Goal: Task Accomplishment & Management: Complete application form

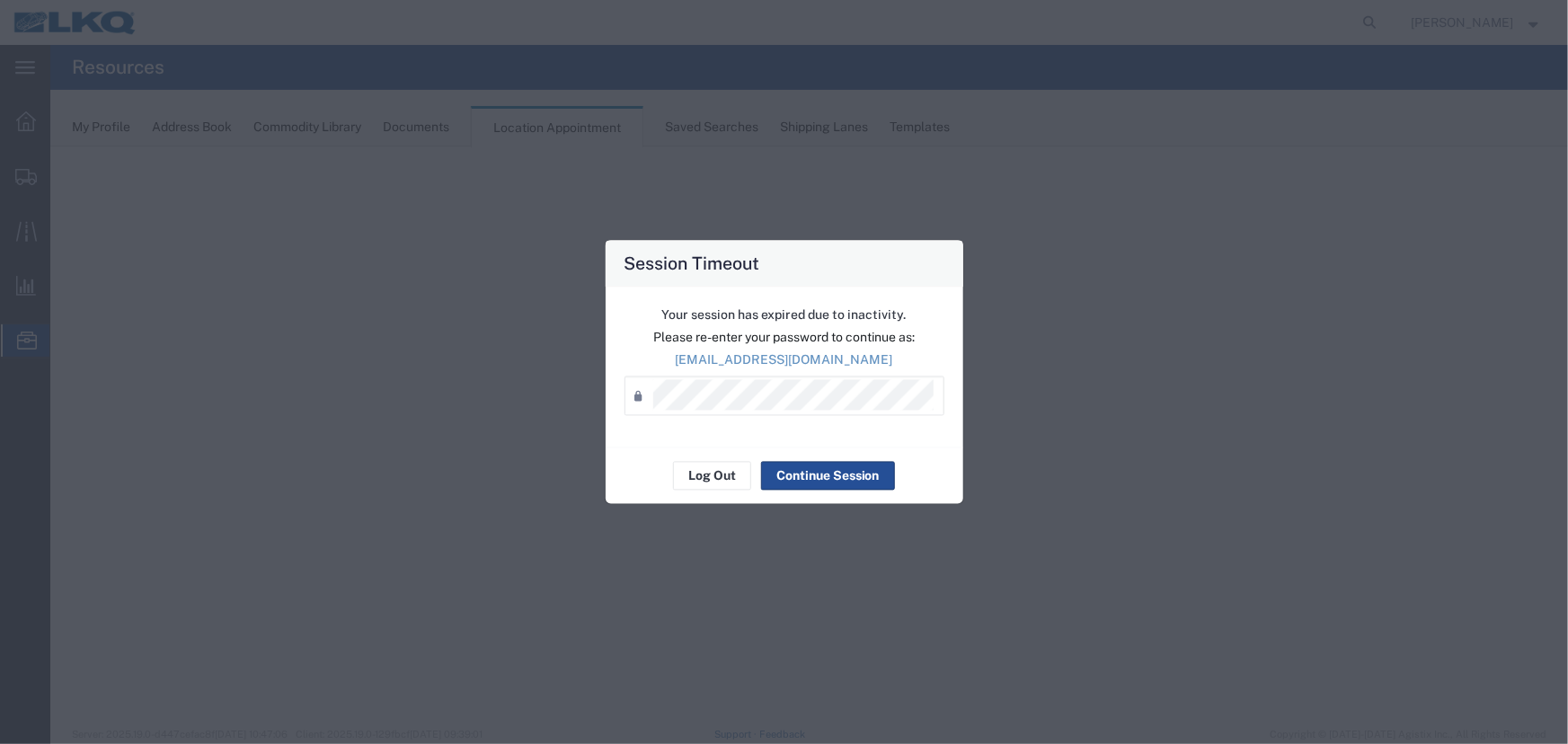
select select "27634"
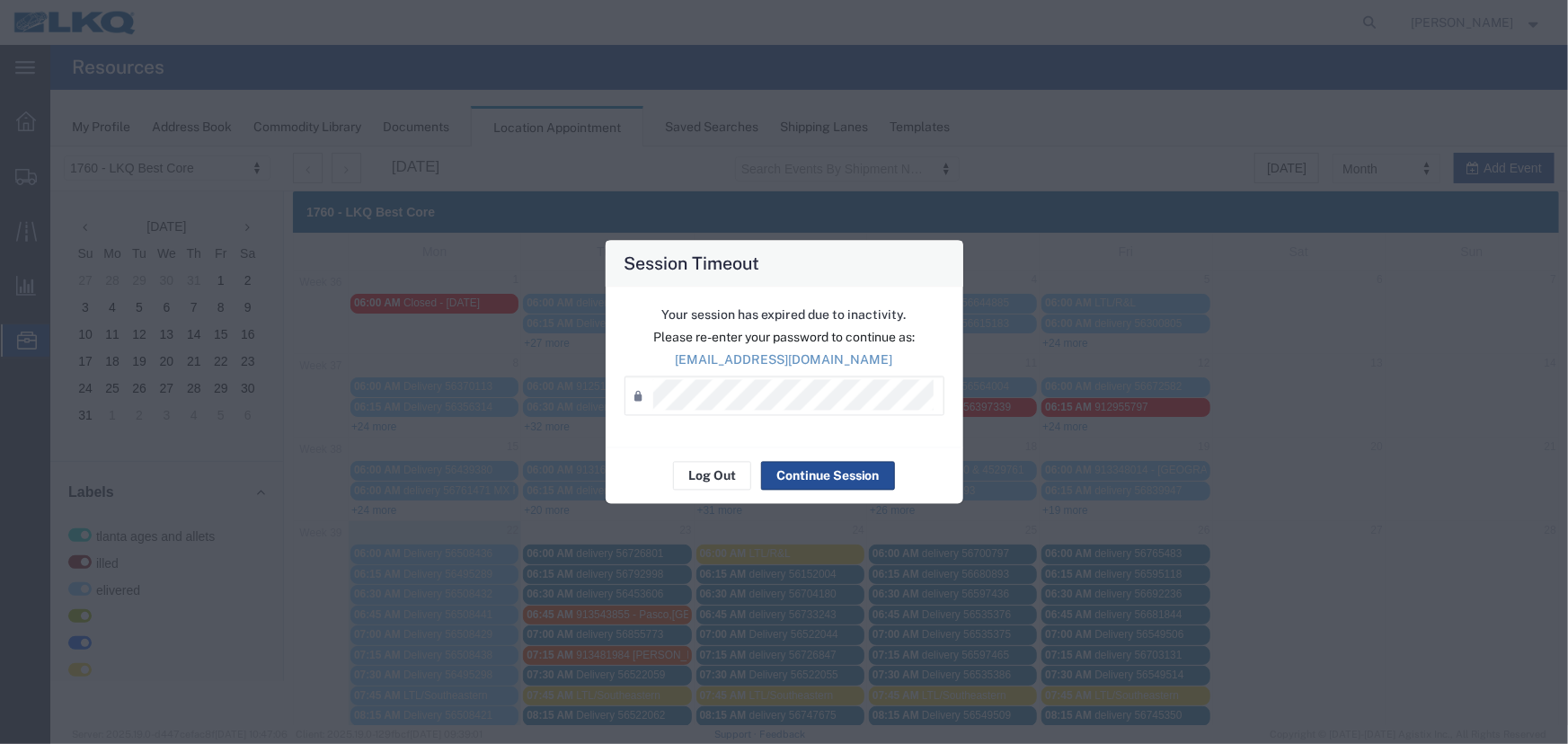
scroll to position [439, 0]
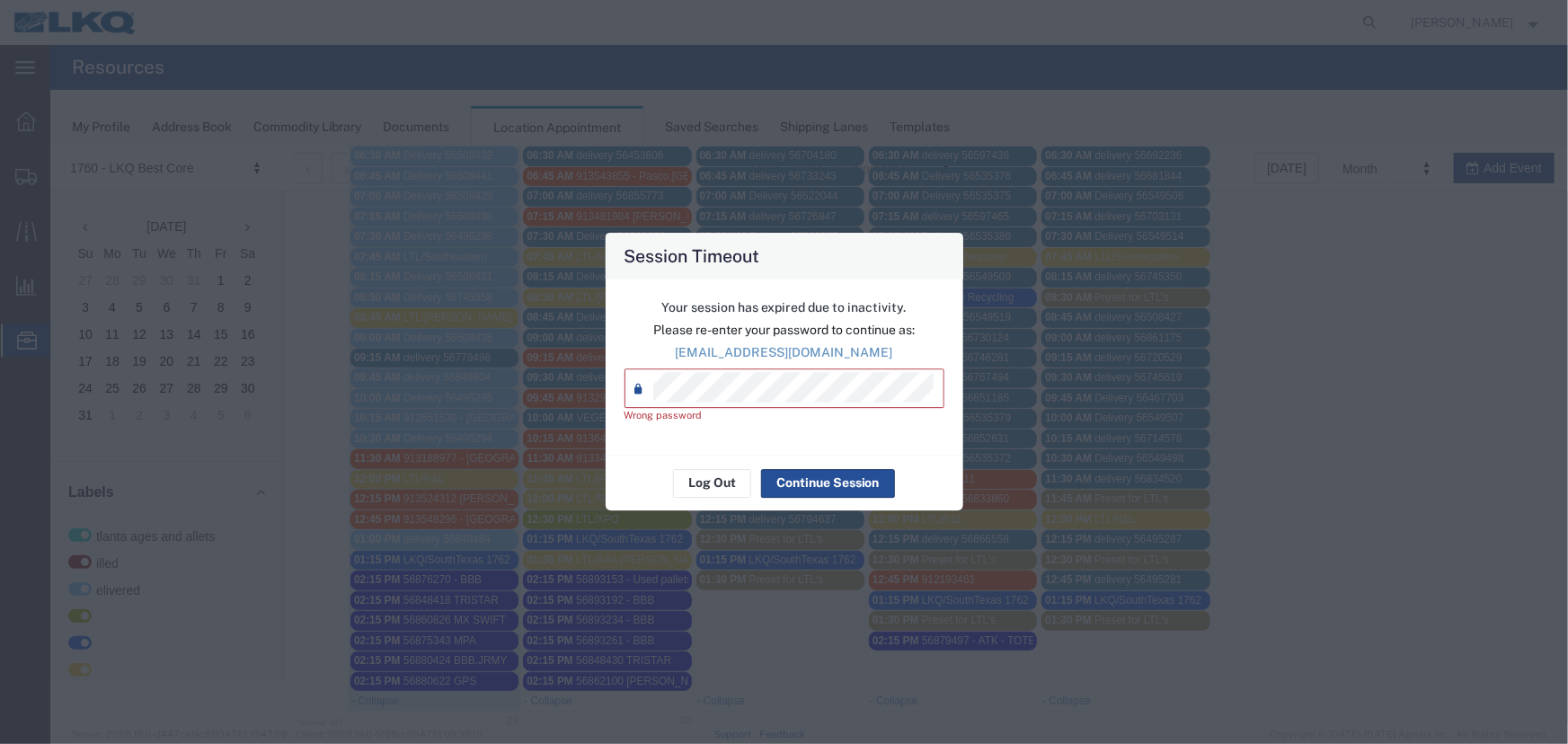
click at [569, 395] on div "Session Timeout Your session has expired due to inactivity. Please re-enter you…" at bounding box center [784, 372] width 1568 height 744
click at [551, 410] on div "Session Timeout Your session has expired due to inactivity. Please re-enter you…" at bounding box center [784, 372] width 1568 height 744
click at [716, 481] on button "Log Out" at bounding box center [713, 484] width 79 height 29
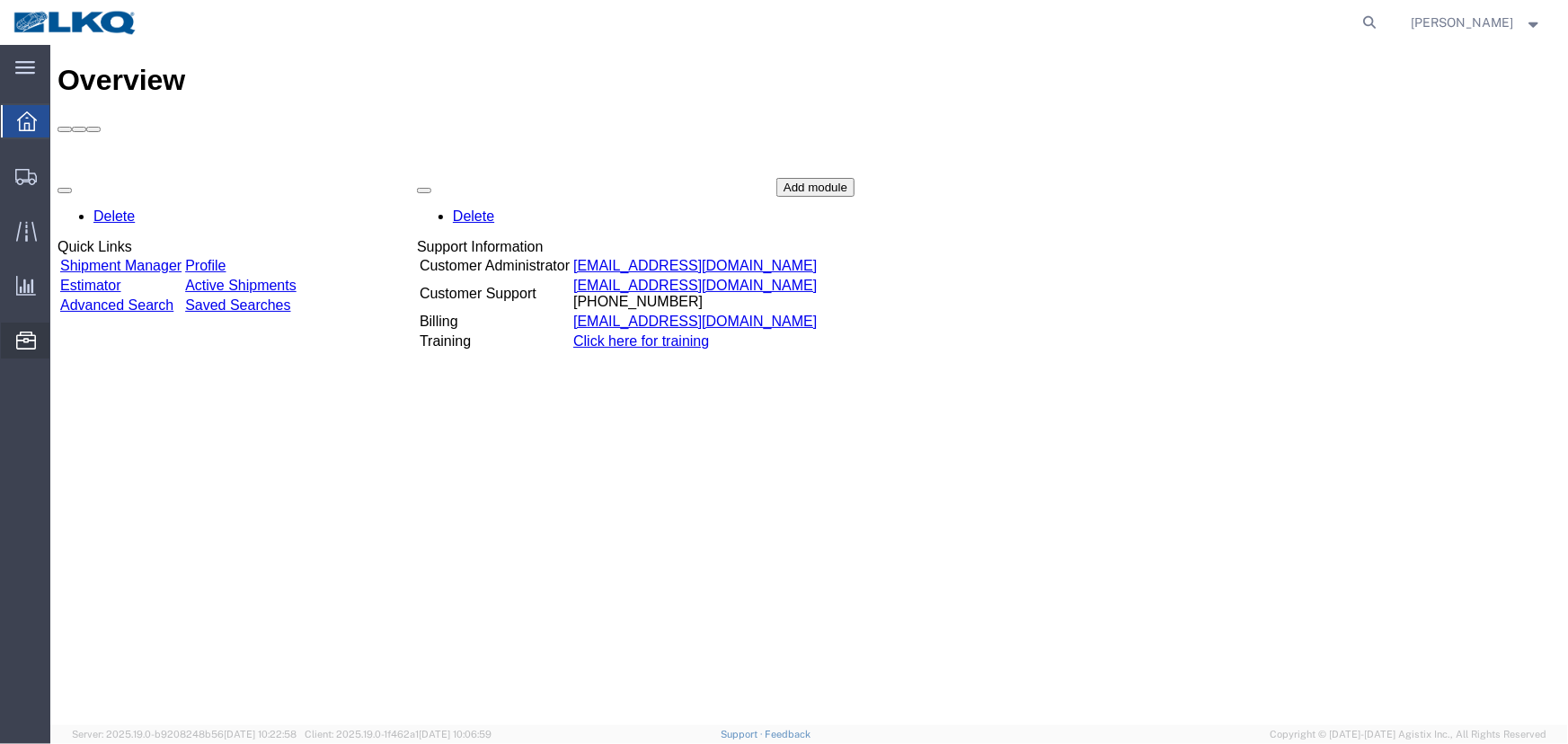
click at [0, 0] on span "Location Appointment" at bounding box center [0, 0] width 0 height 0
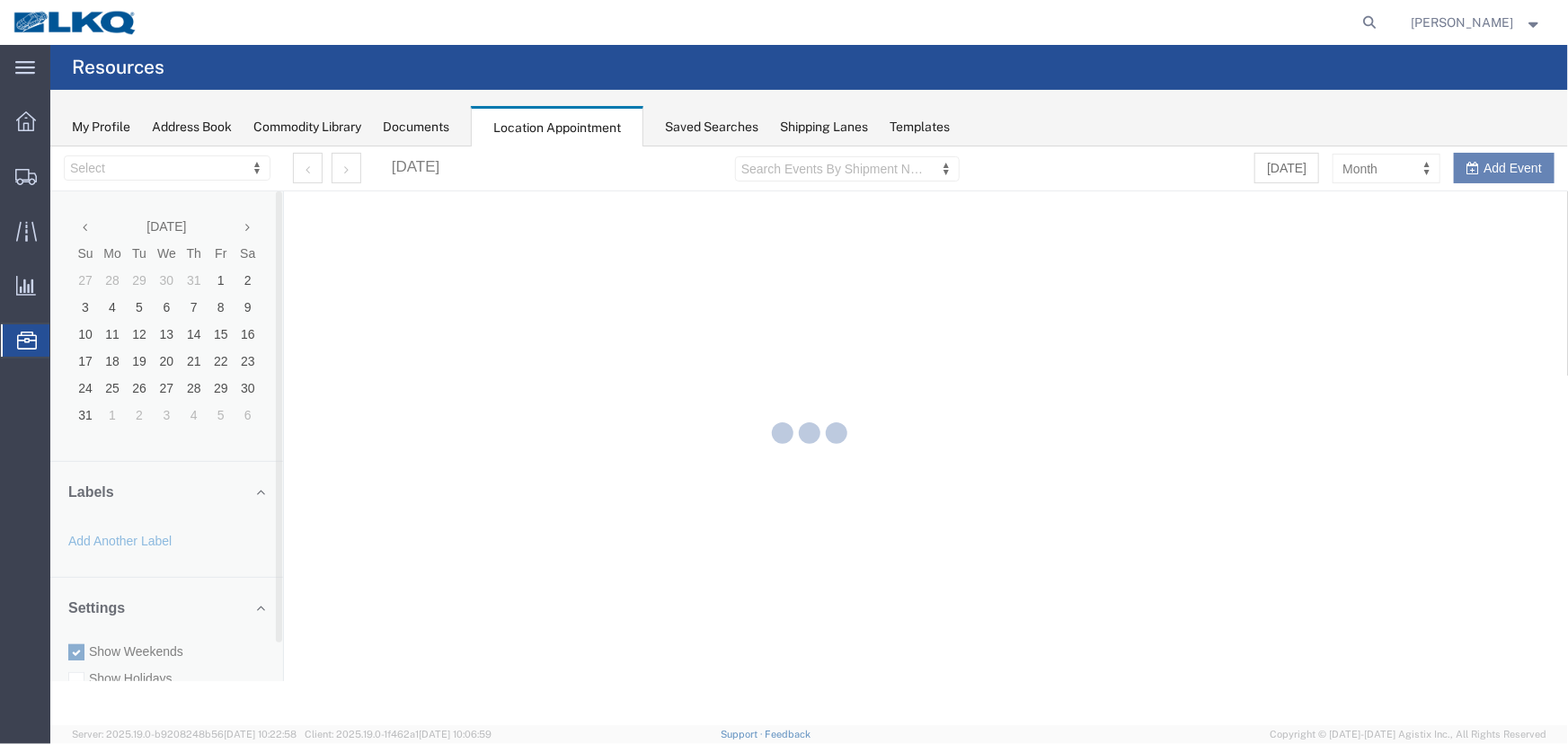
select select "27634"
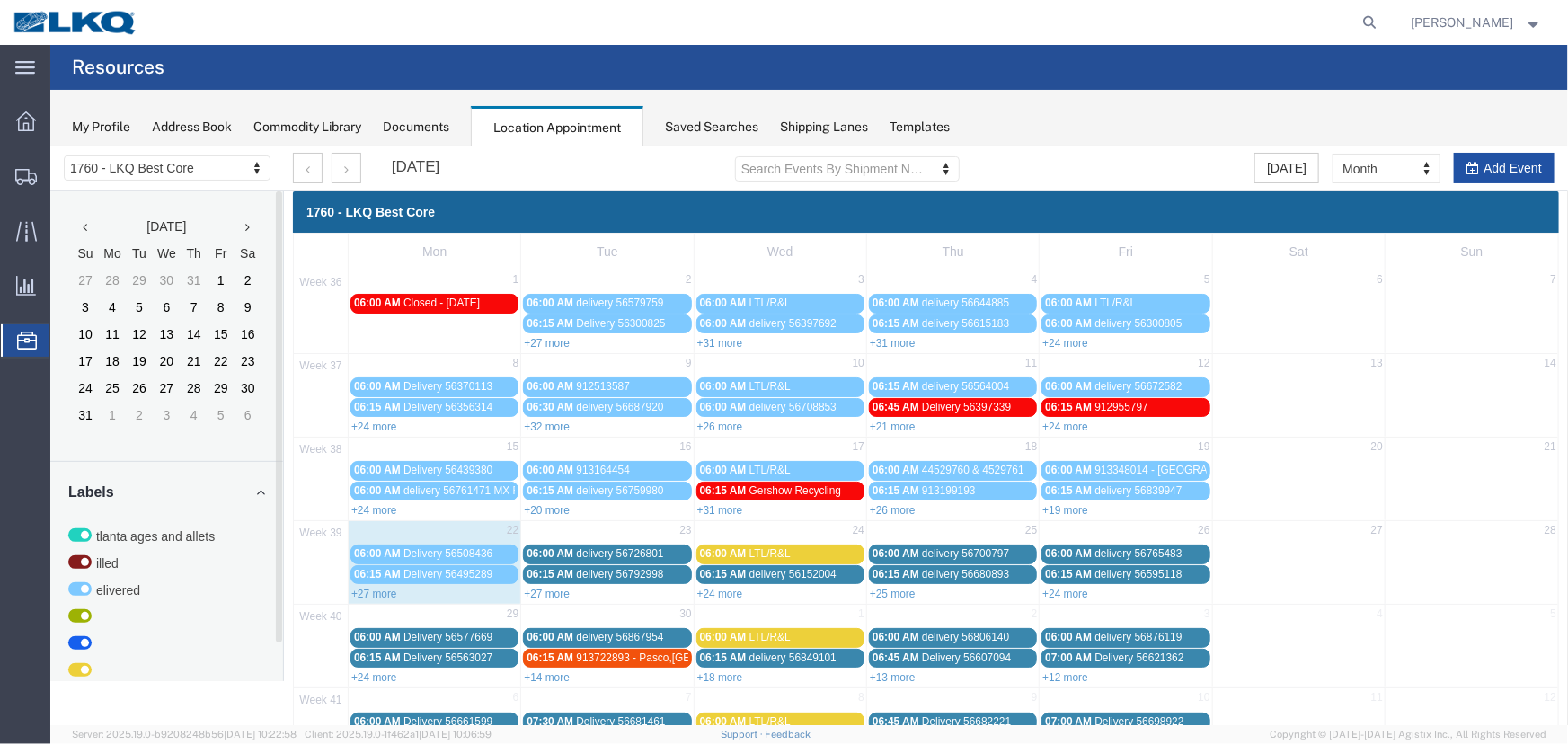
click at [1494, 164] on button "Add Event" at bounding box center [1503, 168] width 101 height 31
select select
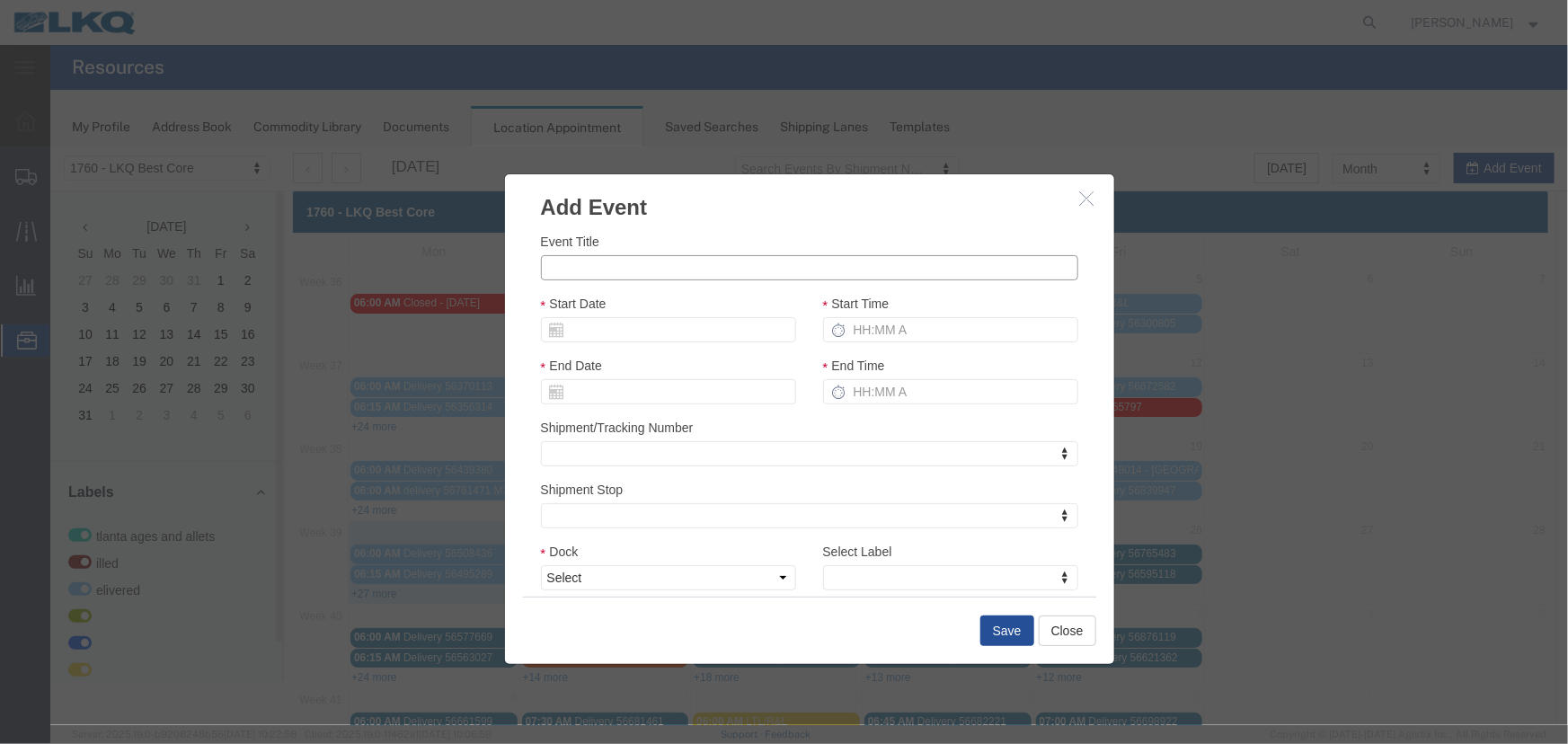
click at [715, 268] on input "Event Title" at bounding box center [808, 267] width 537 height 25
paste input "56895910"
type input "56895910 - Cardenas"
click at [592, 327] on input "Start Date" at bounding box center [668, 328] width 255 height 25
click at [614, 494] on td "23" at bounding box center [607, 495] width 27 height 27
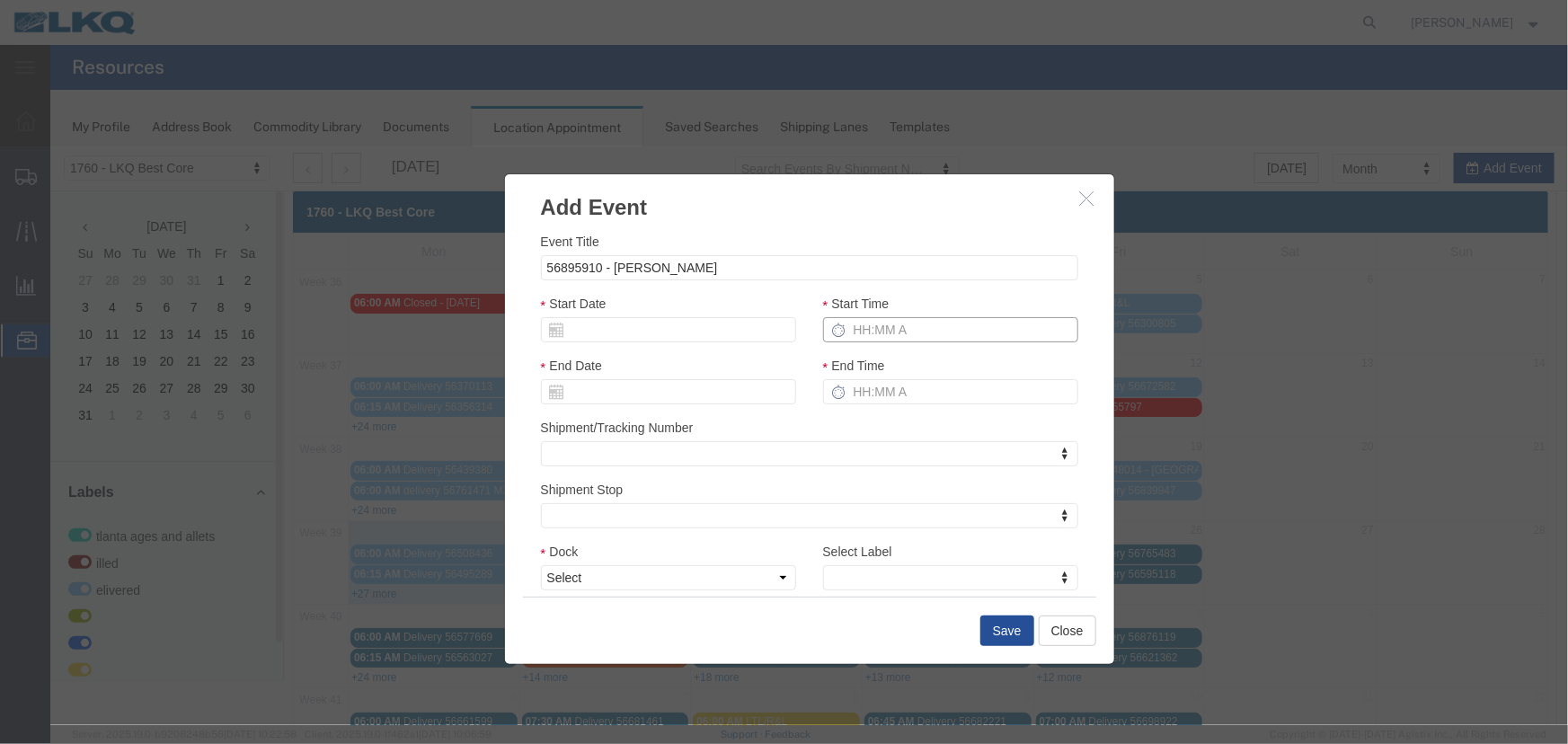
click at [873, 324] on input "Start Time" at bounding box center [950, 328] width 255 height 25
type input "215p"
click at [701, 584] on select "Select 1760 - LKQ Best Core 1760 - Outbound Loads" at bounding box center [668, 576] width 255 height 25
select select "1"
click at [540, 564] on select "Select 1760 - LKQ Best Core 1760 - Outbound Loads" at bounding box center [668, 576] width 255 height 25
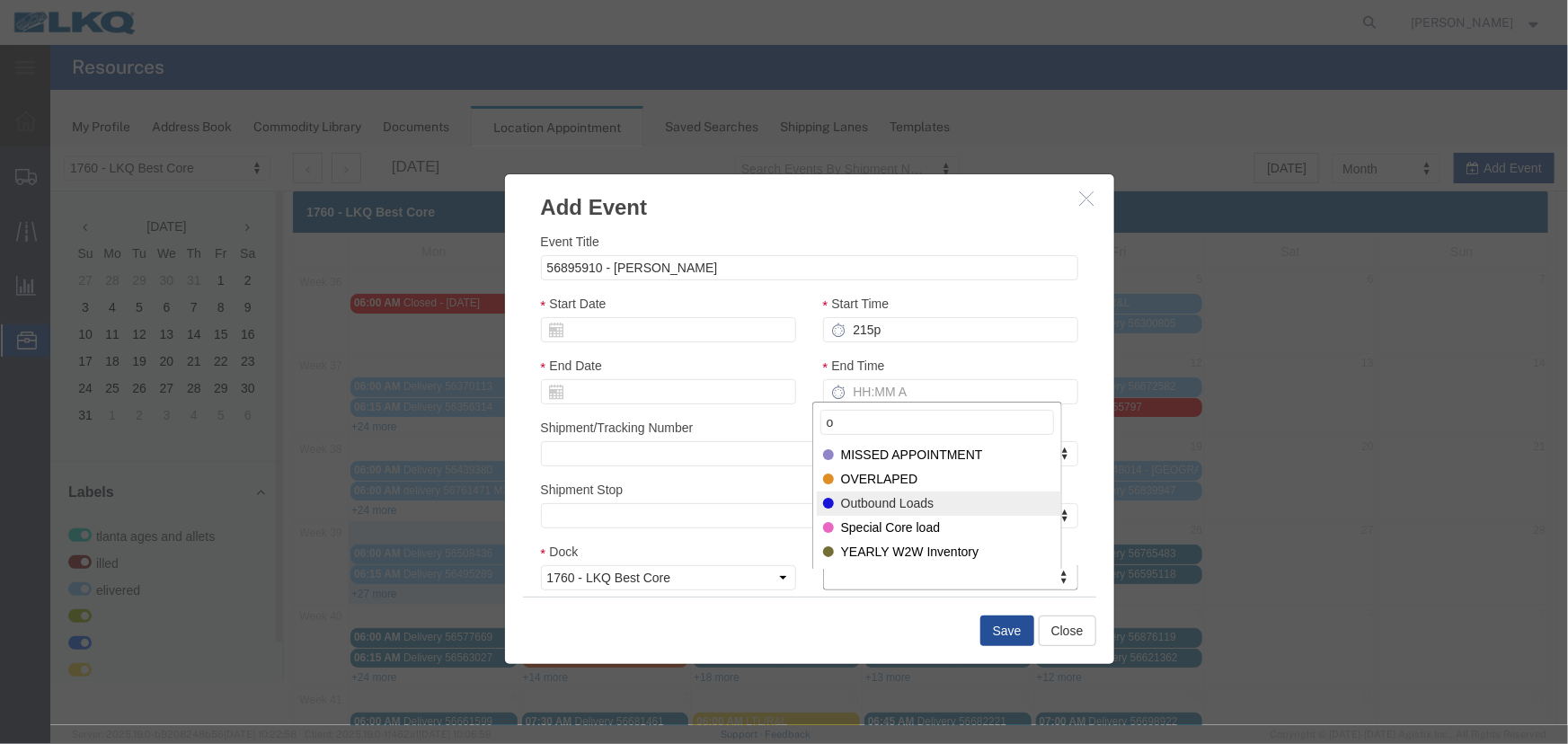
type input "o"
select select "80"
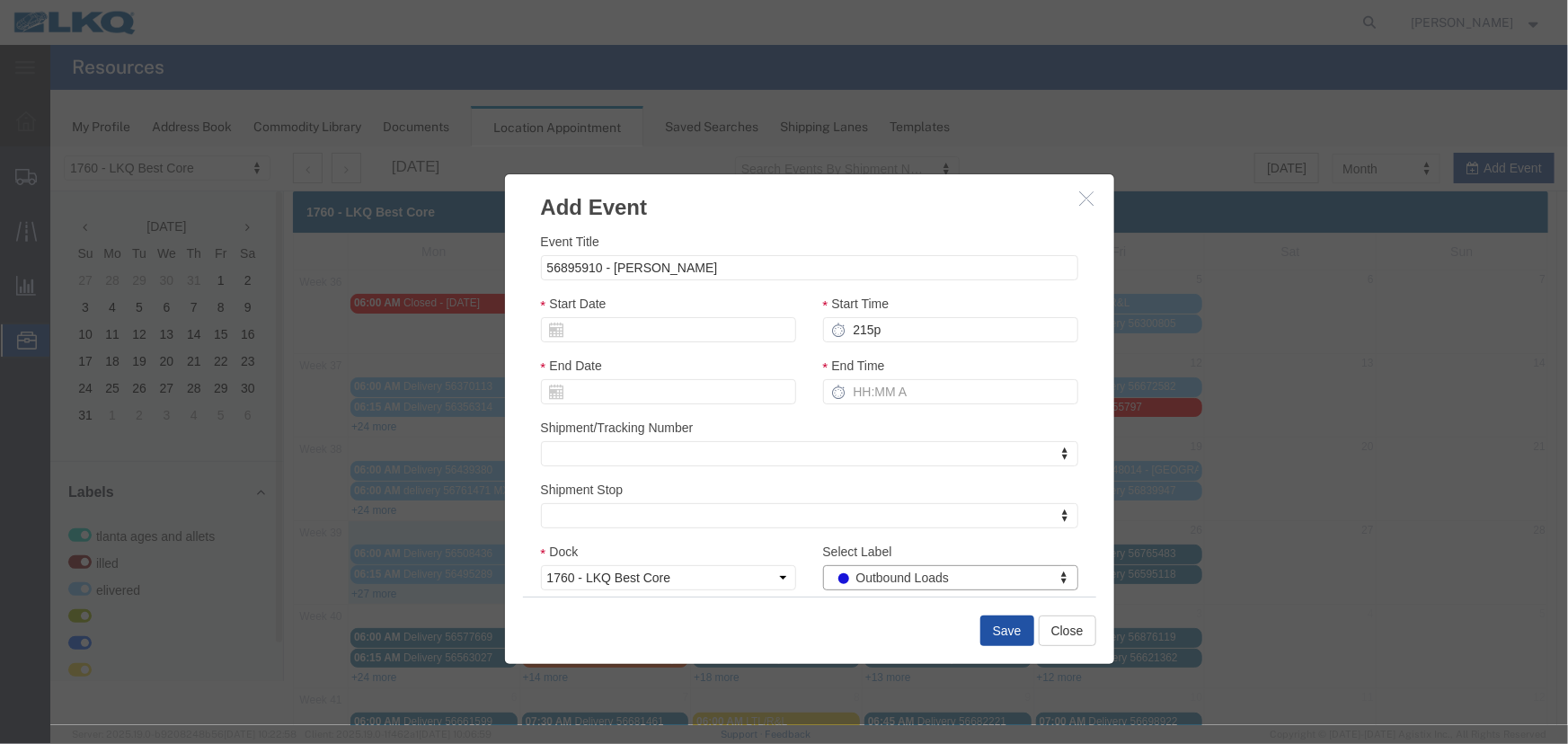
click at [994, 628] on button "Save" at bounding box center [1007, 630] width 54 height 31
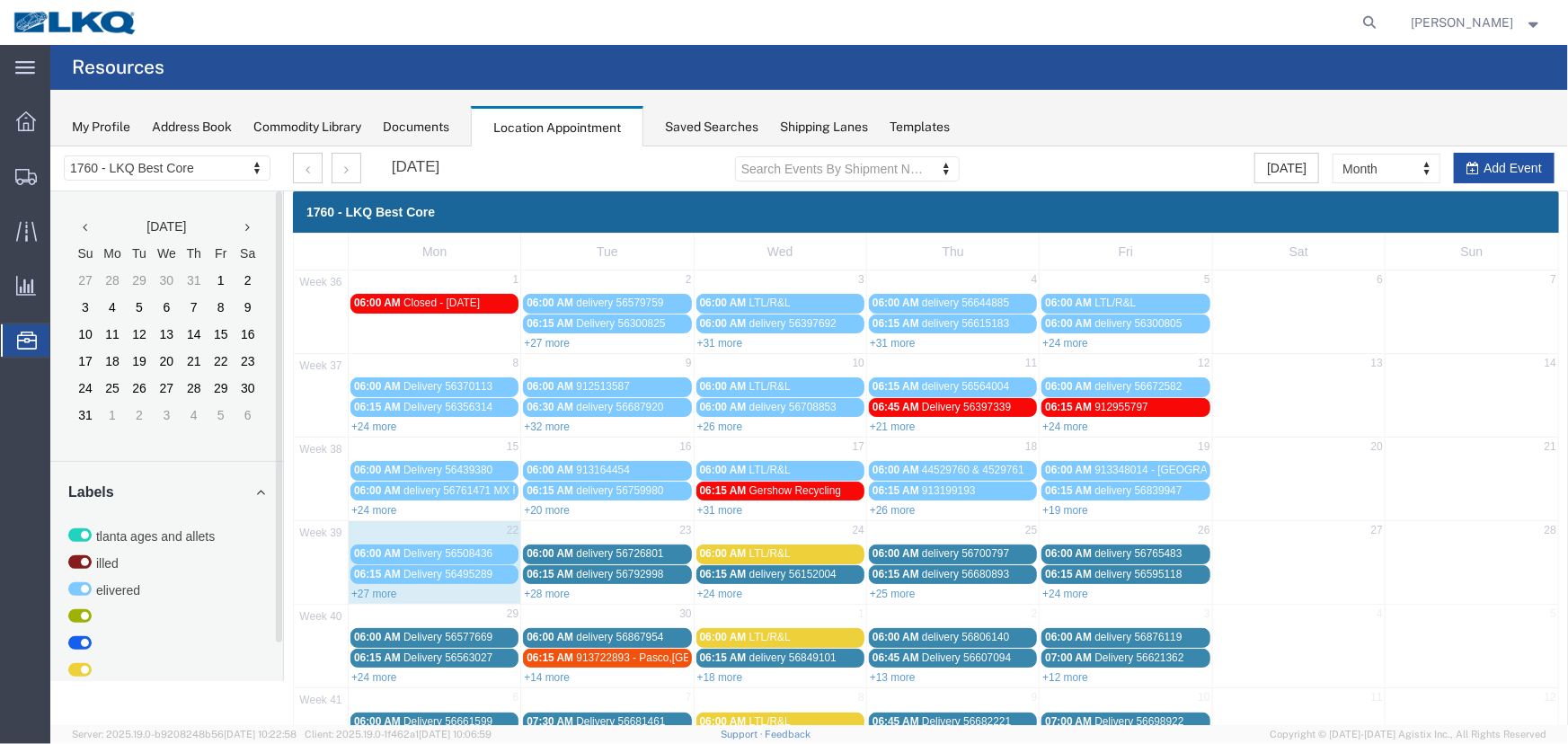
click at [1481, 165] on button "Add Event" at bounding box center [1503, 168] width 101 height 31
select select
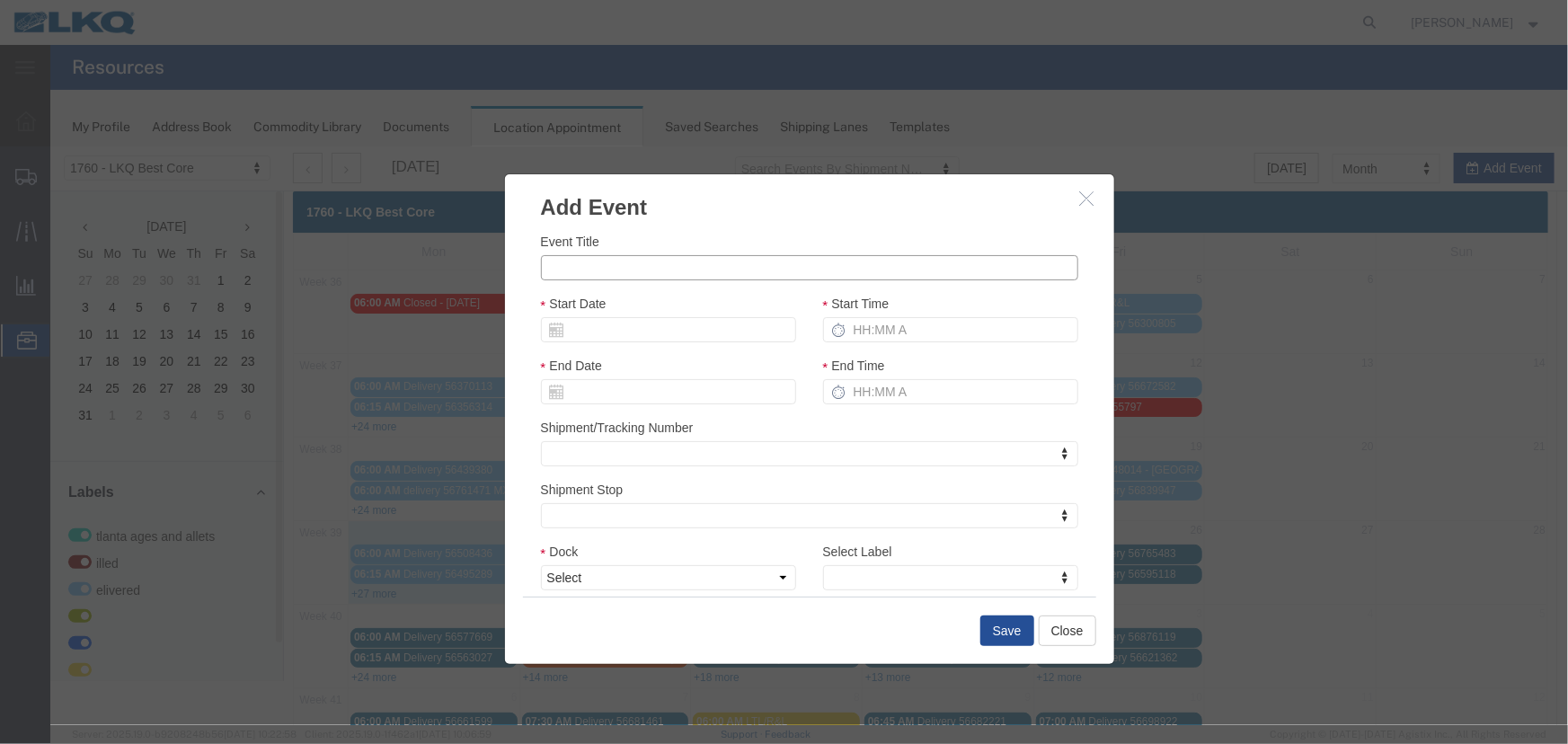
click at [679, 270] on input "Event Title" at bounding box center [808, 267] width 537 height 25
paste input "56895942"
type input "56895942 - Cardenas"
click at [664, 339] on input "Start Date" at bounding box center [668, 328] width 255 height 25
click at [611, 495] on td "23" at bounding box center [607, 495] width 27 height 27
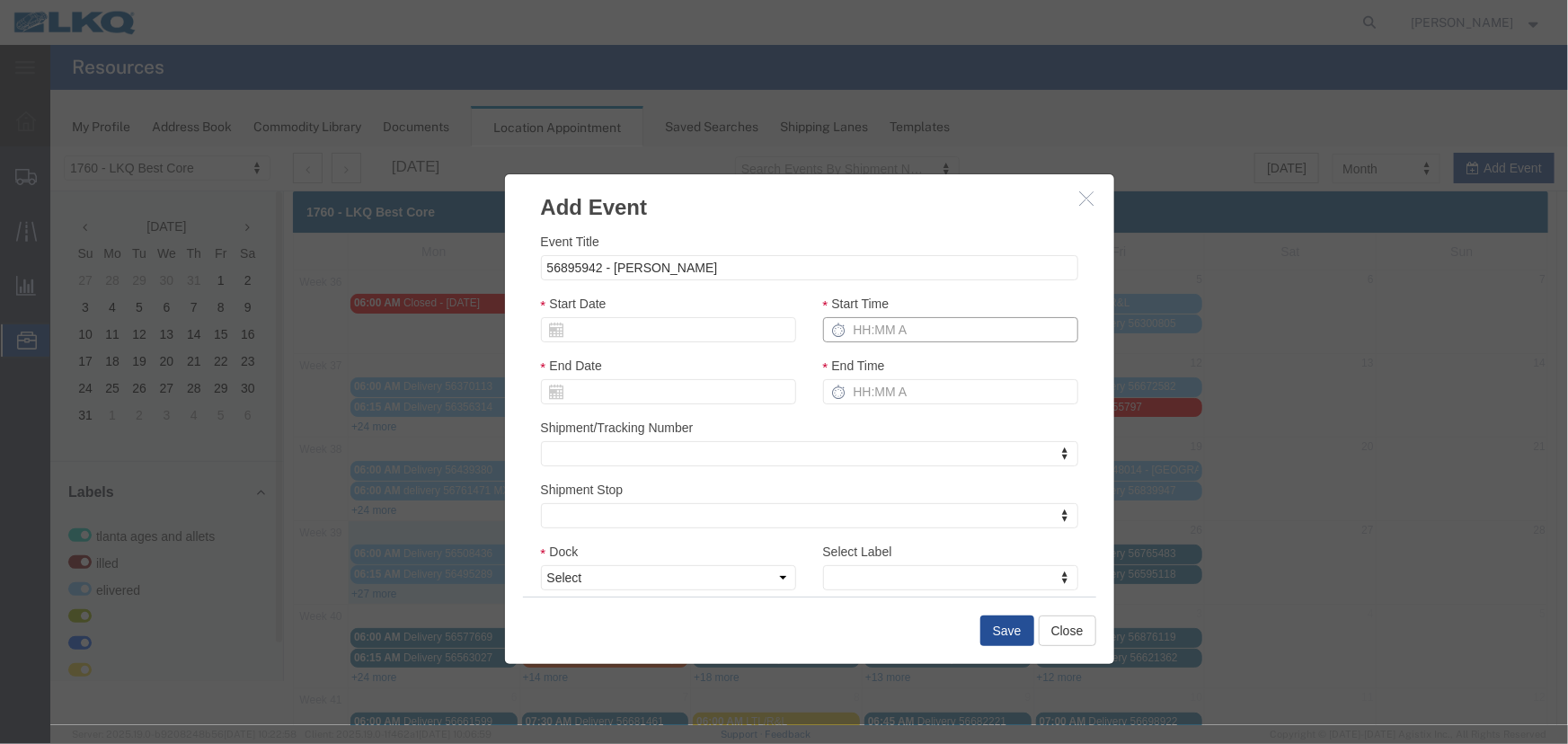
click at [915, 327] on input "Start Time" at bounding box center [950, 328] width 255 height 25
type input "215p"
click at [659, 585] on select "Select 1760 - LKQ Best Core 1760 - Outbound Loads" at bounding box center [668, 576] width 255 height 25
select select "1"
click at [540, 564] on select "Select 1760 - LKQ Best Core 1760 - Outbound Loads" at bounding box center [668, 576] width 255 height 25
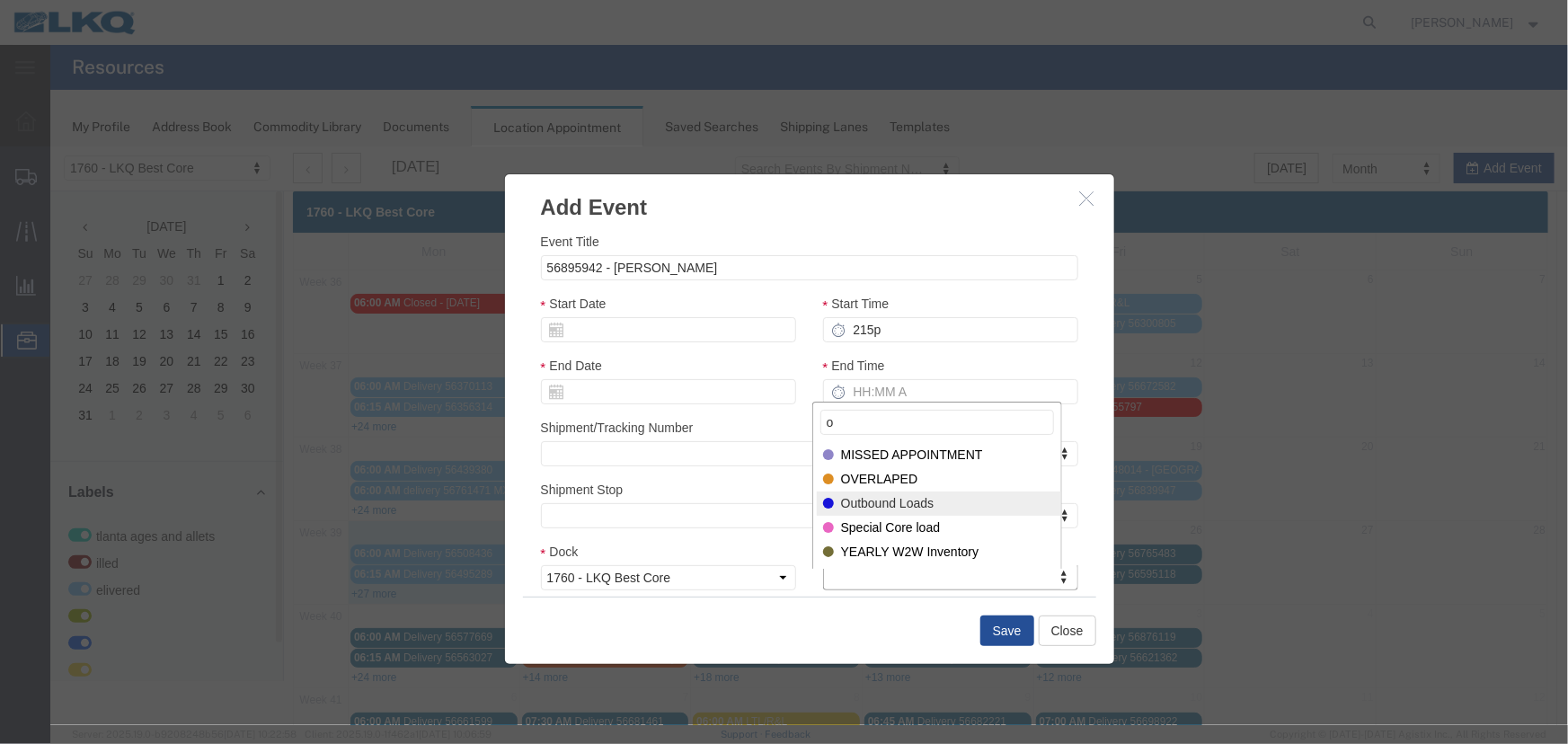
type input "o"
select select "80"
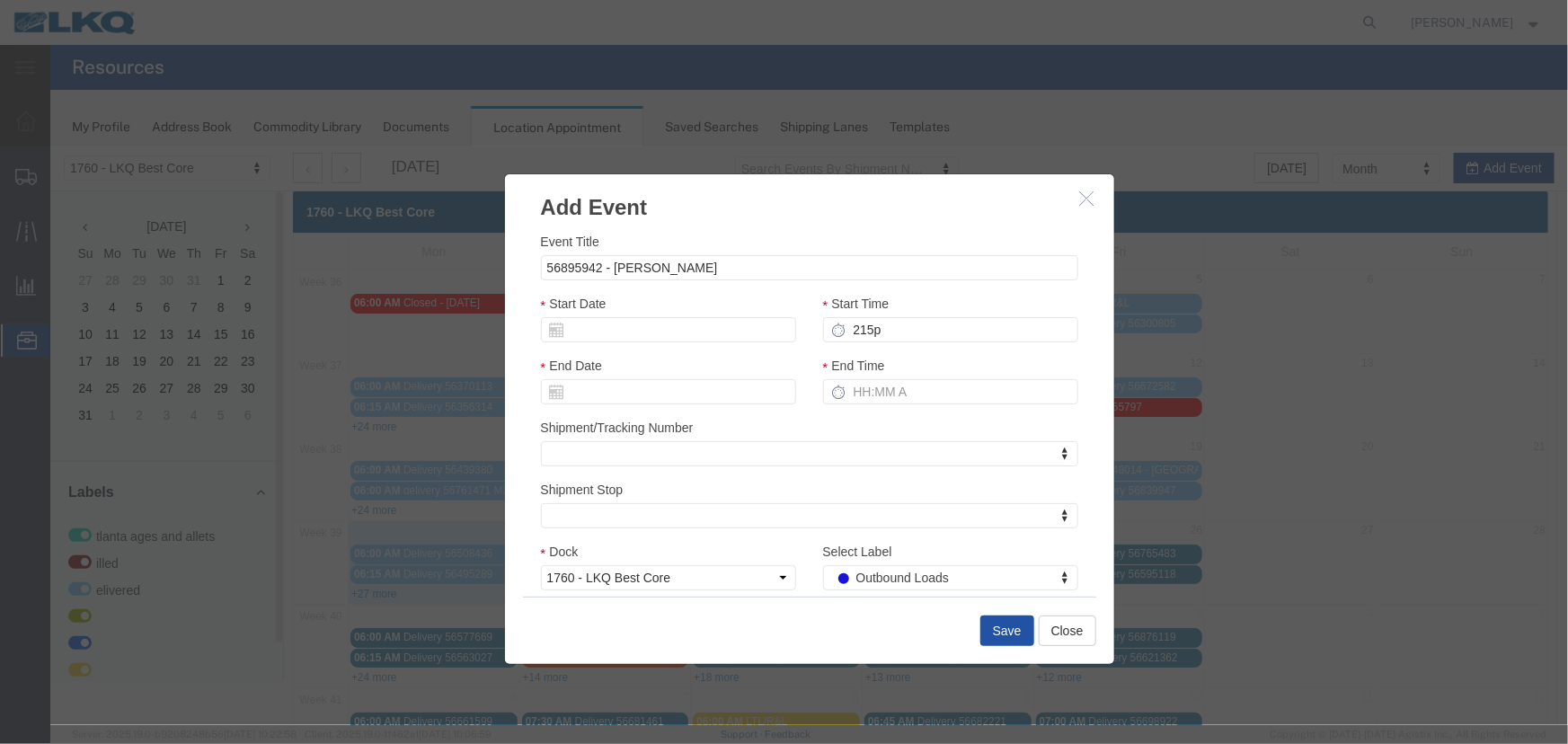
click at [988, 633] on button "Save" at bounding box center [1007, 630] width 54 height 31
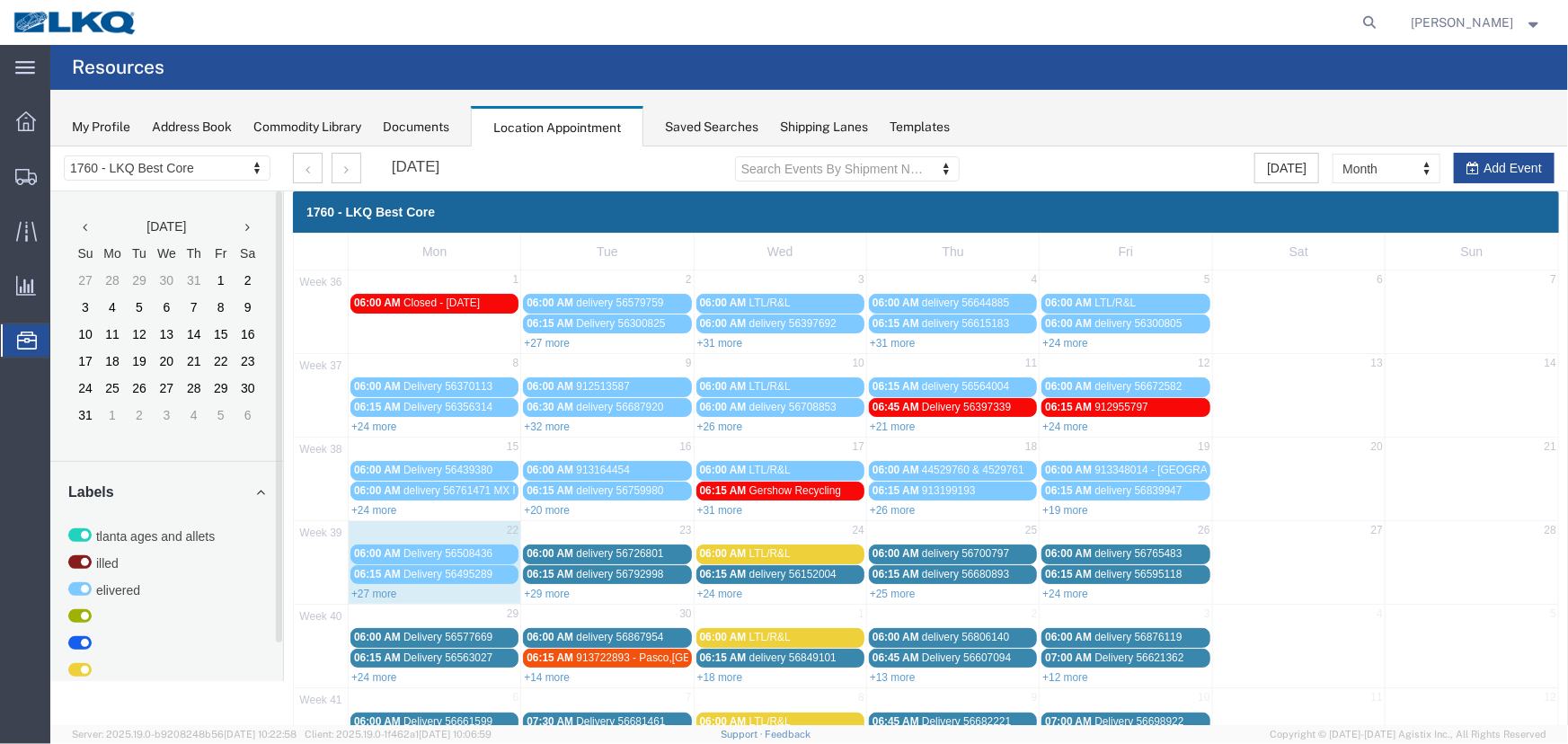
click at [534, 590] on link "+29 more" at bounding box center [546, 593] width 46 height 12
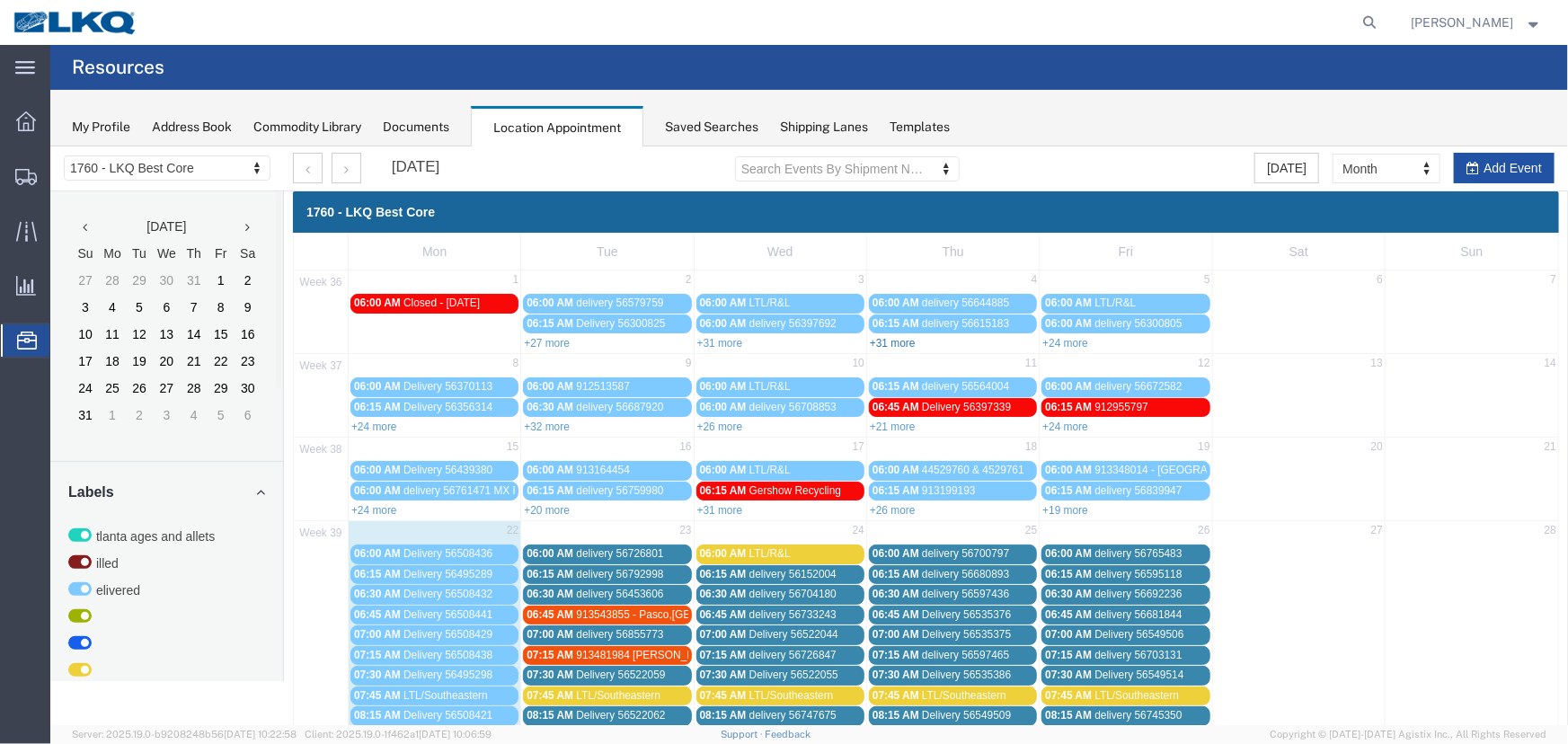
drag, startPoint x: 1495, startPoint y: 168, endPoint x: 890, endPoint y: 347, distance: 630.9
click at [1495, 168] on button "Add Event" at bounding box center [1503, 168] width 101 height 31
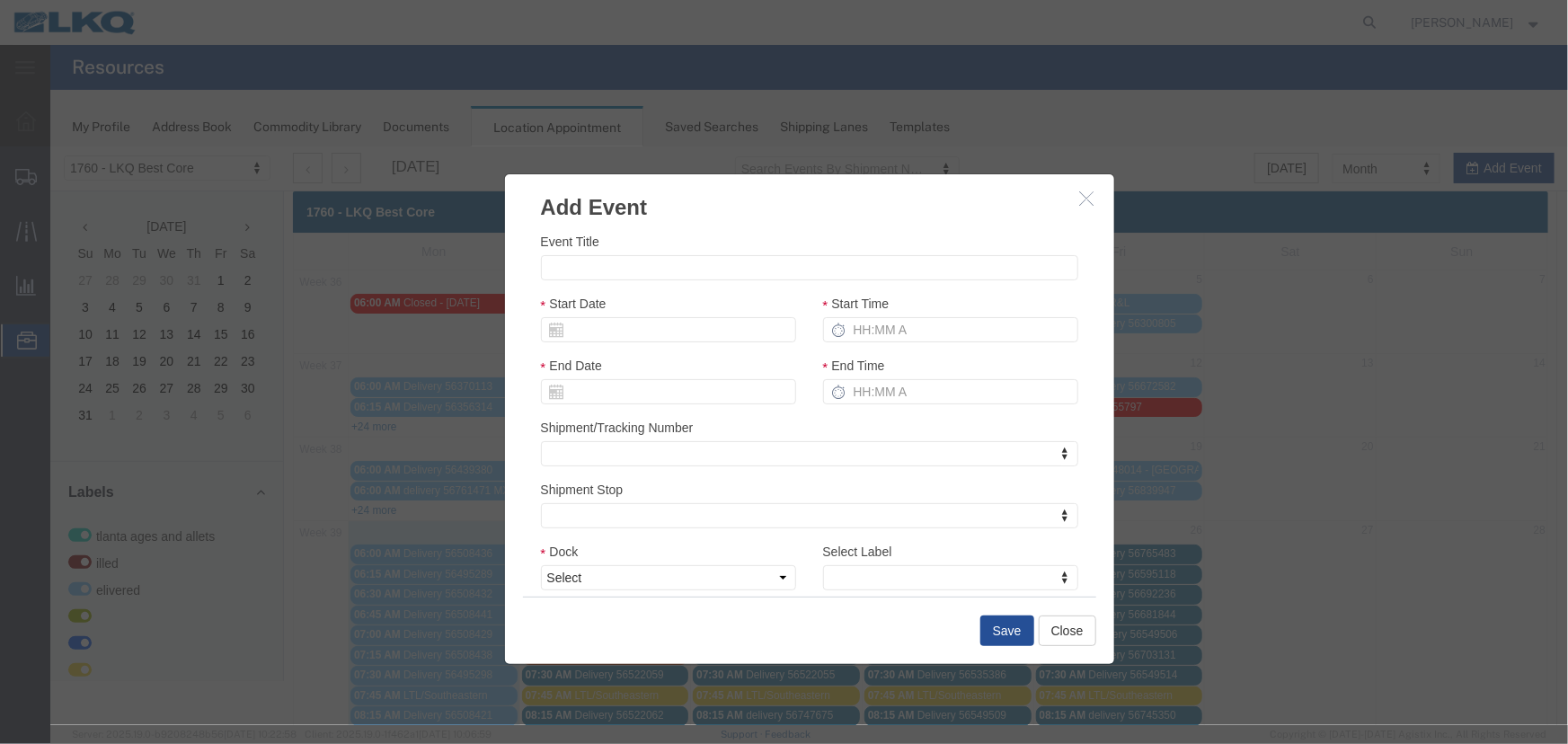
click at [651, 284] on div "Event Title Start Date Start Time End Date End Time Shipment/Tracking Number Sh…" at bounding box center [808, 450] width 537 height 439
click at [650, 266] on input "Event Title" at bounding box center [808, 267] width 537 height 25
type input "NAPA-RMDS"
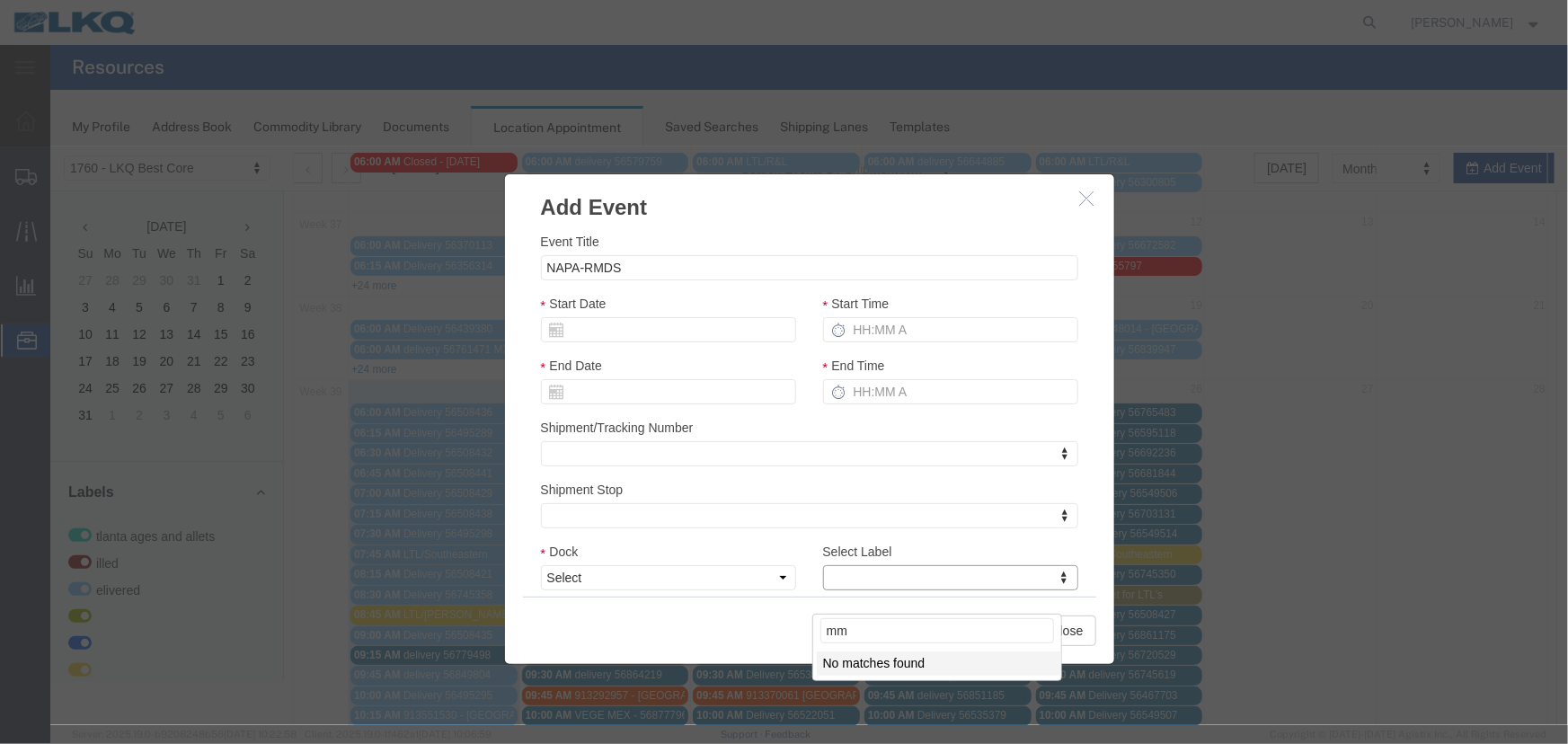
scroll to position [163, 0]
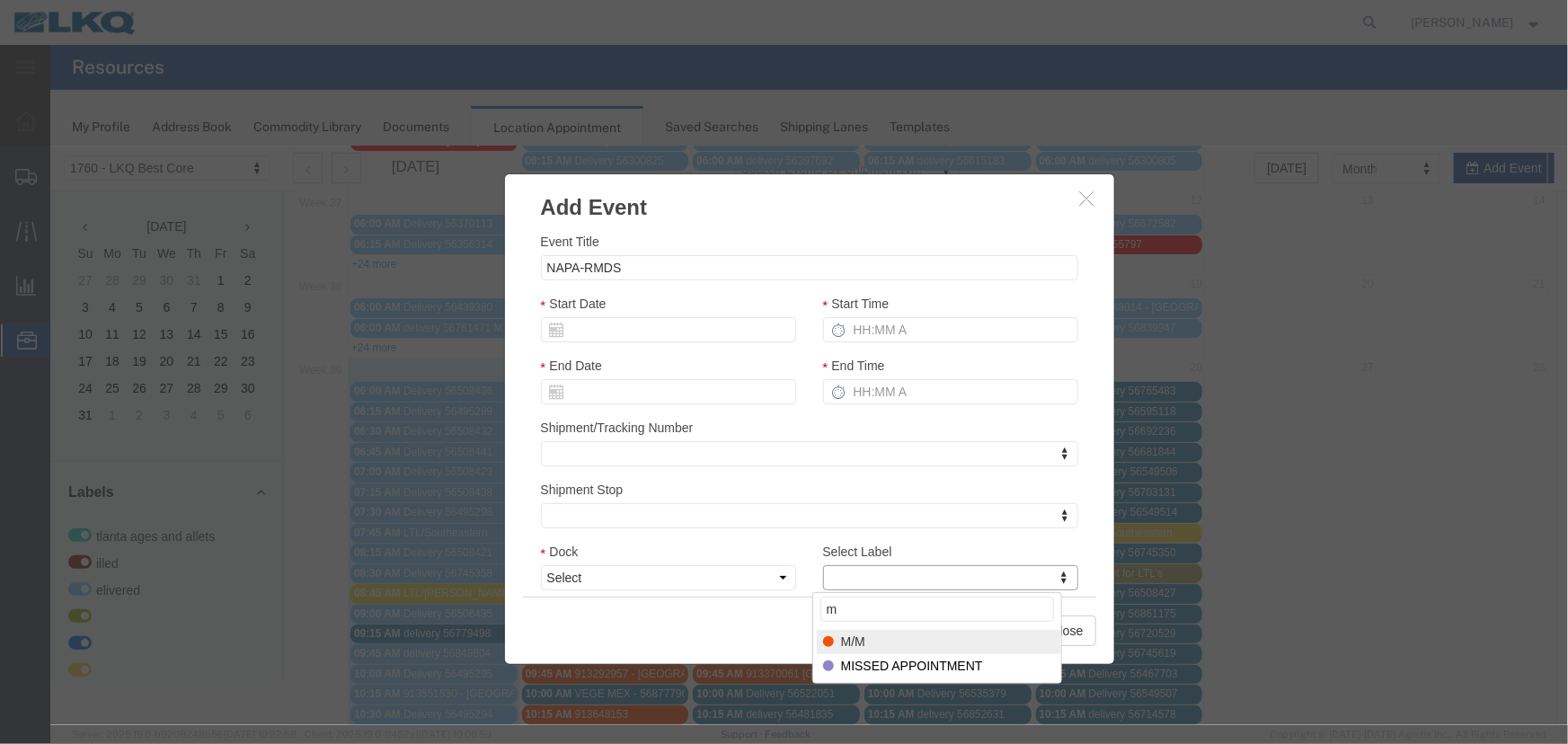
type input "m"
select select "24"
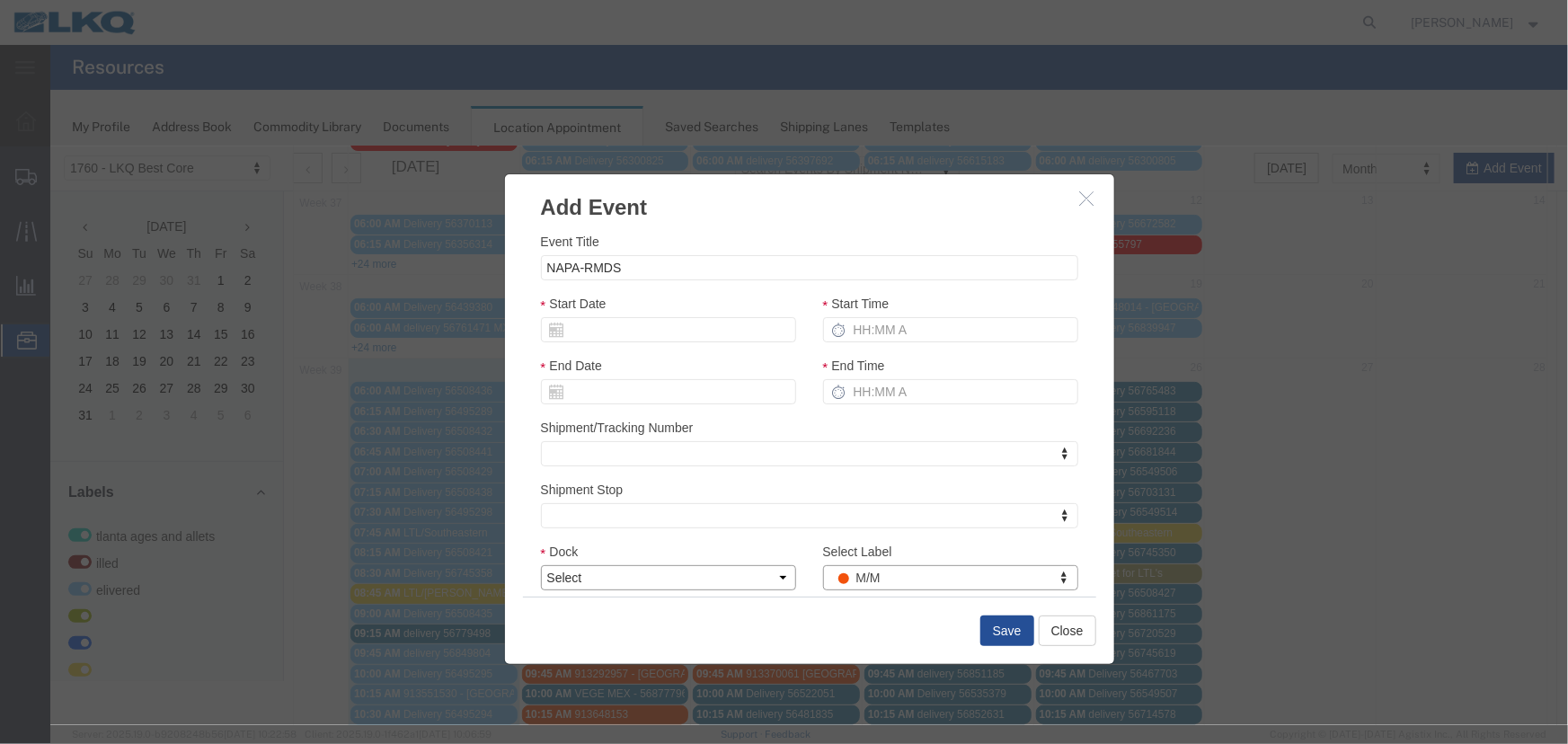
click at [694, 571] on select "Select 1760 - LKQ Best Core 1760 - Outbound Loads" at bounding box center [668, 576] width 255 height 25
select select "1"
click at [540, 564] on select "Select 1760 - LKQ Best Core 1760 - Outbound Loads" at bounding box center [668, 576] width 255 height 25
click at [650, 328] on input "Start Date" at bounding box center [668, 328] width 255 height 25
drag, startPoint x: 615, startPoint y: 495, endPoint x: 711, endPoint y: 401, distance: 134.4
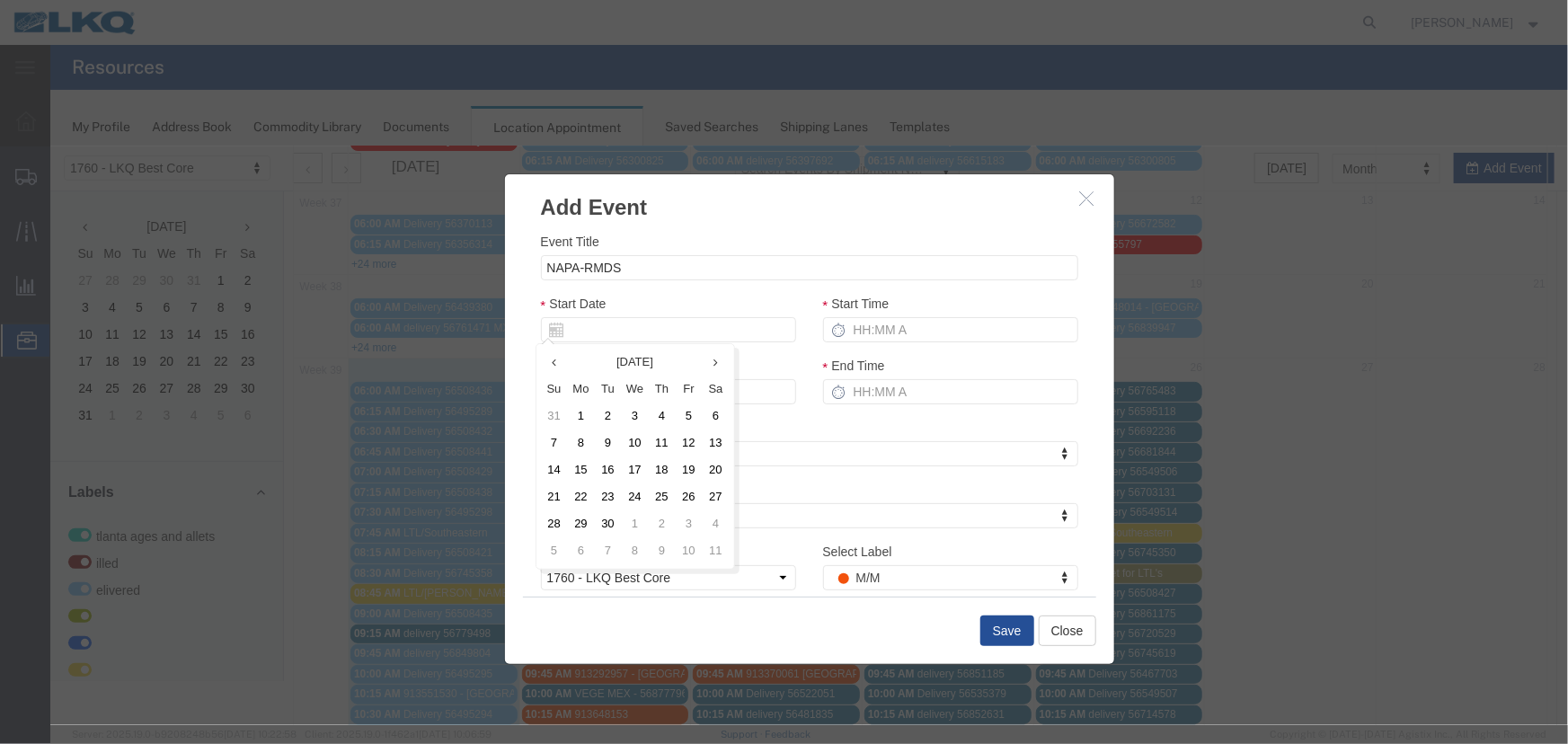
click at [615, 493] on td "23" at bounding box center [607, 496] width 27 height 27
click at [880, 323] on input "Start Time" at bounding box center [950, 328] width 255 height 25
type input "6"
click at [863, 469] on div "Event Title NAPA-RMDS Start Date Start Time 6 End Date End Time Shipment/Tracki…" at bounding box center [808, 450] width 537 height 439
click at [1000, 636] on button "Save" at bounding box center [1007, 630] width 54 height 31
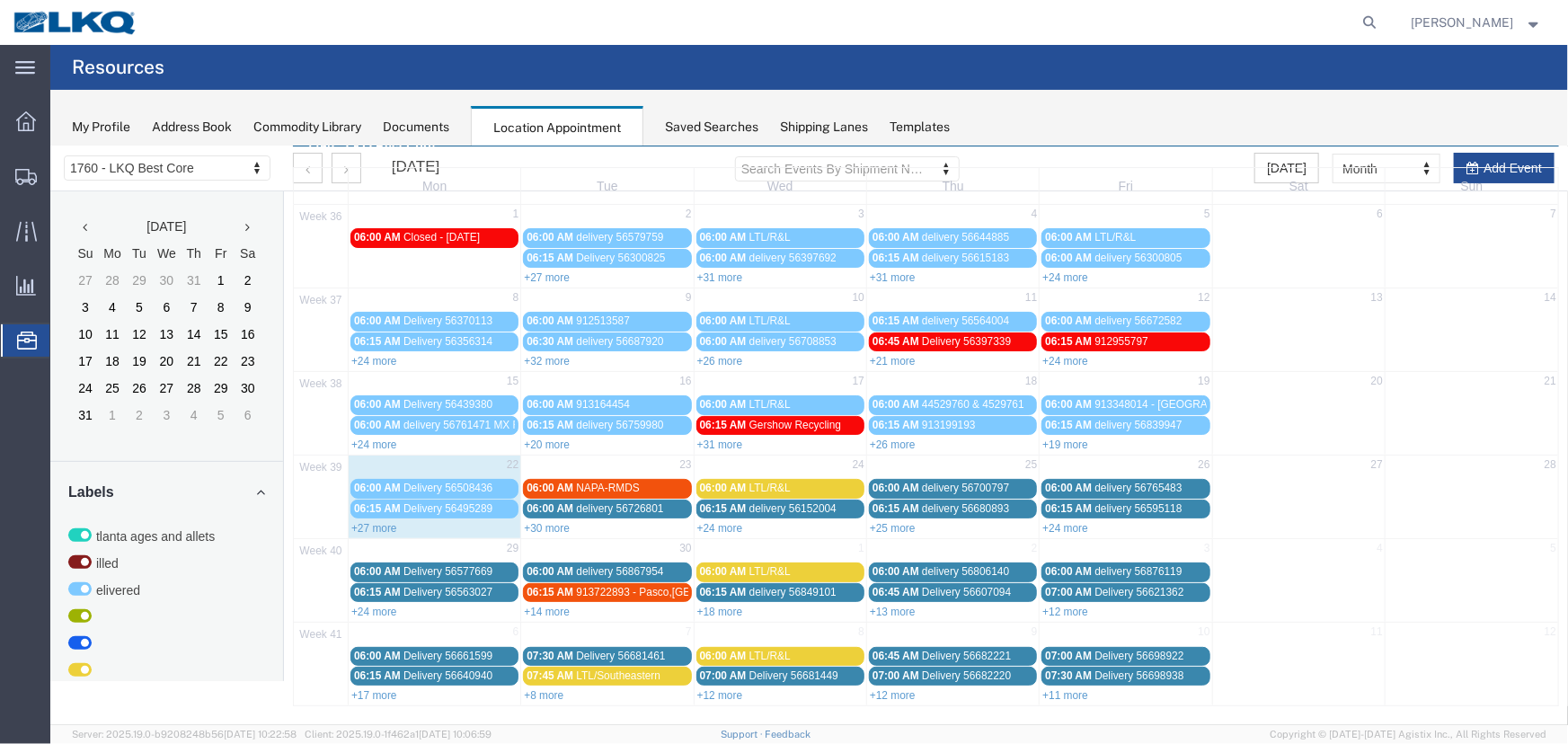
scroll to position [0, 0]
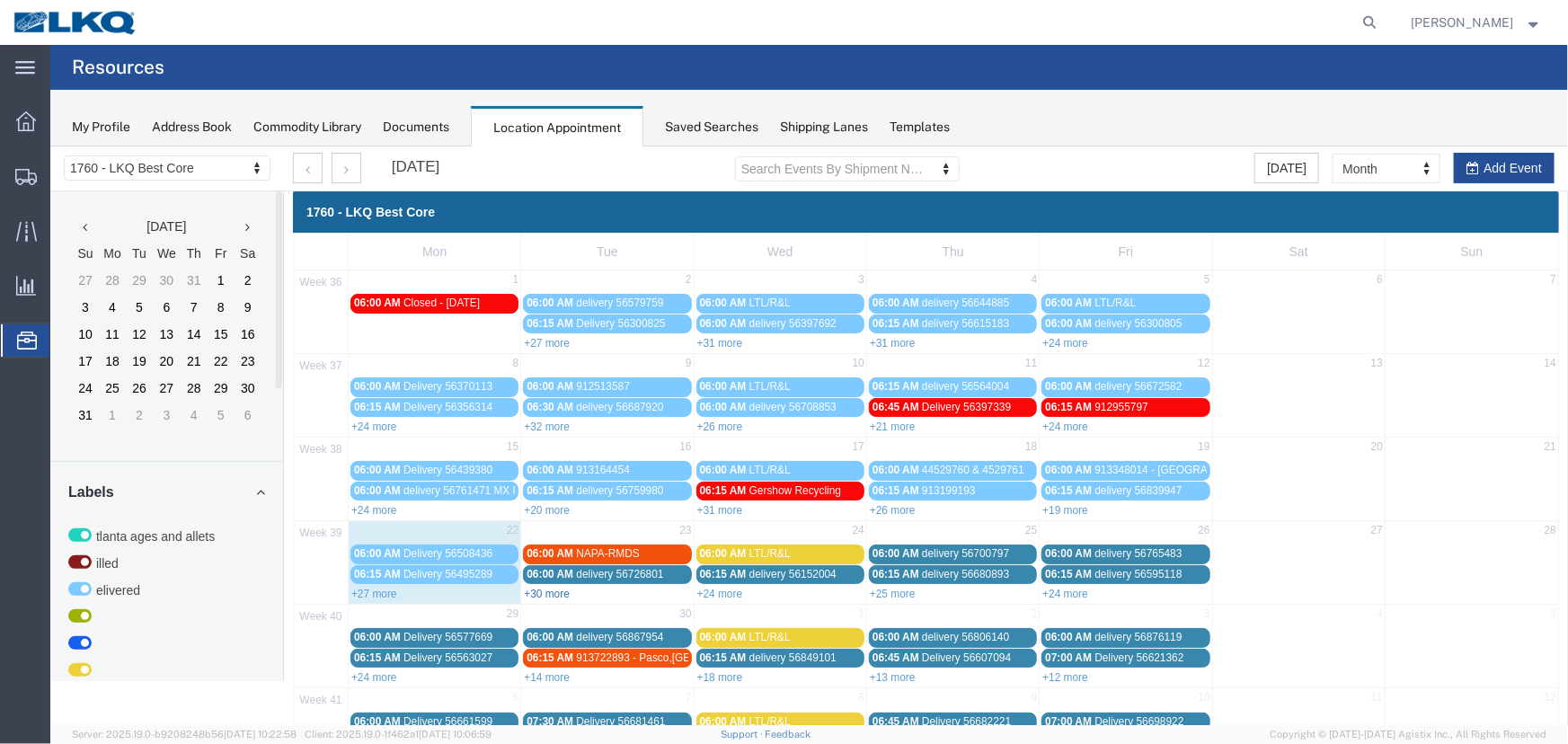
click at [549, 592] on link "+30 more" at bounding box center [546, 593] width 46 height 12
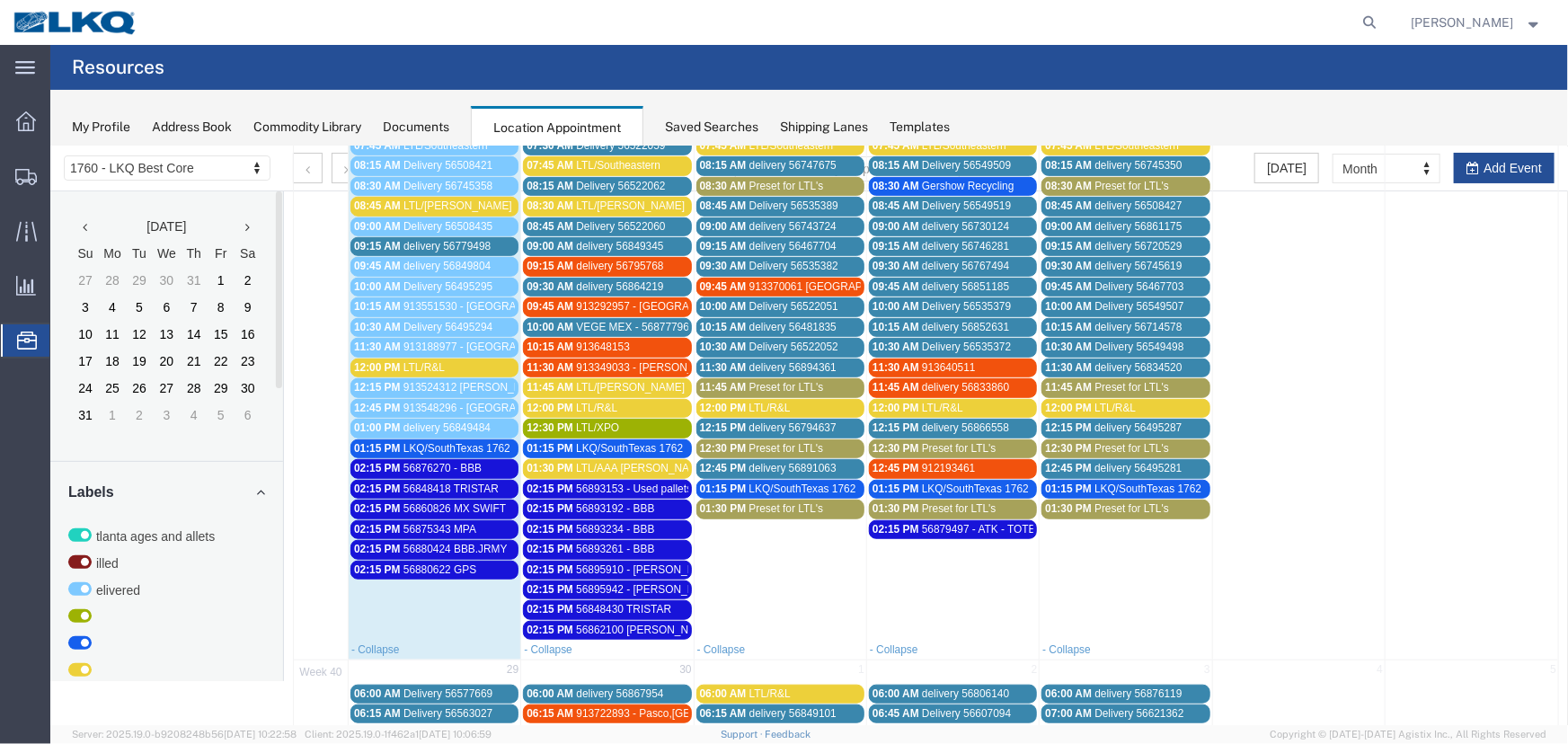
scroll to position [551, 0]
click at [475, 199] on span "LTL/Dugan pro# 2519845 *aptt 0915*" at bounding box center [519, 203] width 234 height 12
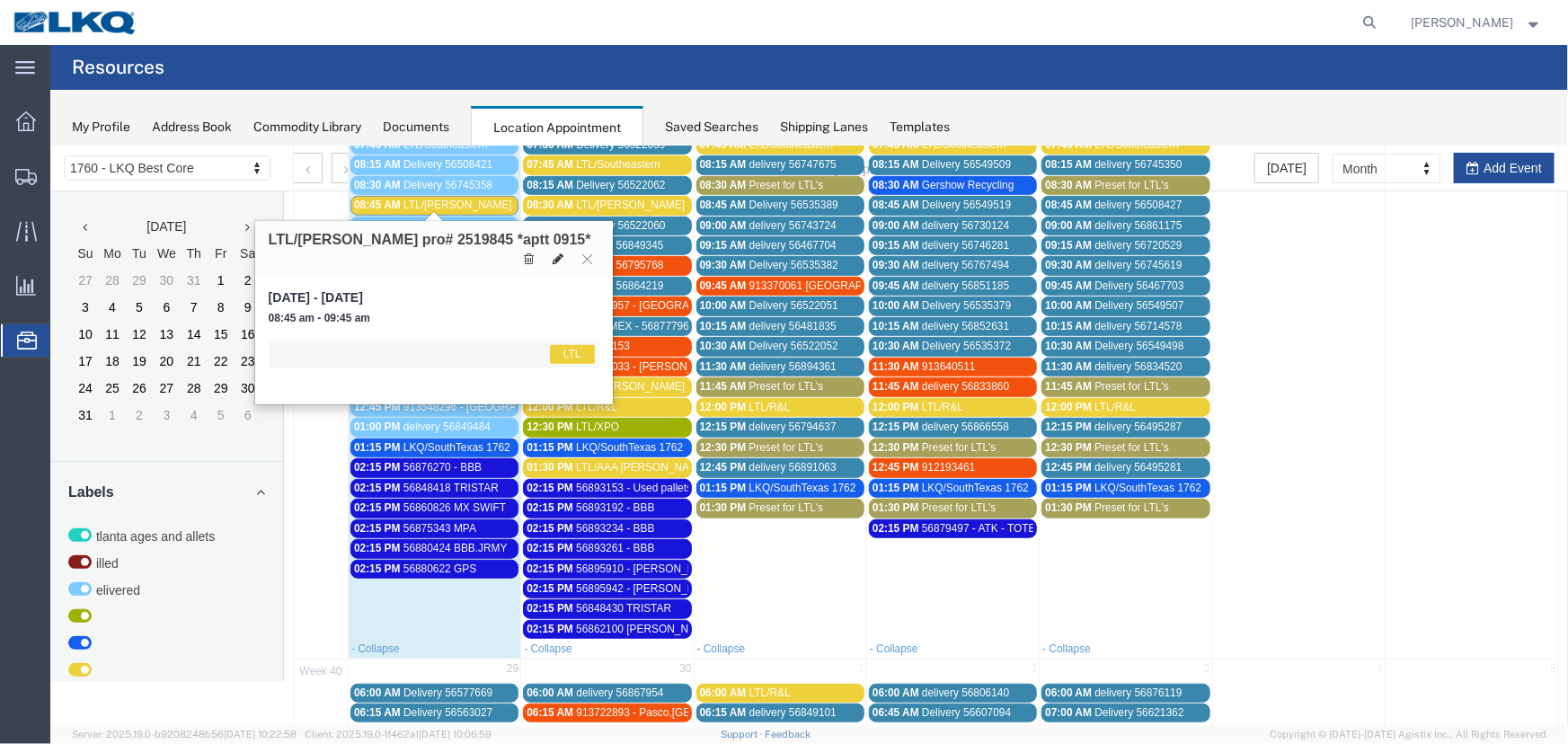
click at [558, 252] on icon at bounding box center [557, 258] width 11 height 12
select select "1"
select select "25"
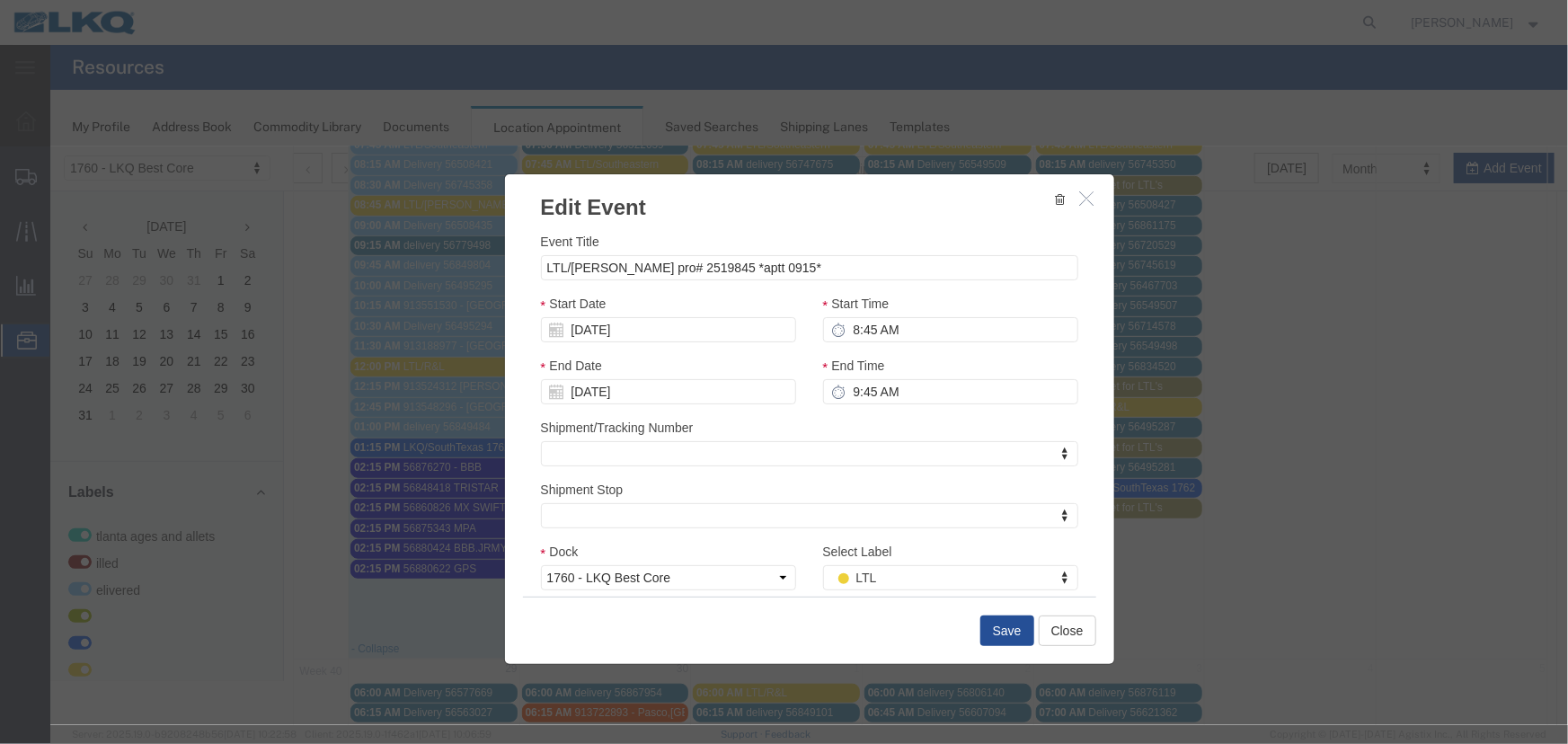
click at [940, 589] on div "Event Title LTL/Dugan pro# 2519845 *aptt 0915* Start Date 09/22/2025 Start Time…" at bounding box center [808, 450] width 537 height 439
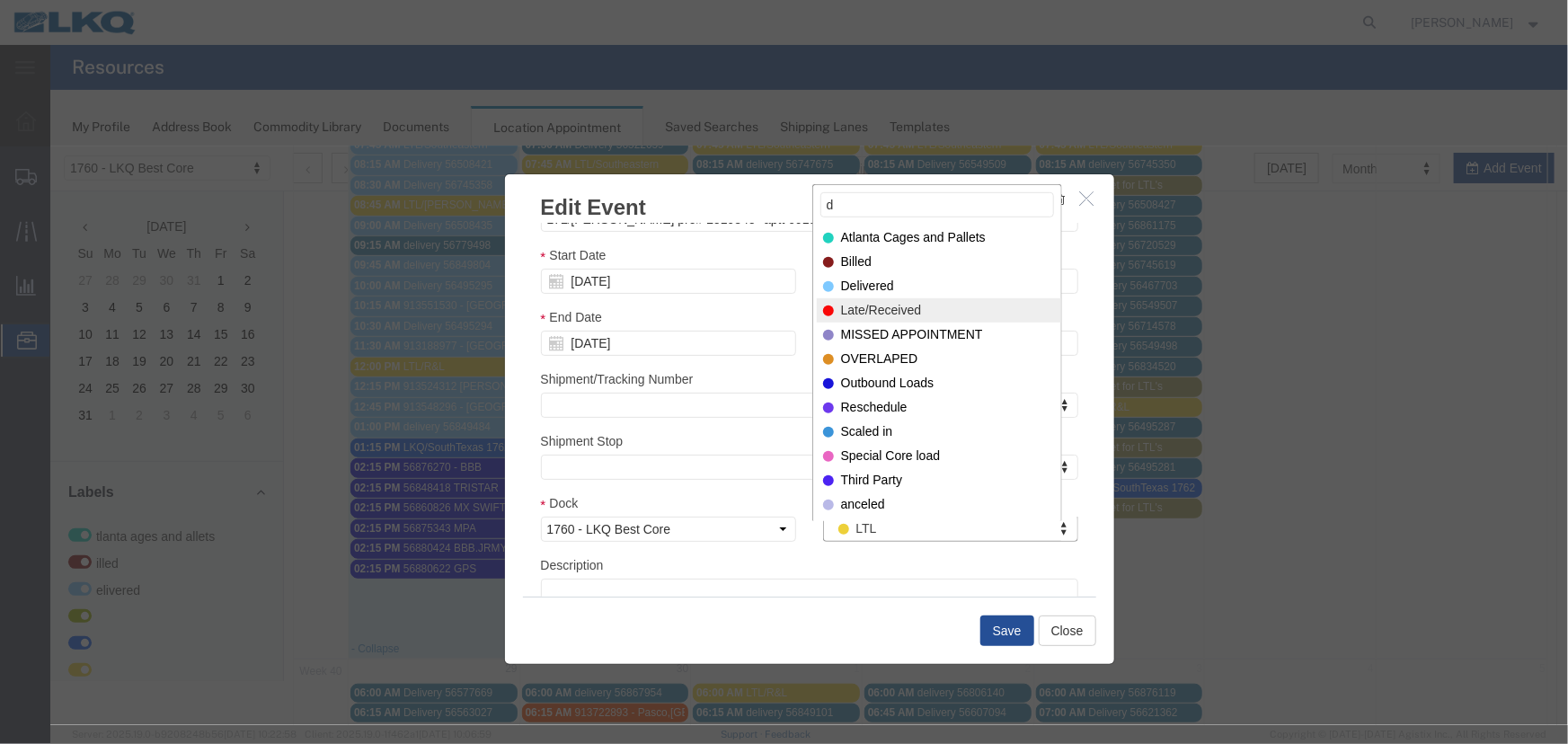
type input "d"
select select "40"
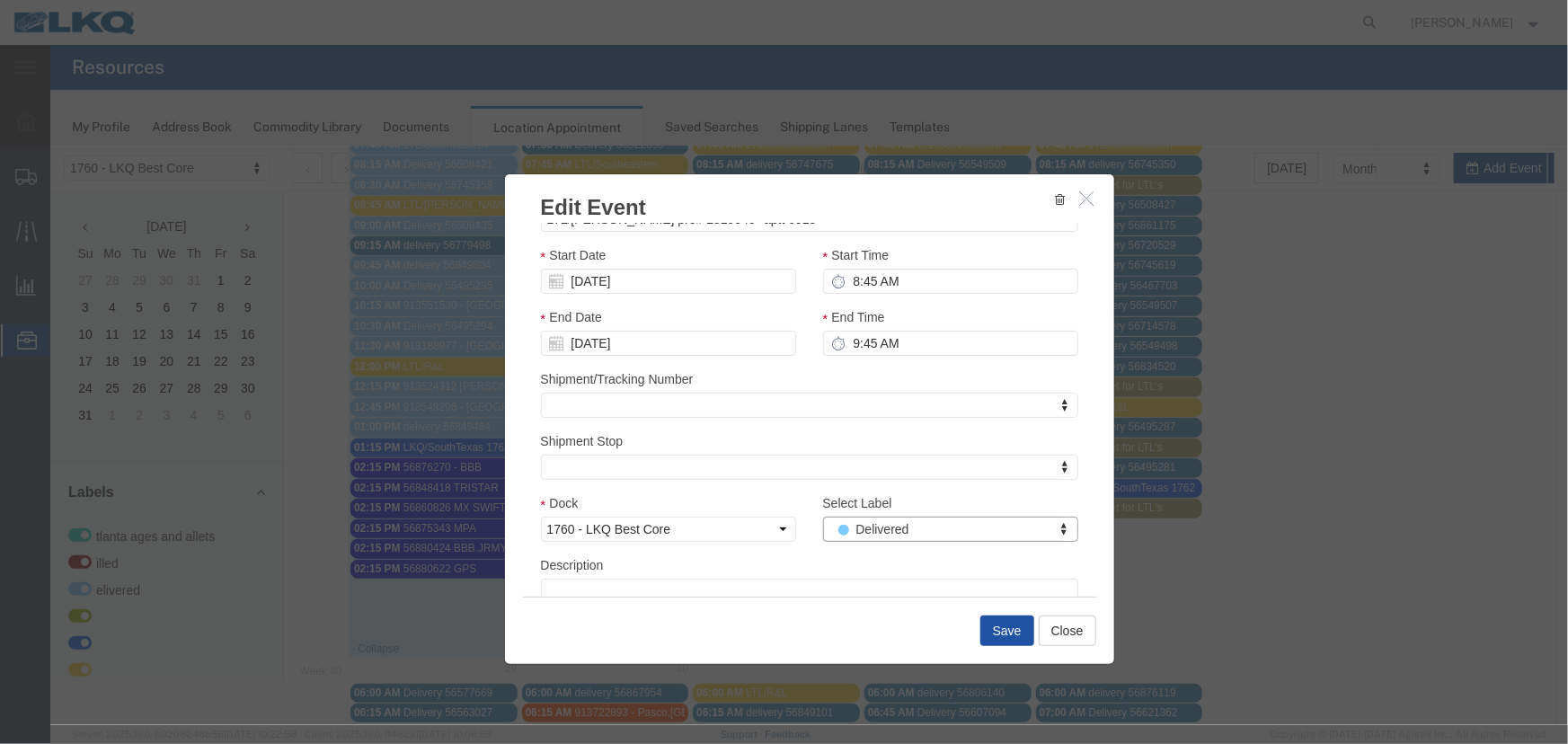
click at [987, 624] on button "Save" at bounding box center [1007, 630] width 54 height 31
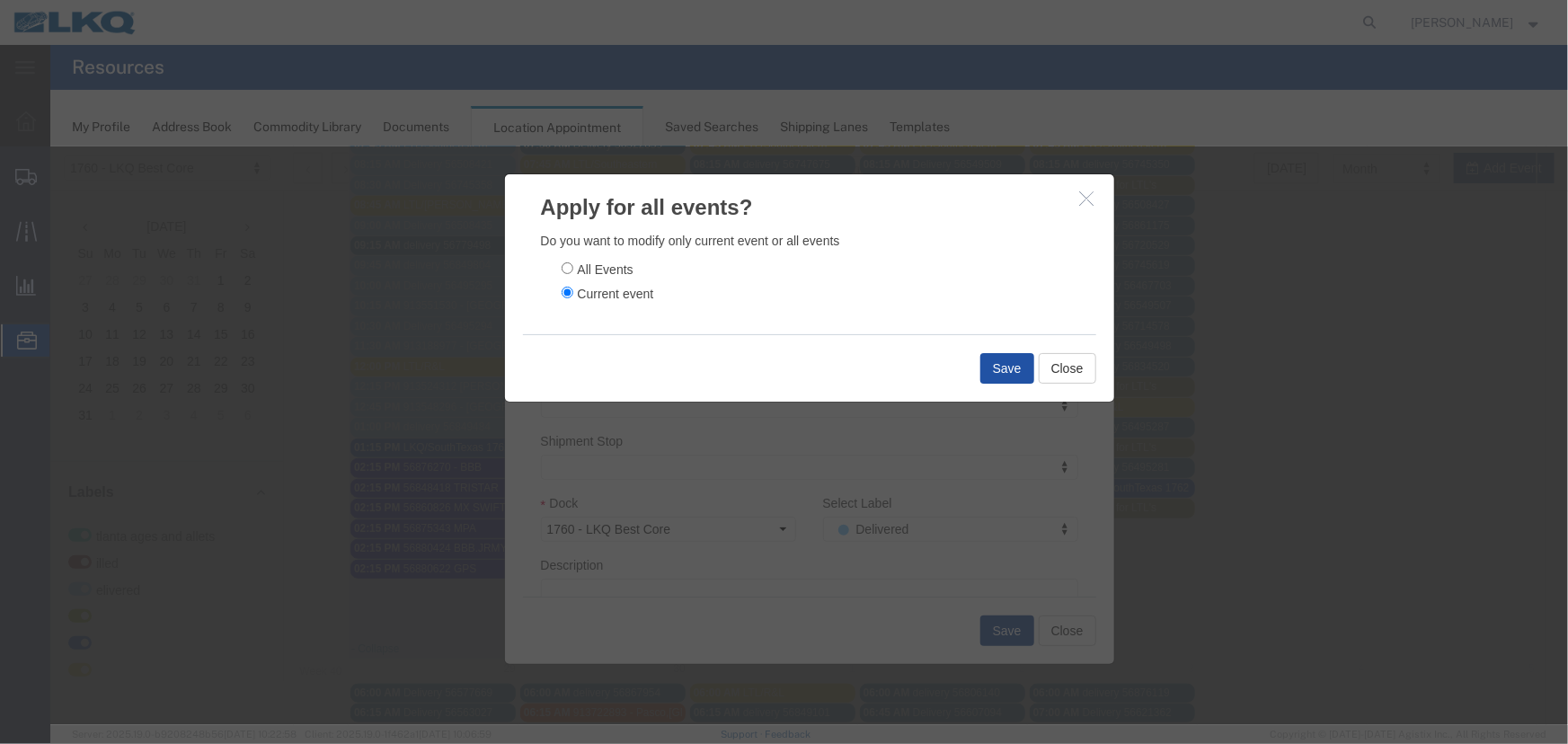
click at [989, 359] on button "Save" at bounding box center [1007, 368] width 54 height 31
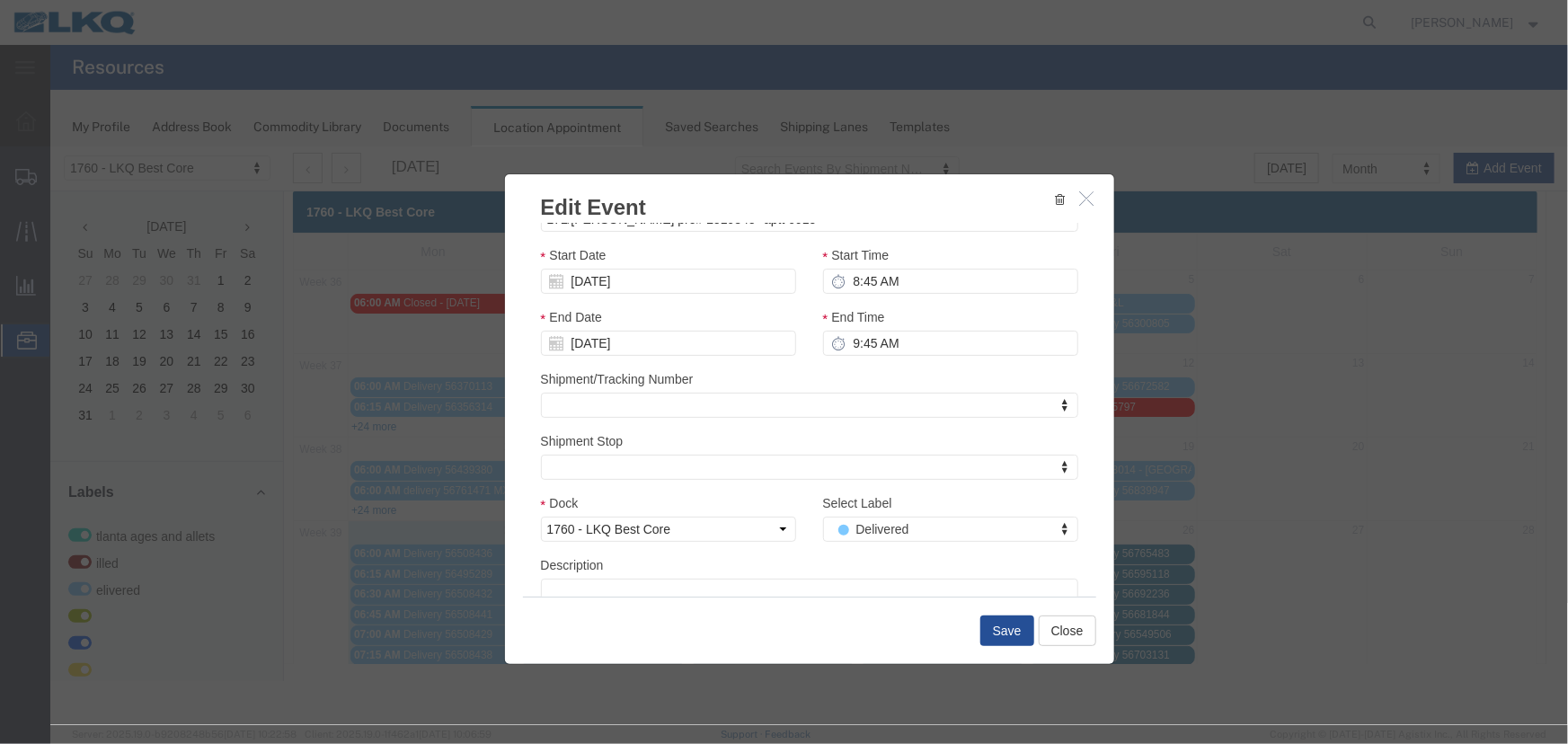
scroll to position [0, 0]
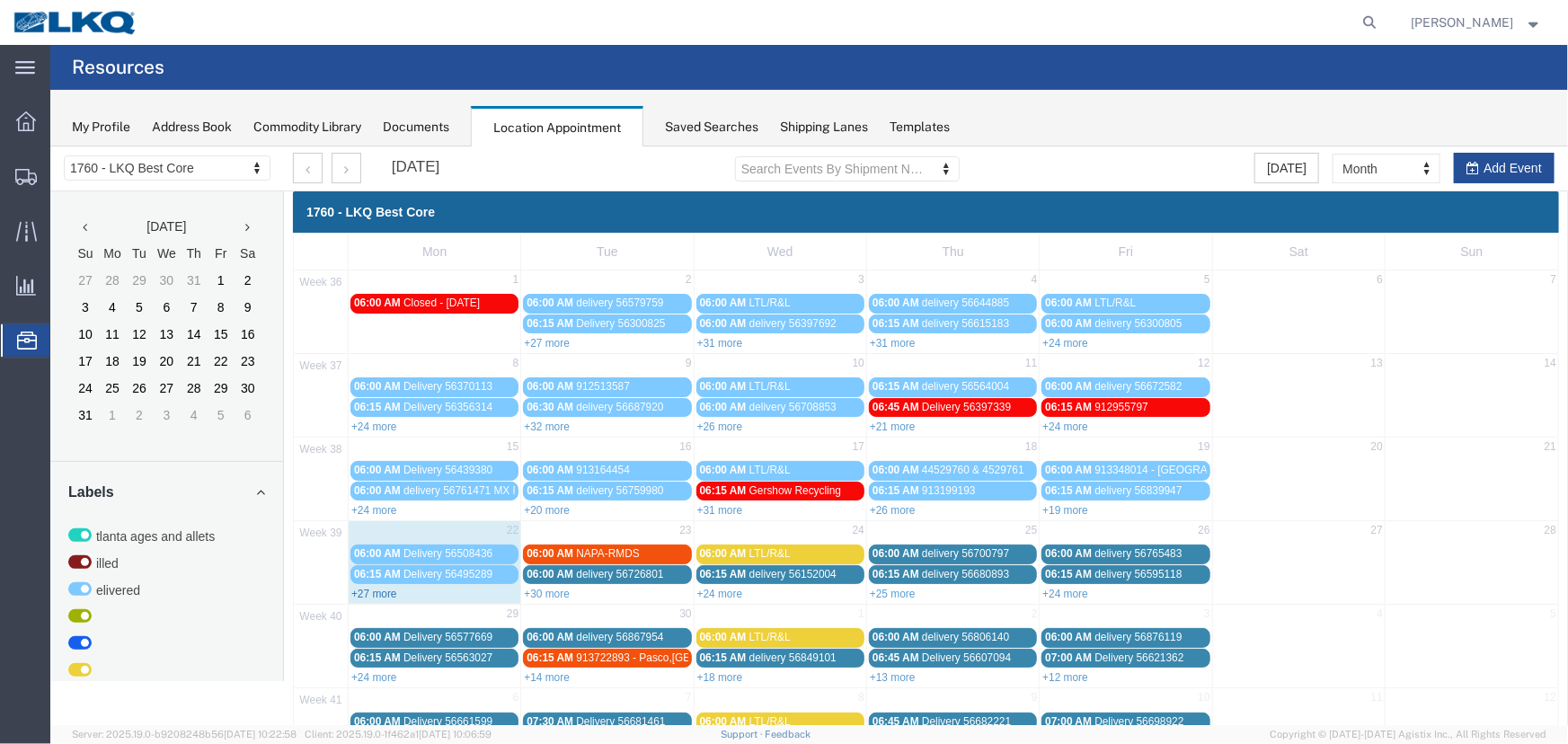
click at [378, 587] on link "+27 more" at bounding box center [374, 593] width 46 height 12
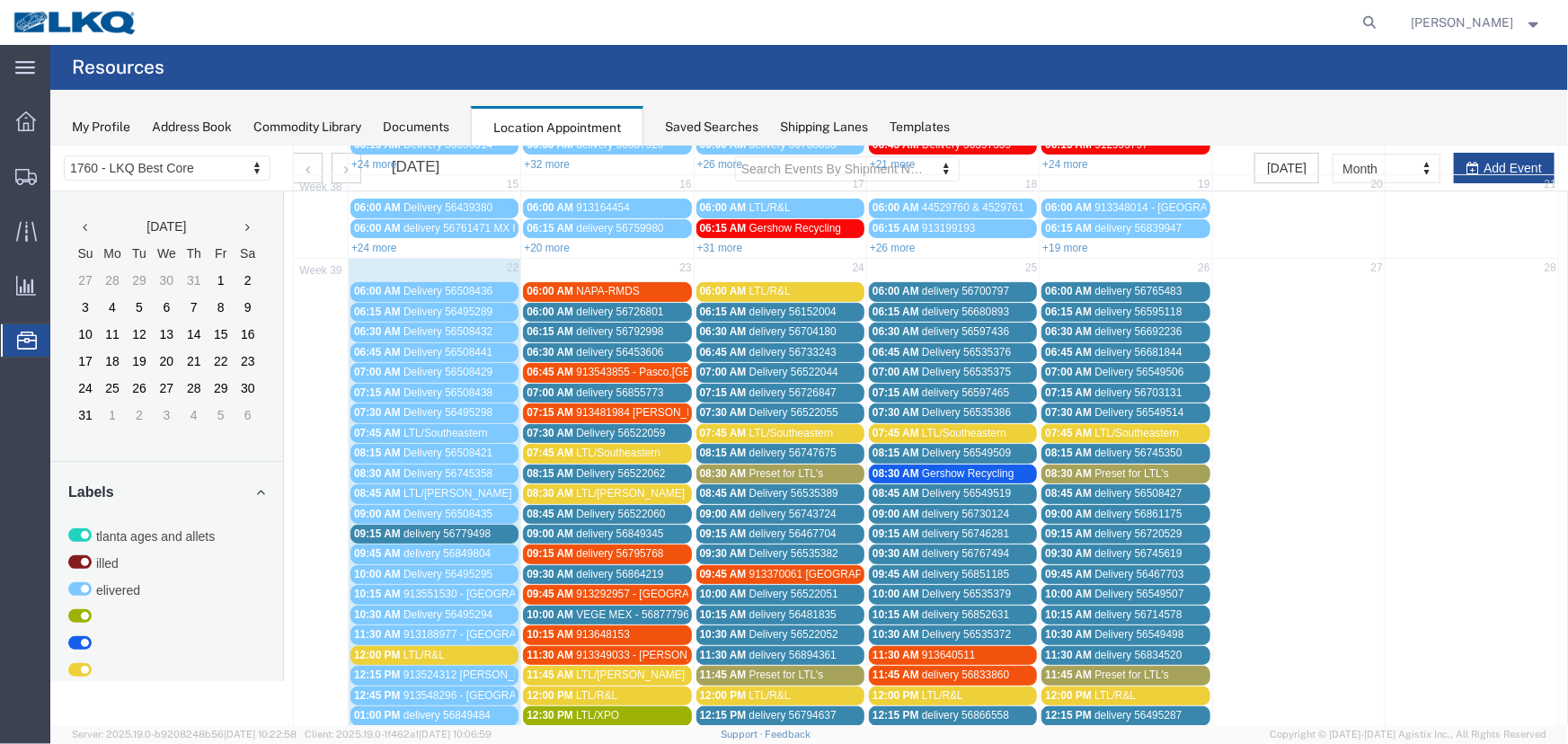
scroll to position [489, 0]
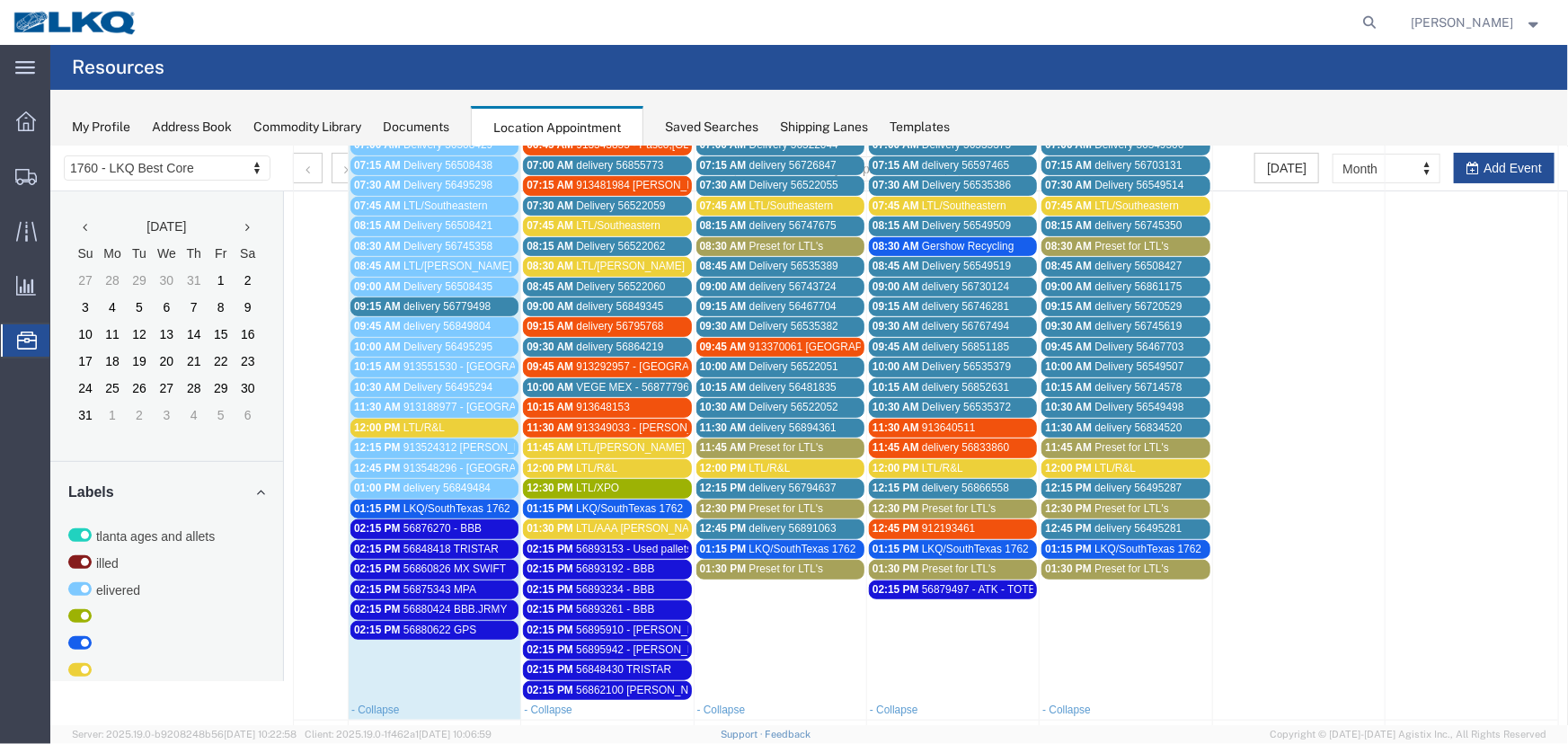
click at [440, 430] on link "12:00 PM LTL/R&L" at bounding box center [433, 427] width 168 height 19
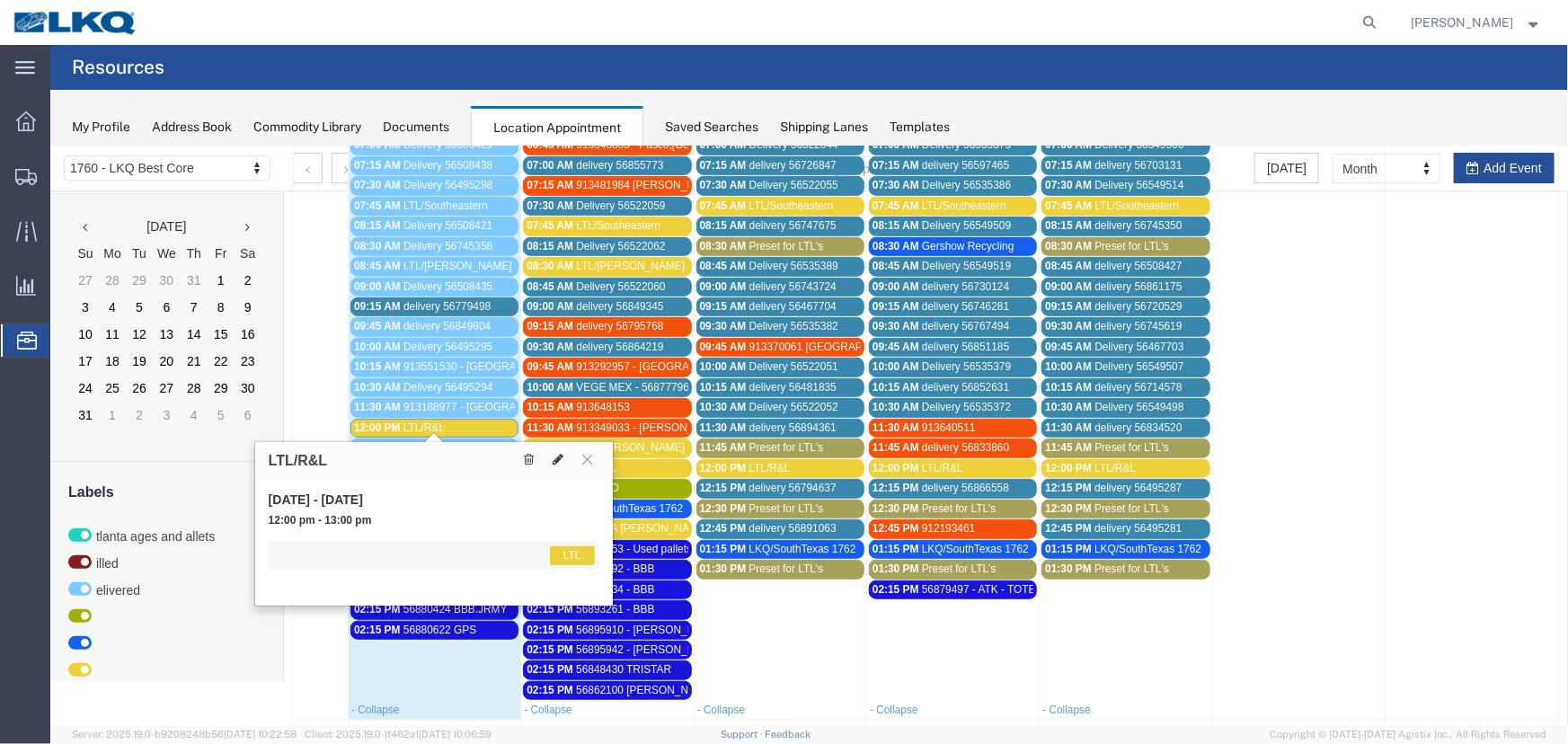
click at [552, 458] on icon at bounding box center [557, 458] width 11 height 12
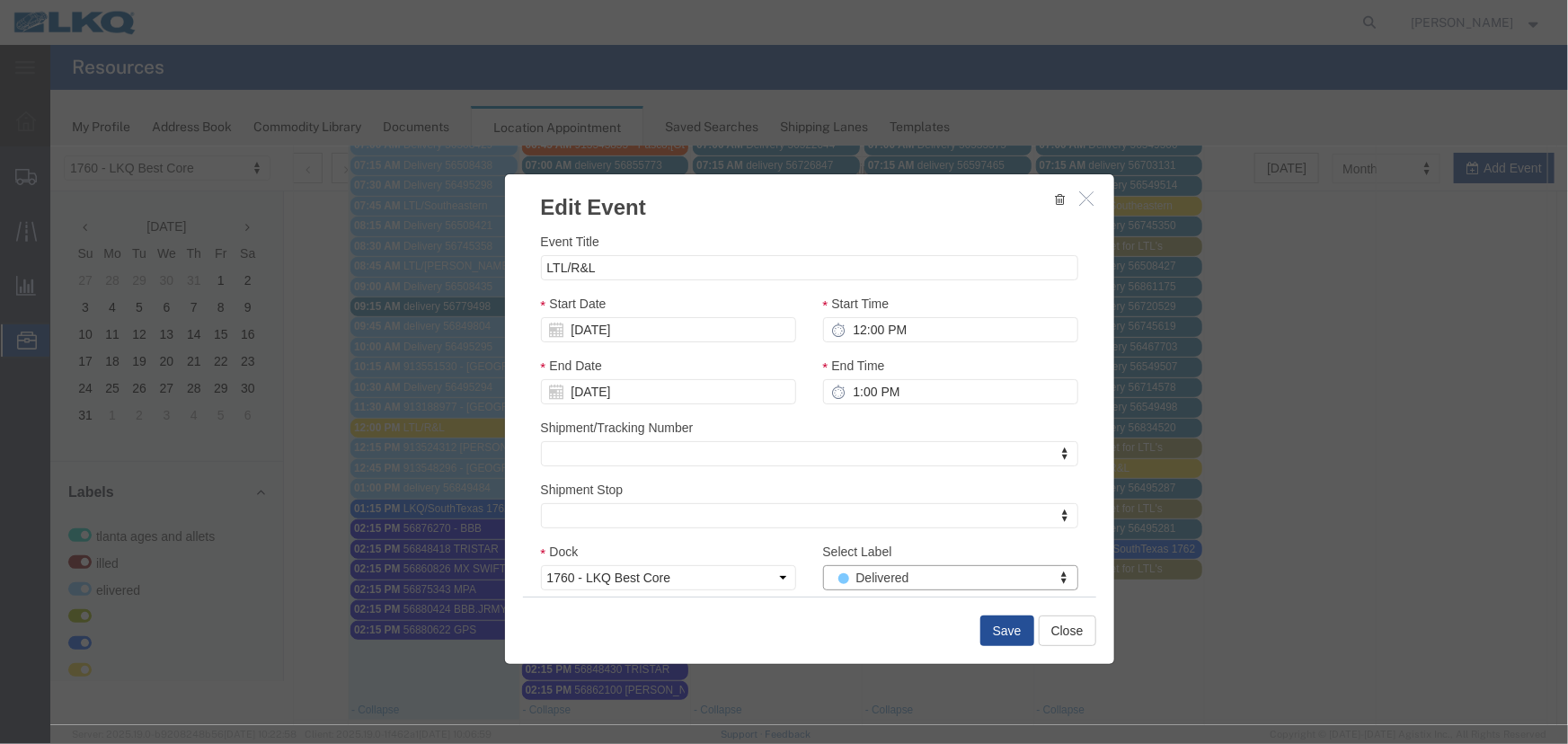
select select "40"
click at [985, 631] on button "Save" at bounding box center [1007, 630] width 54 height 31
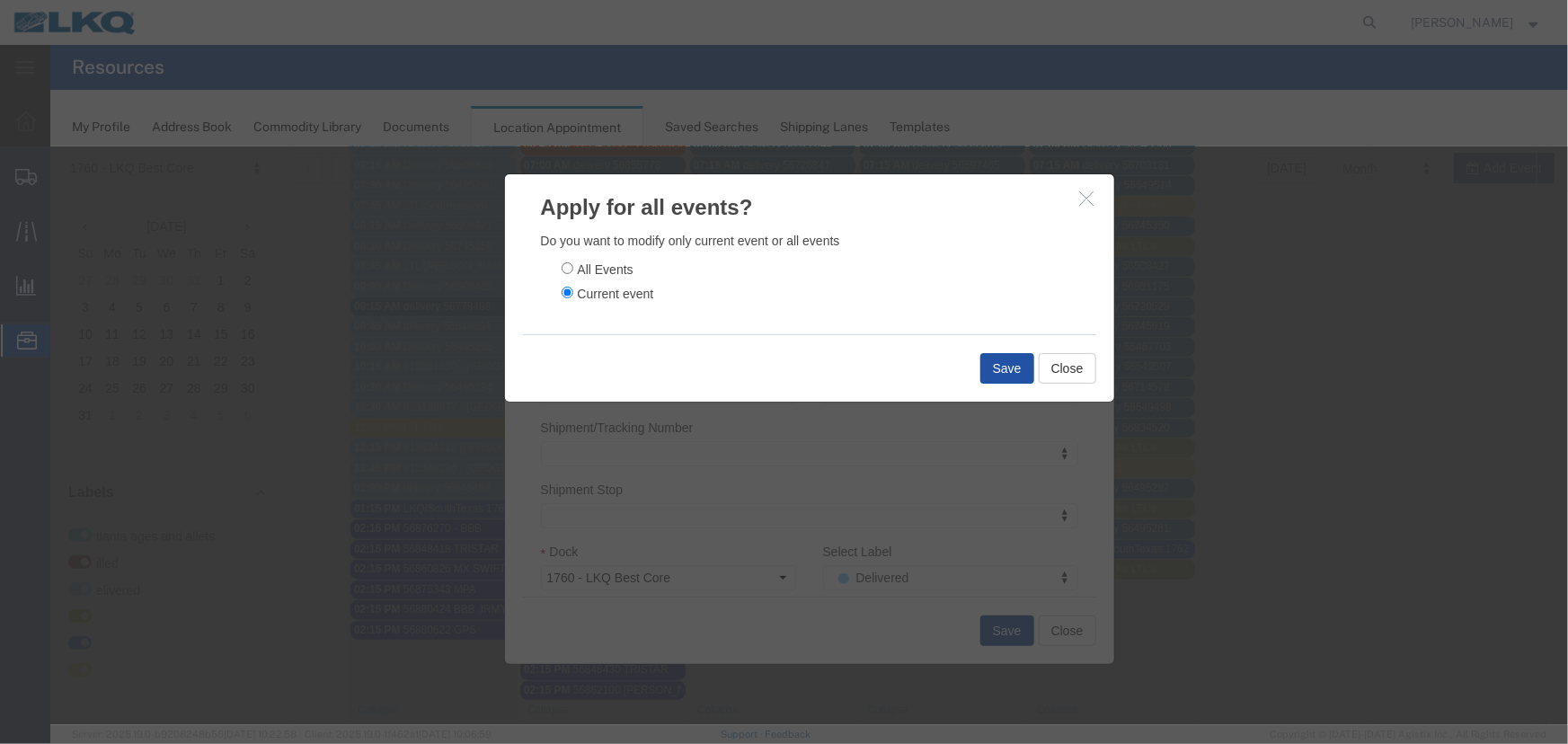
click at [993, 371] on button "Save" at bounding box center [1007, 368] width 54 height 31
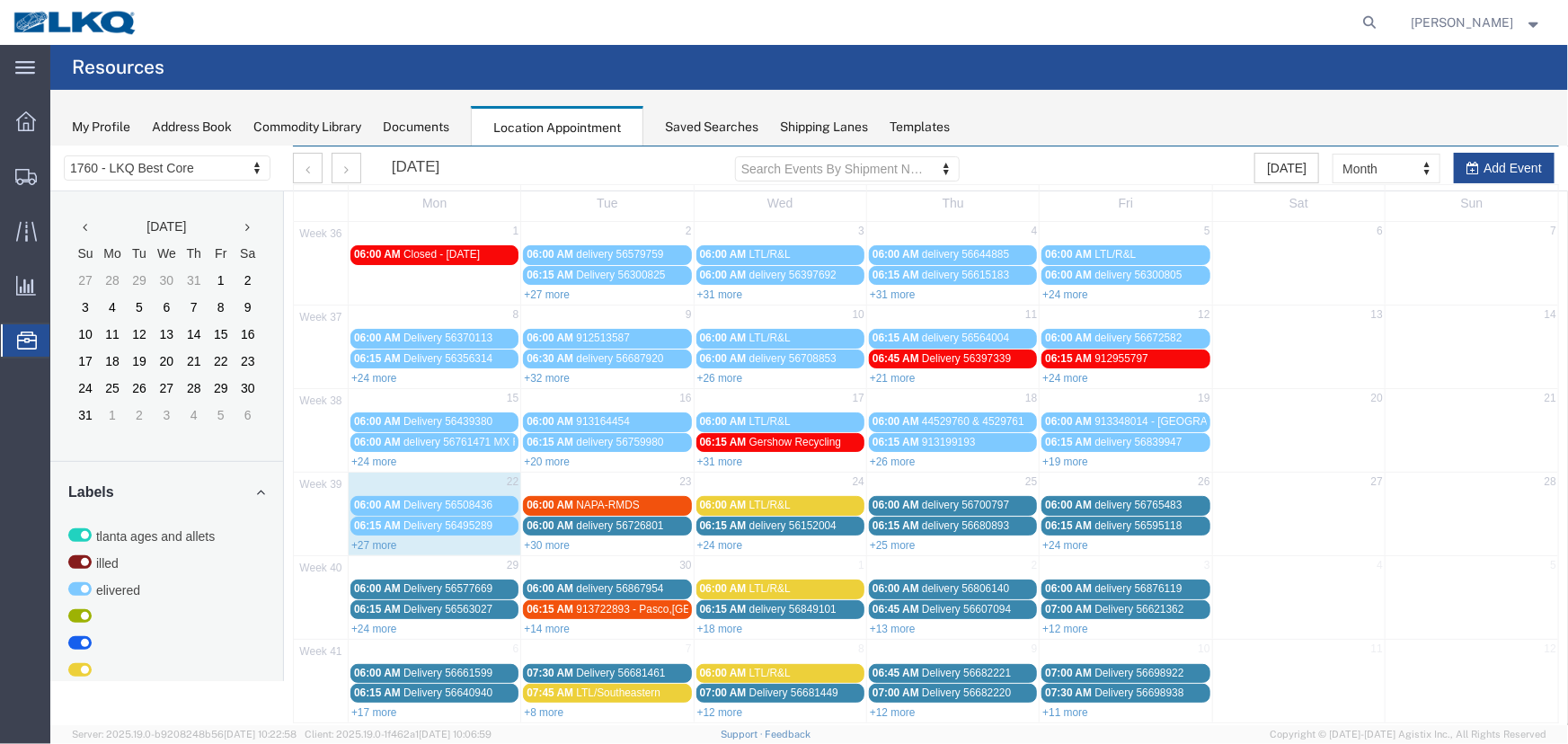
scroll to position [61, 0]
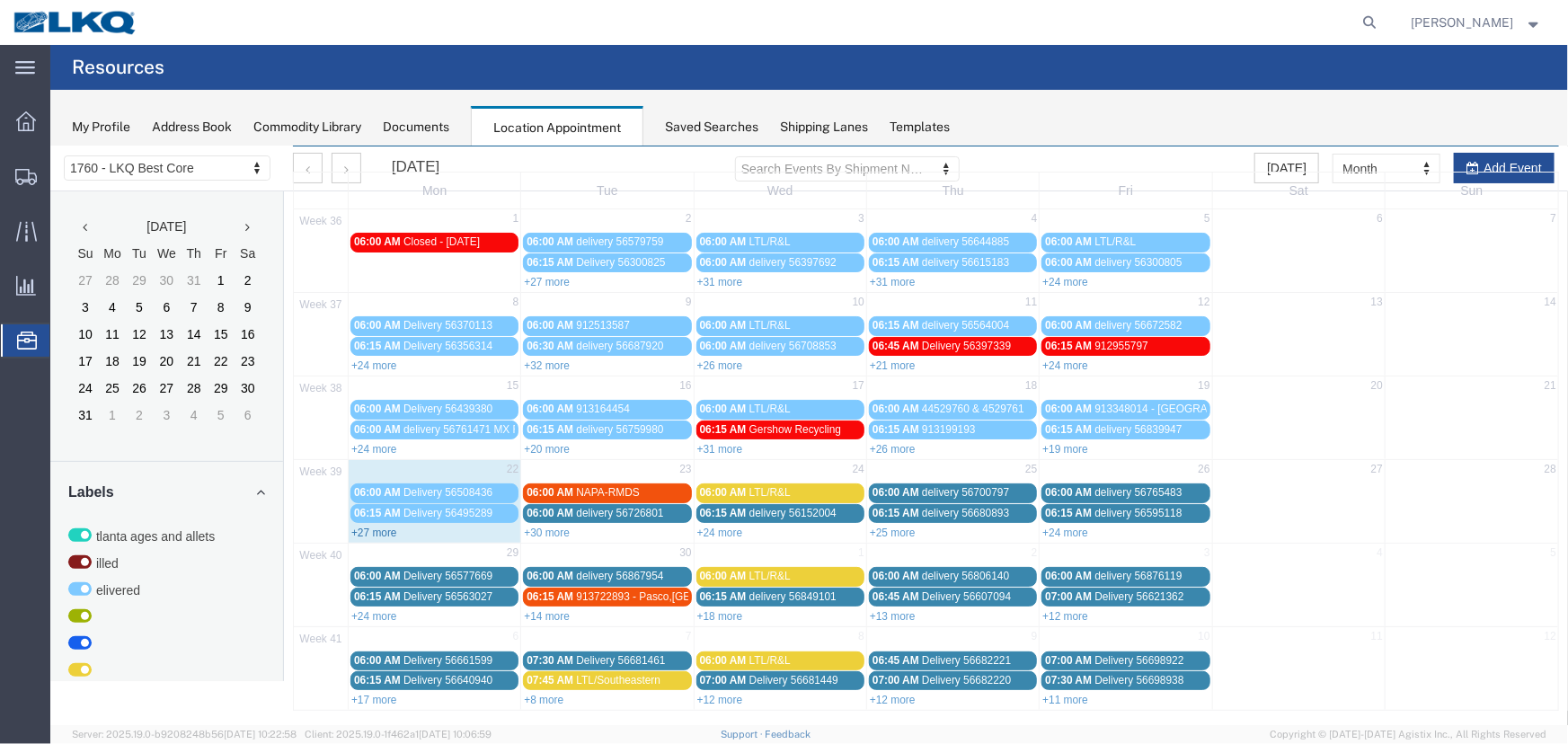
click at [379, 530] on link "+27 more" at bounding box center [374, 531] width 46 height 12
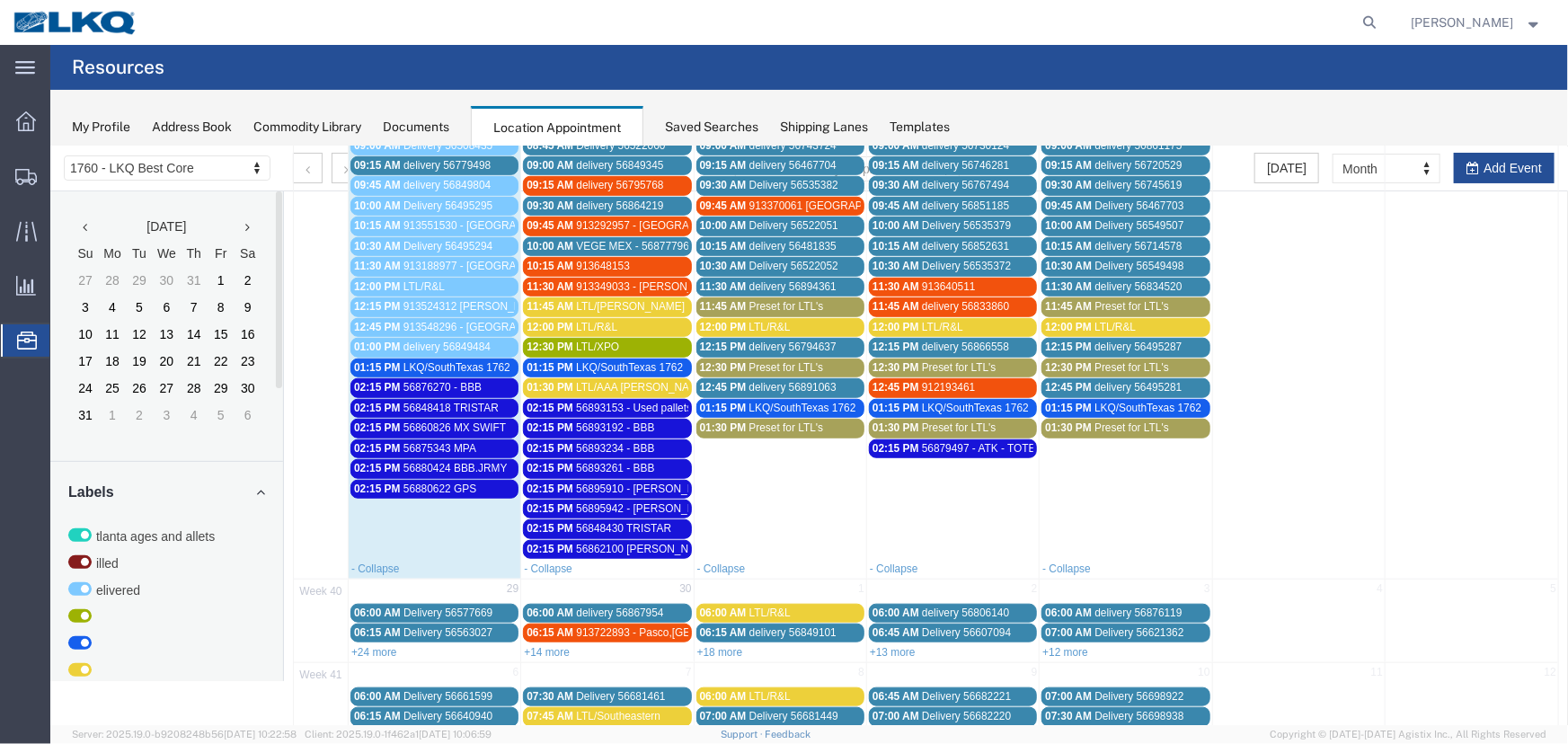
scroll to position [633, 0]
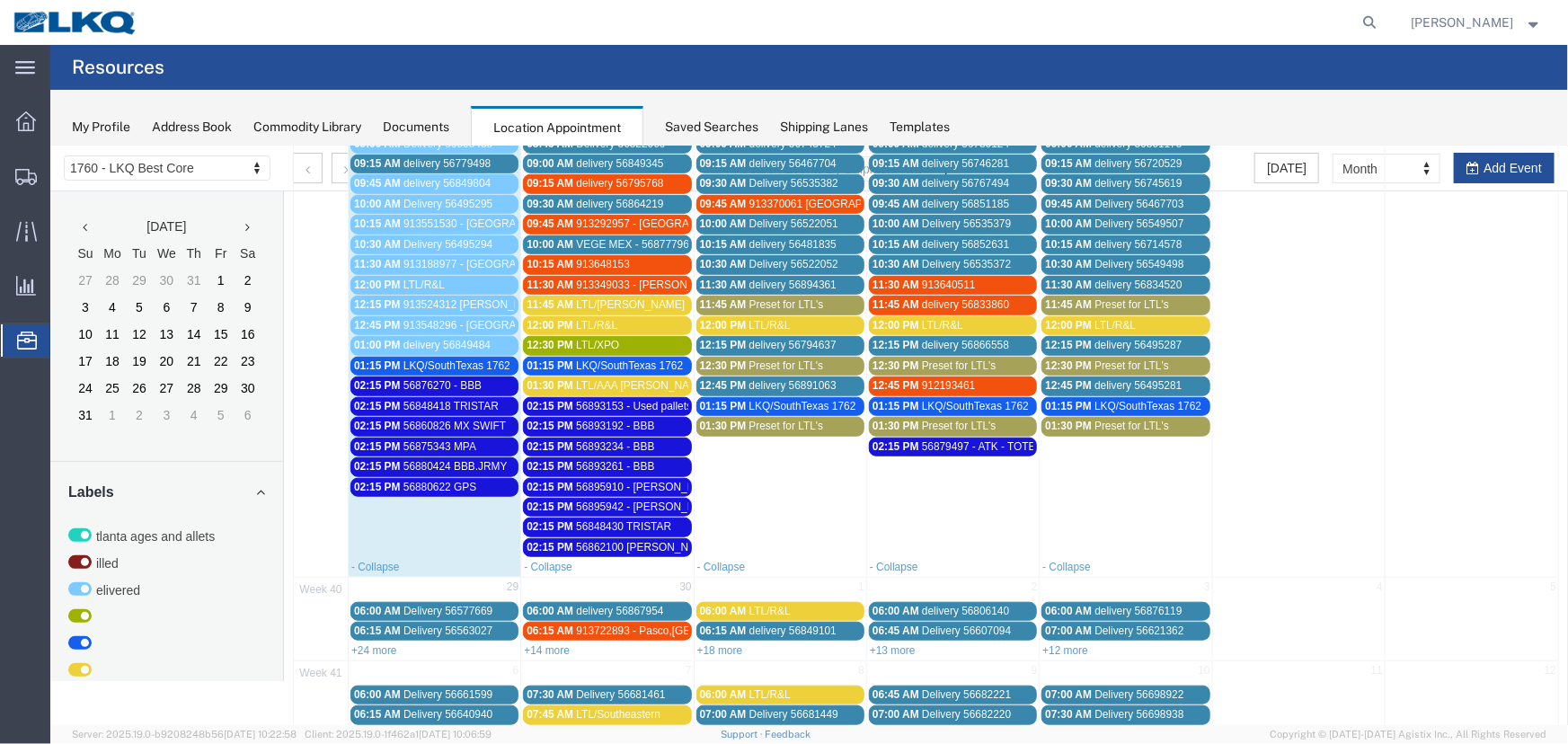
click at [465, 440] on span "56875343 MPA" at bounding box center [439, 445] width 73 height 12
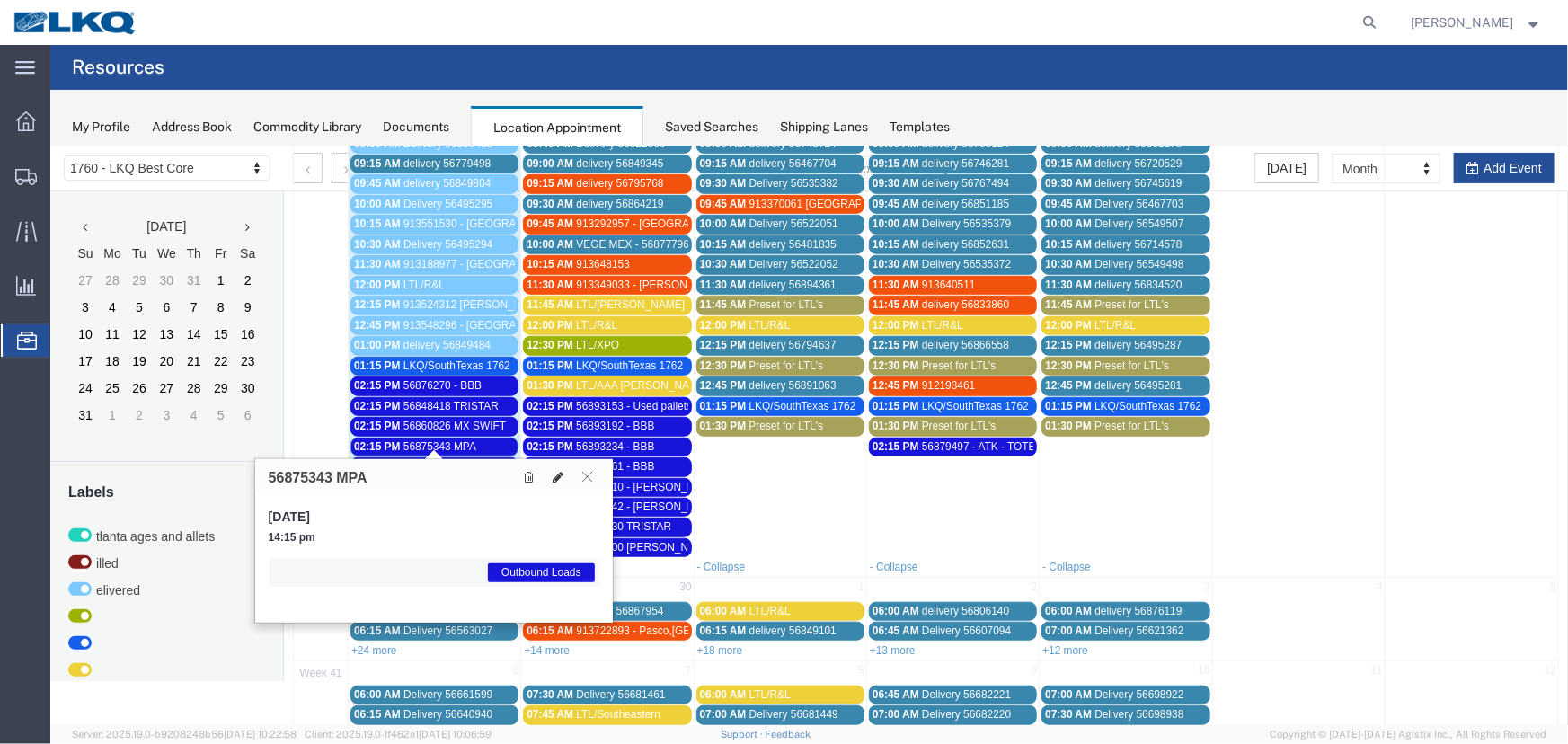
click at [554, 476] on icon at bounding box center [557, 476] width 11 height 12
select select "1"
select select "80"
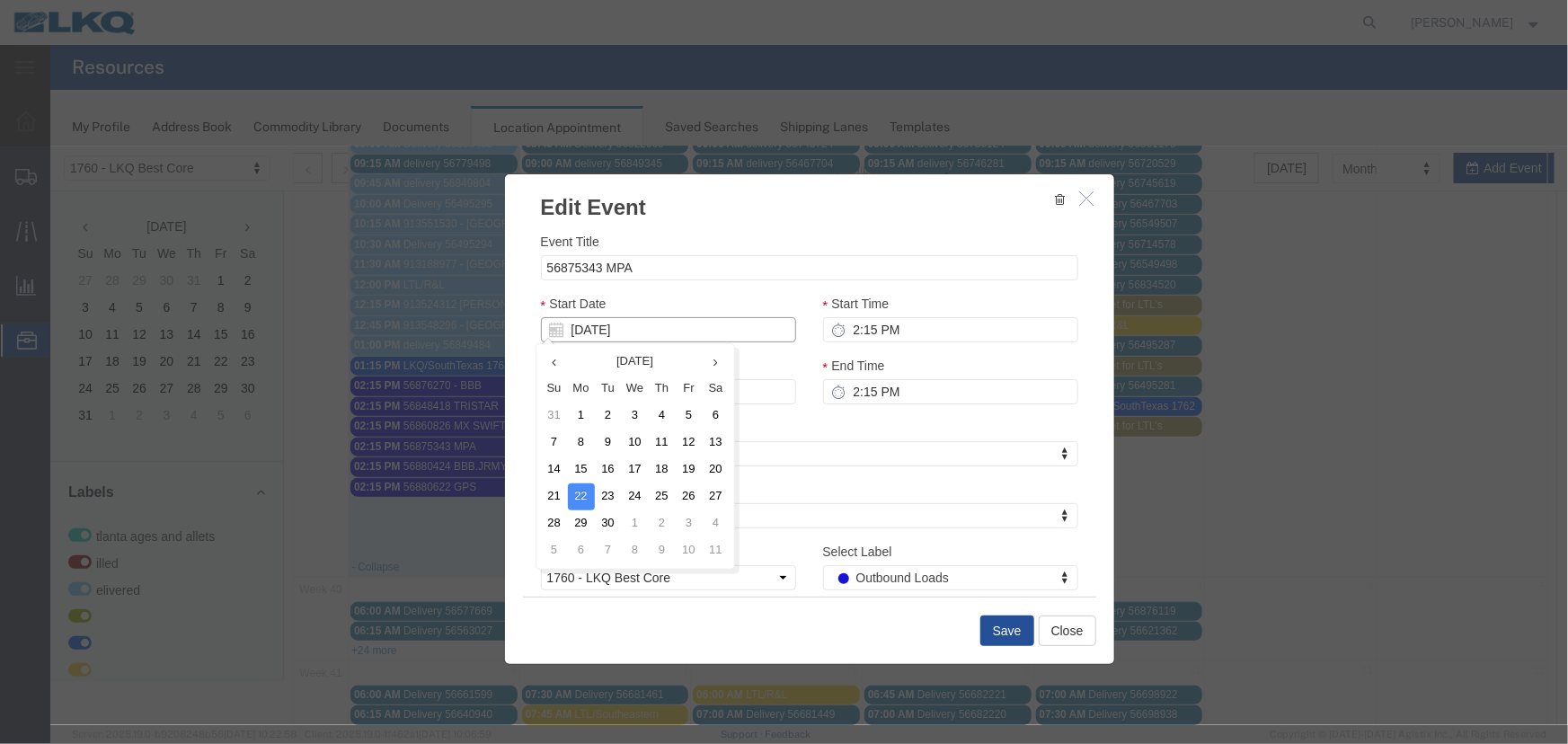
click at [700, 332] on input "[DATE]" at bounding box center [668, 328] width 255 height 25
click at [604, 494] on td "23" at bounding box center [607, 496] width 27 height 27
click at [991, 620] on button "Save" at bounding box center [1007, 630] width 54 height 31
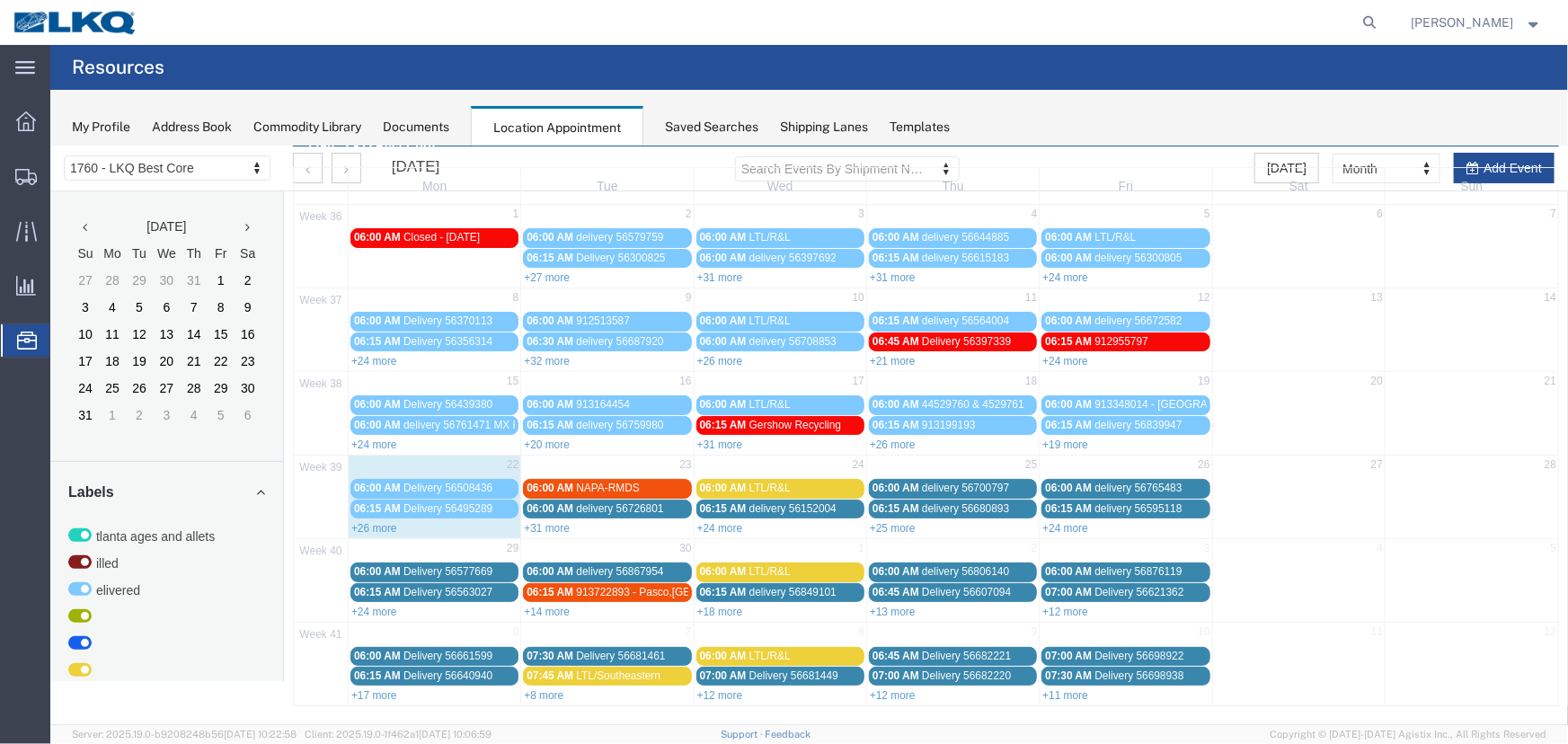
scroll to position [0, 0]
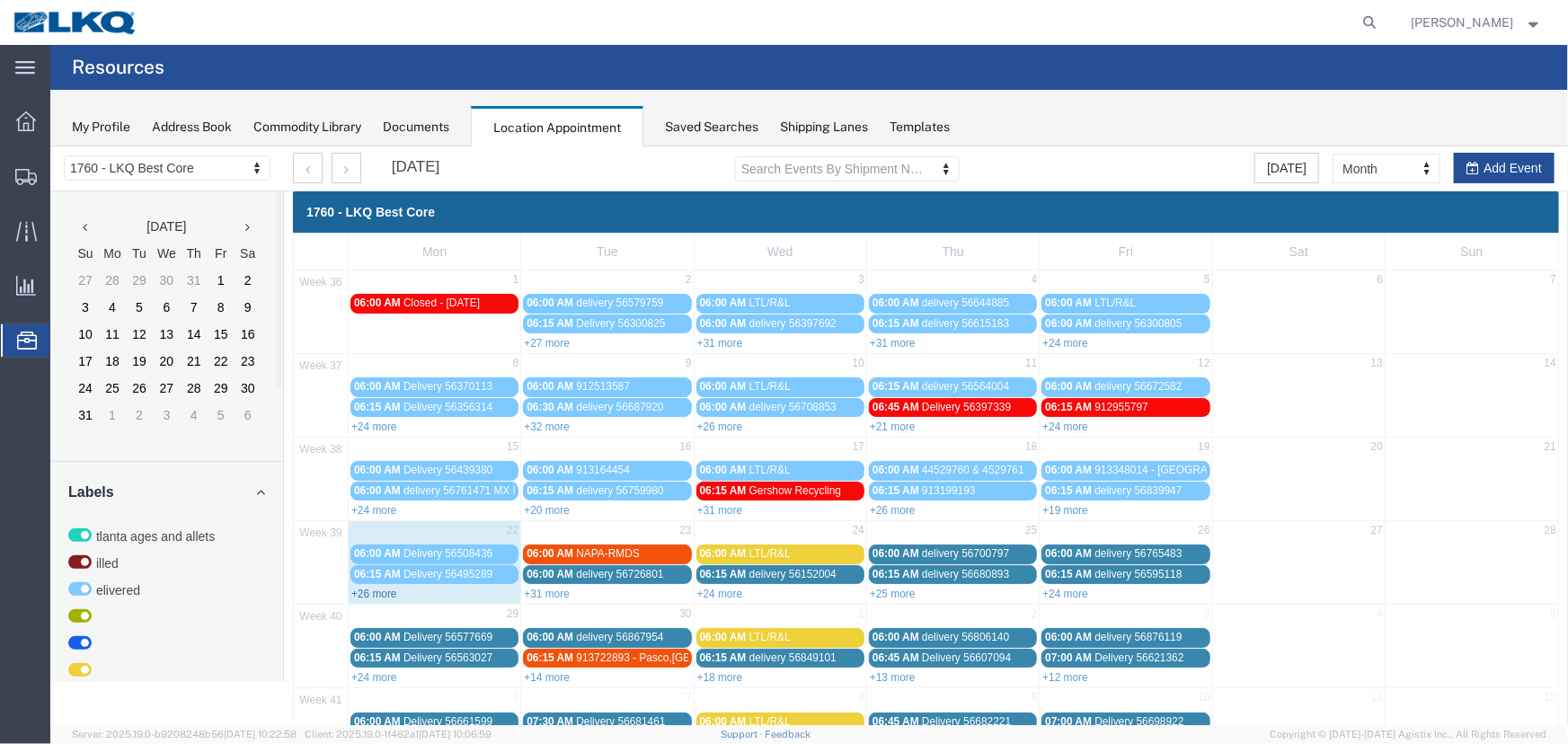
click at [378, 592] on link "+26 more" at bounding box center [374, 593] width 46 height 12
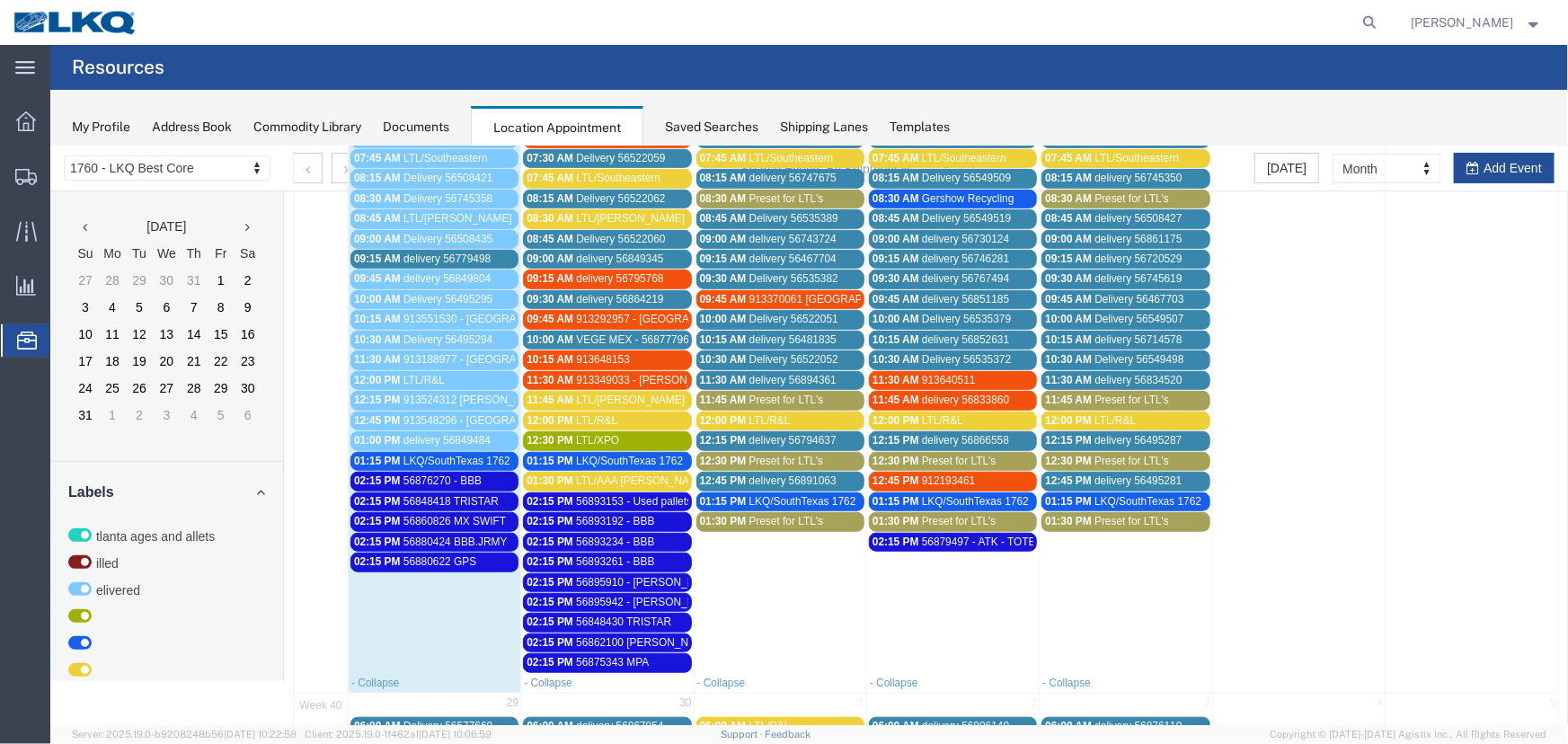
scroll to position [551, 0]
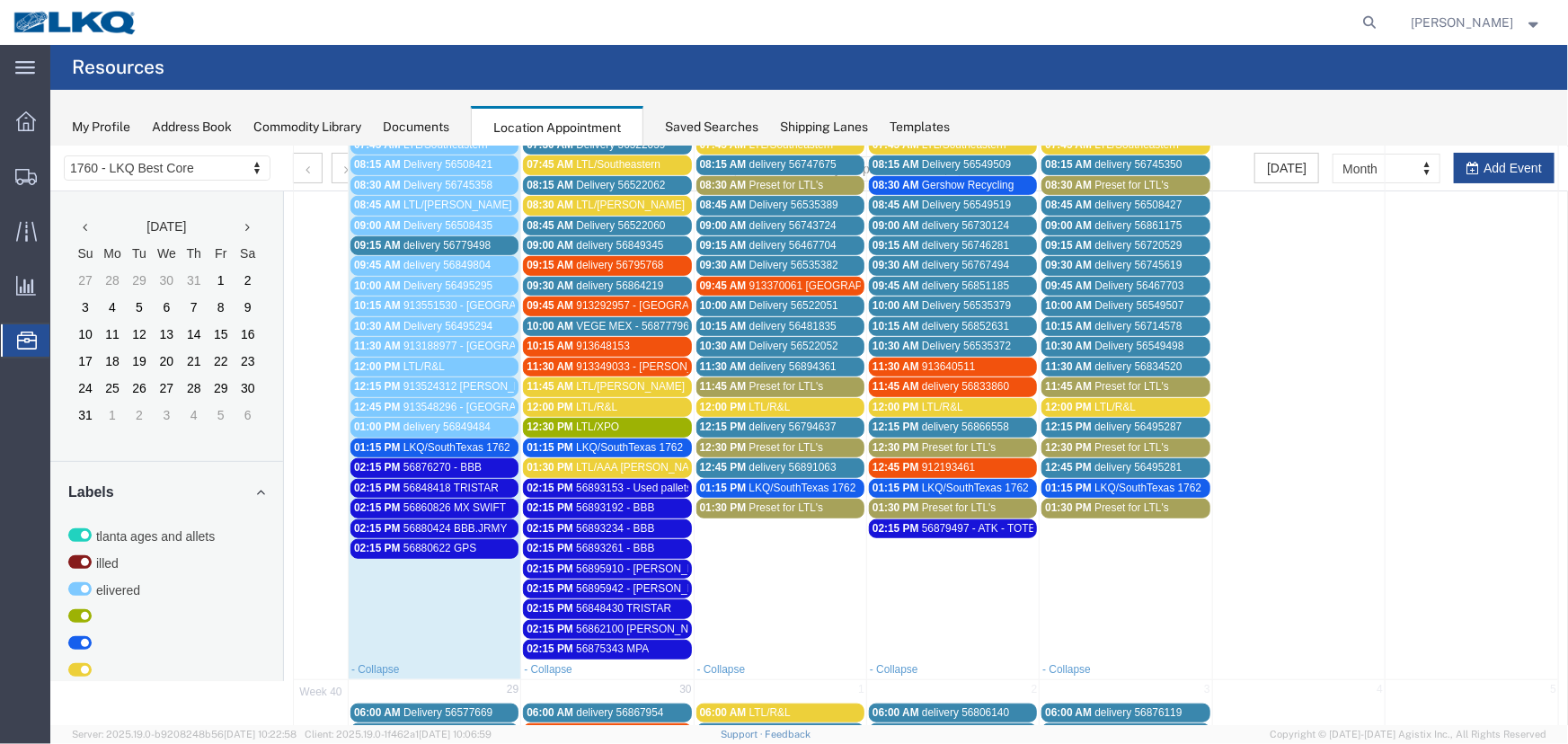
click at [456, 521] on span "56880424 BBB.JRMY" at bounding box center [454, 527] width 104 height 12
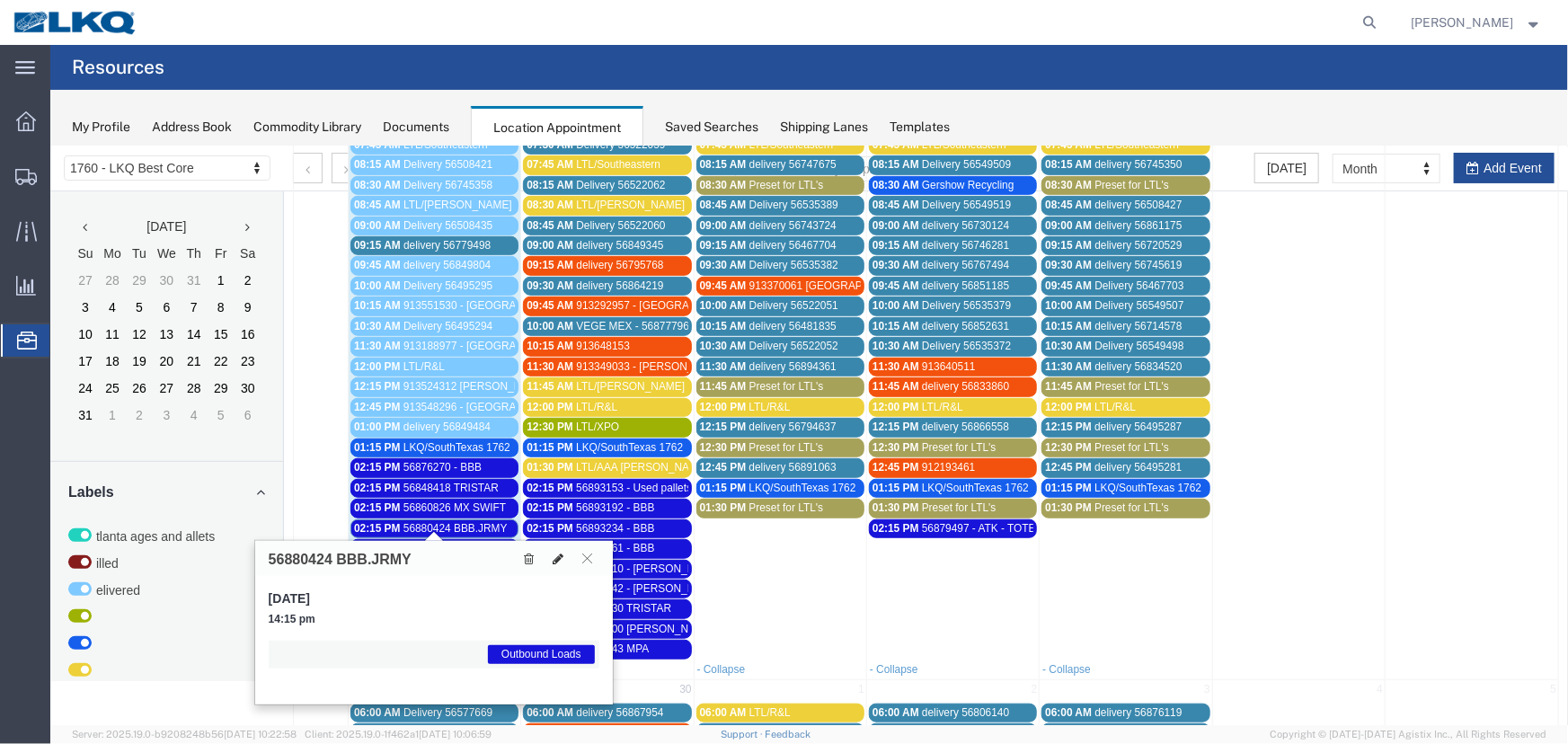
click at [552, 554] on icon at bounding box center [557, 557] width 11 height 12
select select "1"
select select "80"
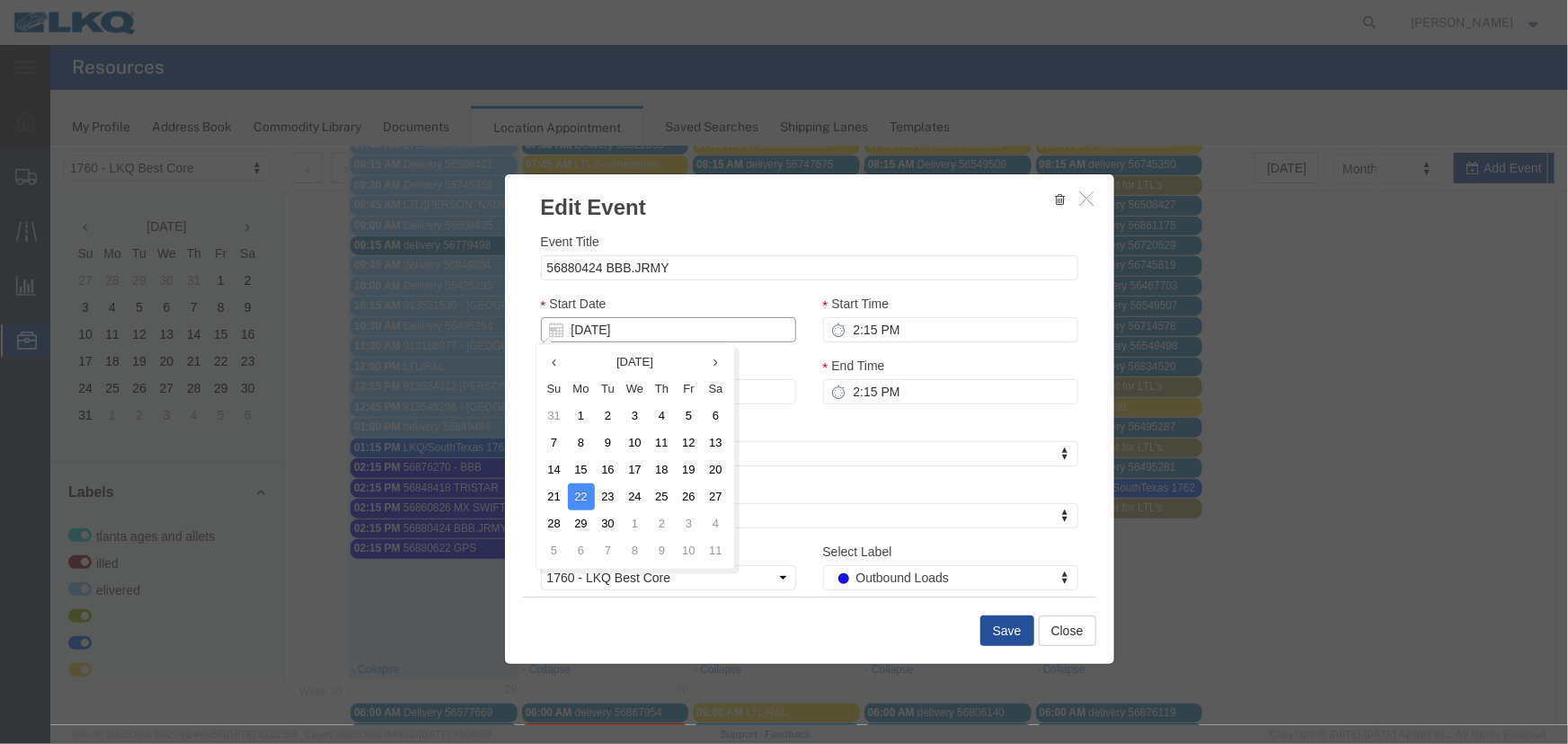
click at [701, 327] on input "[DATE]" at bounding box center [668, 328] width 255 height 25
click at [608, 498] on td "23" at bounding box center [607, 496] width 27 height 27
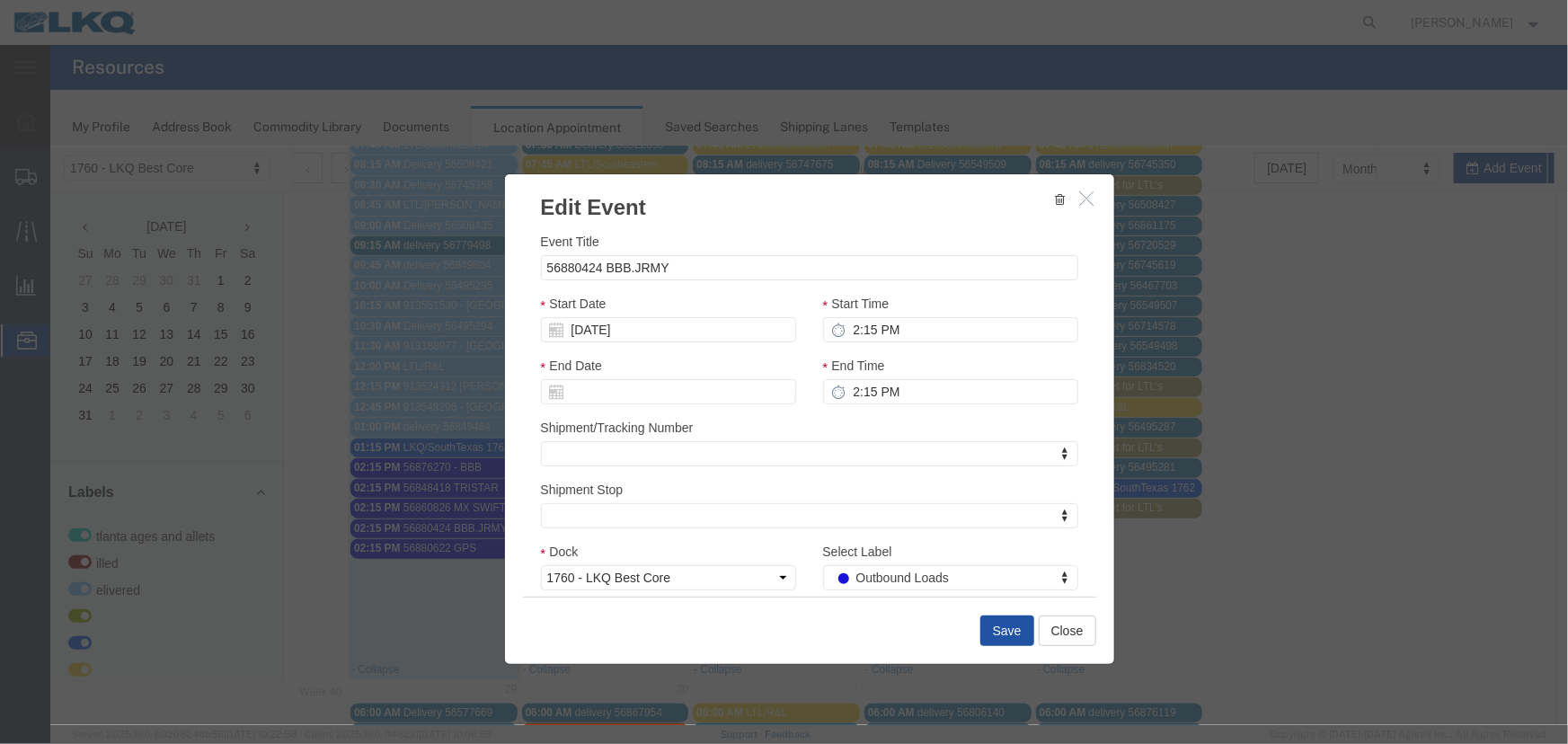
click at [985, 622] on button "Save" at bounding box center [1007, 630] width 54 height 31
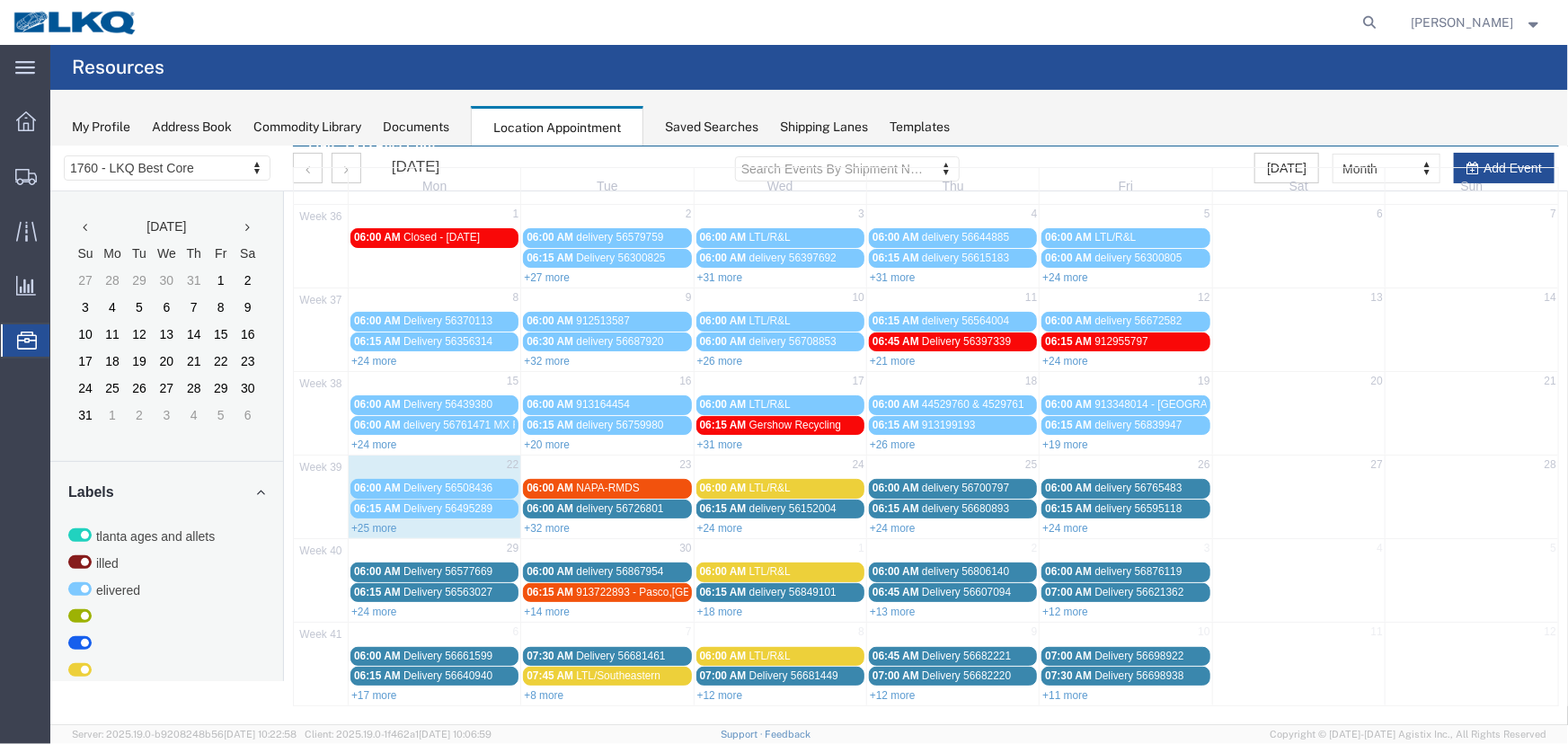
scroll to position [0, 0]
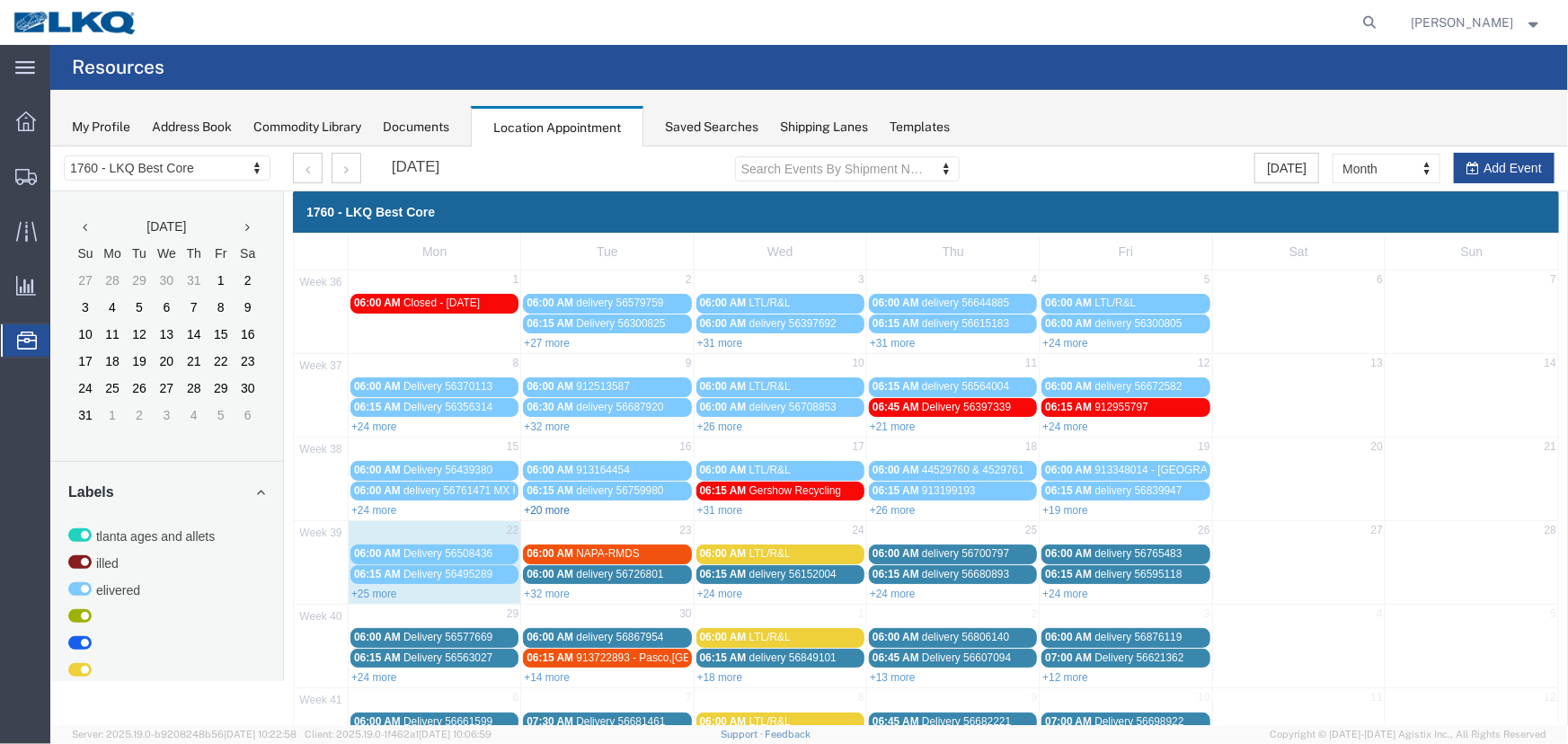
click at [548, 504] on link "+20 more" at bounding box center [546, 508] width 46 height 12
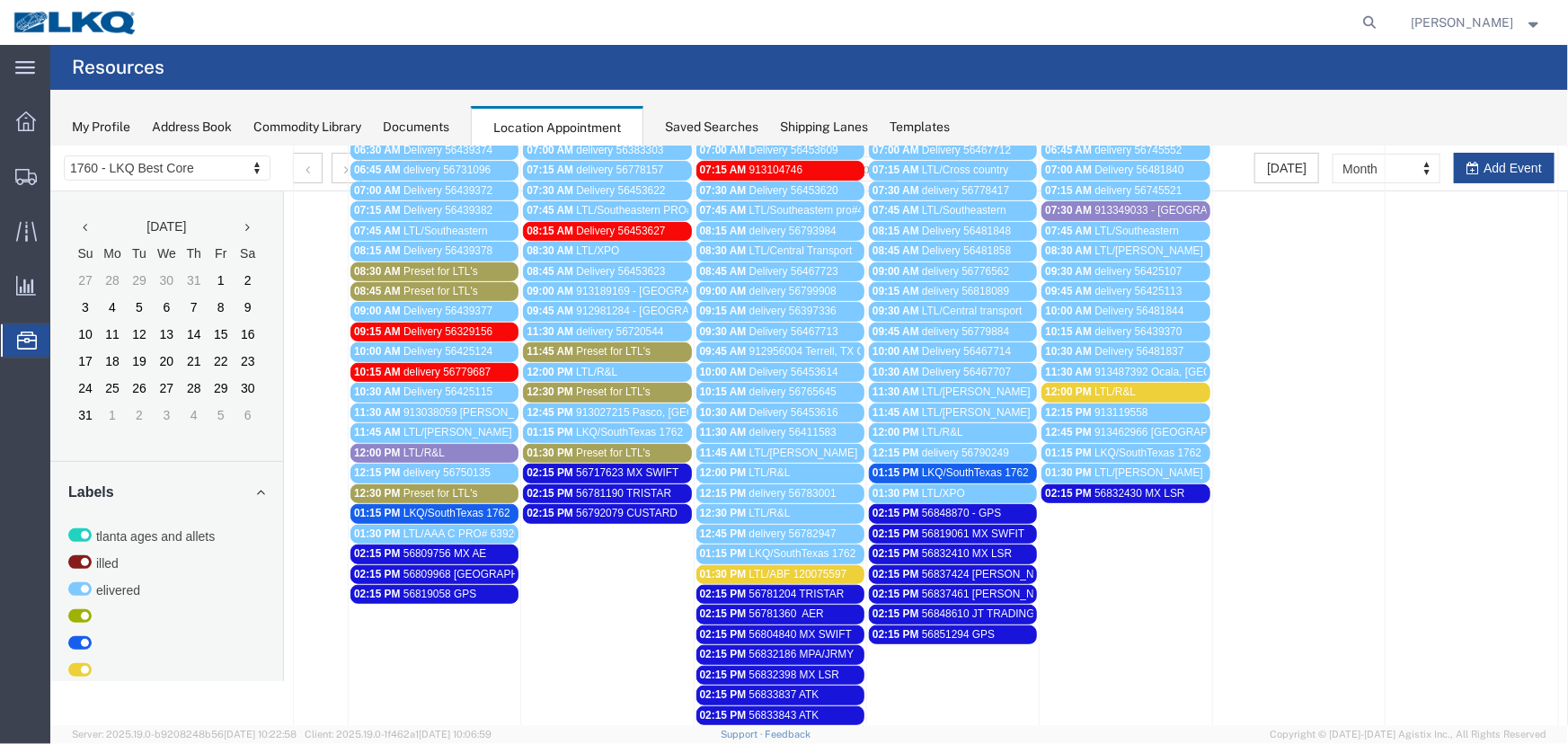
scroll to position [409, 0]
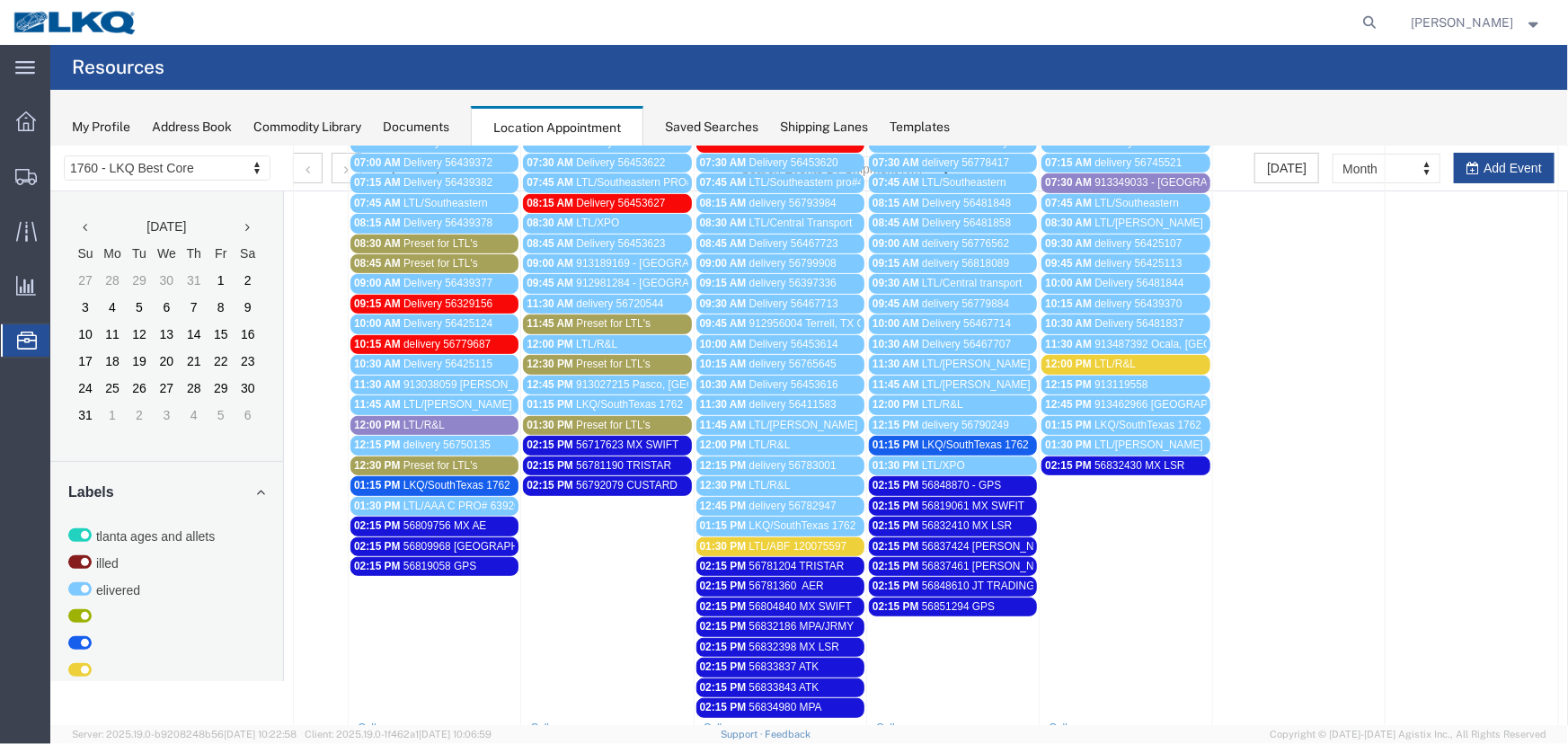
click at [811, 559] on span "56781204 TRISTAR" at bounding box center [796, 565] width 95 height 12
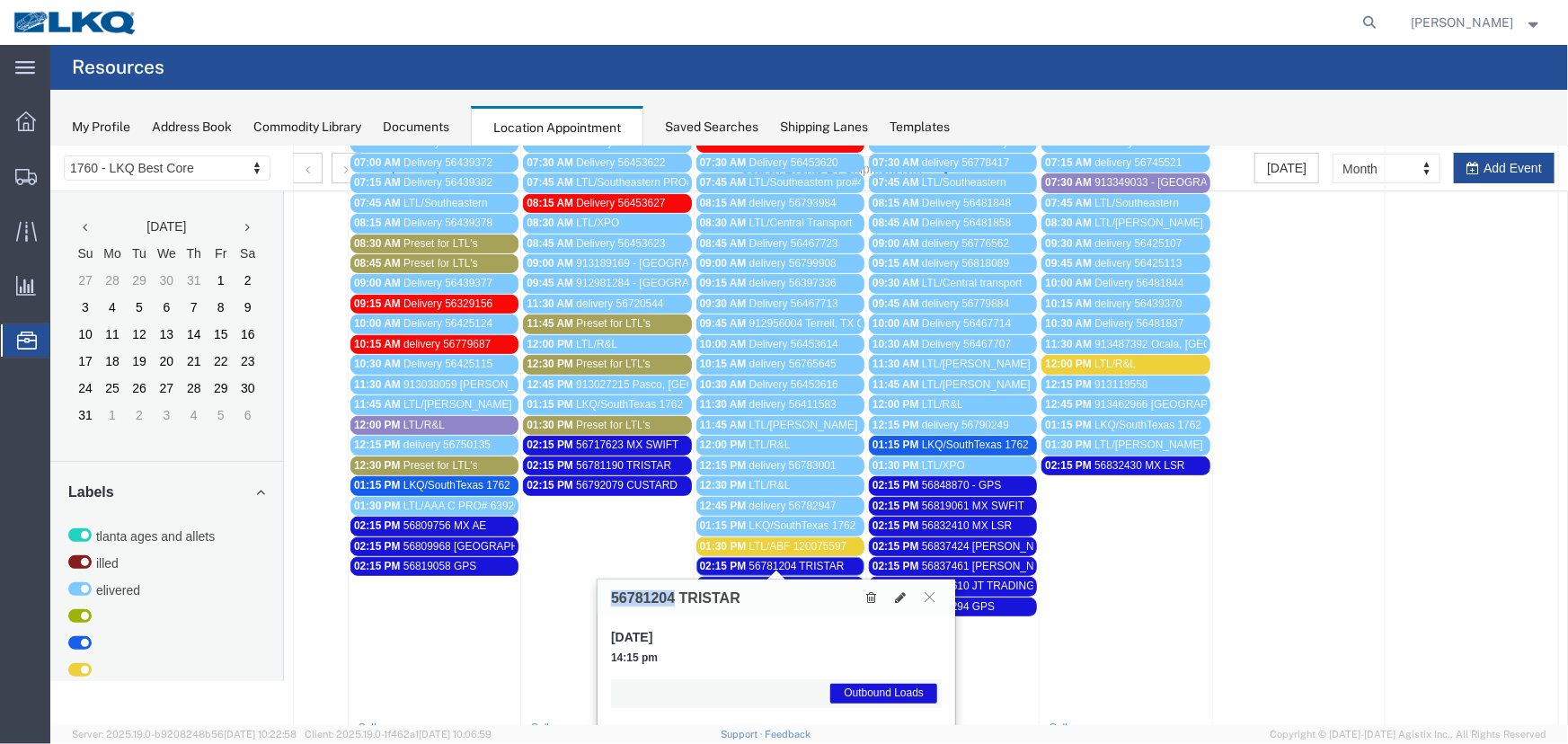
drag, startPoint x: 672, startPoint y: 595, endPoint x: 602, endPoint y: 602, distance: 70.3
click at [602, 602] on div "56781204 TRISTAR" at bounding box center [775, 596] width 357 height 35
copy h3 "56781204"
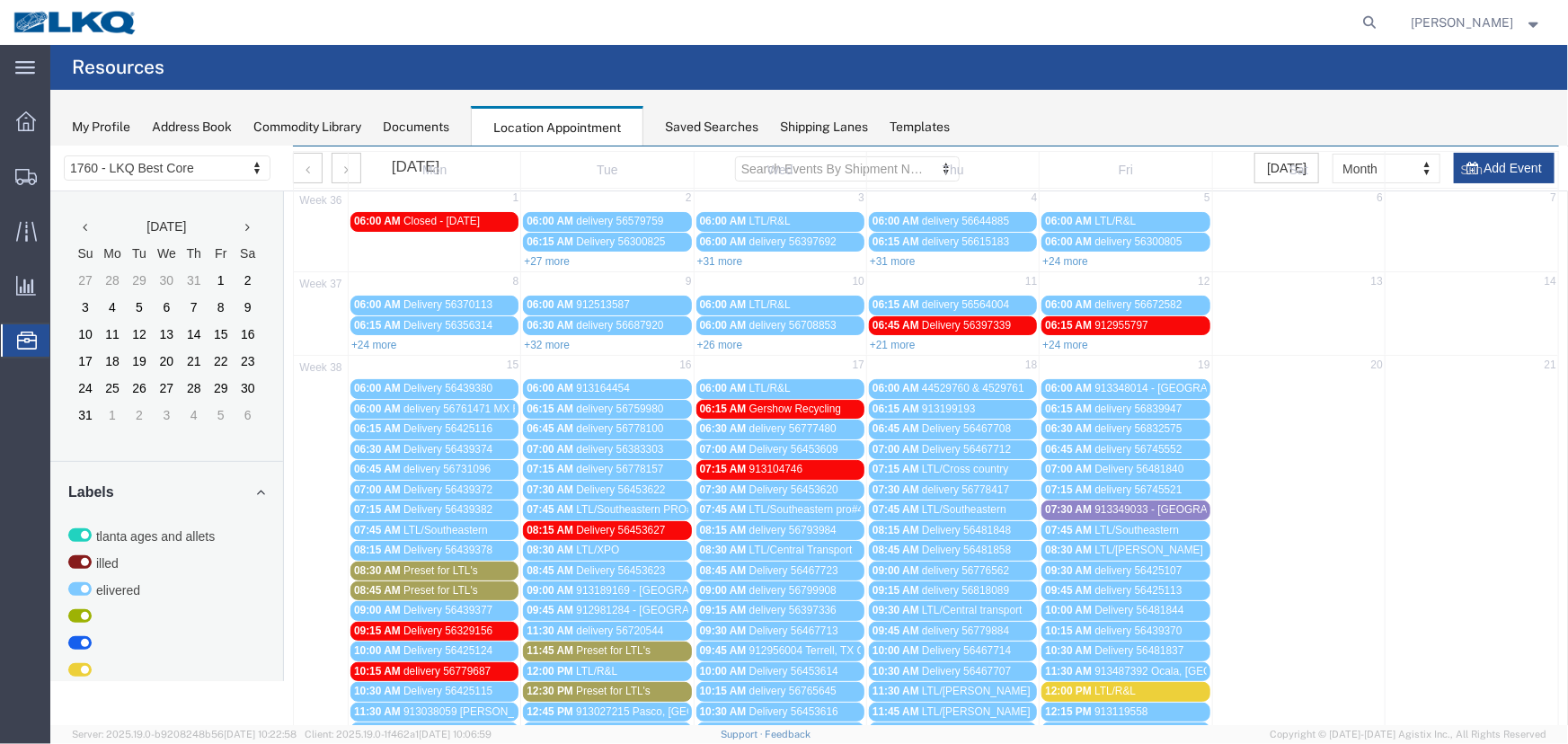
scroll to position [0, 0]
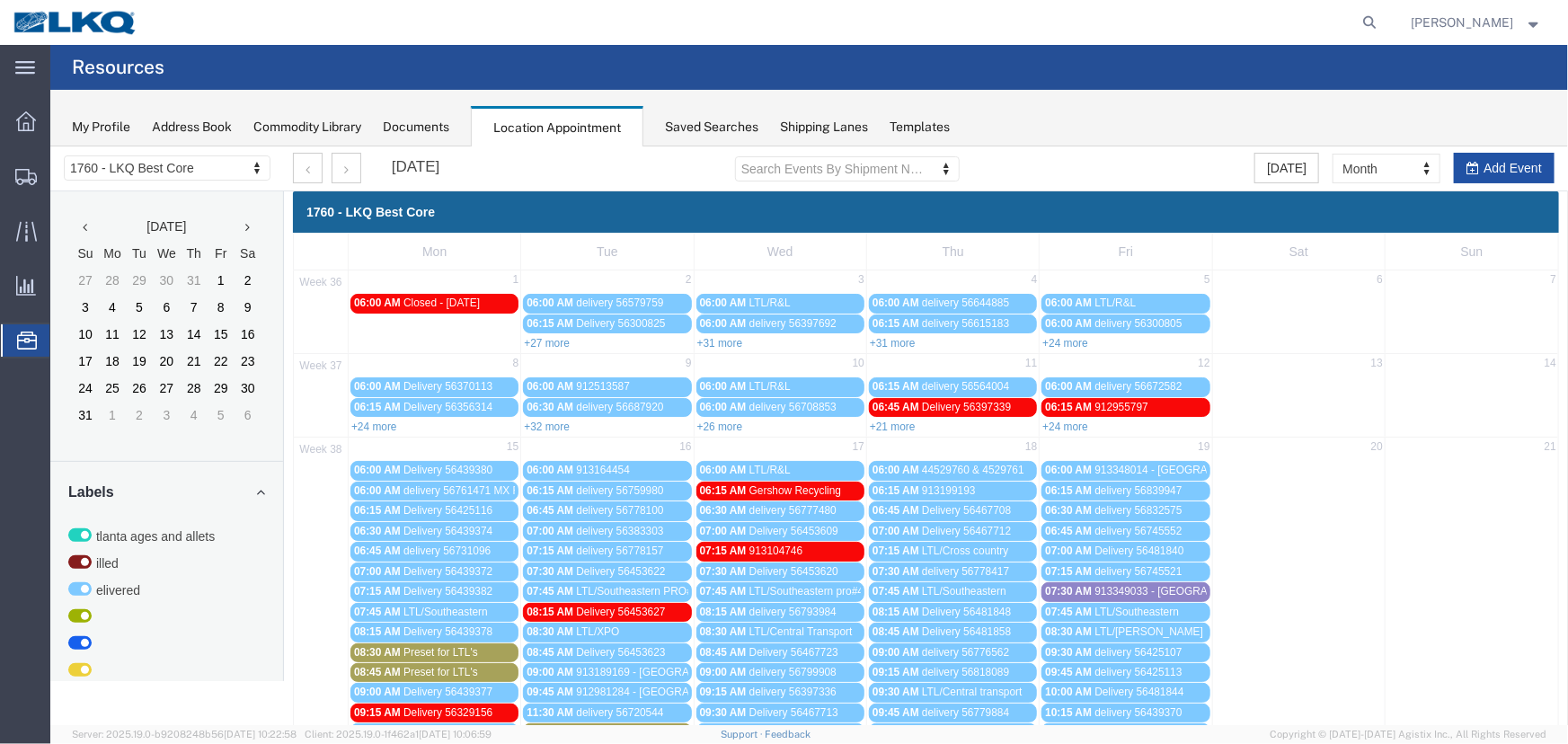
drag, startPoint x: 1496, startPoint y: 161, endPoint x: 1461, endPoint y: 291, distance: 134.6
click at [1496, 161] on button "Add Event" at bounding box center [1503, 168] width 101 height 31
select select
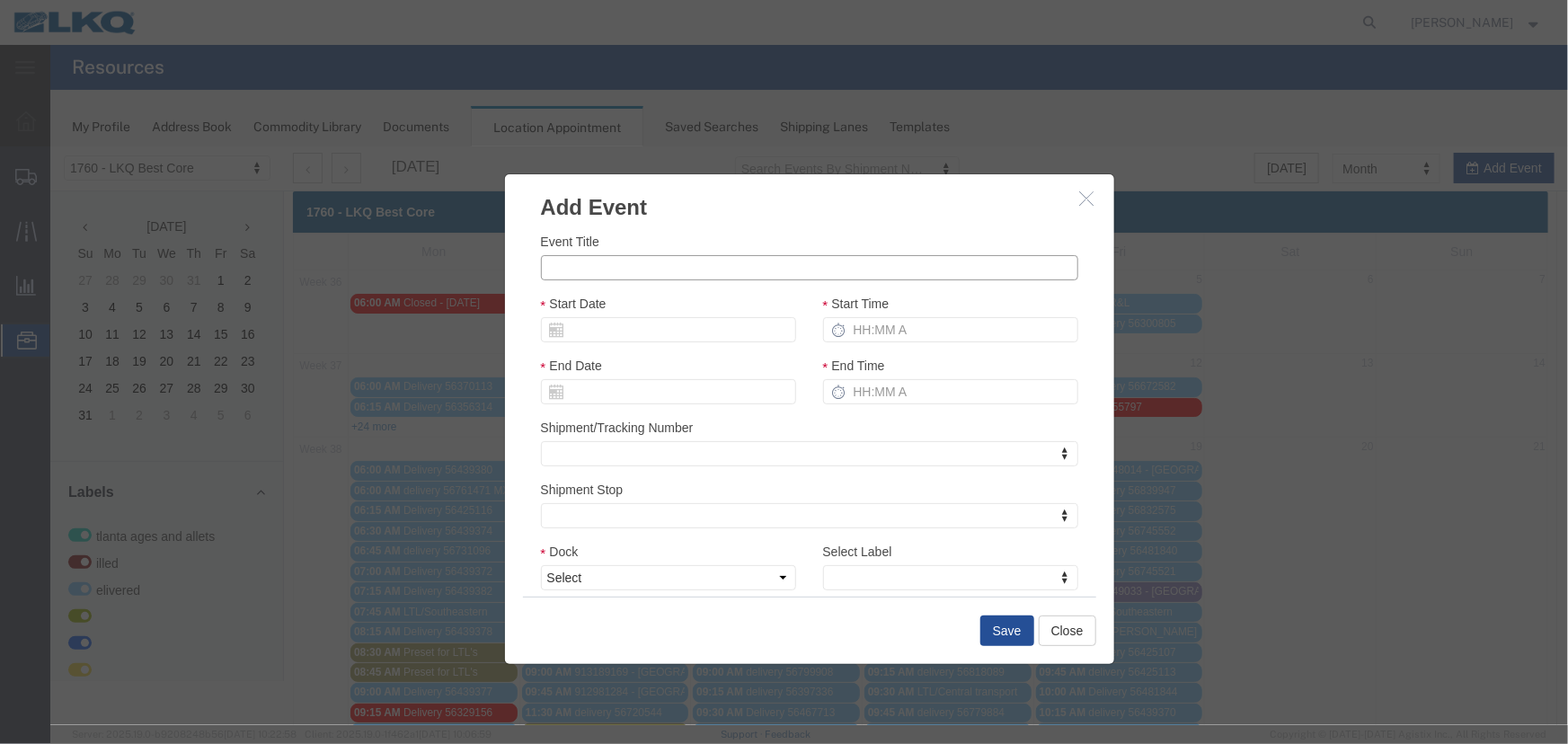
click at [677, 277] on input "Event Title" at bounding box center [808, 267] width 537 height 25
paste input "56896823"
type input "56896823 - Tri Star Engines"
click at [639, 327] on input "Start Date" at bounding box center [668, 328] width 255 height 25
click at [642, 499] on td "24" at bounding box center [634, 495] width 27 height 27
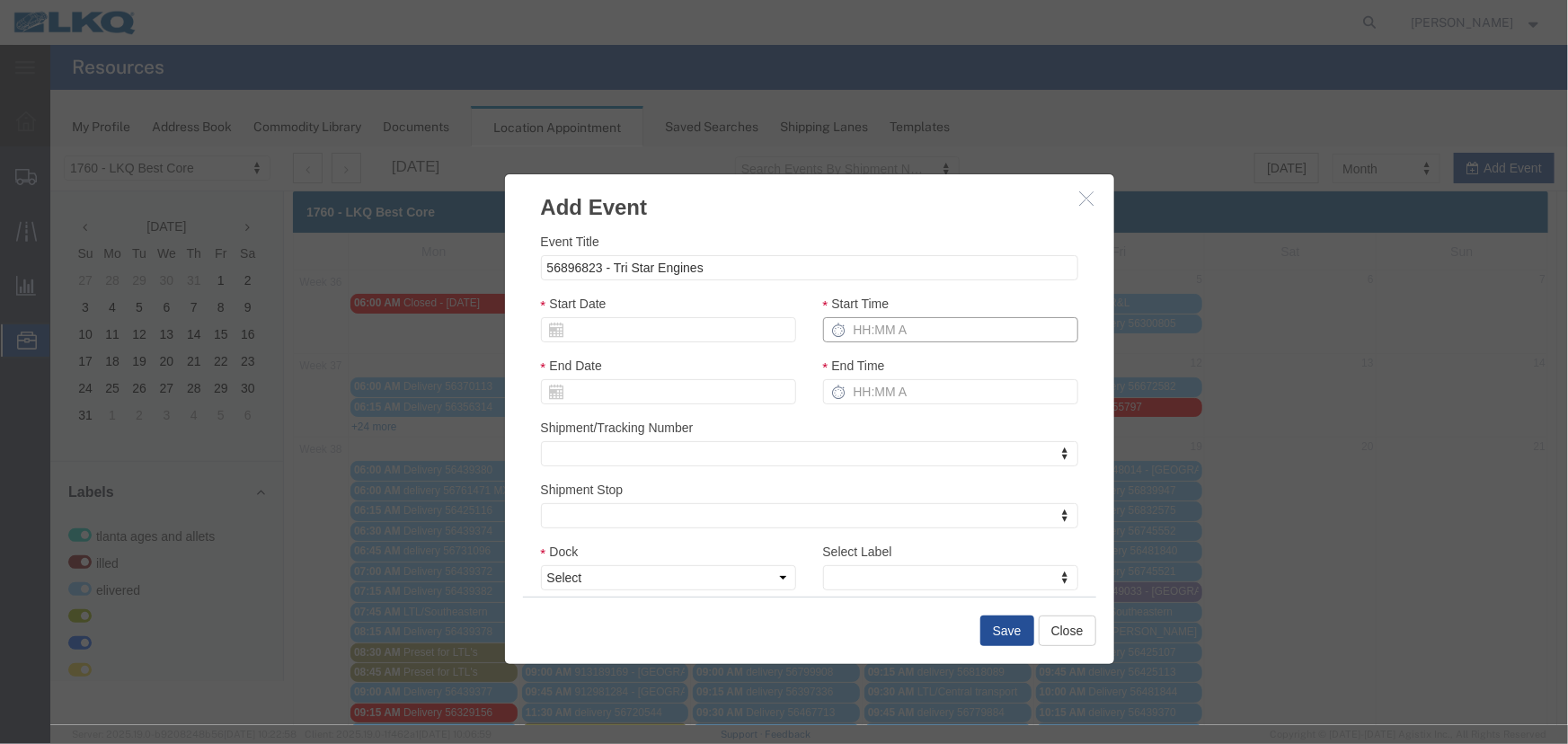
click at [860, 330] on input "Start Time" at bounding box center [950, 328] width 255 height 25
type input "215p"
click at [688, 578] on select "Select 1760 - LKQ Best Core 1760 - Outbound Loads" at bounding box center [668, 576] width 255 height 25
select select "1"
click at [540, 564] on select "Select 1760 - LKQ Best Core 1760 - Outbound Loads" at bounding box center [668, 576] width 255 height 25
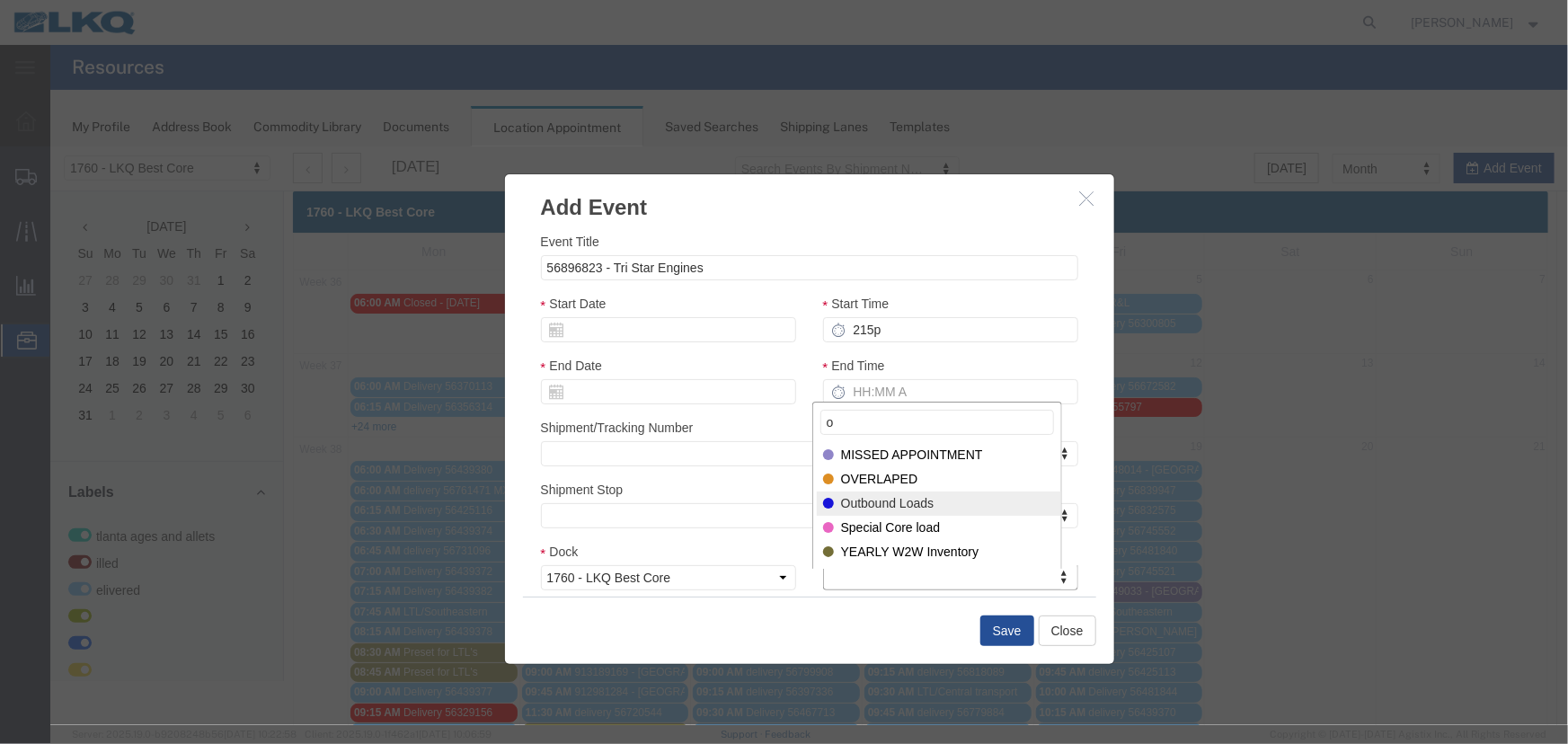
type input "o"
select select "80"
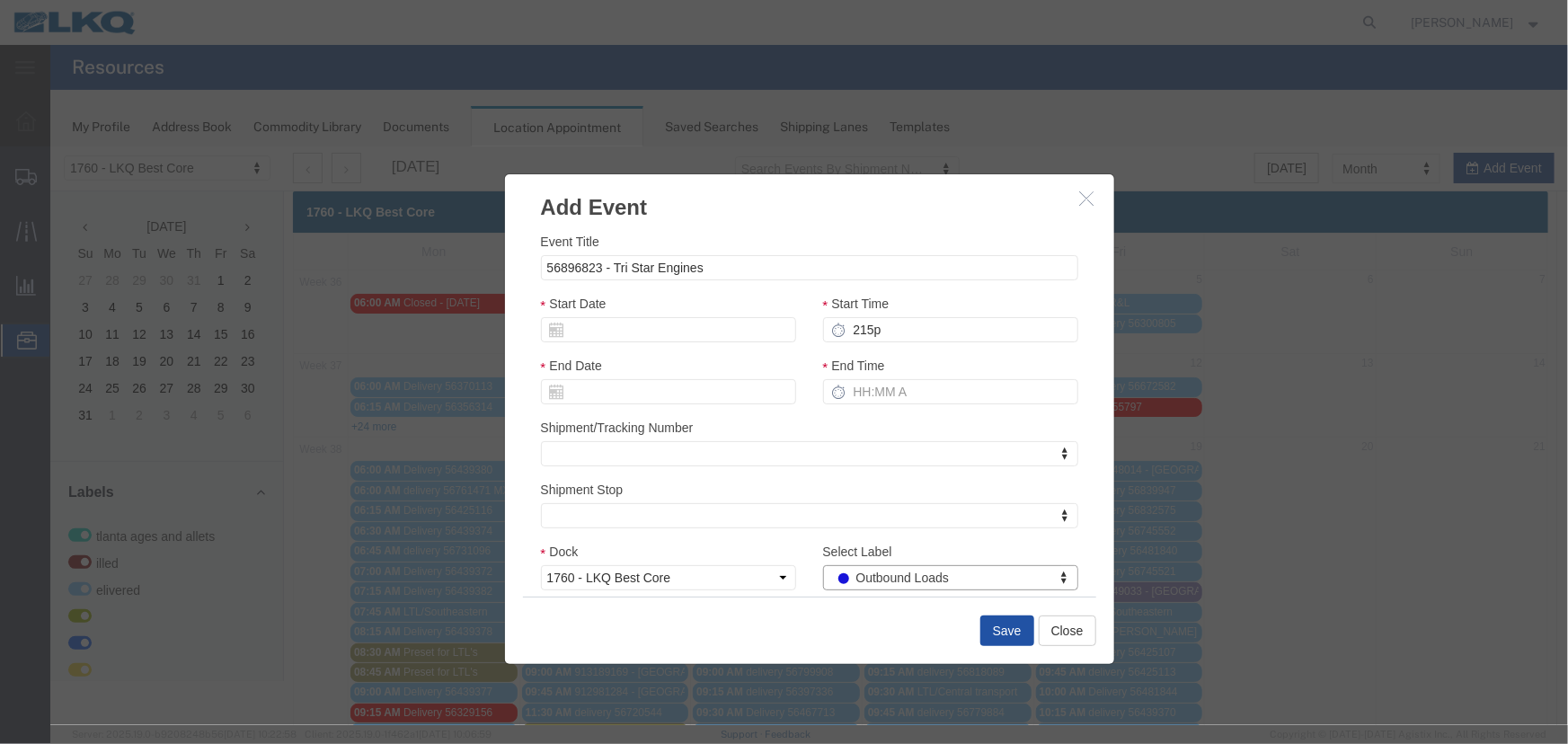
click at [997, 631] on button "Save" at bounding box center [1007, 630] width 54 height 31
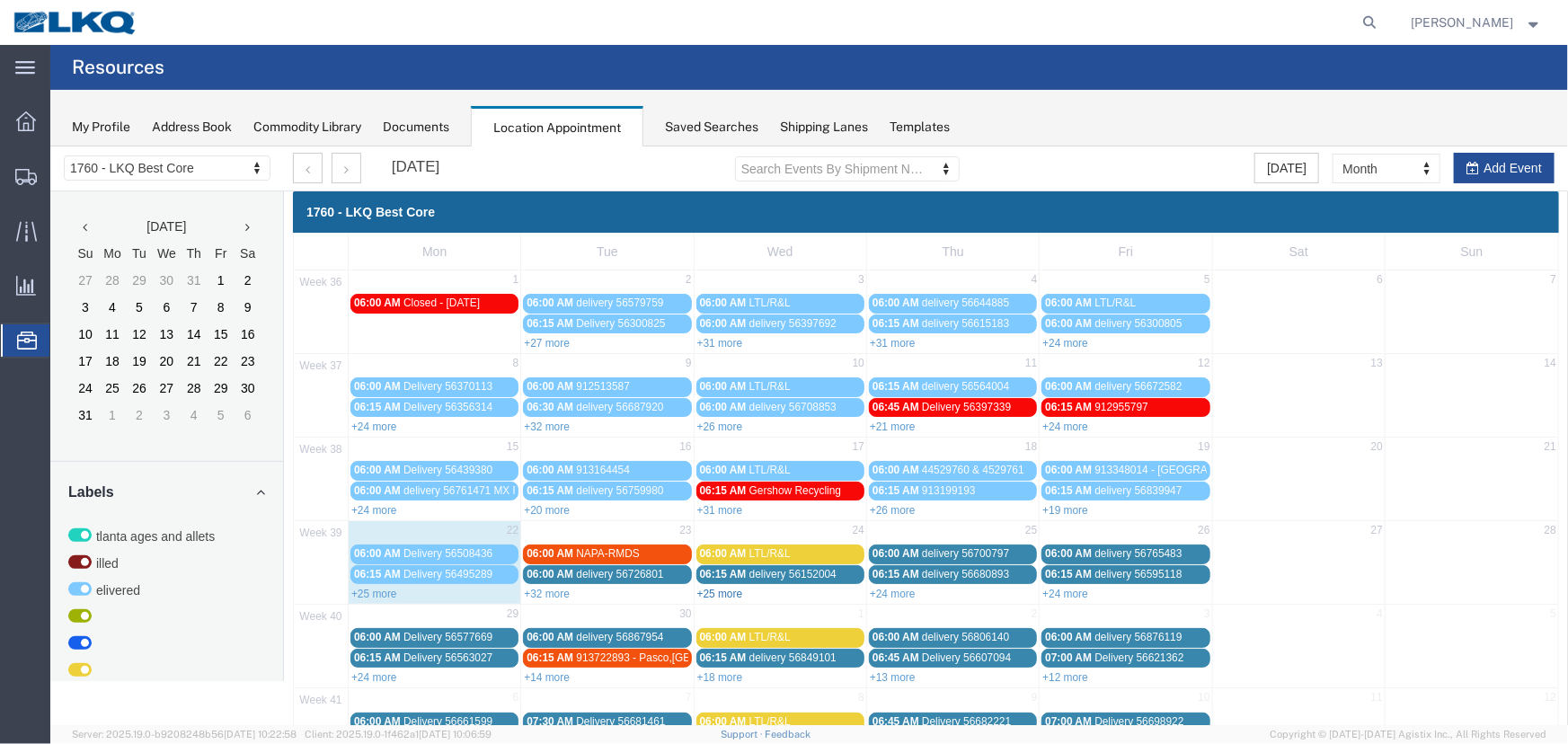
click at [720, 591] on link "+25 more" at bounding box center [719, 593] width 46 height 12
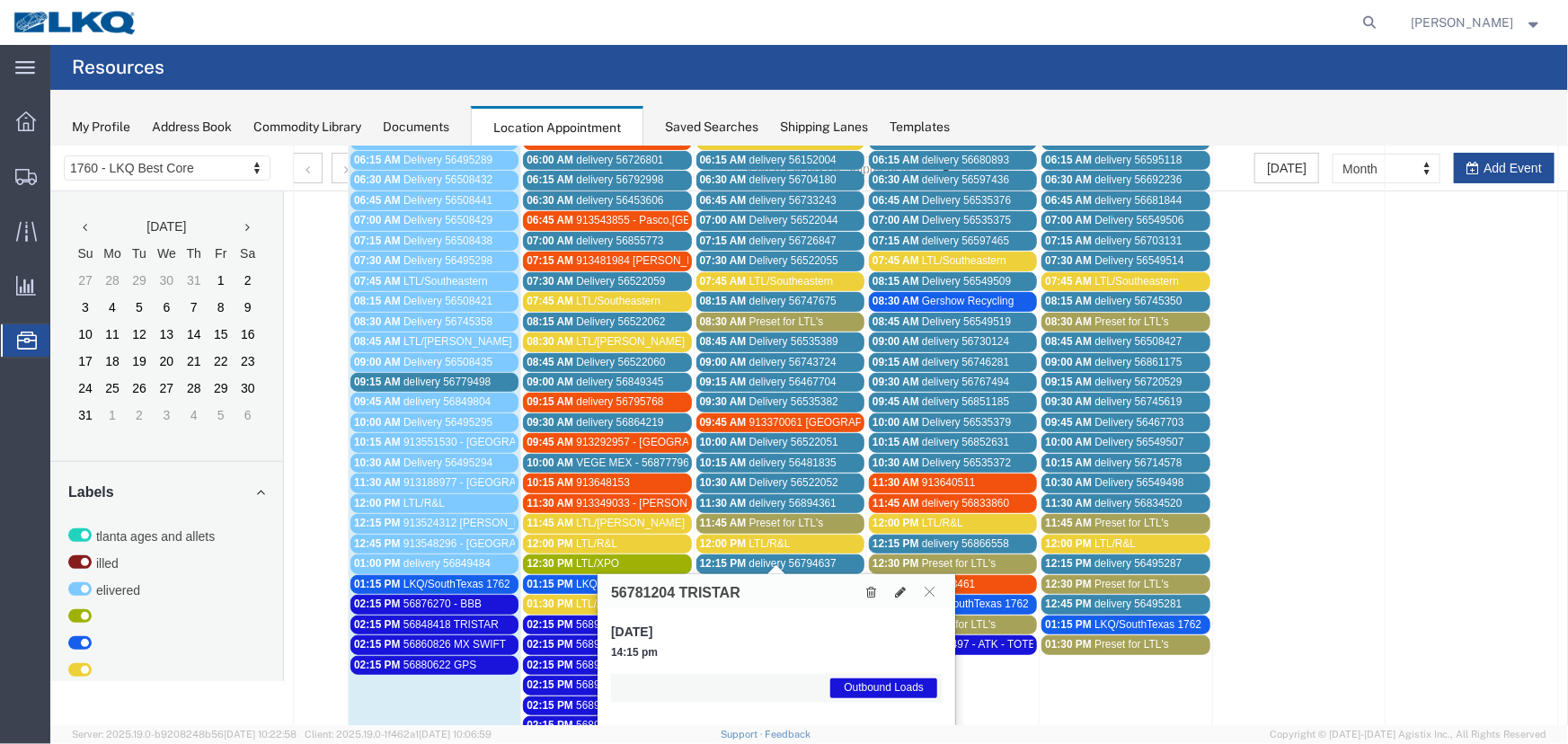
scroll to position [653, 0]
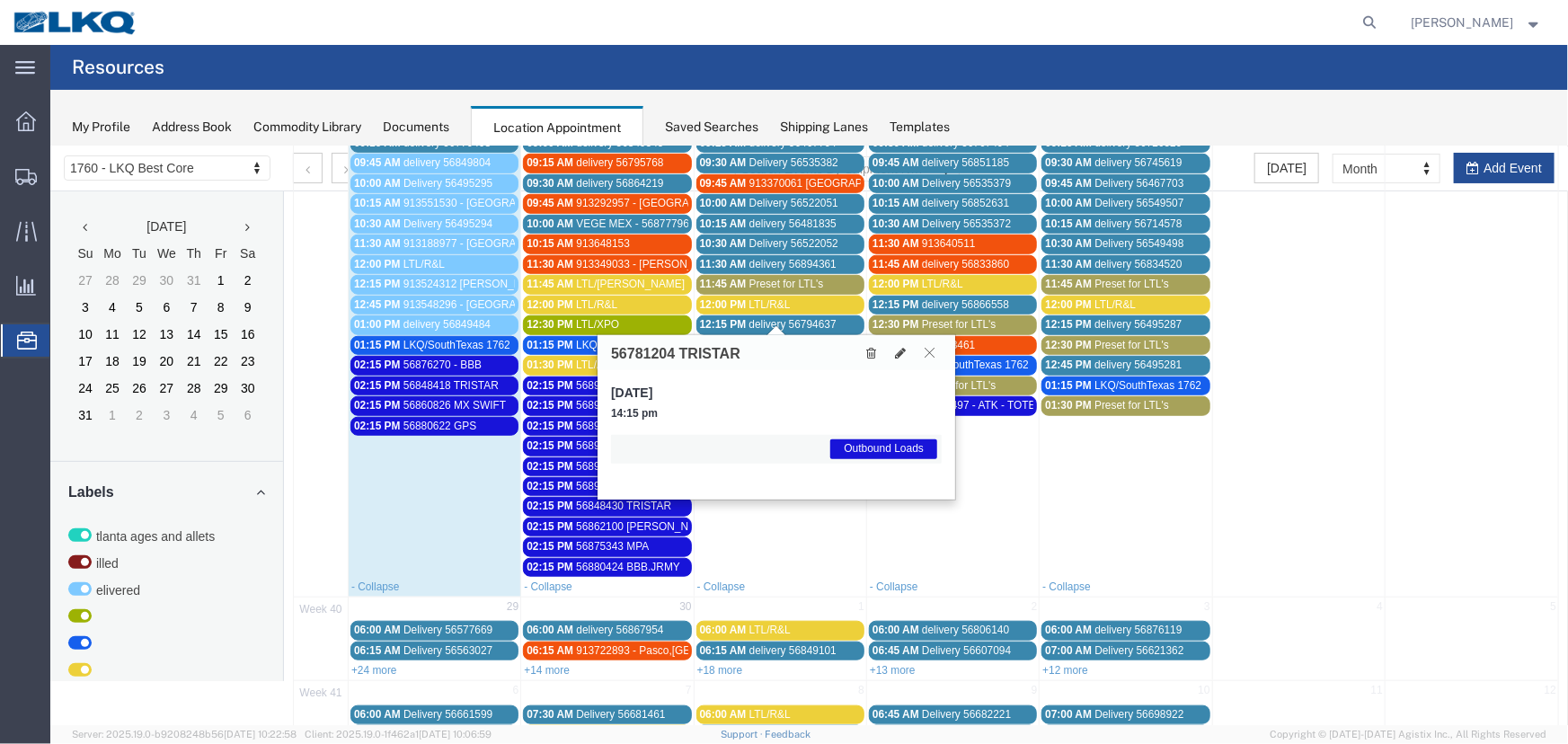
click at [926, 350] on icon at bounding box center [929, 350] width 10 height 11
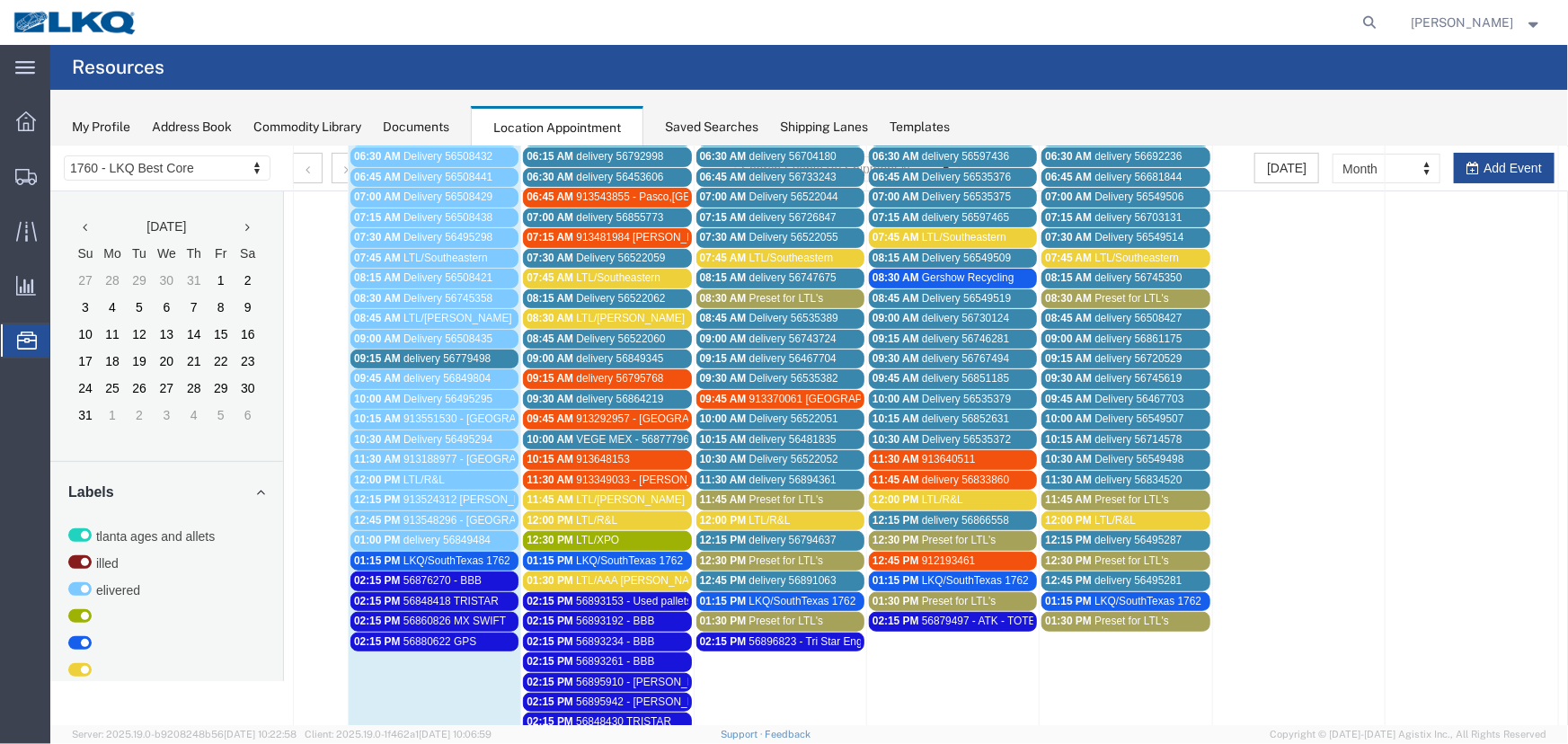
scroll to position [408, 0]
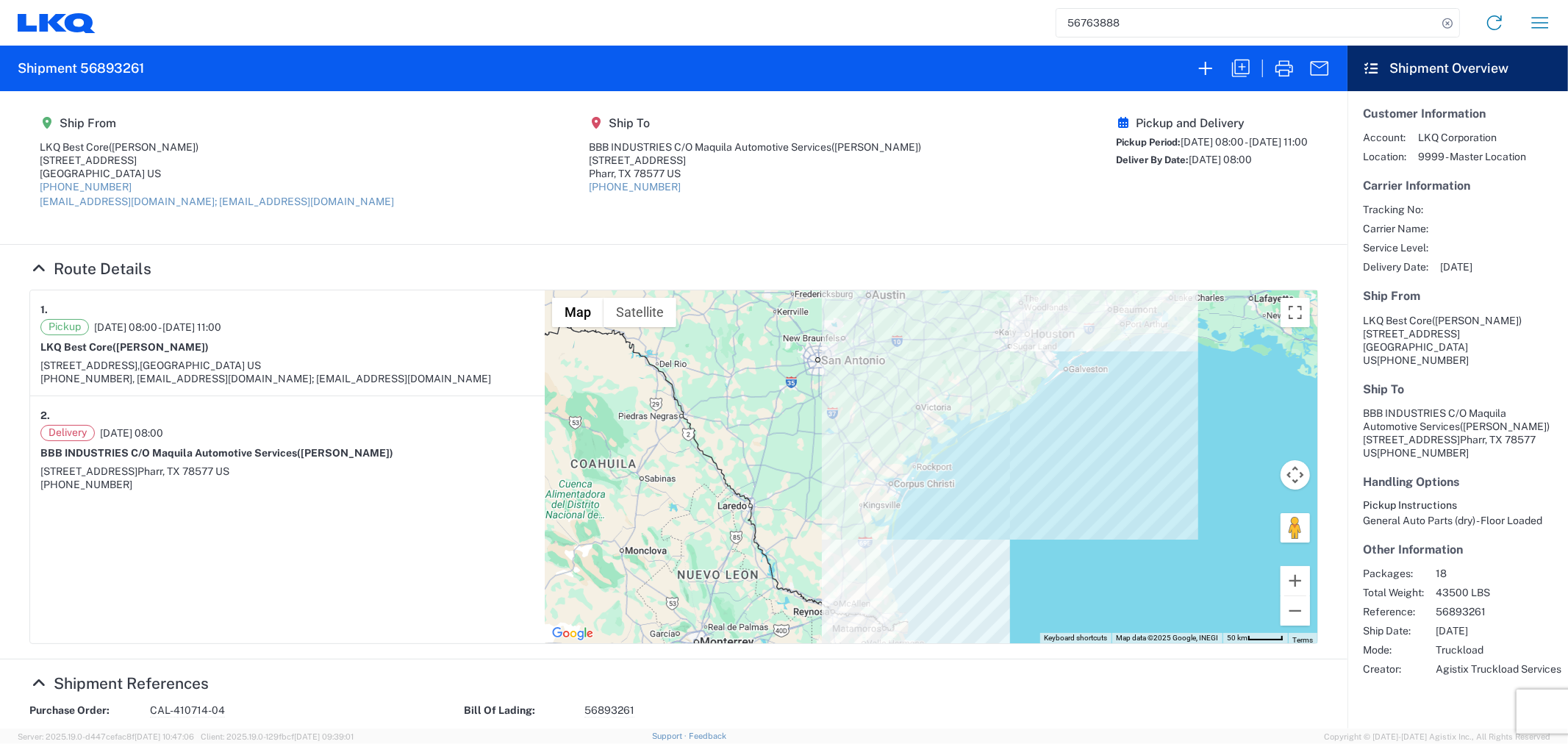
click at [1163, 20] on input "56763888" at bounding box center [1246, 23] width 381 height 28
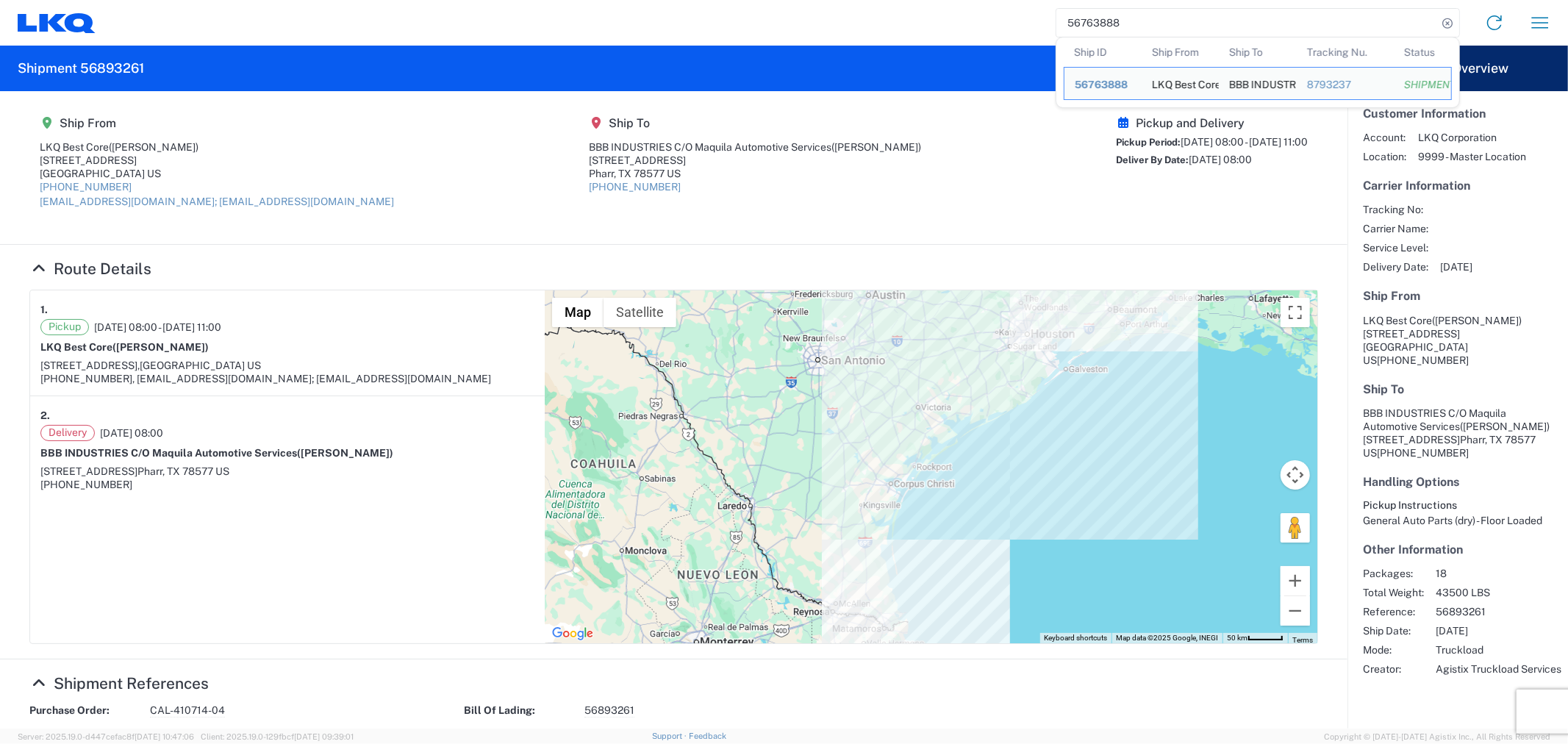
drag, startPoint x: 1059, startPoint y: 19, endPoint x: 1008, endPoint y: 16, distance: 51.1
click at [1008, 16] on div "56763888 Ship ID Ship From Ship To Tracking Nu. Status Ship ID 56763888 Ship Fr…" at bounding box center [829, 23] width 1467 height 35
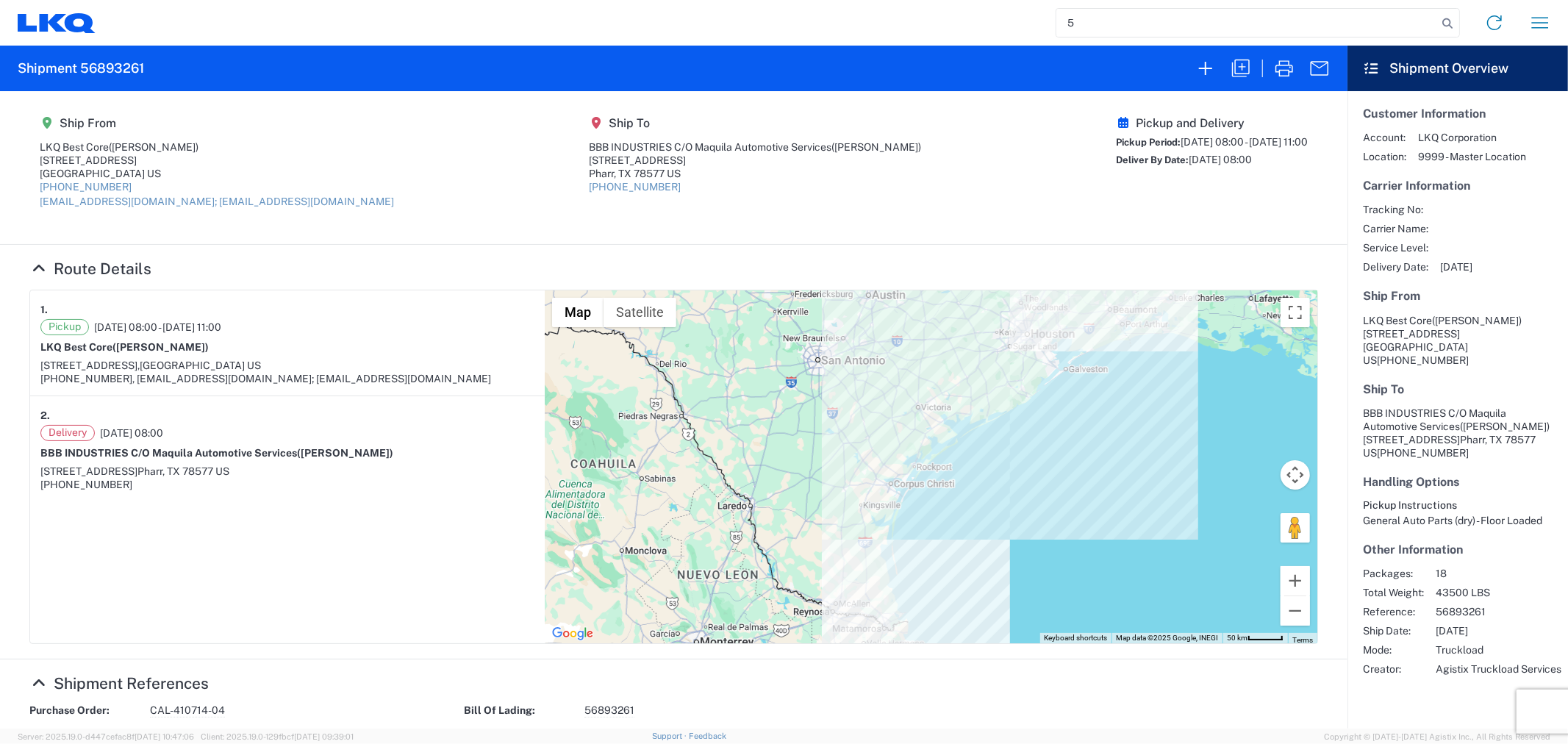
click at [1105, 23] on input "5" at bounding box center [1246, 23] width 381 height 28
type input "56669755"
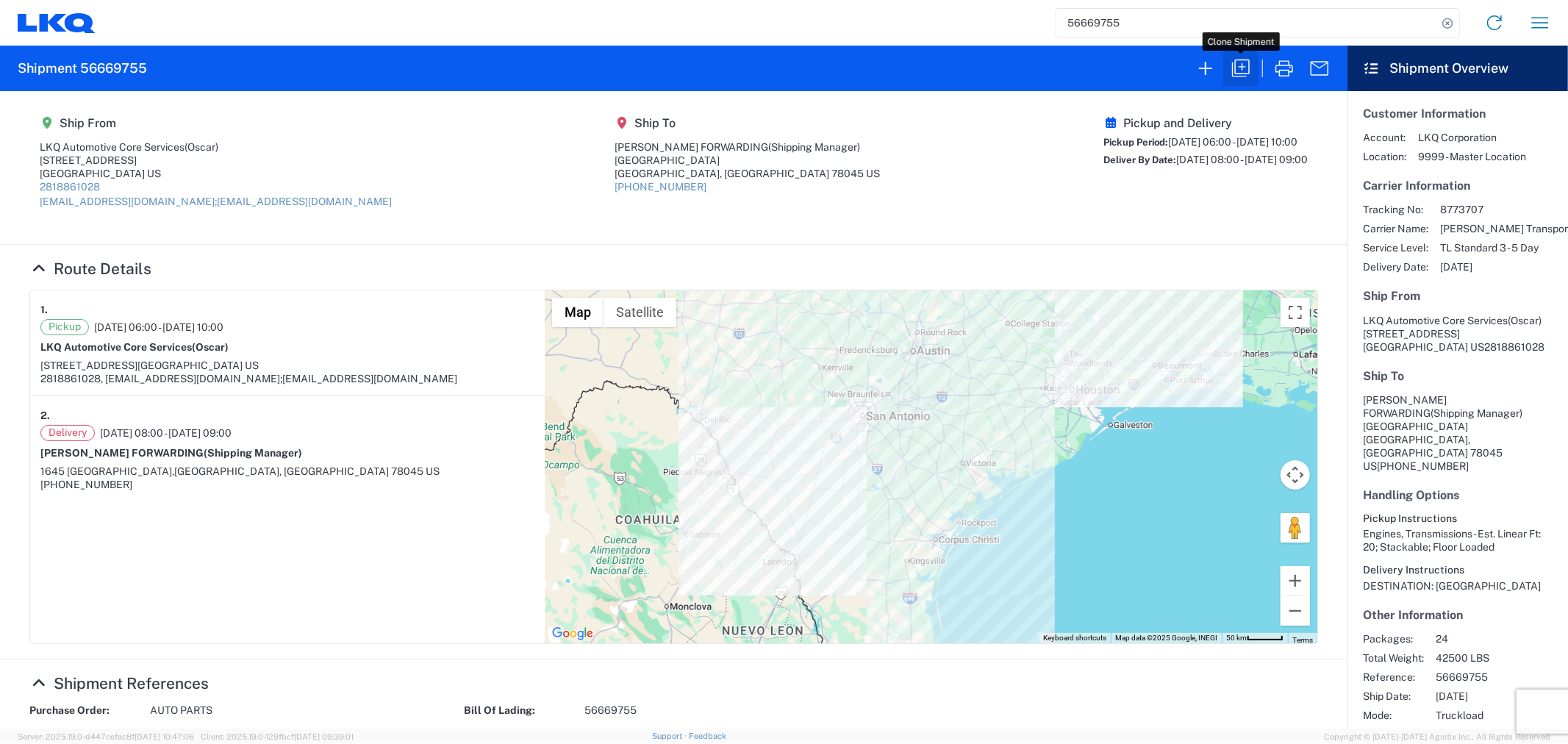
click at [1237, 70] on icon "button" at bounding box center [1241, 68] width 23 height 23
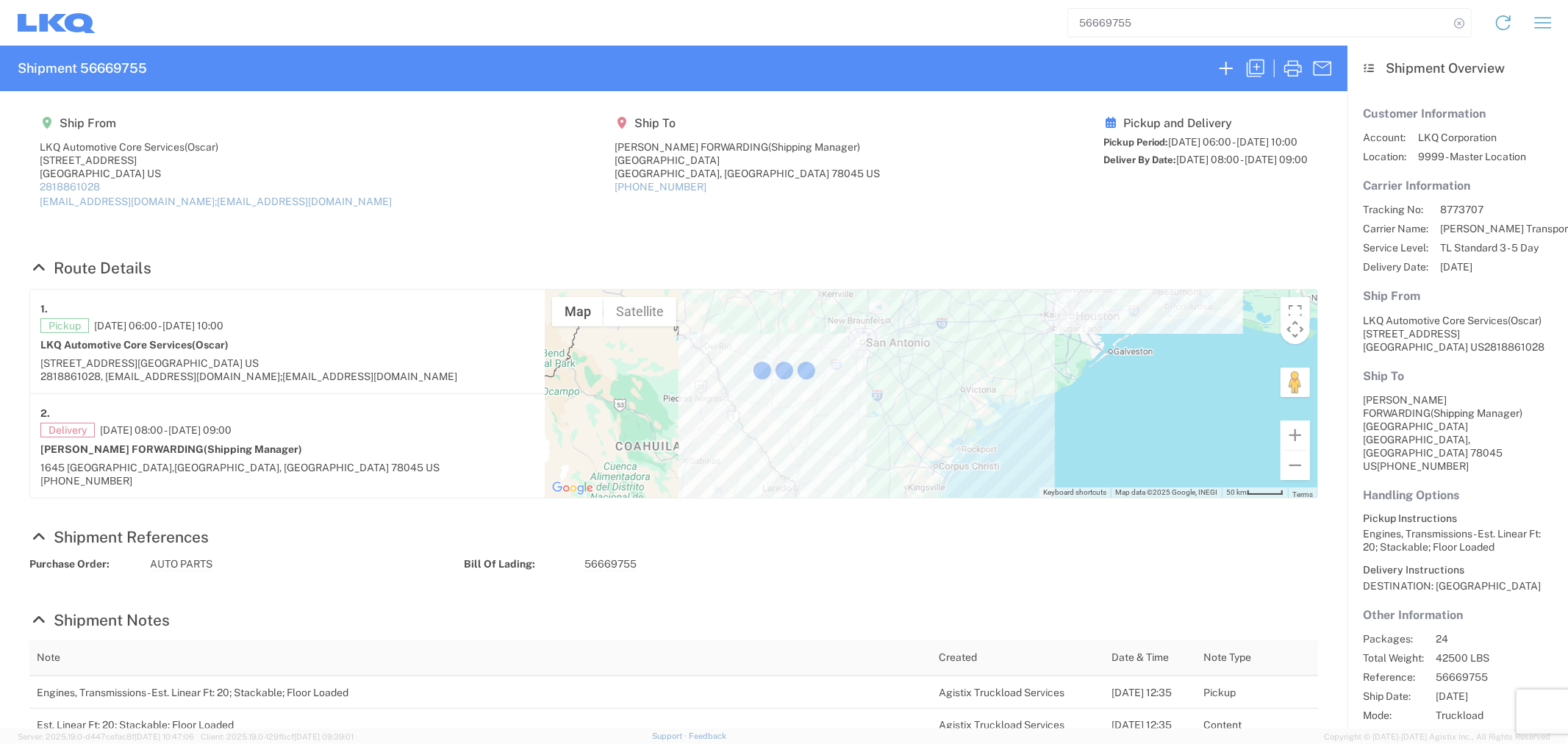
select select "FULL"
select select "LBS"
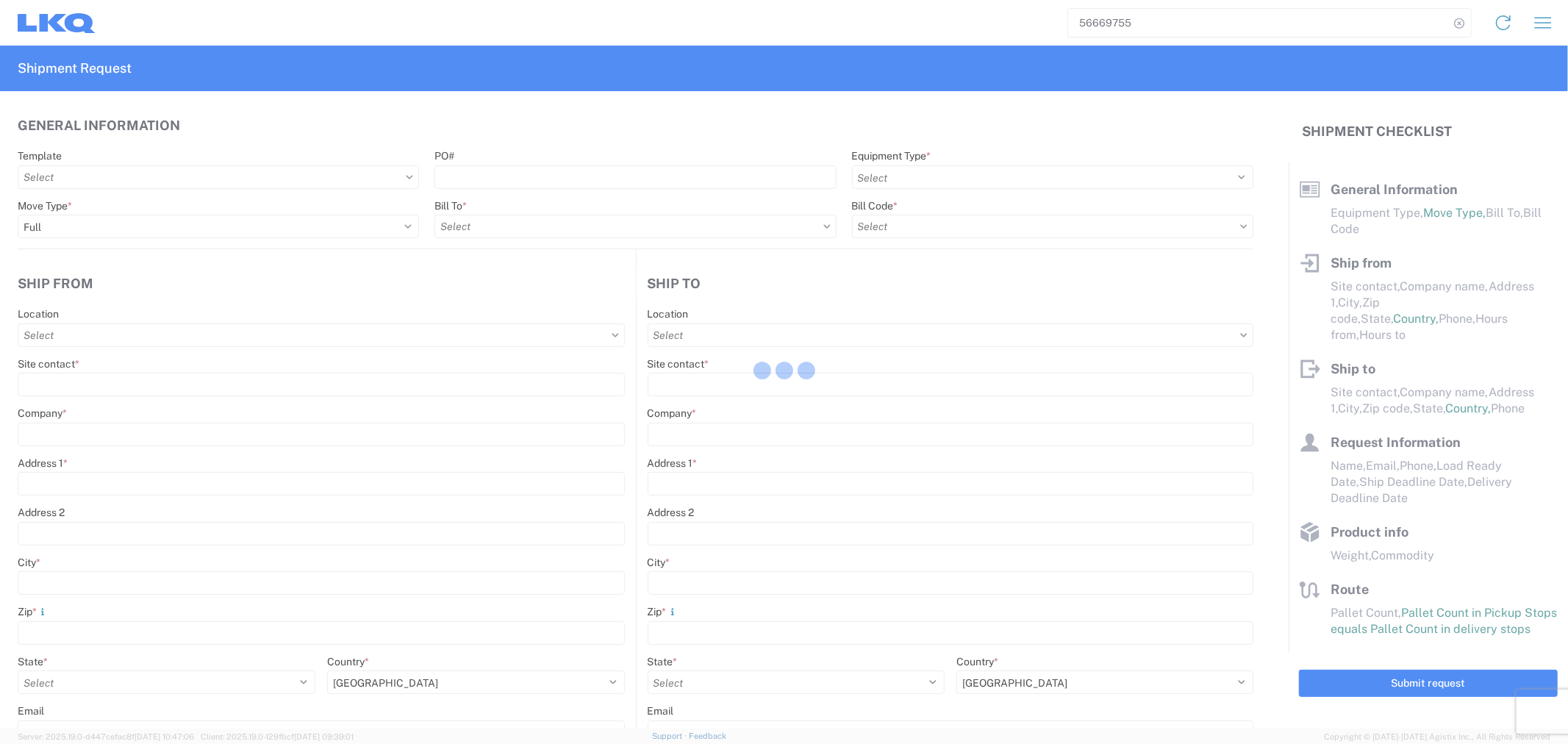
select select "STDV"
type input "Oscar"
type input "LKQ Automotive Core Services"
type input "[STREET_ADDRESS]"
type input "[GEOGRAPHIC_DATA]"
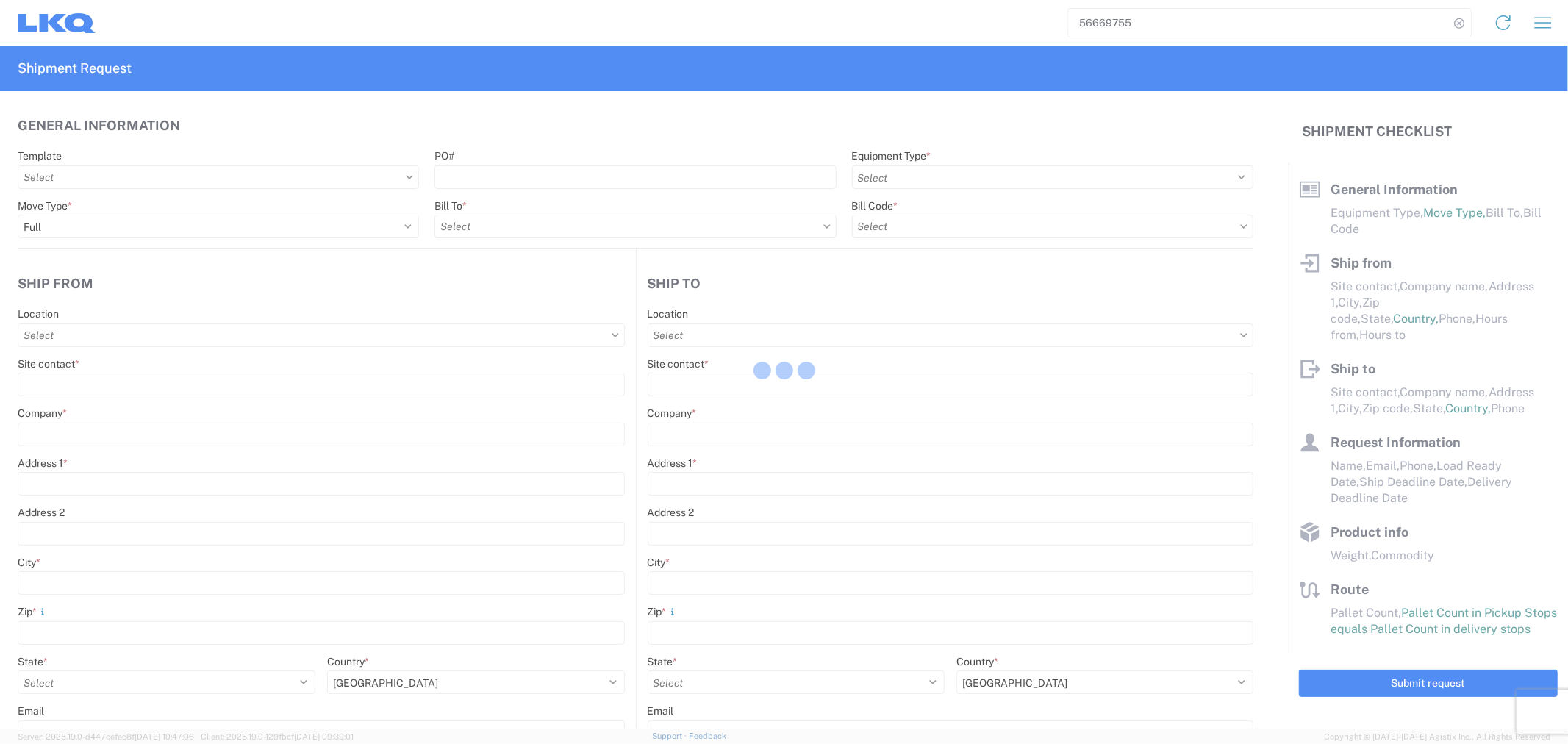
type input "77038"
type input "[EMAIL_ADDRESS][DOMAIN_NAME];[EMAIL_ADDRESS][DOMAIN_NAME]"
type input "Shipping Manager"
type input "[PERSON_NAME] FORWARDING"
type input "[GEOGRAPHIC_DATA]"
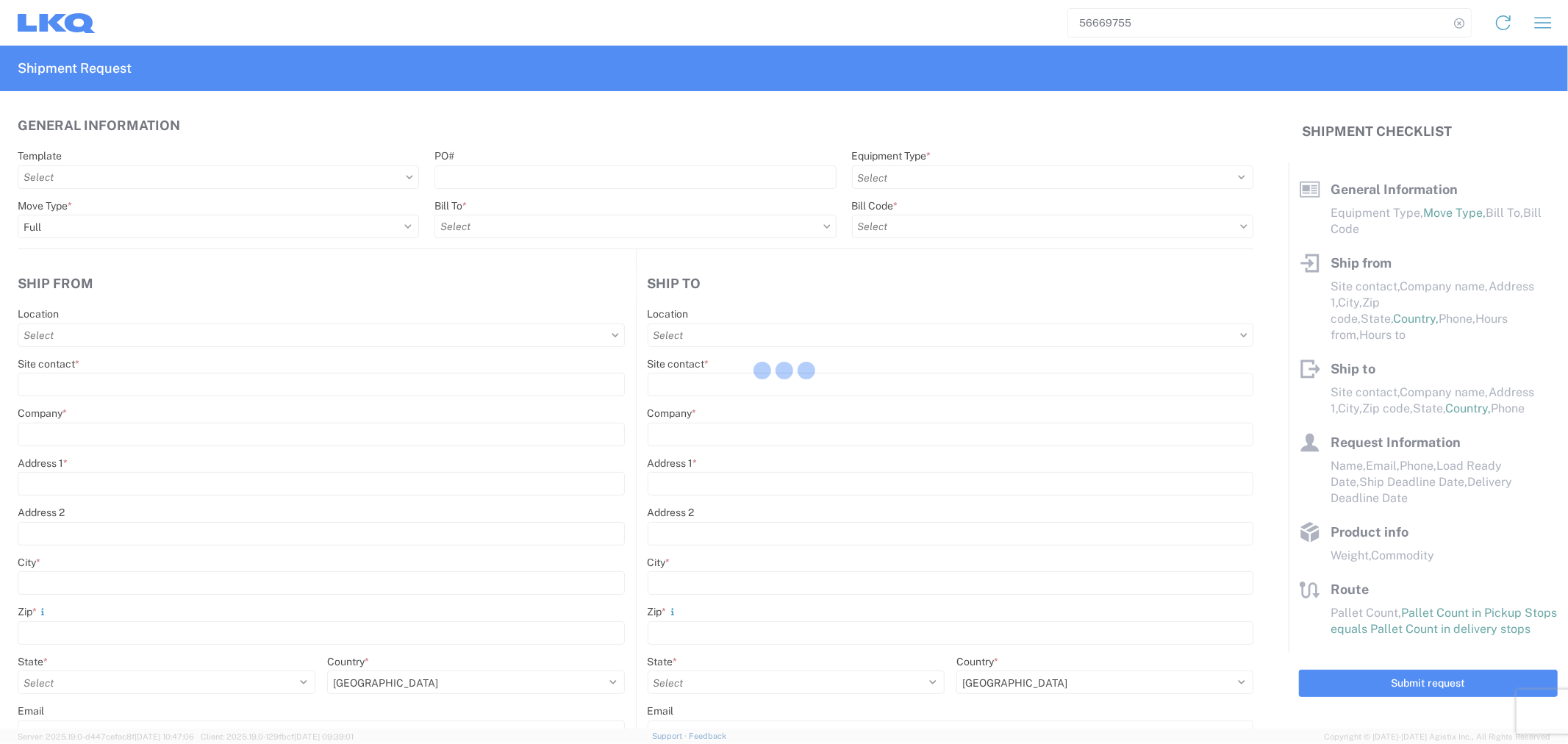
type input "Laredo"
type input "78045"
type input "Oscar"
type input "[EMAIL_ADDRESS][DOMAIN_NAME]"
type input "2818861028"
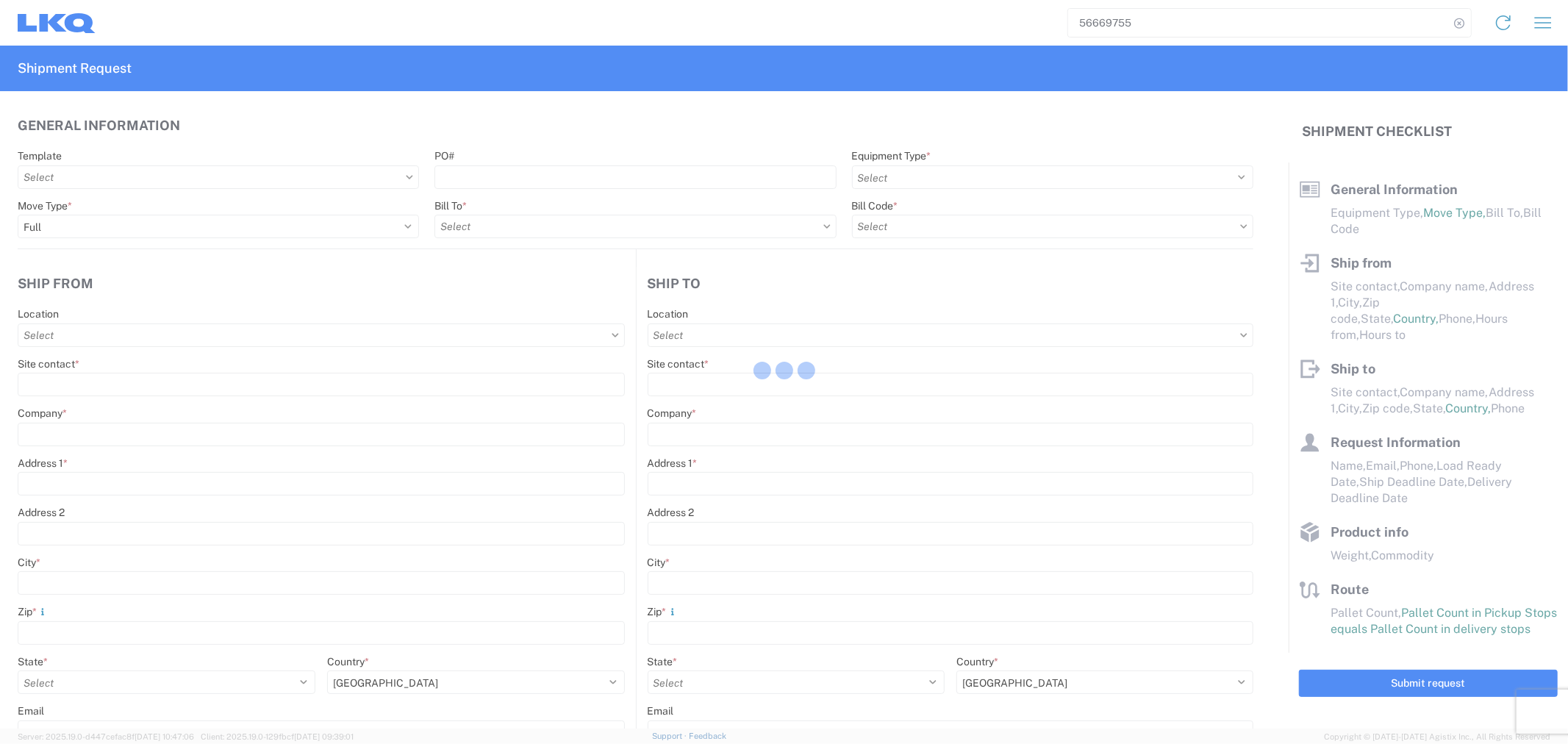
type input "2025-09-02"
type input "2025-09-03"
type textarea "DESTINATION: [GEOGRAPHIC_DATA]"
type input "42500"
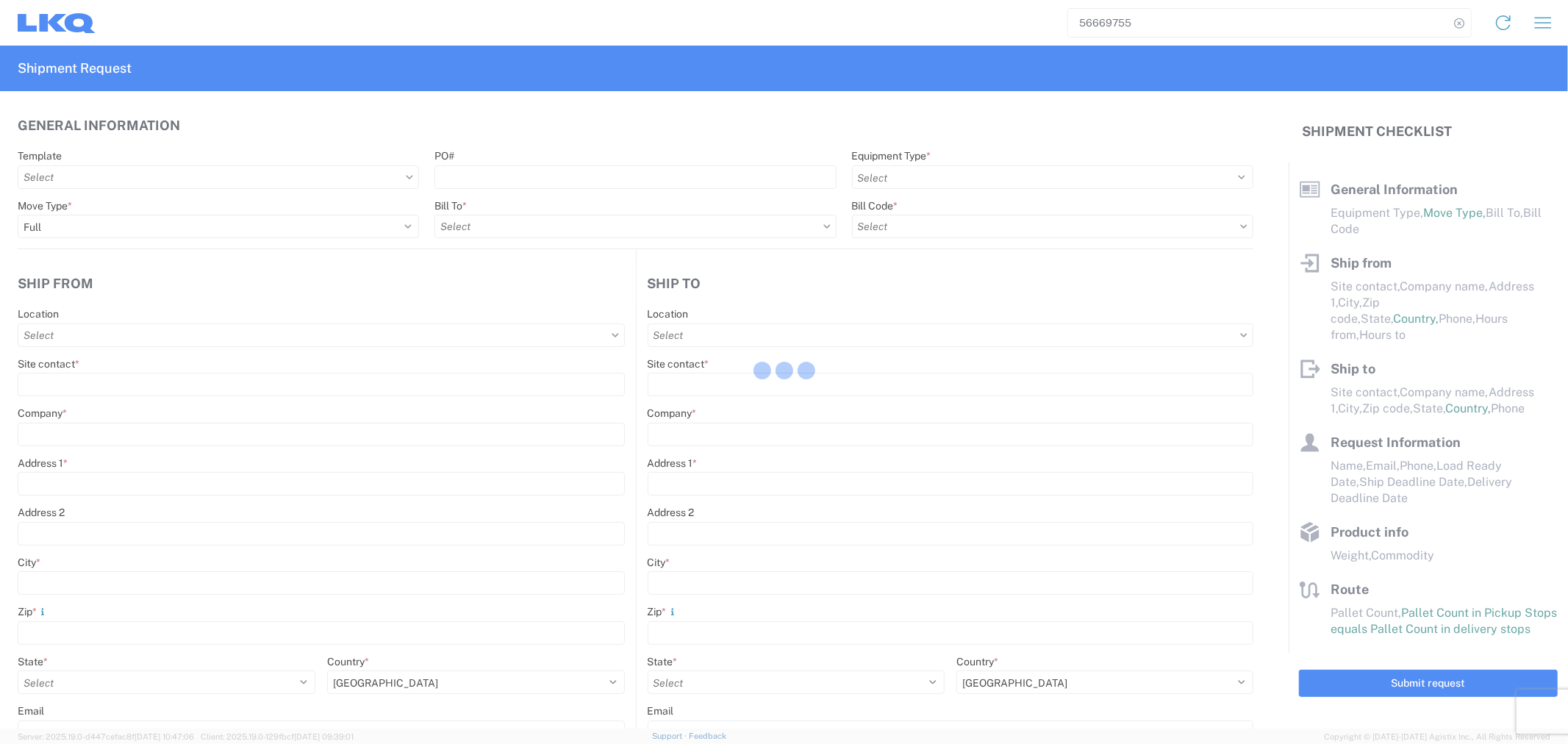
type input "Engines, Transmissions"
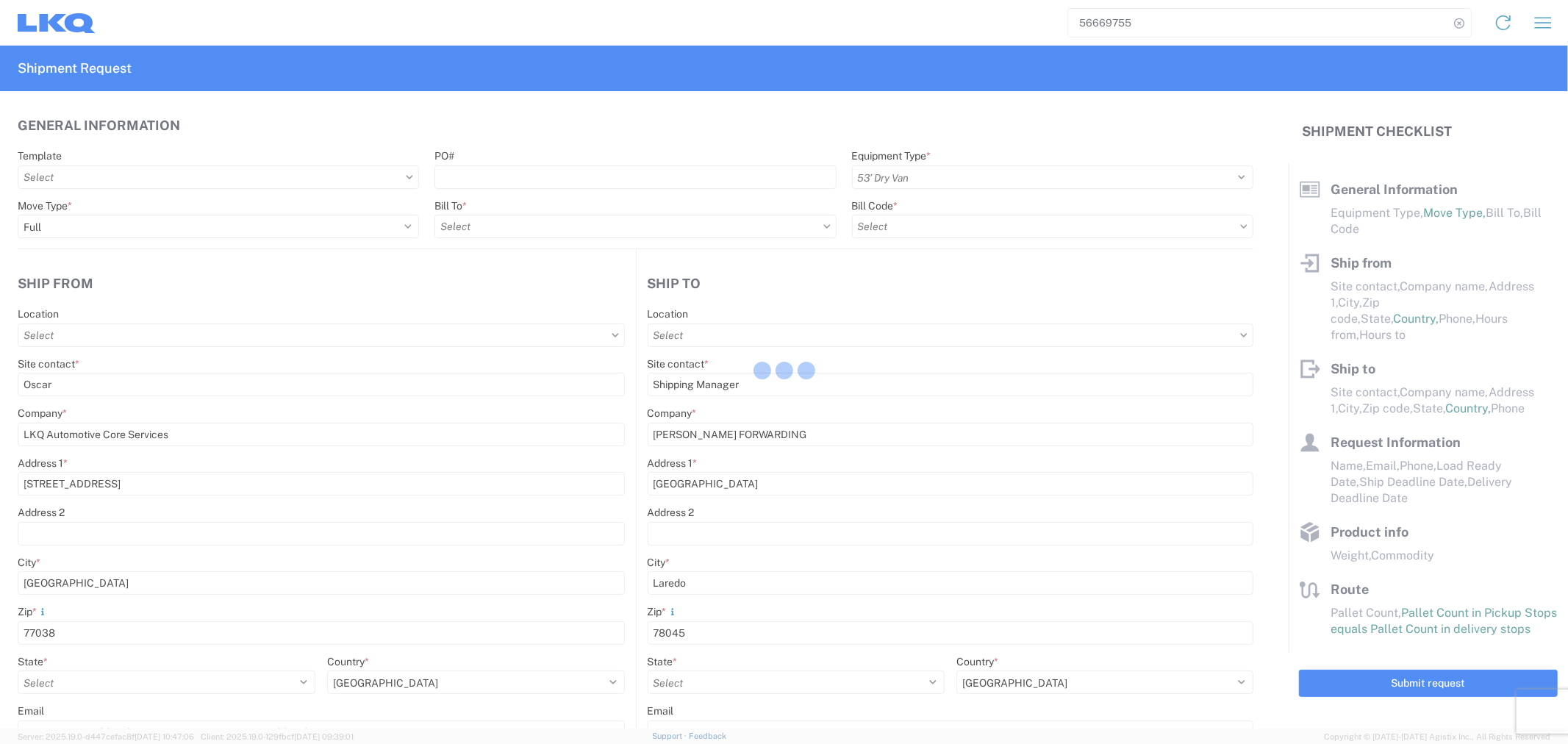
type input "24"
type input "0"
type input "40"
type input "36"
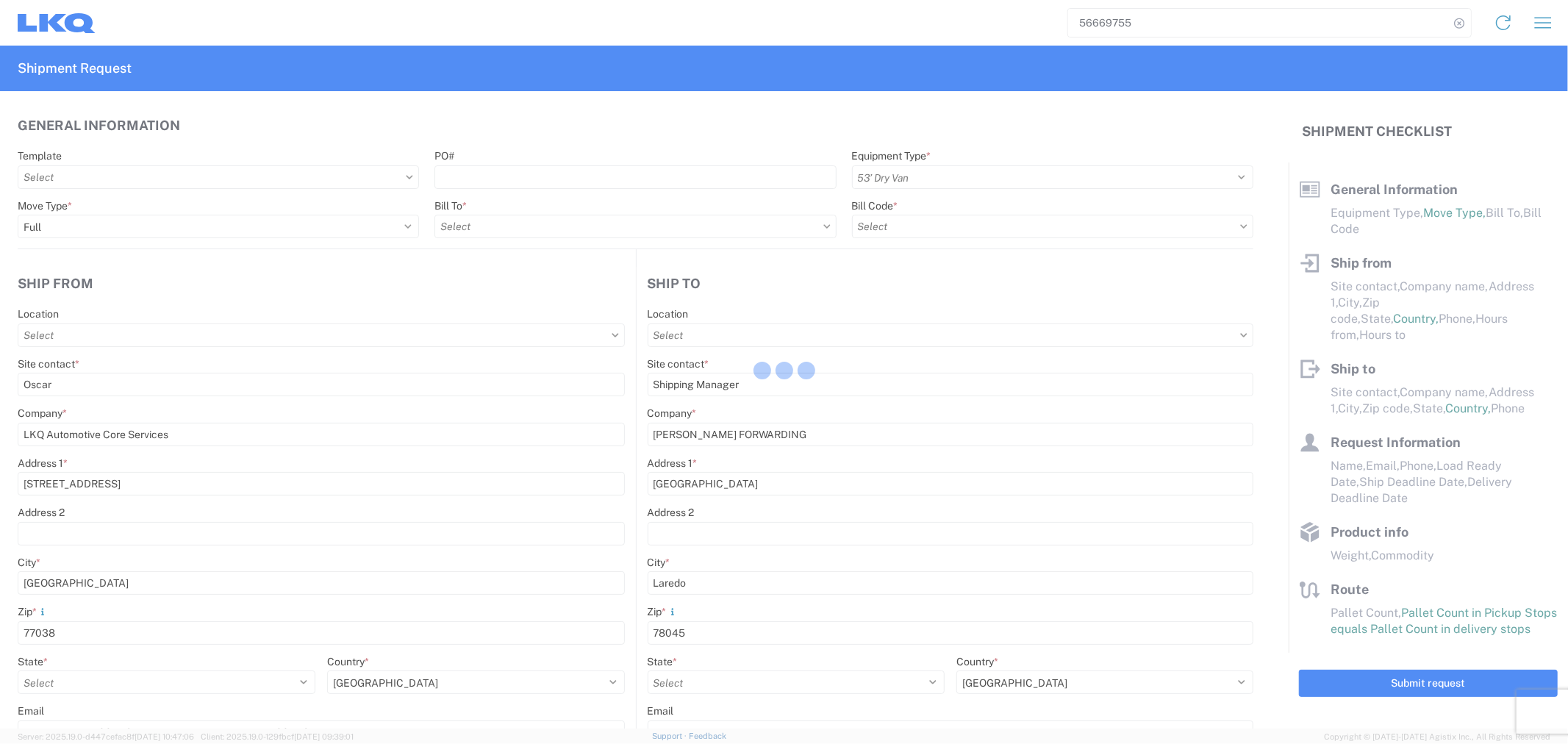
select select "US"
type input "1760 - LKQ Best Core"
type input "1760-6300-66000-0000 - 1760 Freight Out"
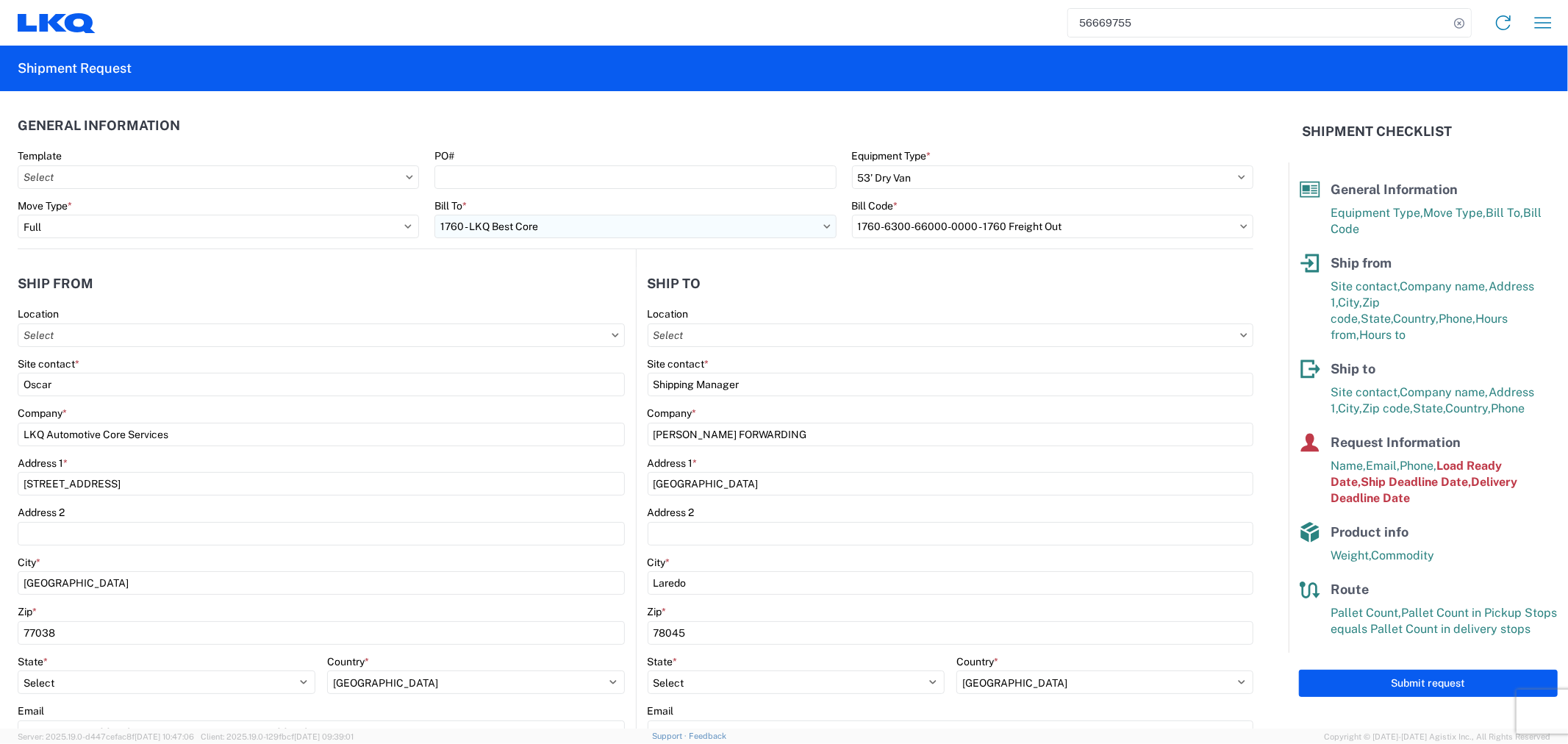
type input "1760 - LKQ Best Core"
click at [483, 175] on input "PO#" at bounding box center [635, 177] width 401 height 23
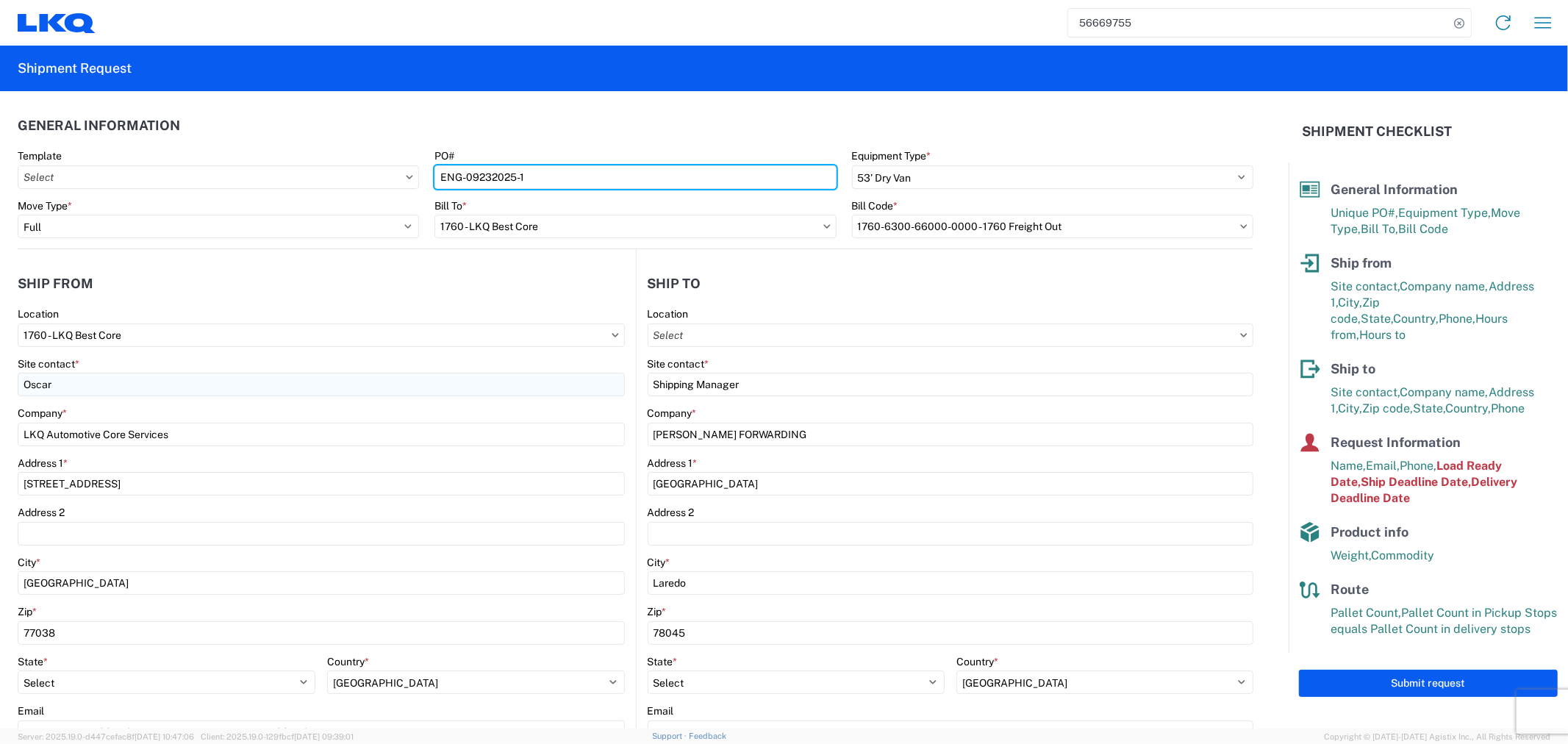
type input "ENG-09232025-1"
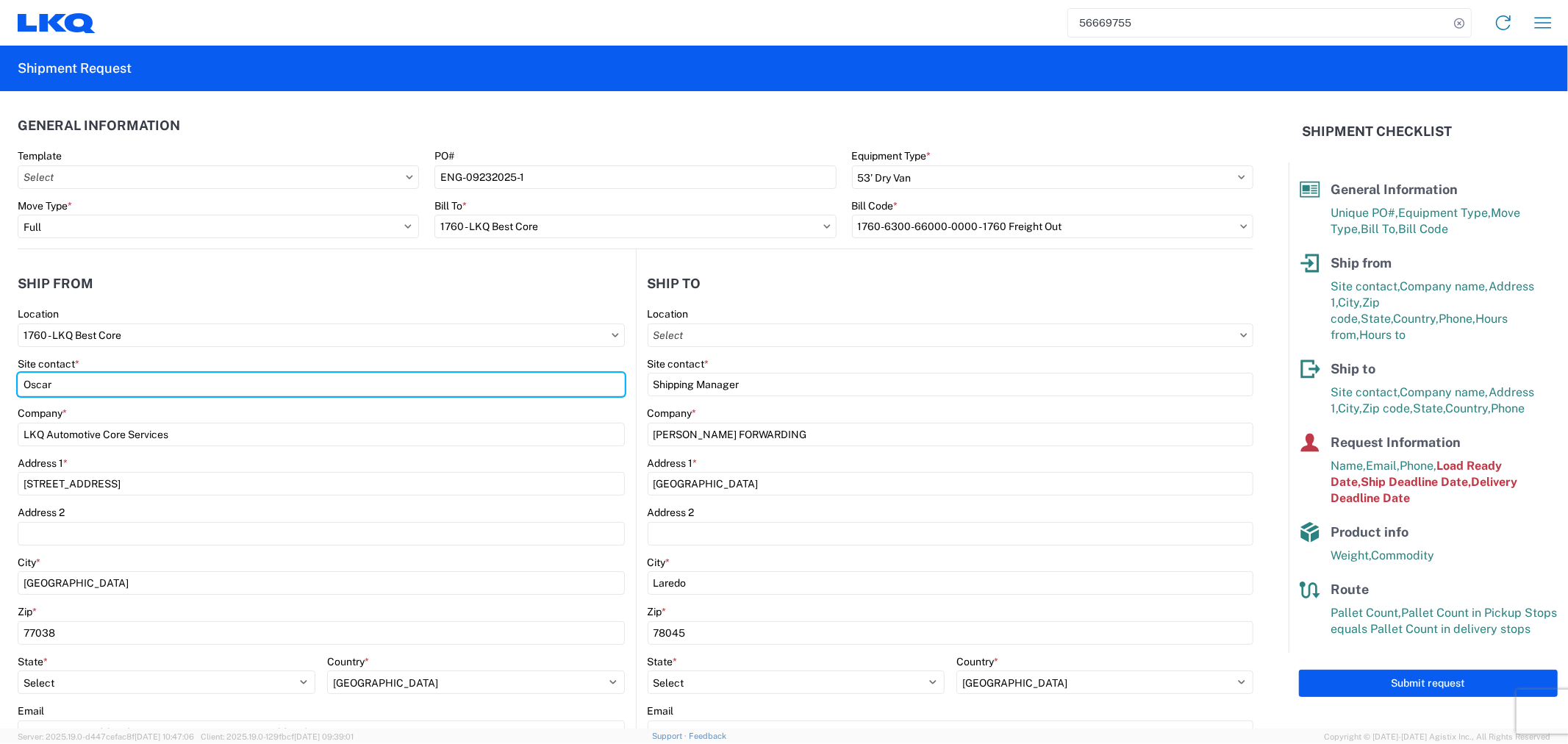
drag, startPoint x: 85, startPoint y: 379, endPoint x: -41, endPoint y: 371, distance: 126.3
click at [0, 371] on html "56669755 Home Shipment request Shipment tracking Shipment Request General Infor…" at bounding box center [784, 372] width 1568 height 744
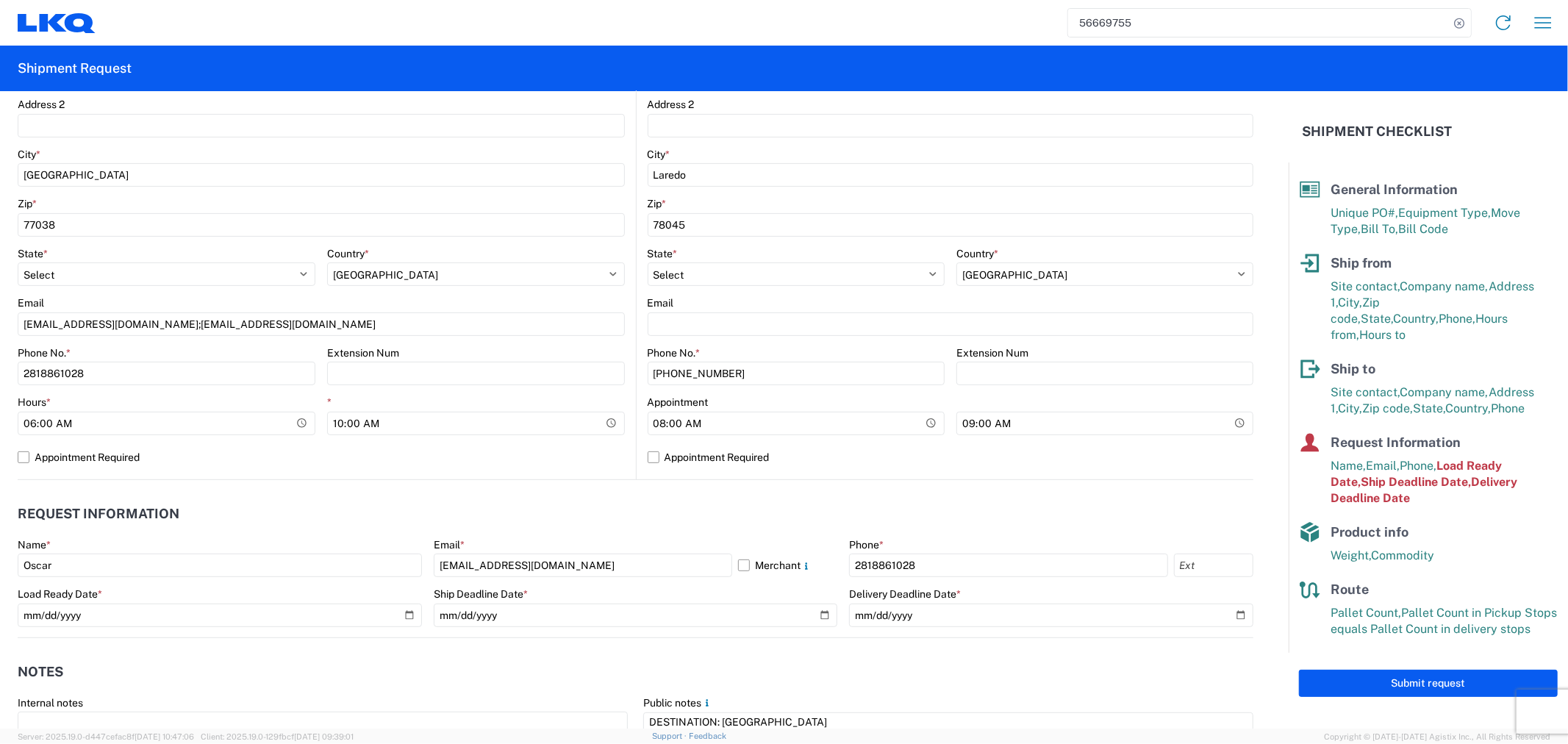
scroll to position [327, 0]
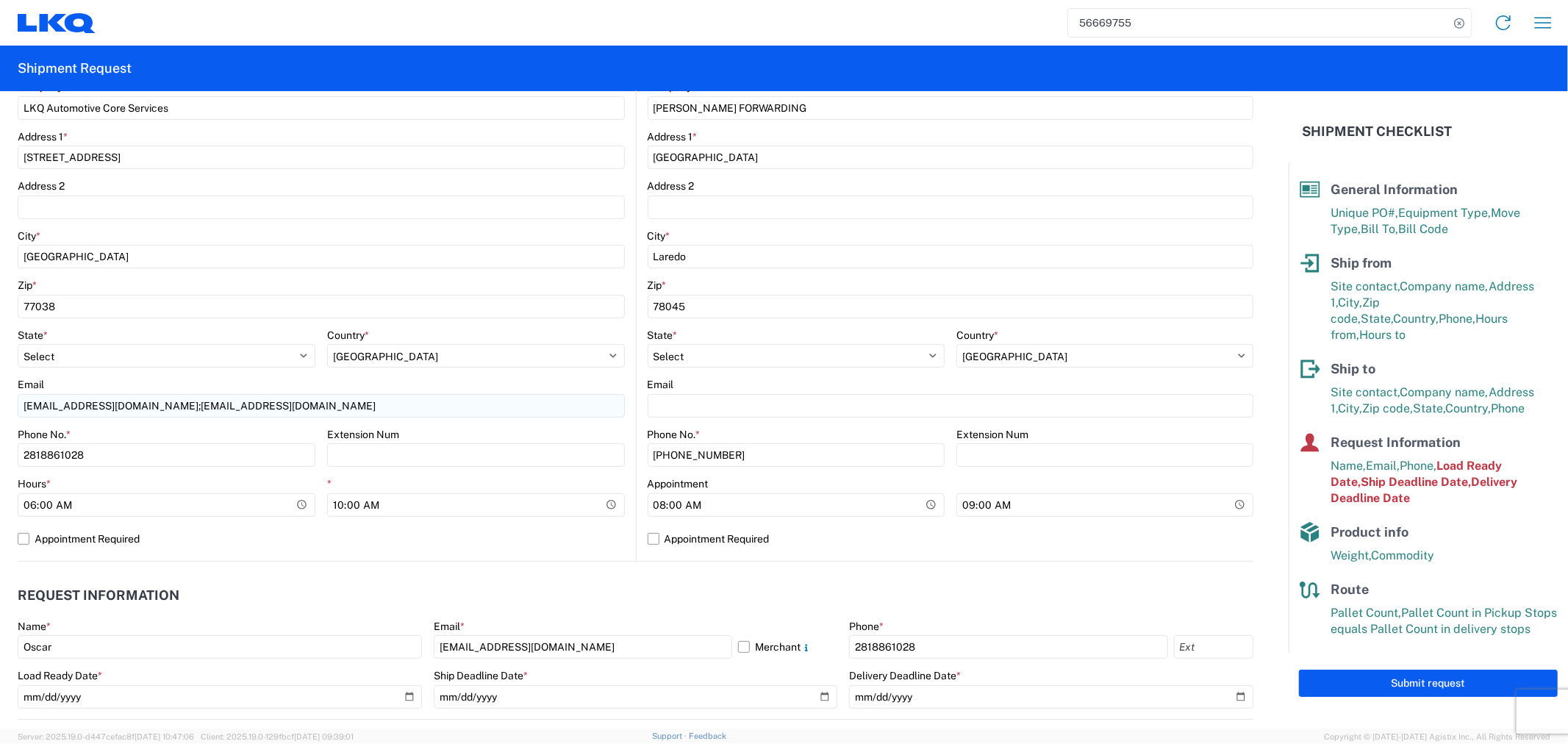
type input "[PERSON_NAME]"
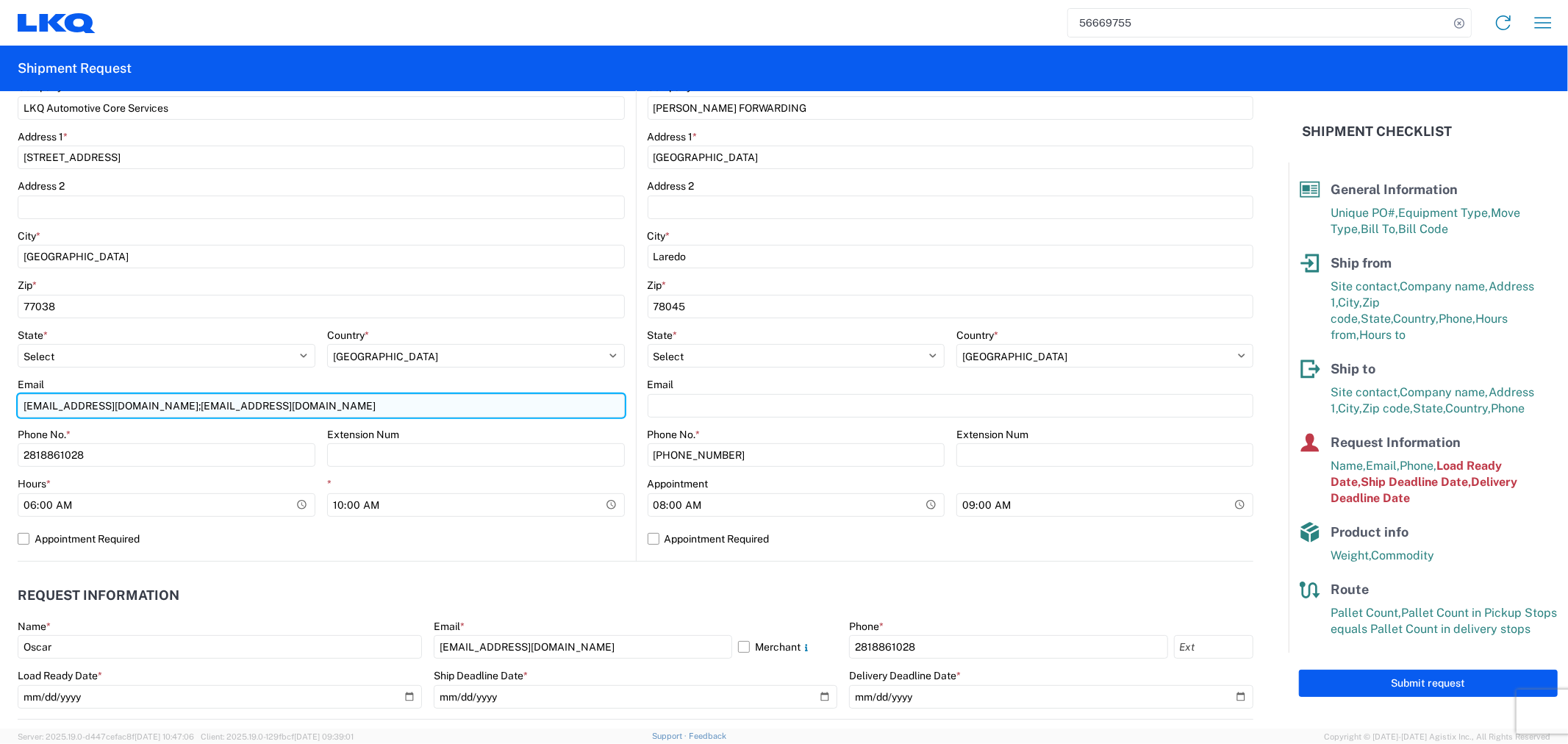
click at [419, 411] on input "[EMAIL_ADDRESS][DOMAIN_NAME];[EMAIL_ADDRESS][DOMAIN_NAME]" at bounding box center [321, 406] width 607 height 23
drag, startPoint x: 383, startPoint y: 402, endPoint x: -42, endPoint y: 414, distance: 425.2
click at [0, 414] on html "56669755 Home Shipment request Shipment tracking Shipment Request General Infor…" at bounding box center [784, 372] width 1568 height 744
type input "[EMAIL_ADDRESS][DOMAIN_NAME]"
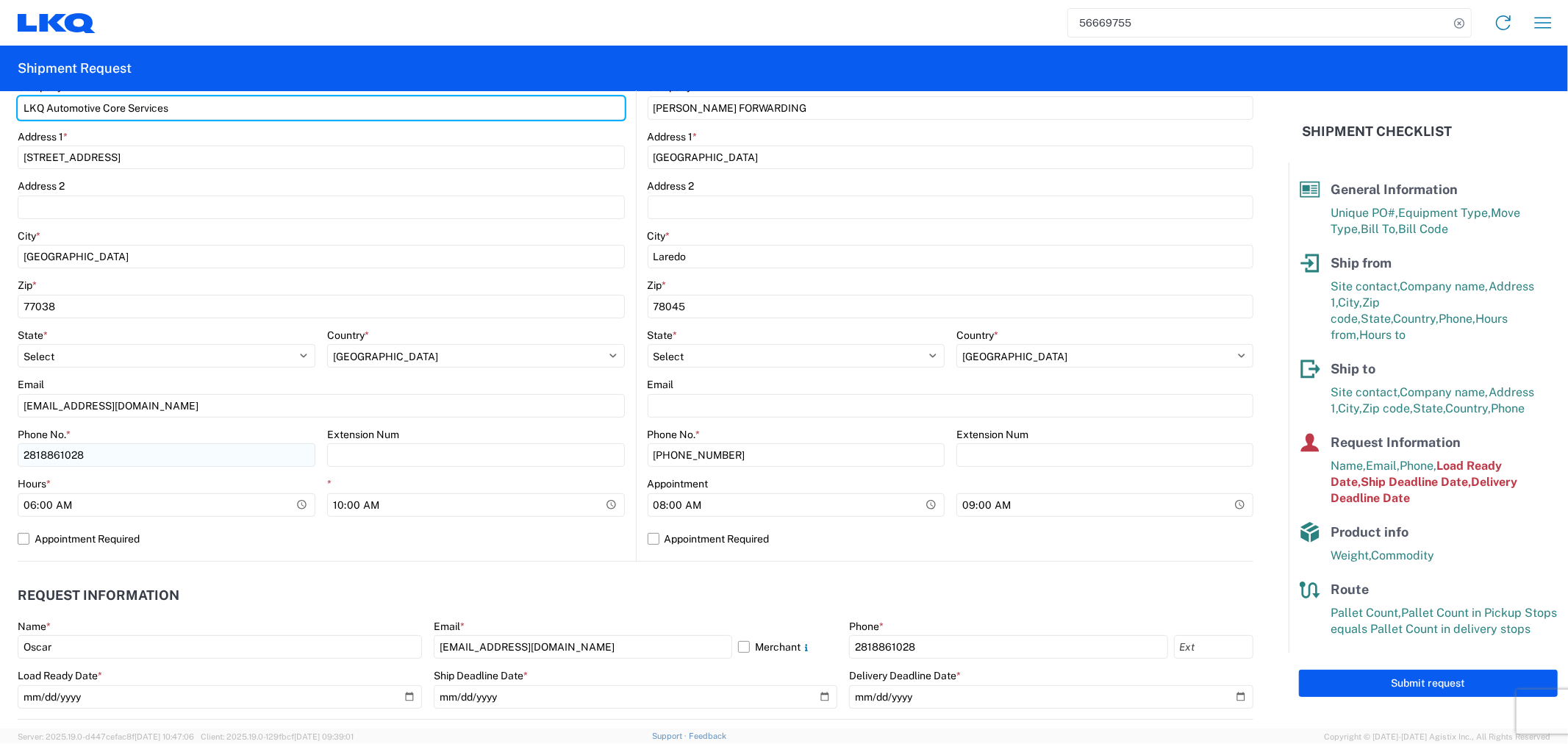
type input "LKQ Best Core"
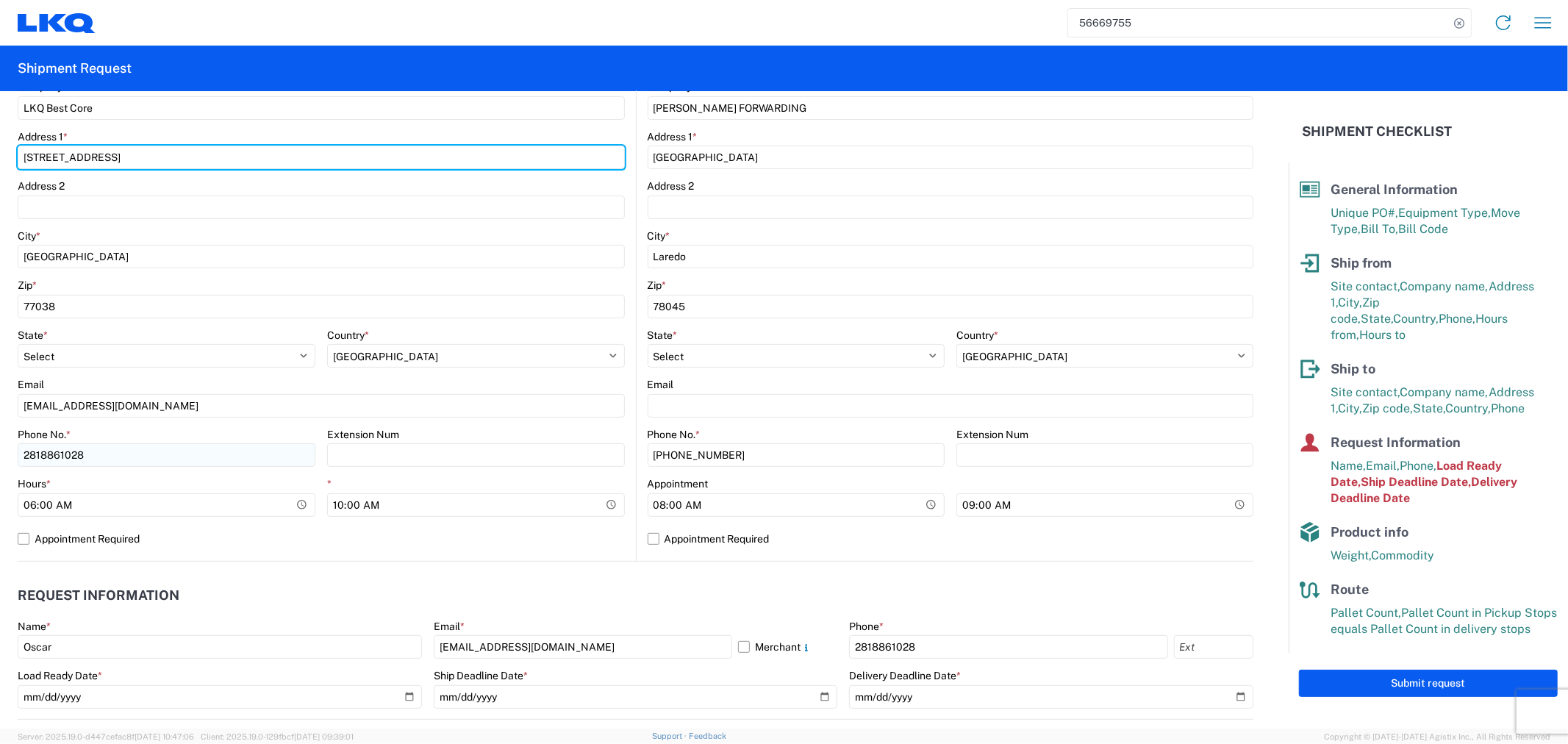
type input "[STREET_ADDRESS]"
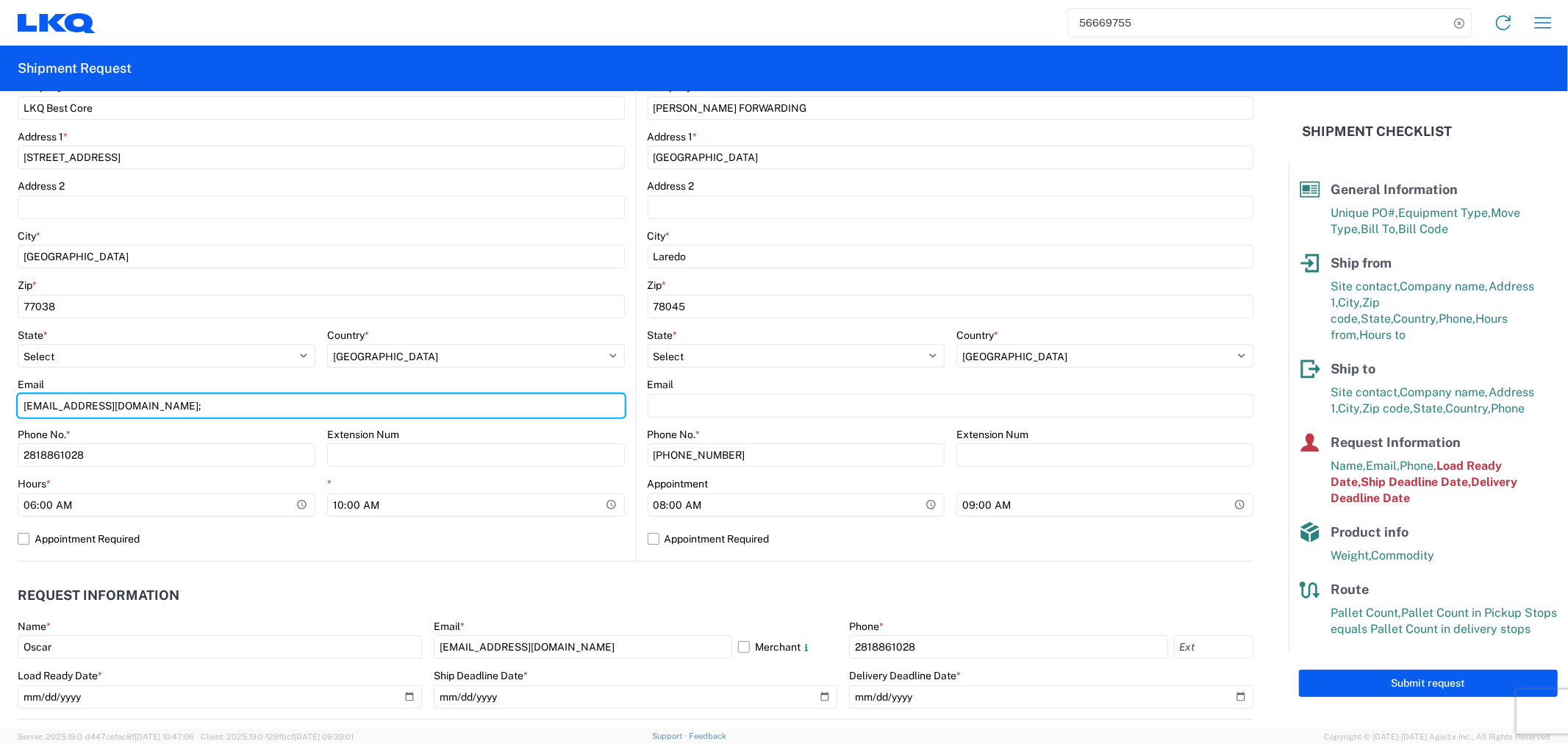
type input "[EMAIL_ADDRESS][DOMAIN_NAME]; [EMAIL_ADDRESS][DOMAIN_NAME]"
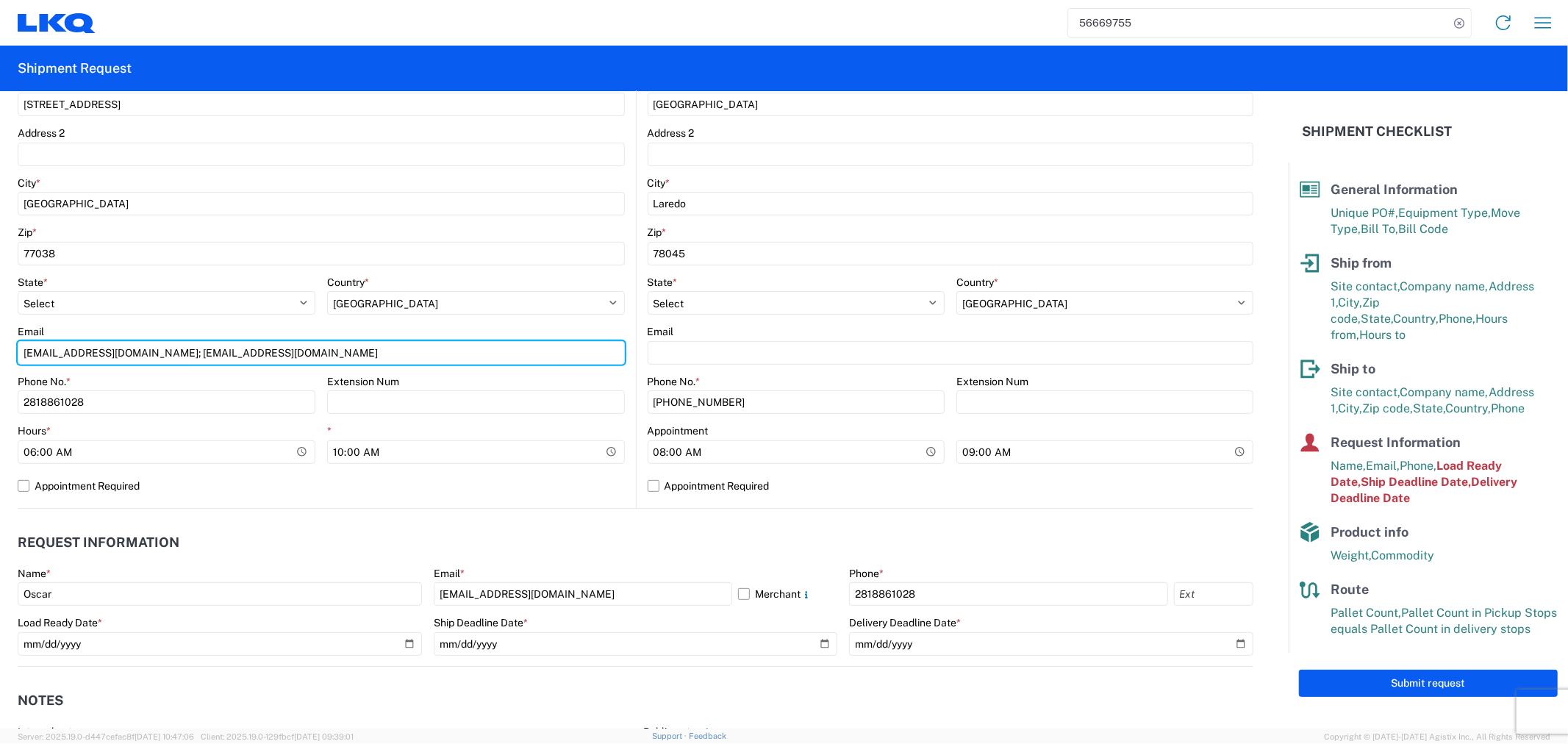
scroll to position [408, 0]
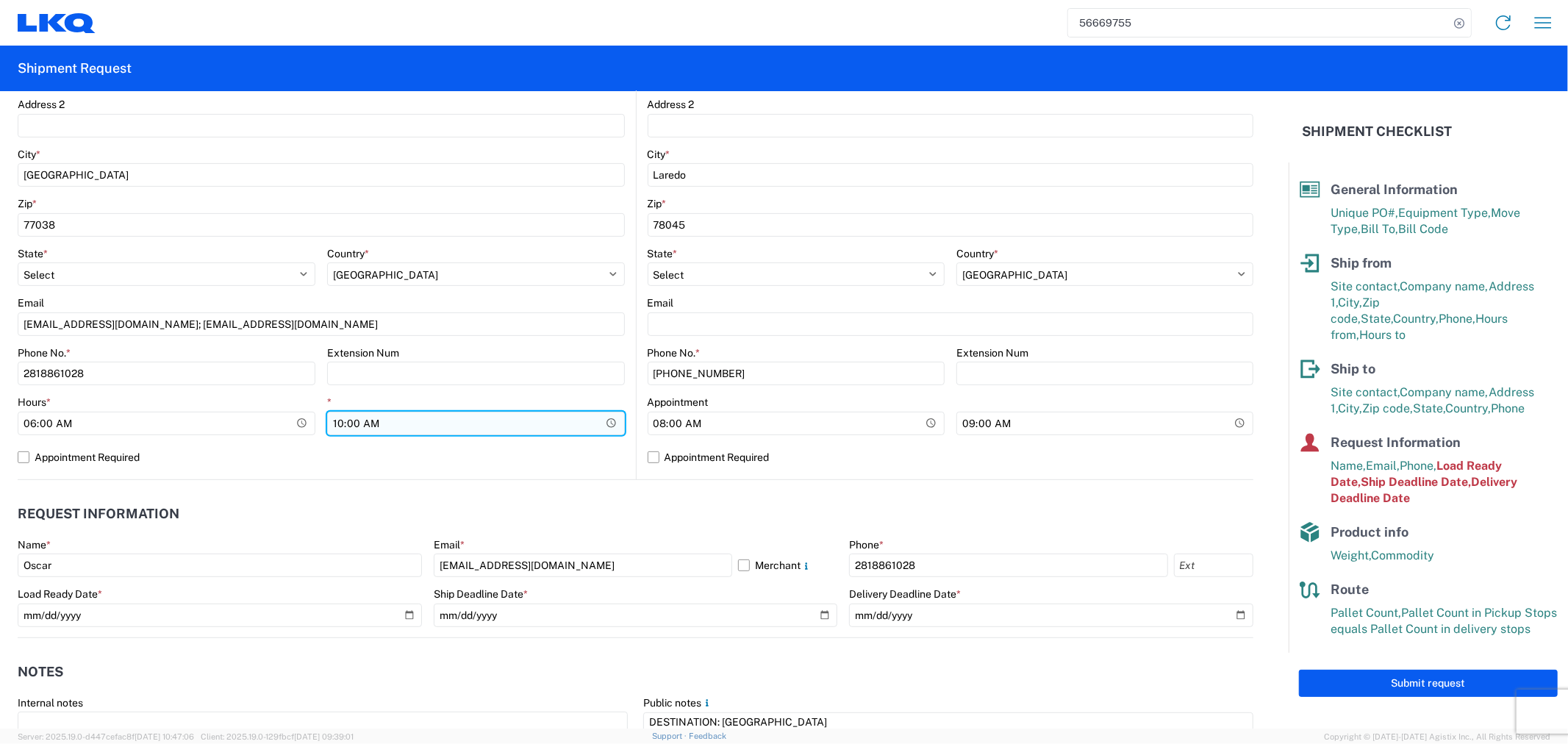
click at [392, 420] on input "10:00:00" at bounding box center [476, 423] width 298 height 23
click at [228, 500] on header "Request Information" at bounding box center [635, 514] width 1235 height 33
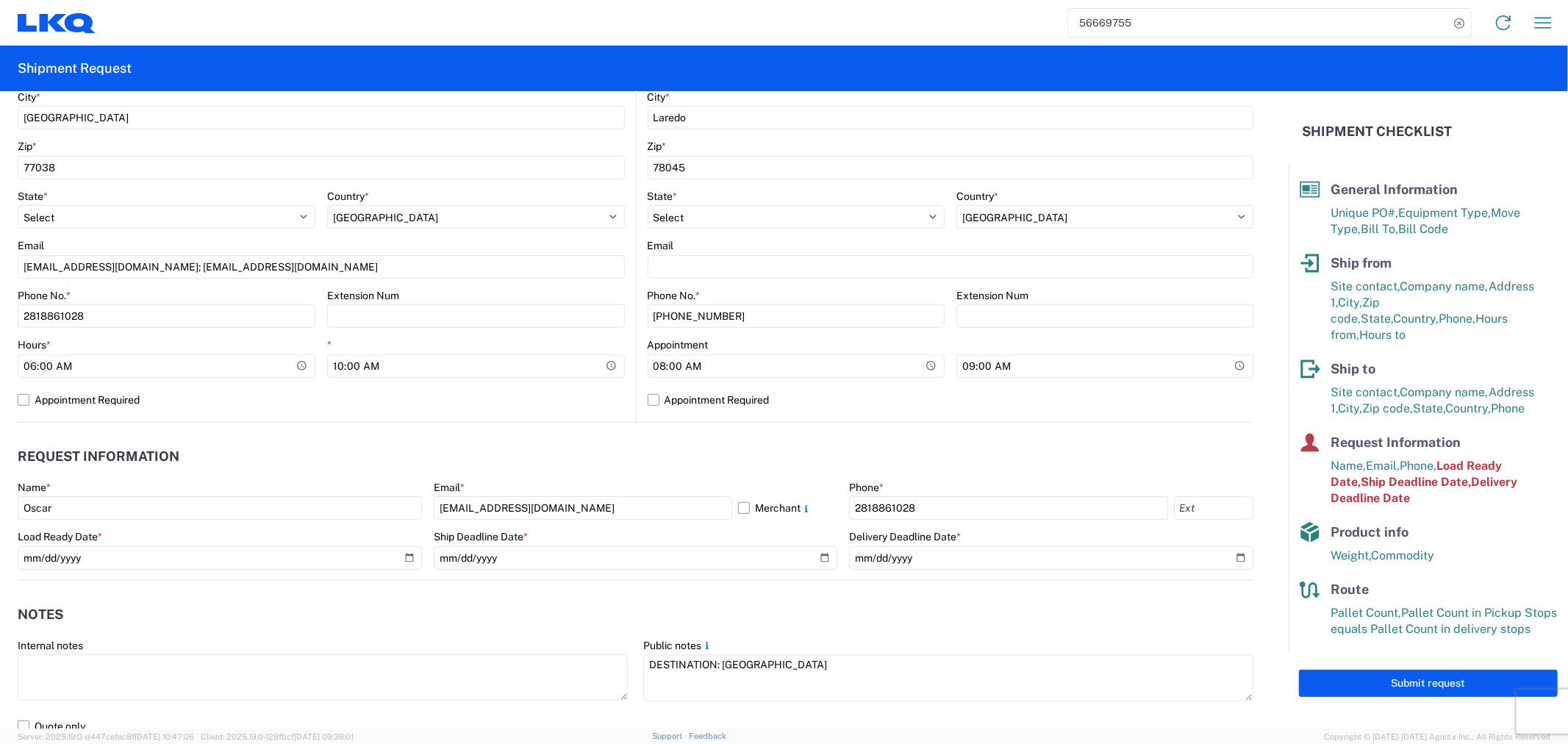
scroll to position [489, 0]
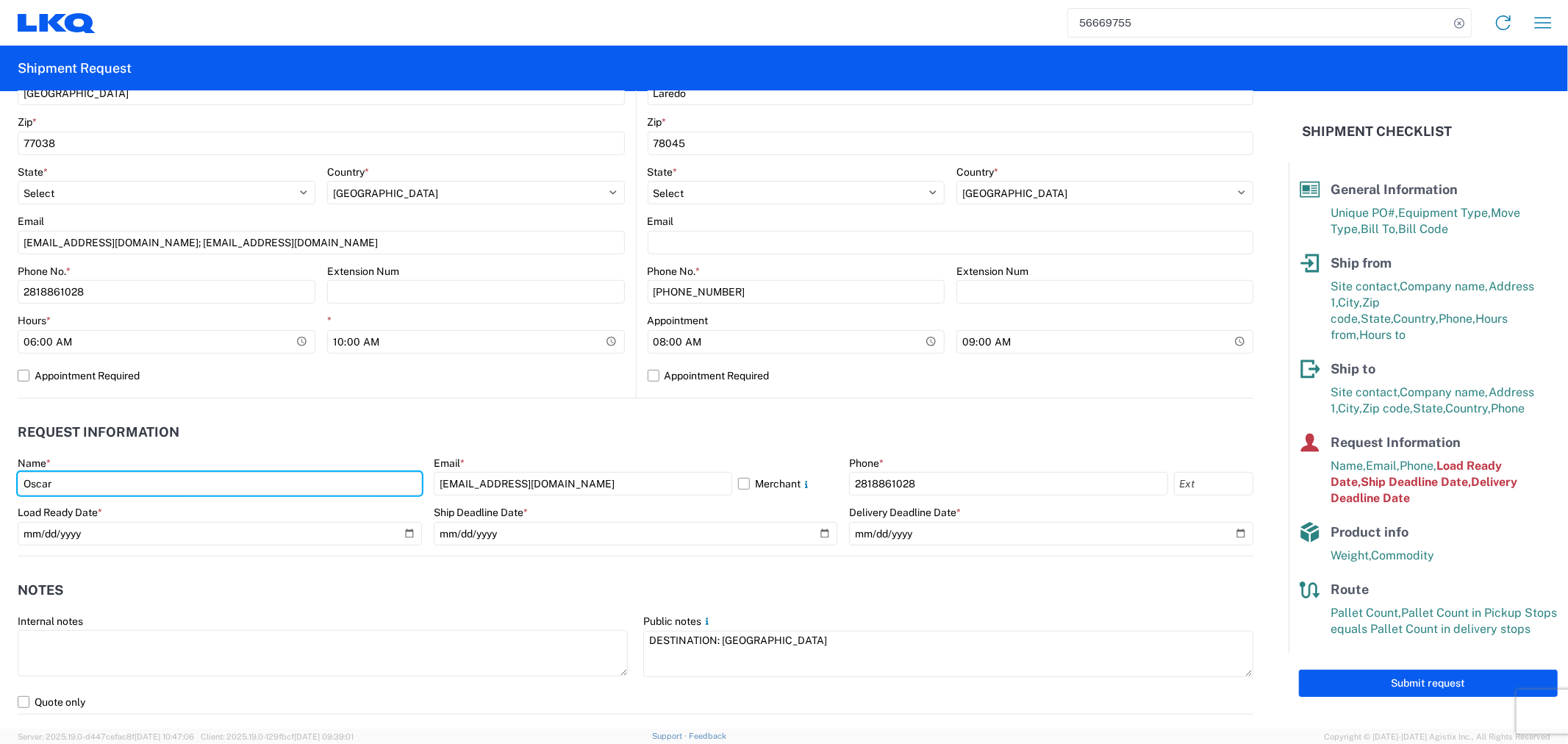
drag, startPoint x: 126, startPoint y: 491, endPoint x: -39, endPoint y: 493, distance: 165.0
click at [0, 493] on html "56669755 Home Shipment request Shipment tracking Shipment Request General Infor…" at bounding box center [784, 372] width 1568 height 744
type input "[PERSON_NAME]"
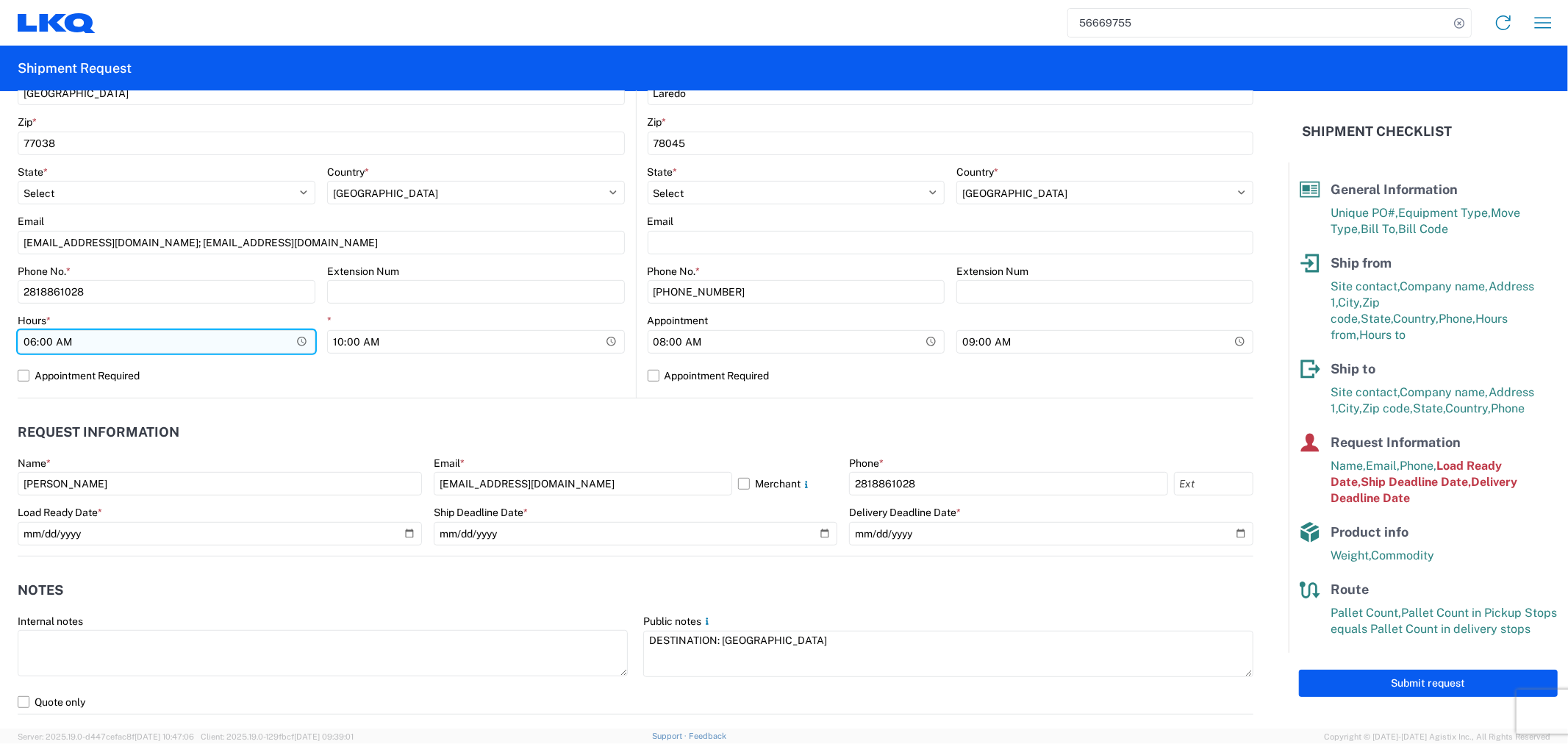
click at [85, 345] on input "06:00:00" at bounding box center [167, 341] width 298 height 23
type input "08:00"
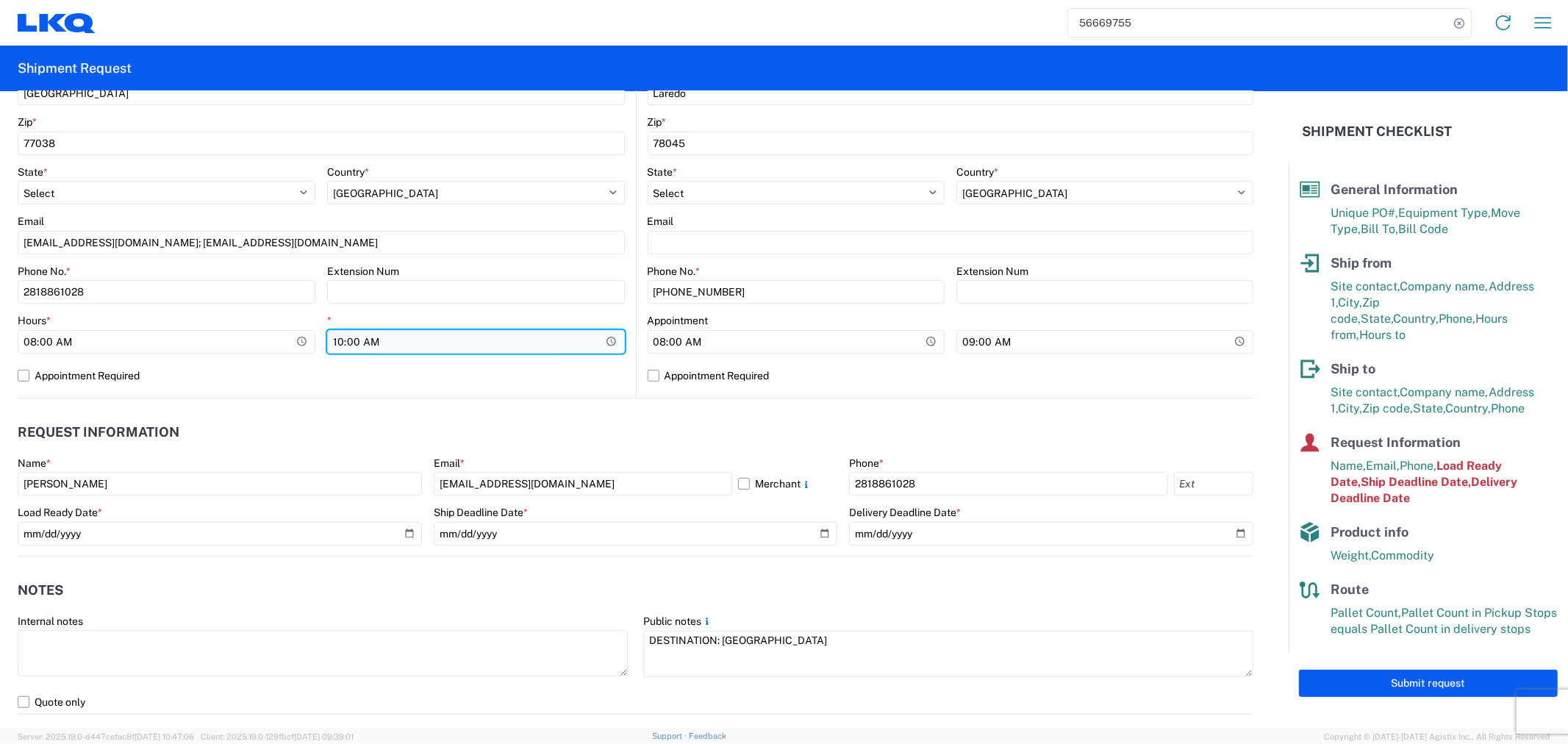
click at [342, 340] on input "10:00:00" at bounding box center [476, 341] width 298 height 23
type input "11:00"
click at [324, 378] on label "Appointment Required" at bounding box center [321, 375] width 607 height 23
click at [0, 0] on input "Appointment Required" at bounding box center [0, 0] width 0 height 0
select select "TX"
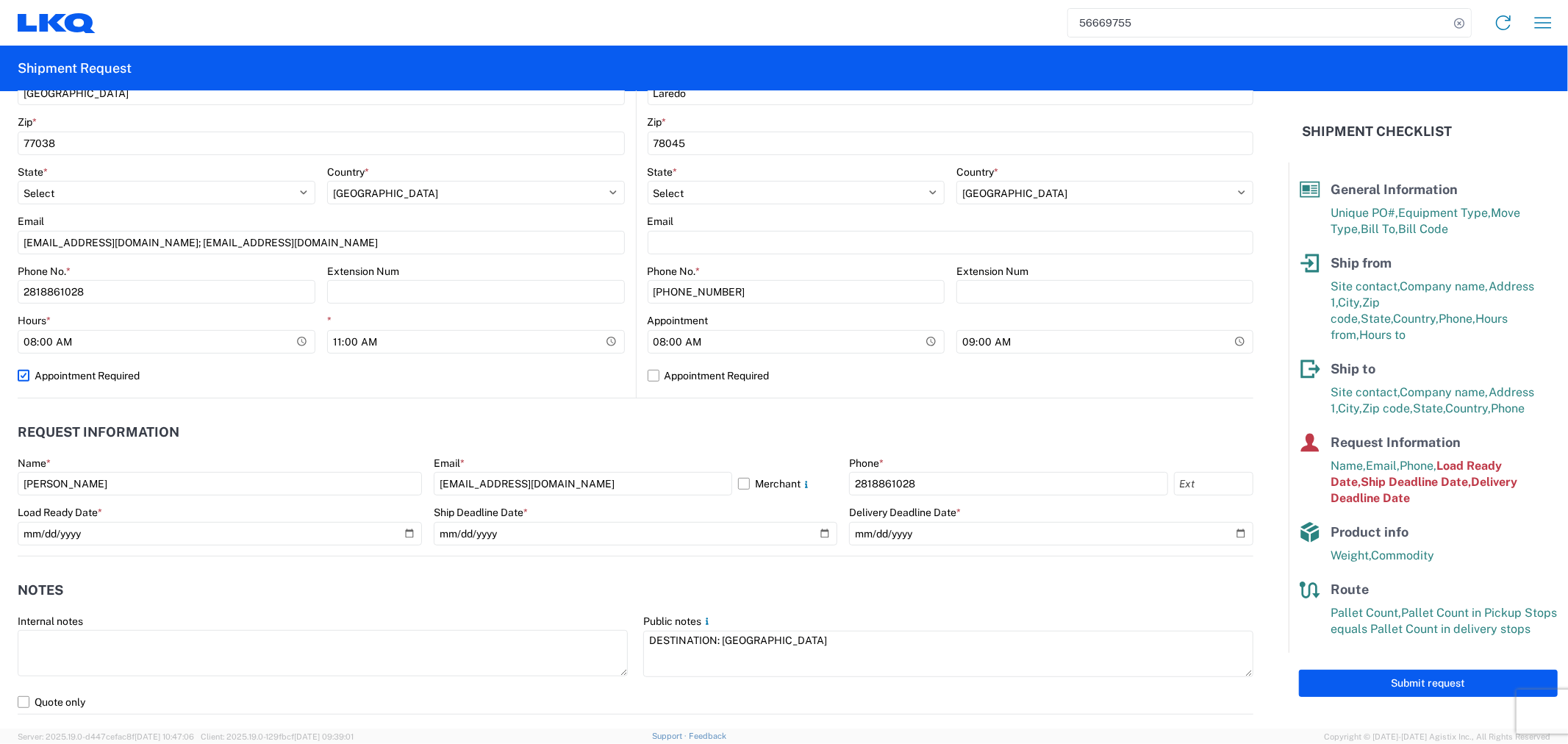
select select "US"
click at [105, 377] on label "Appointment Required" at bounding box center [321, 375] width 607 height 23
click at [0, 0] on input "Appointment Required" at bounding box center [0, 0] width 0 height 0
select select "US"
click at [403, 531] on input "2025-09-02" at bounding box center [220, 533] width 404 height 23
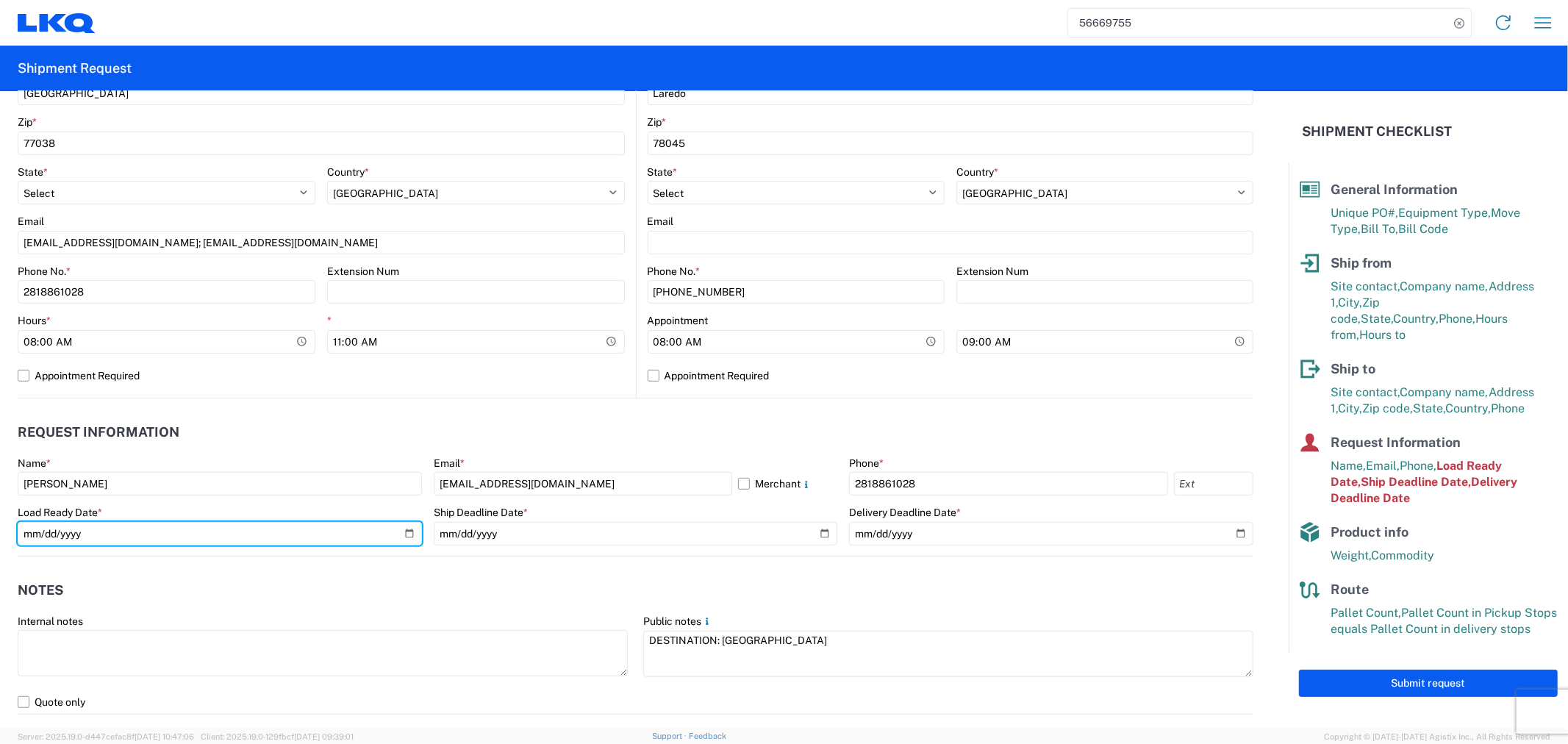
type input "[DATE]"
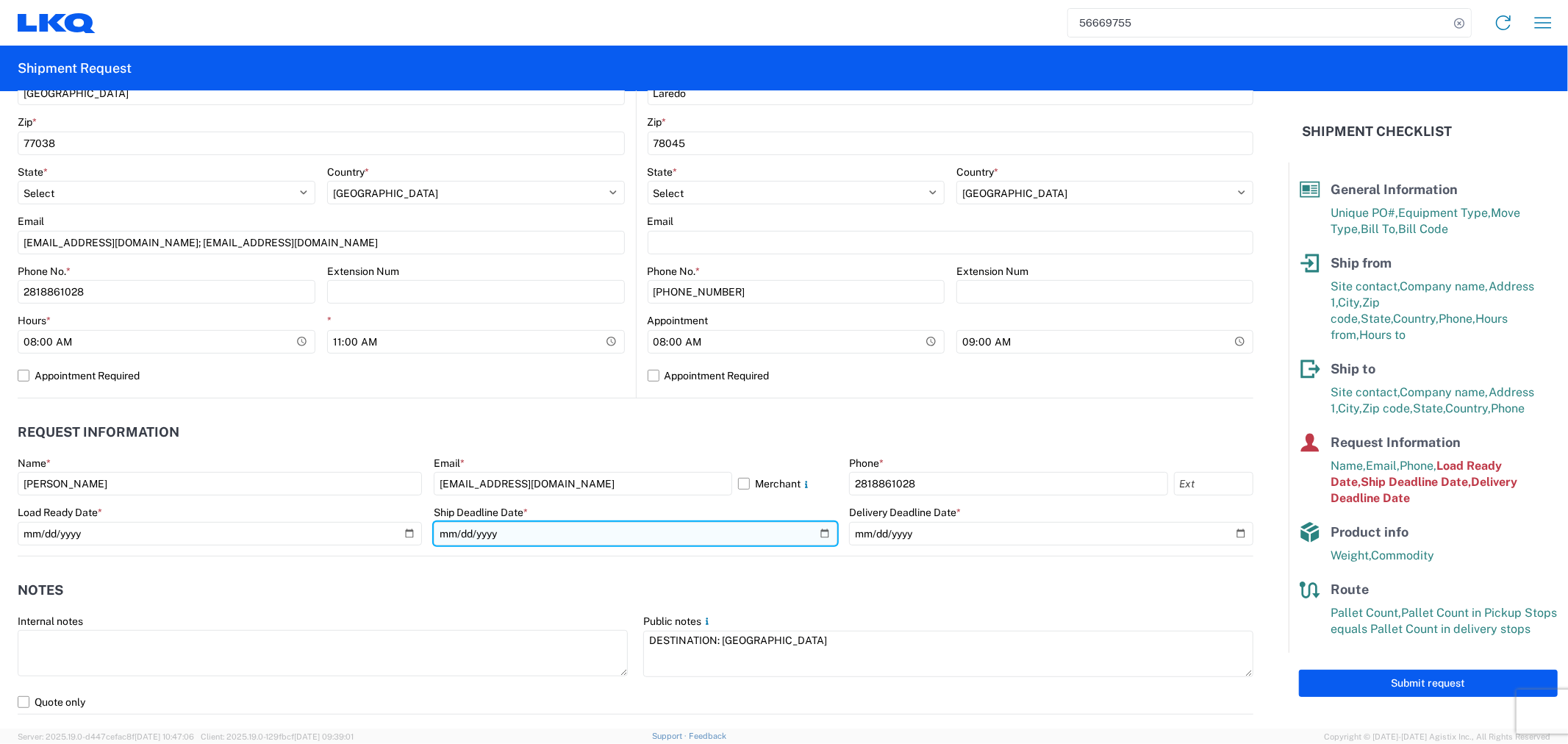
click at [808, 533] on input "2025-09-02" at bounding box center [636, 533] width 404 height 23
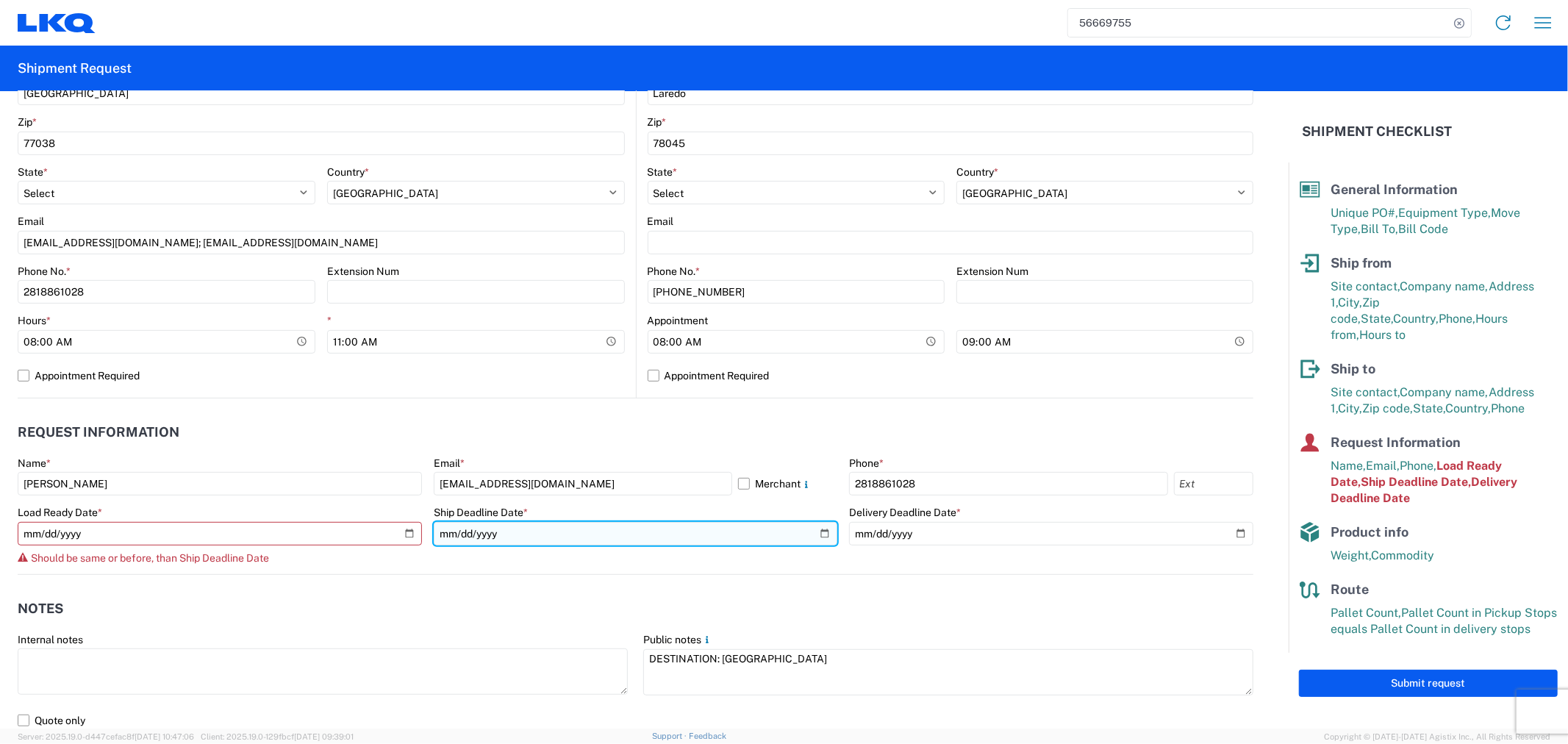
click at [817, 533] on input "2025-09-02" at bounding box center [636, 533] width 404 height 23
type input "[DATE]"
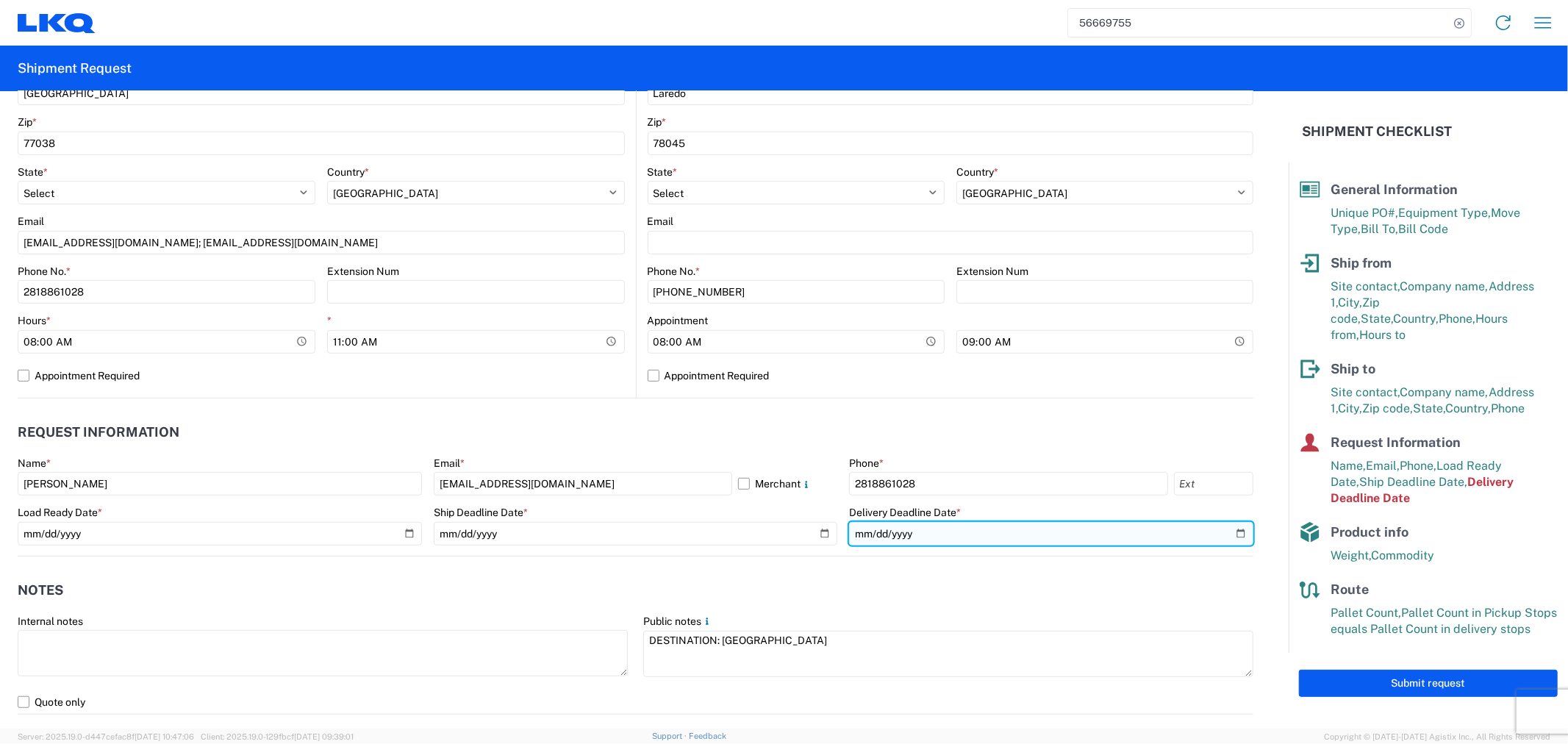
click at [1223, 530] on input "2025-09-03" at bounding box center [1051, 533] width 404 height 23
type input "[DATE]"
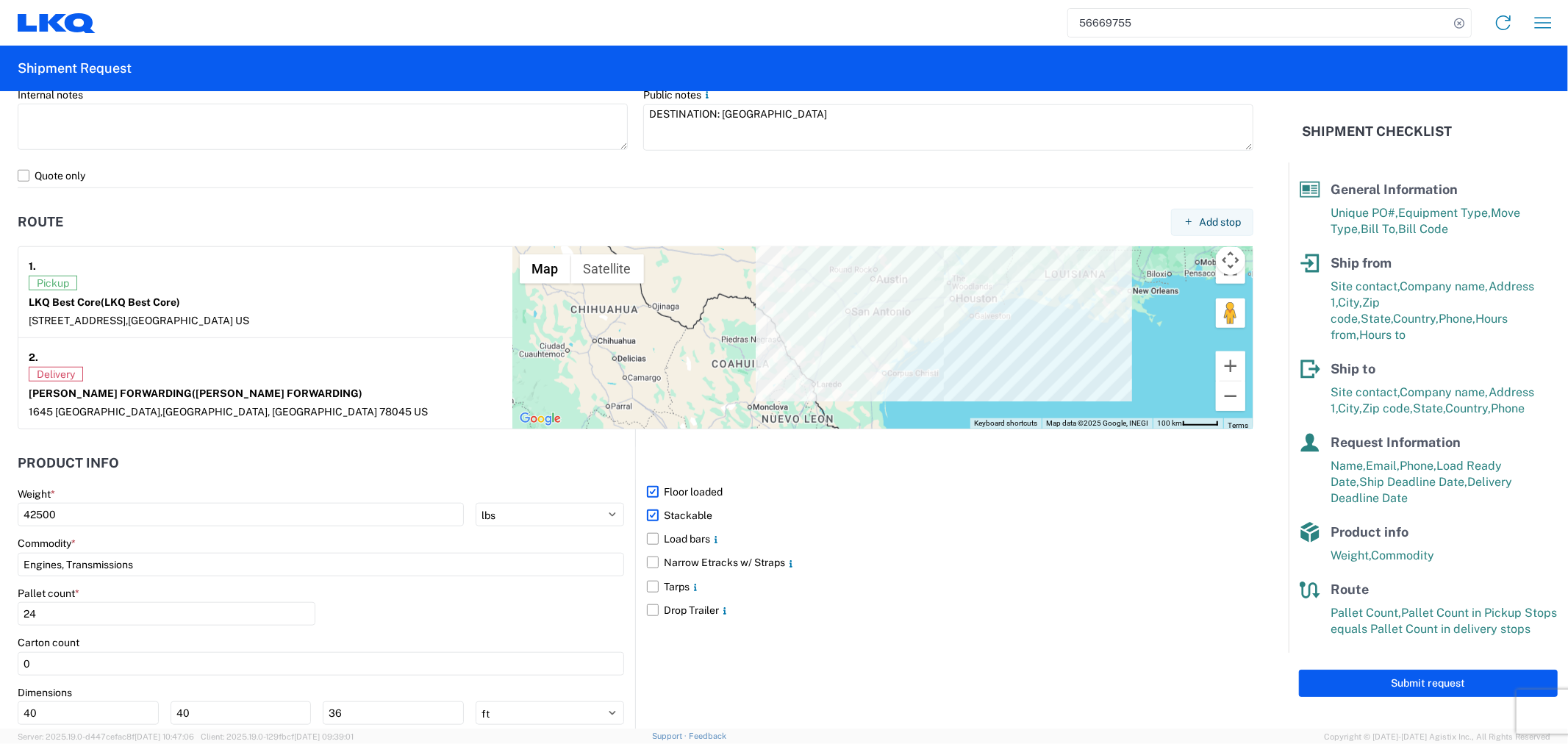
scroll to position [1126, 0]
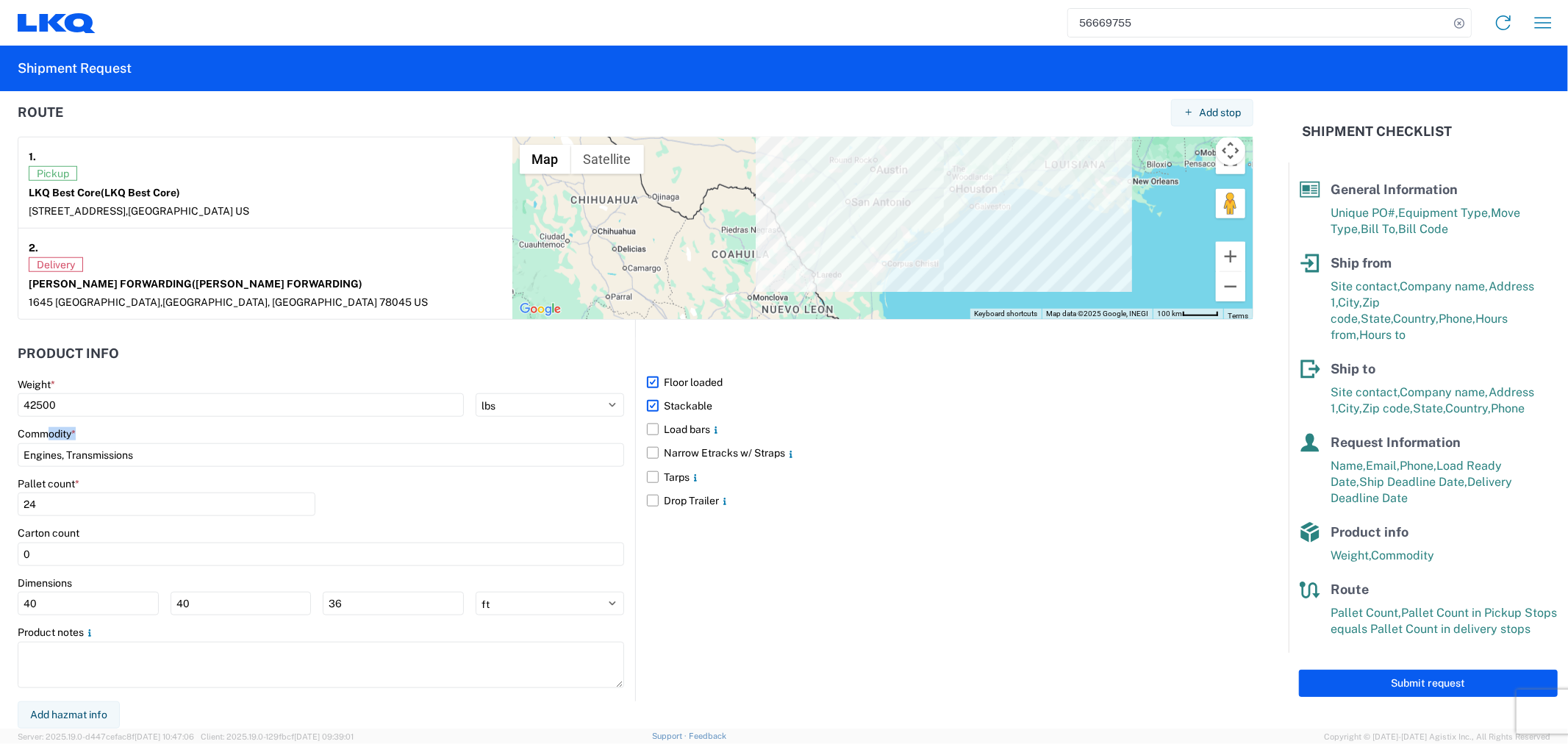
drag, startPoint x: 125, startPoint y: 417, endPoint x: -42, endPoint y: 410, distance: 167.1
click at [0, 410] on html "56669755 Home Shipment request Shipment tracking Shipment Request General Infor…" at bounding box center [784, 372] width 1568 height 744
drag, startPoint x: 219, startPoint y: 410, endPoint x: 189, endPoint y: 409, distance: 30.0
click at [189, 409] on input "42500" at bounding box center [241, 405] width 446 height 23
drag, startPoint x: 154, startPoint y: 412, endPoint x: -87, endPoint y: 434, distance: 242.0
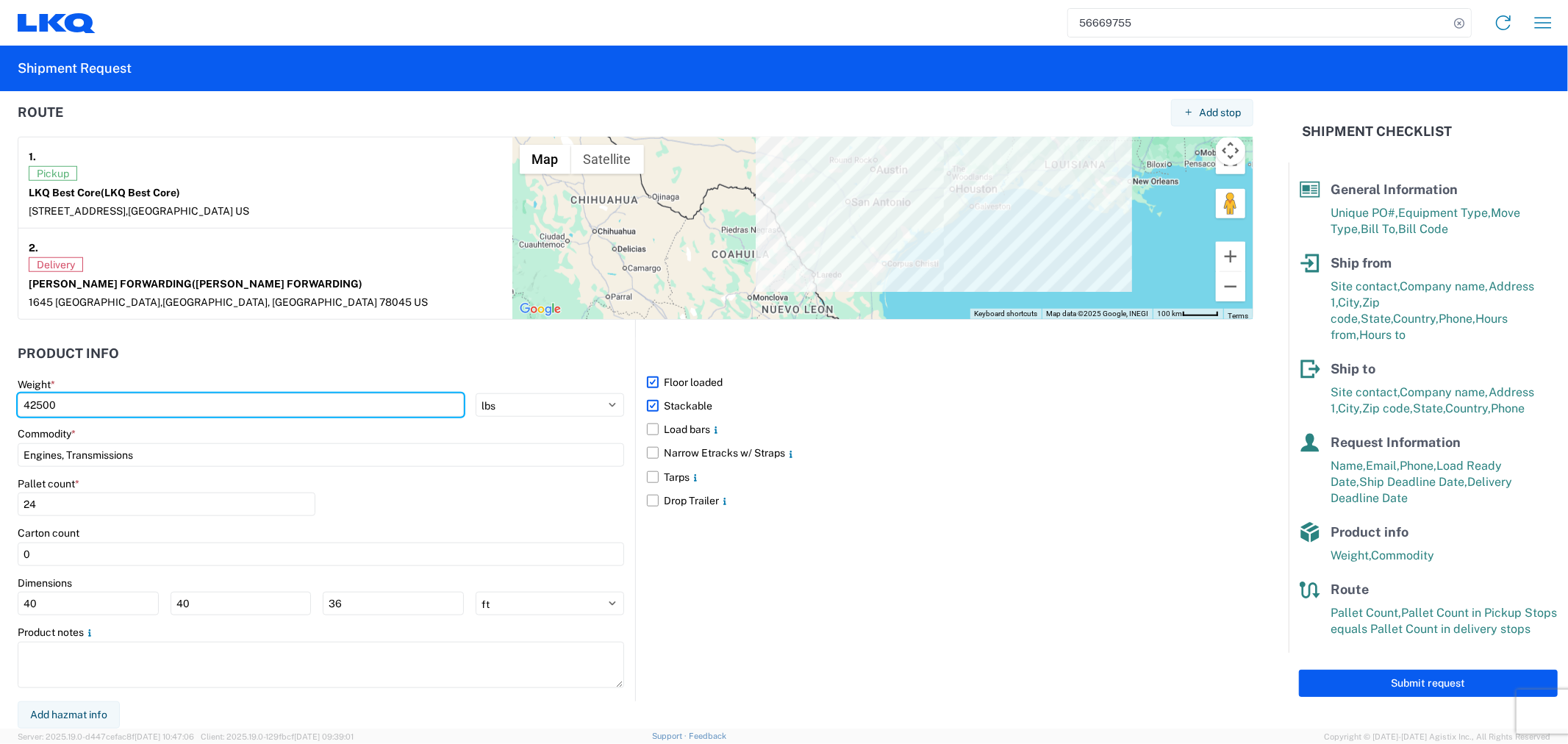
click at [0, 434] on html "56669755 Home Shipment request Shipment tracking Shipment Request General Infor…" at bounding box center [784, 372] width 1568 height 744
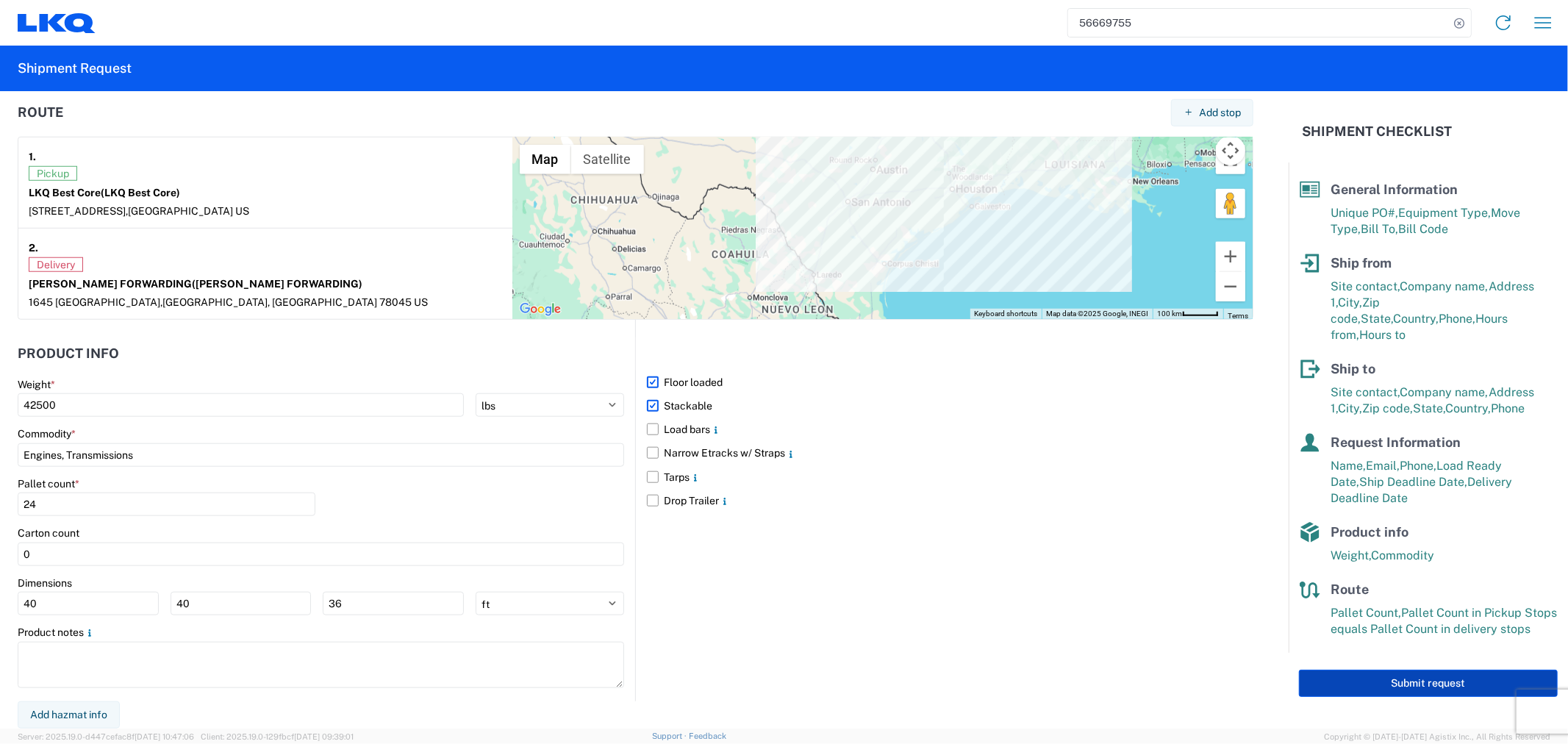
click at [1371, 670] on button "Submit request" at bounding box center [1428, 683] width 258 height 27
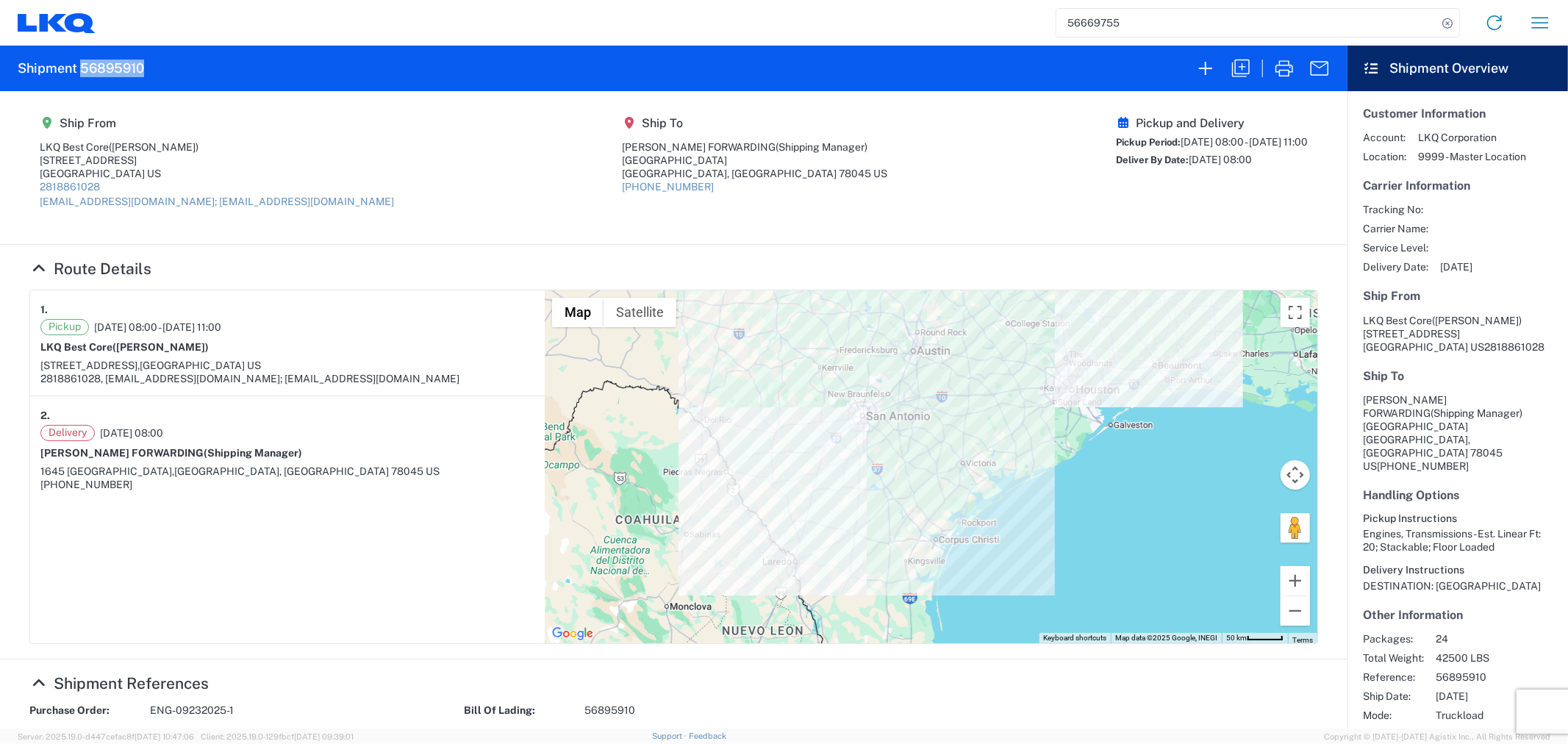
drag, startPoint x: 154, startPoint y: 63, endPoint x: 81, endPoint y: 70, distance: 73.3
click at [81, 70] on agx-form-header "Shipment 56895910" at bounding box center [674, 68] width 1347 height 45
copy h2 "56895910"
click at [1245, 64] on icon "button" at bounding box center [1241, 68] width 23 height 23
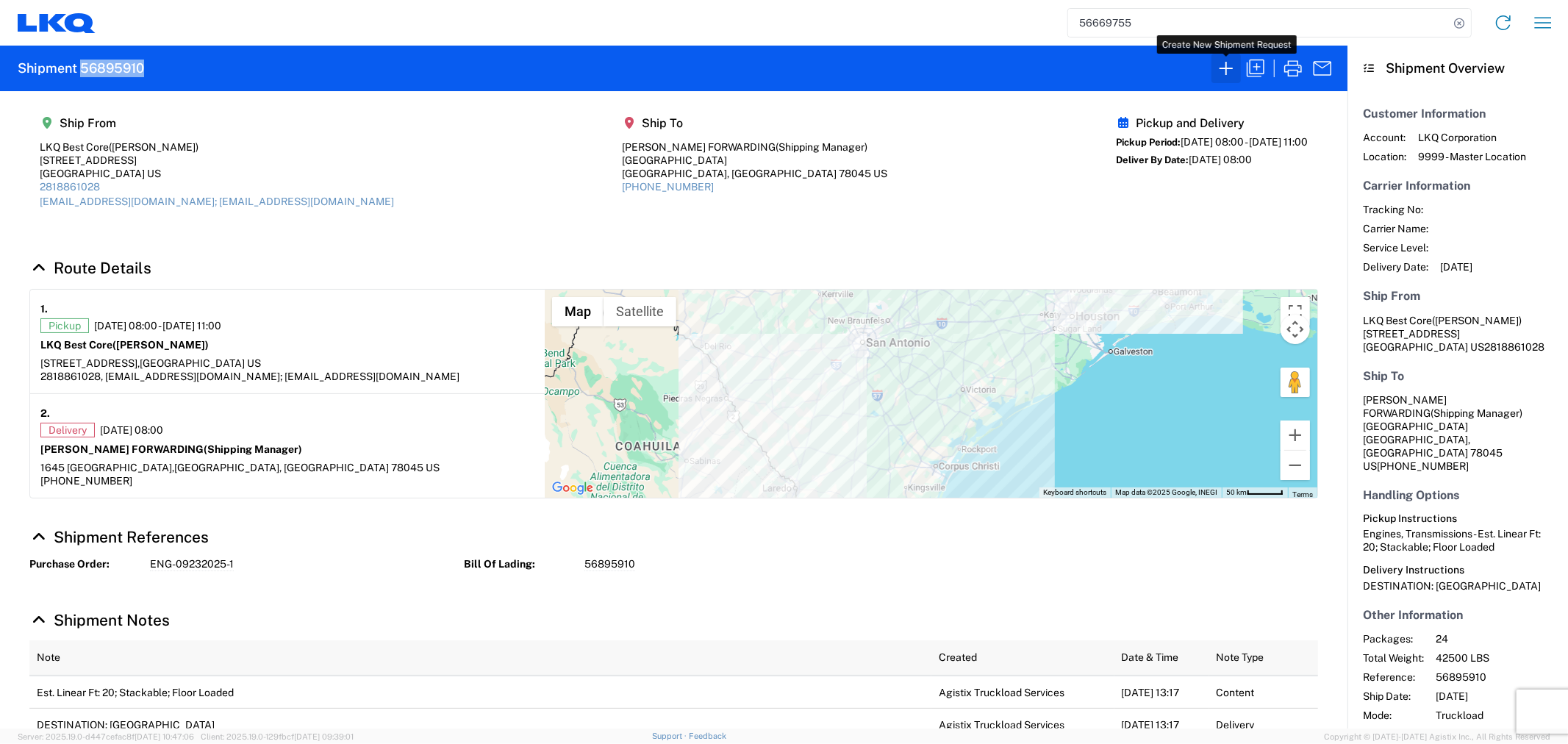
select select "FULL"
select select "LBS"
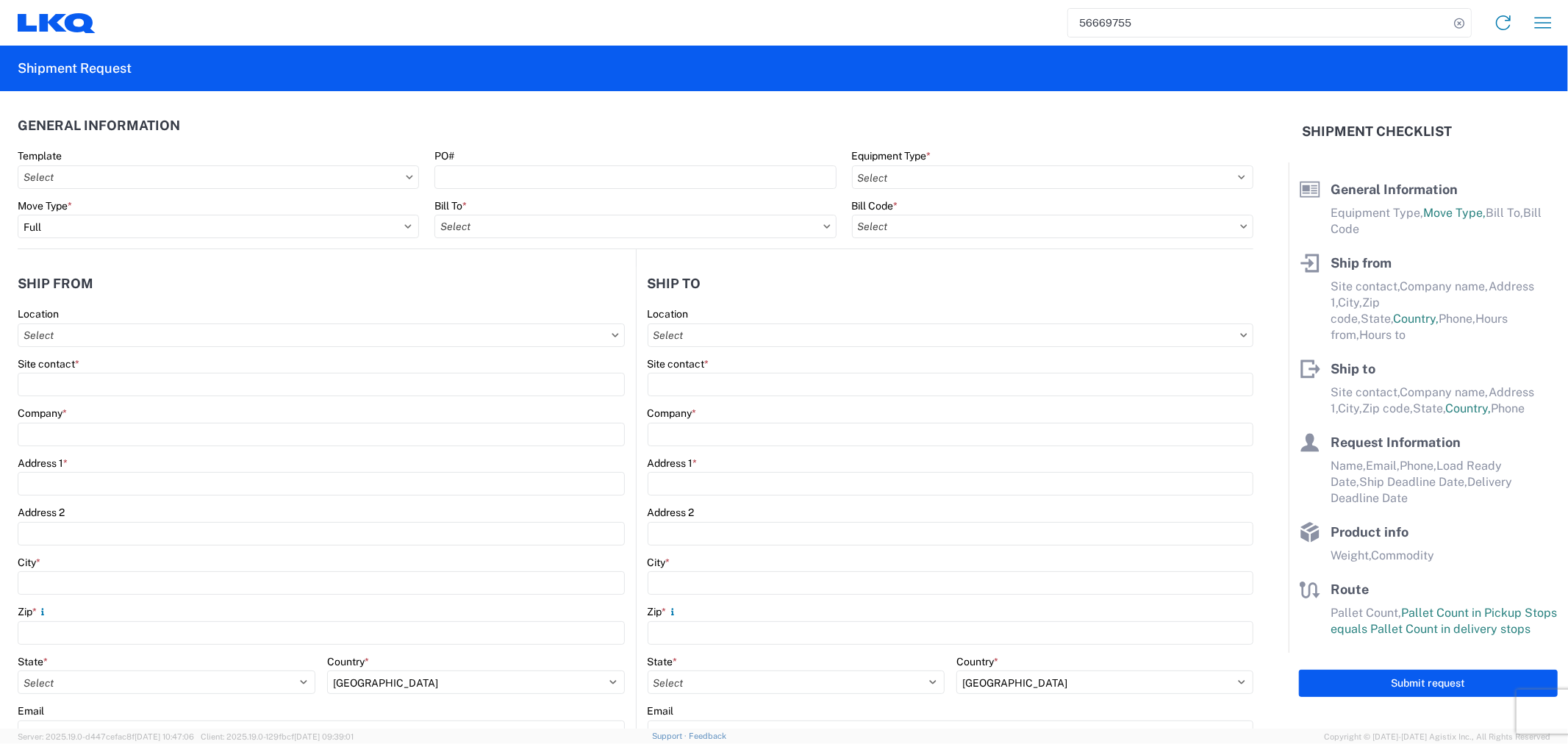
select select "STDV"
type input "[PERSON_NAME]"
type input "LKQ Best Core"
type input "[STREET_ADDRESS]"
type input "[GEOGRAPHIC_DATA]"
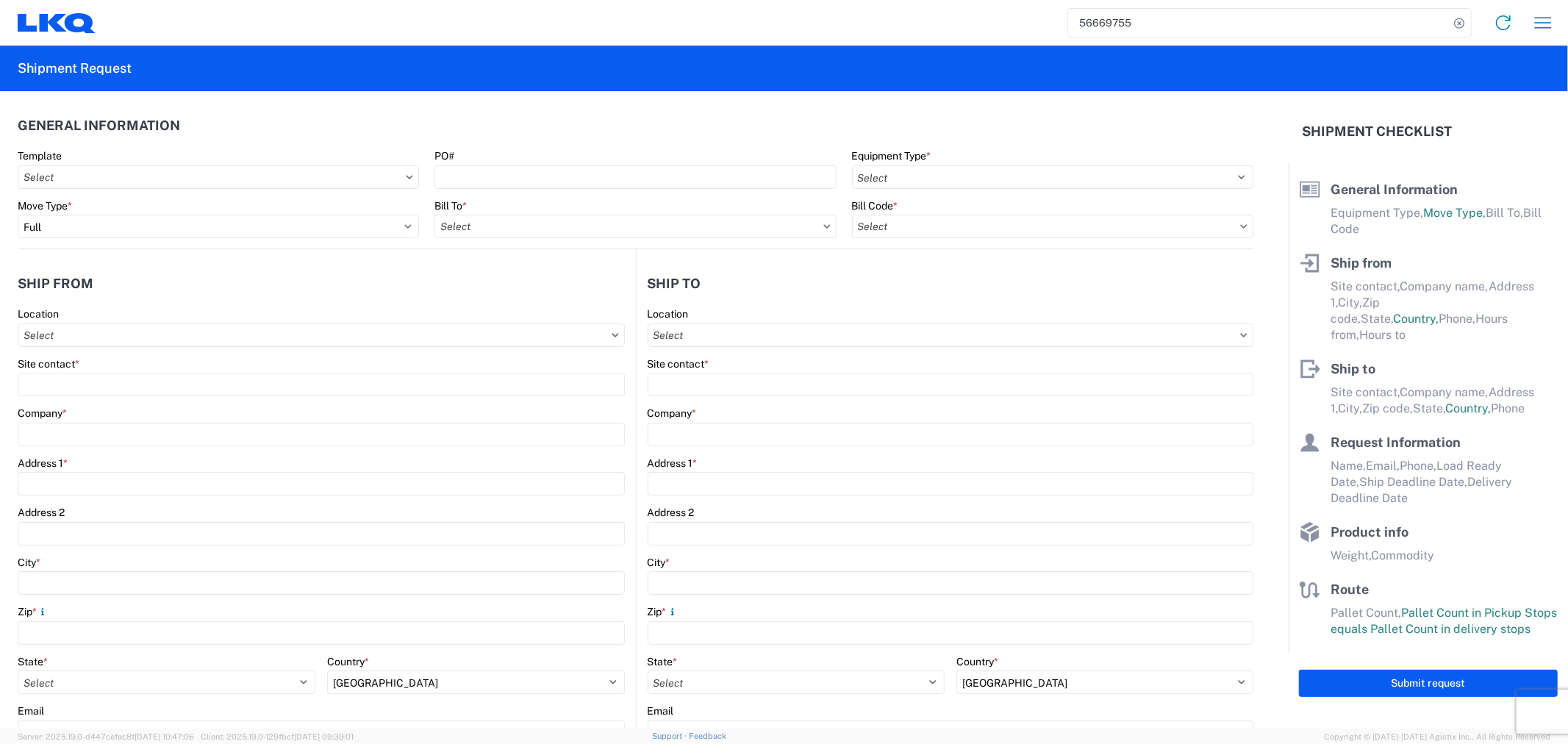
type input "77038"
type input "[EMAIL_ADDRESS][DOMAIN_NAME]; [EMAIL_ADDRESS][DOMAIN_NAME]"
type input "Shipping Manager"
type input "[PERSON_NAME] FORWARDING"
type input "[GEOGRAPHIC_DATA]"
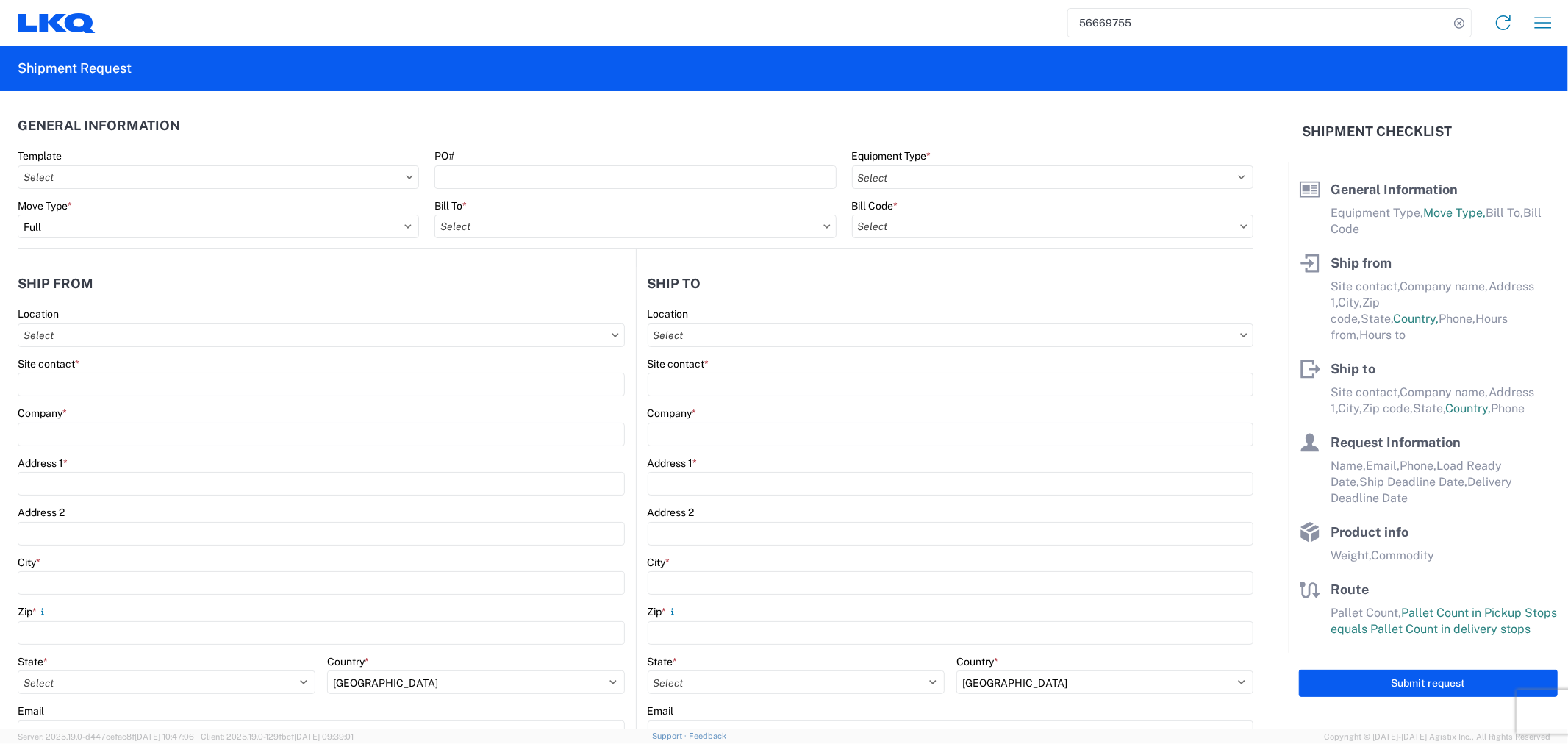
type input "Laredo"
type input "78045"
type input "[PERSON_NAME]"
type input "[EMAIL_ADDRESS][DOMAIN_NAME]"
type input "2818861028"
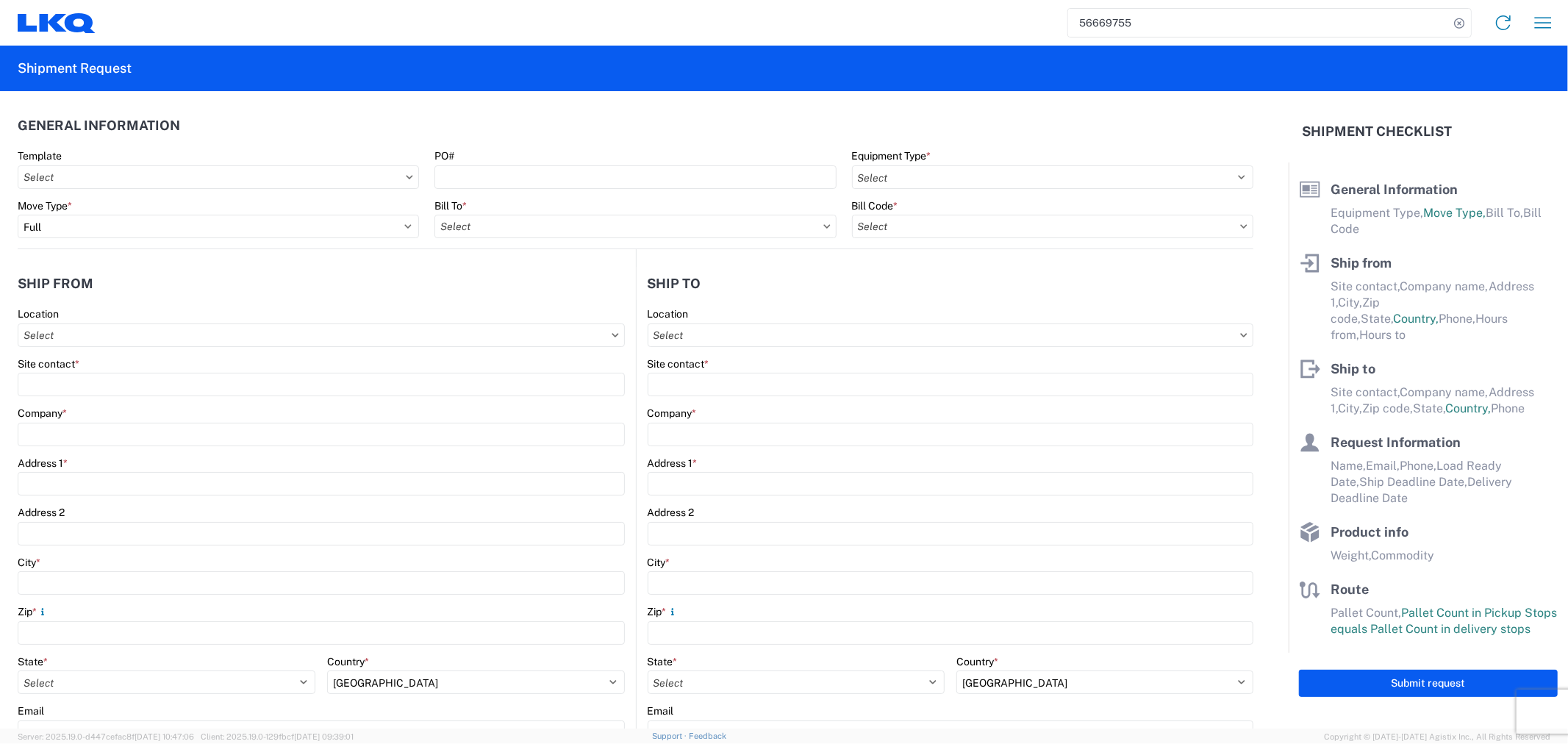
type input "[DATE]"
type textarea "DESTINATION: [GEOGRAPHIC_DATA]"
type input "42500"
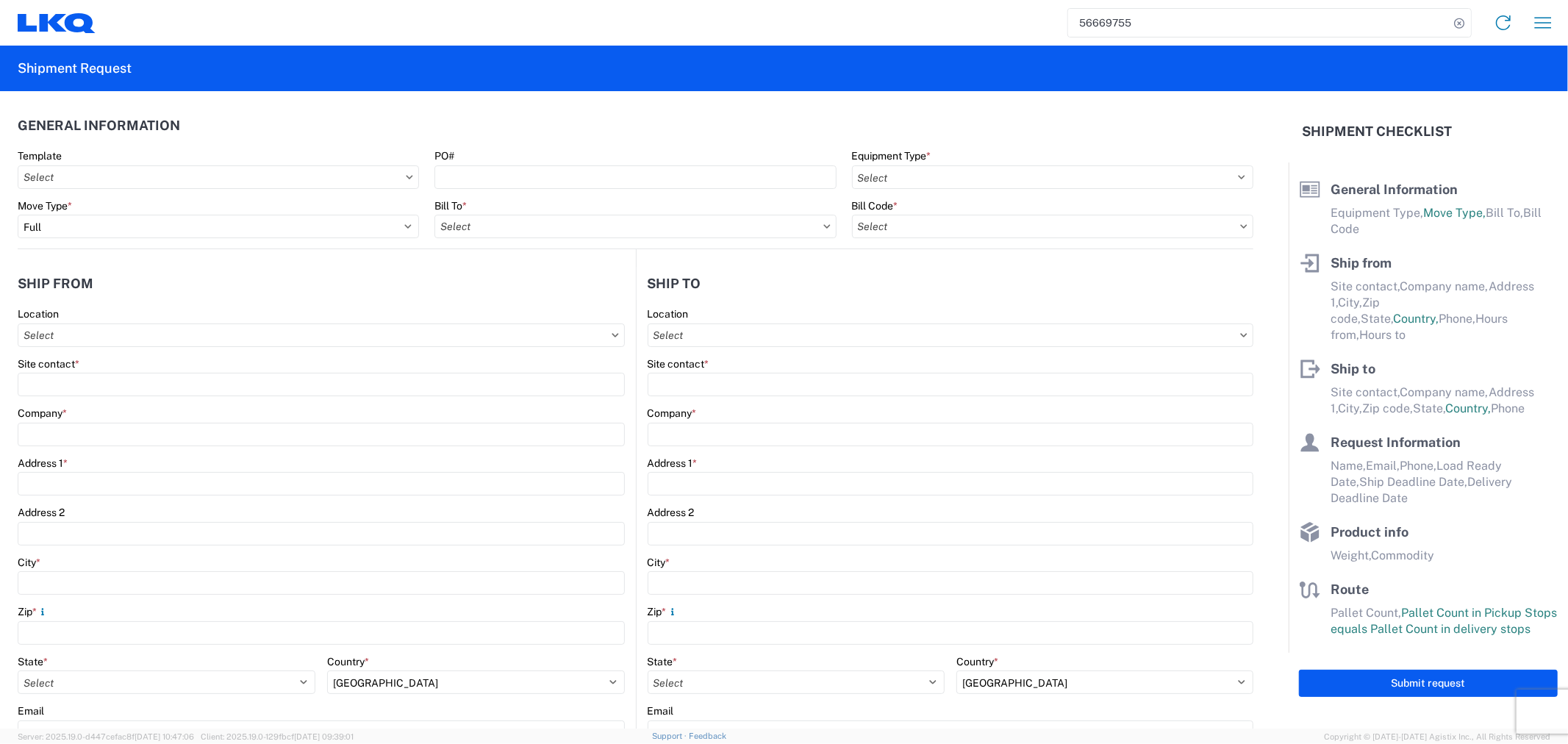
type input "Engines, Transmissions"
type input "24"
type input "0"
type input "40"
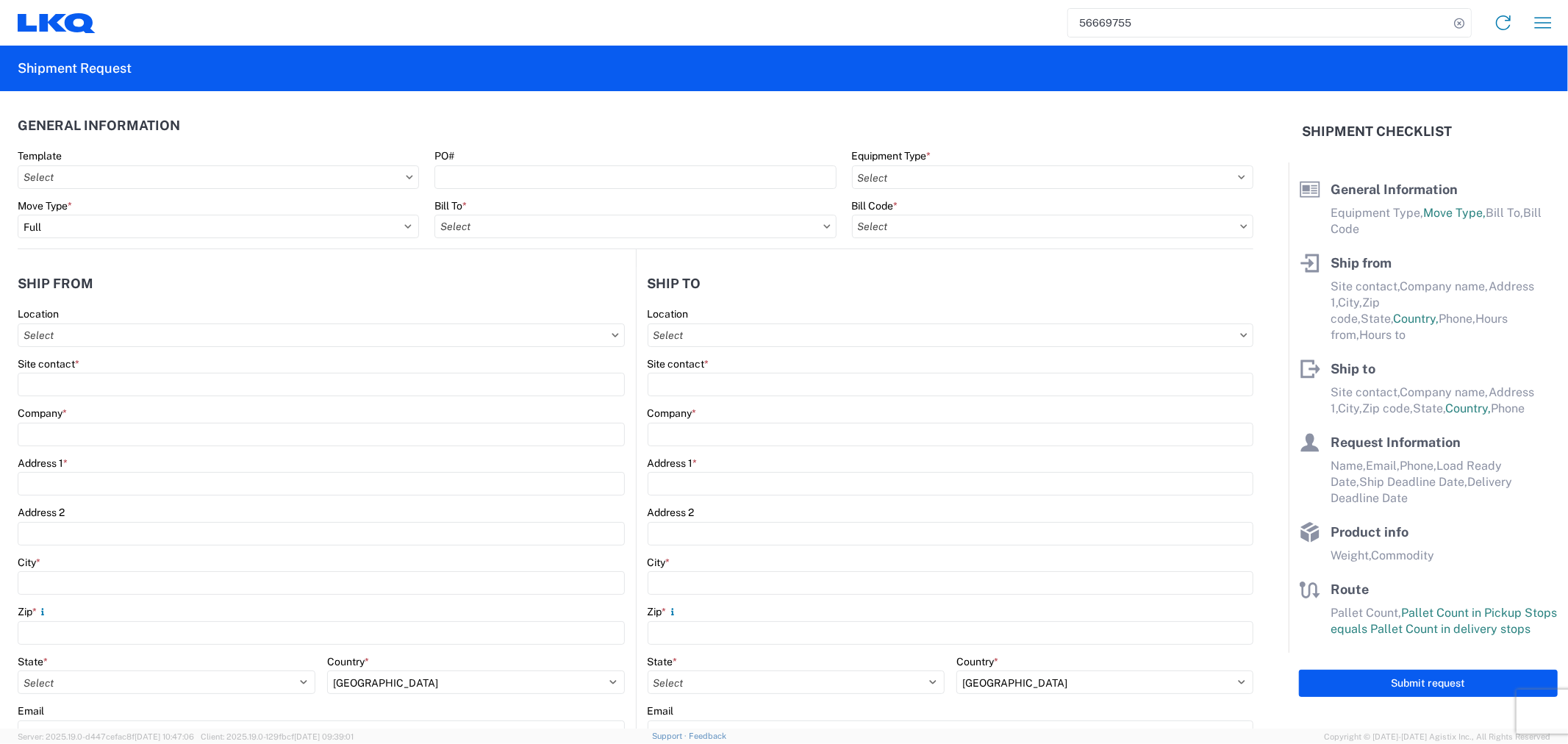
type input "36"
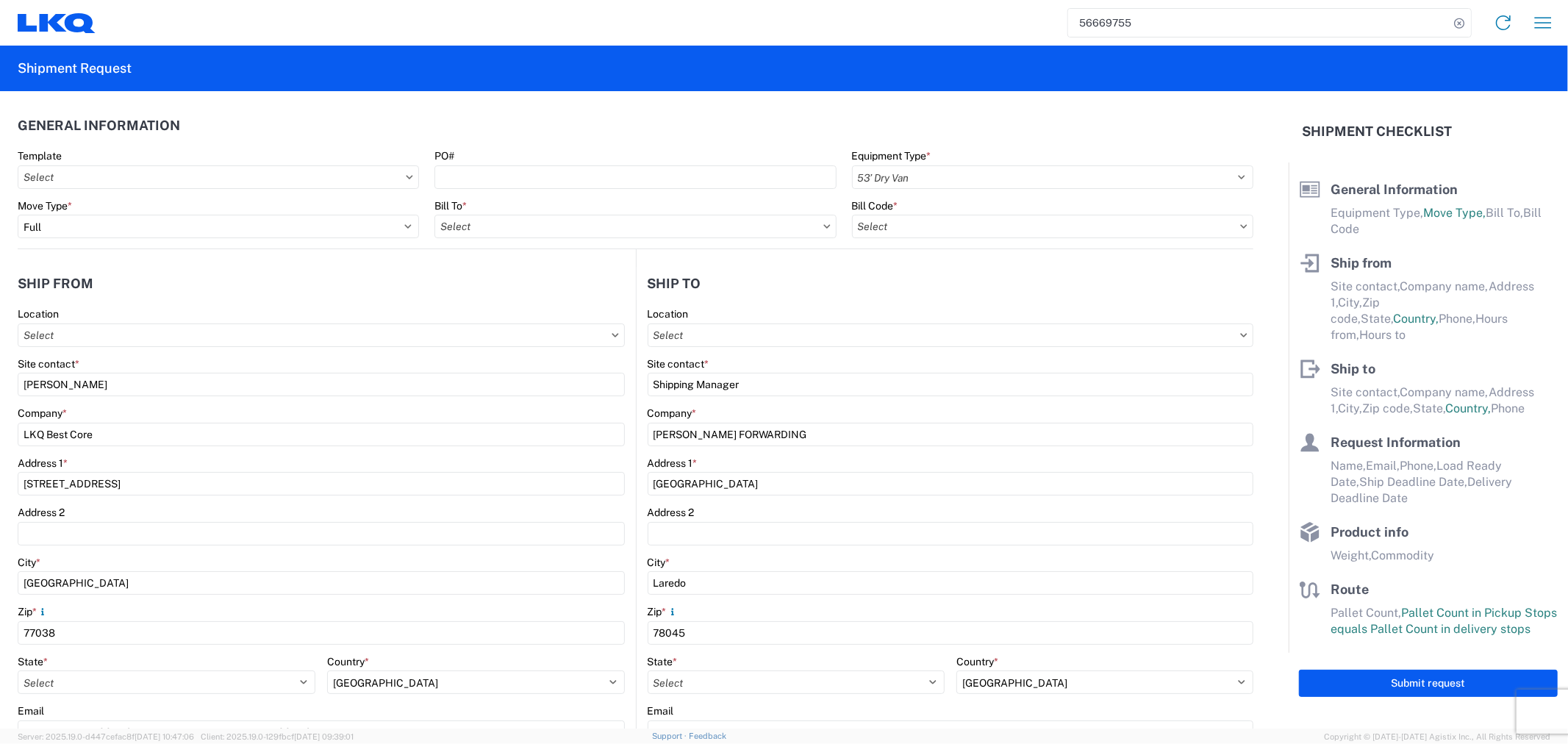
select select "US"
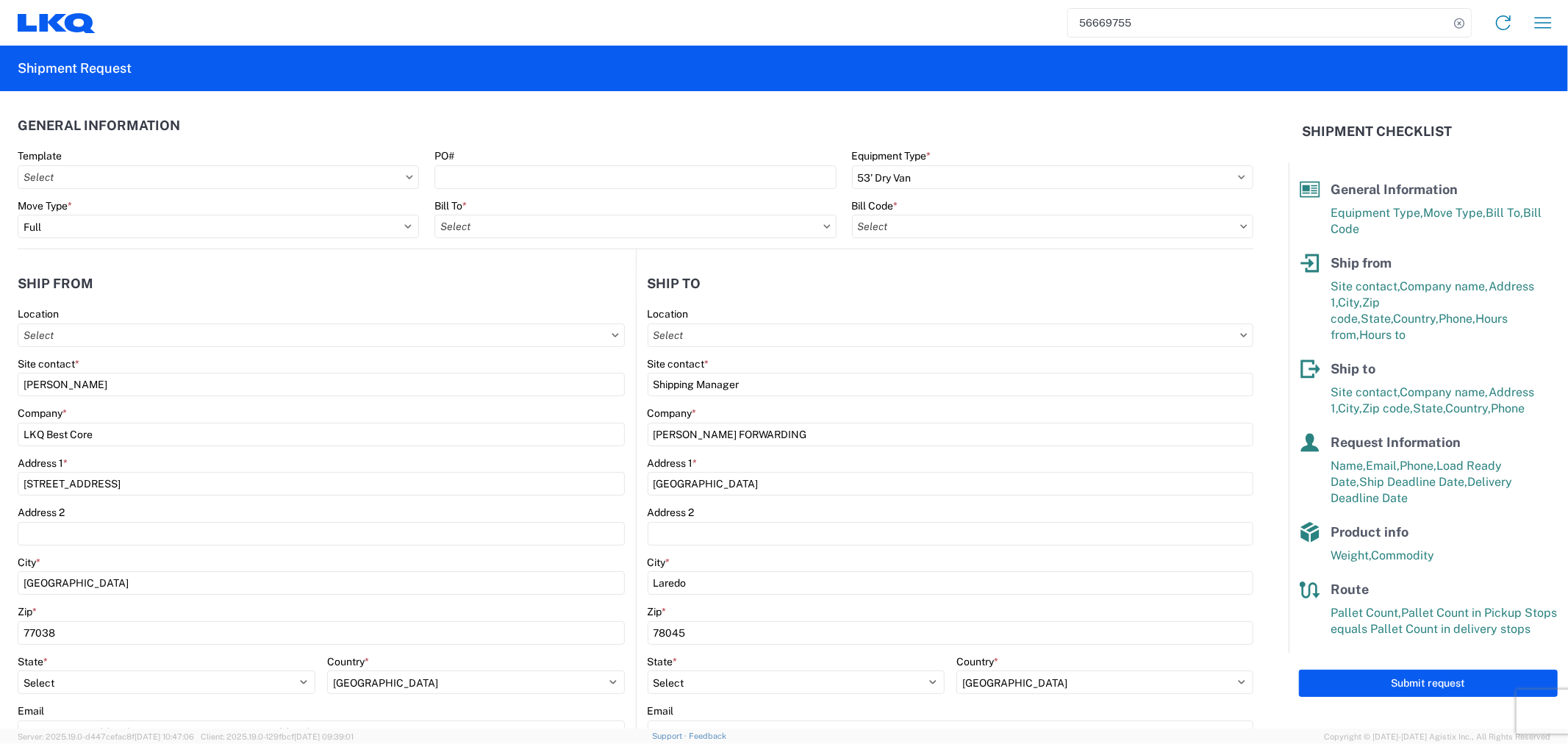
type input "1760 - LKQ Best Core"
type input "1760-6300-66000-0000 - 1760 Freight Out"
type input "1760 - LKQ Best Core"
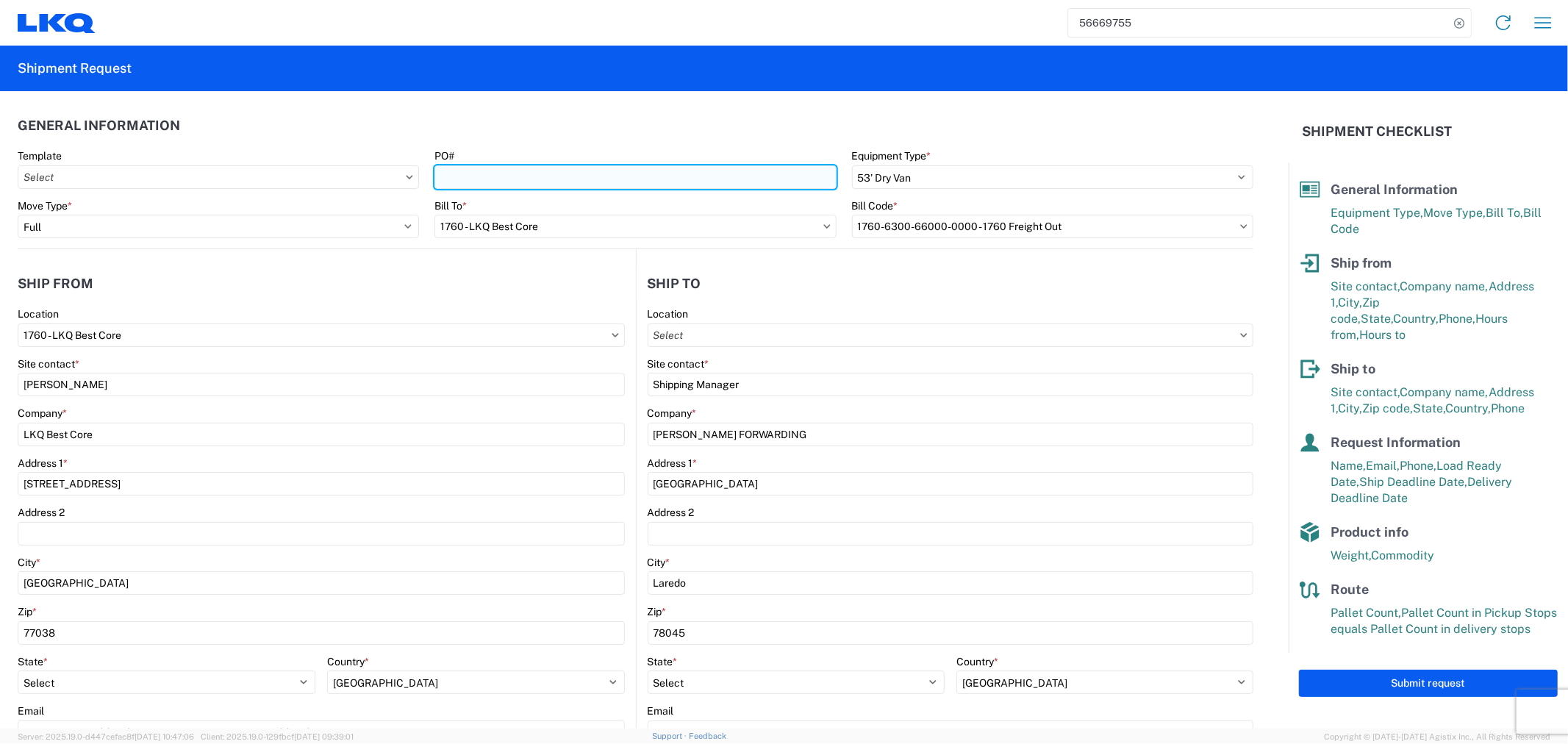
click at [605, 172] on input "PO#" at bounding box center [635, 177] width 401 height 23
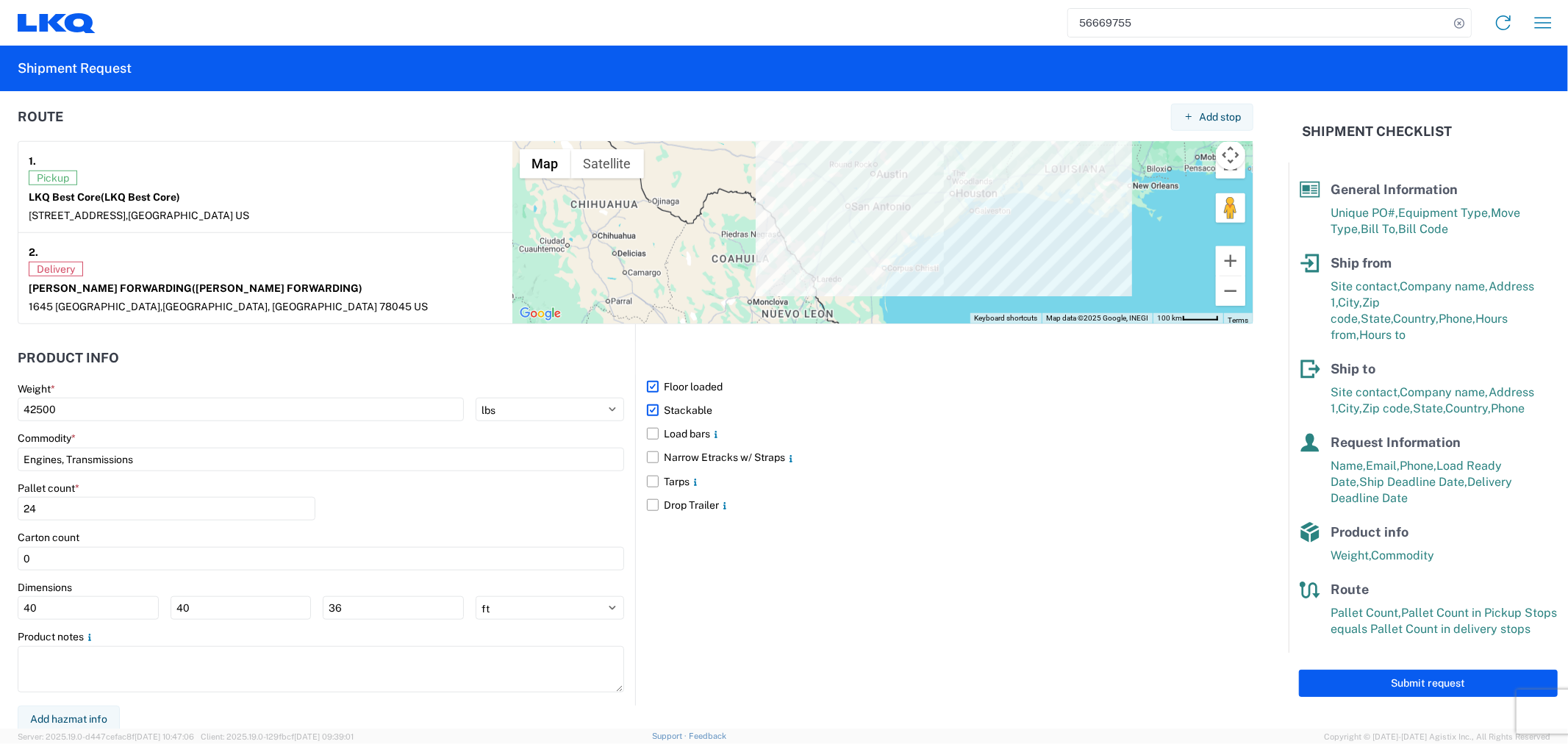
scroll to position [1126, 0]
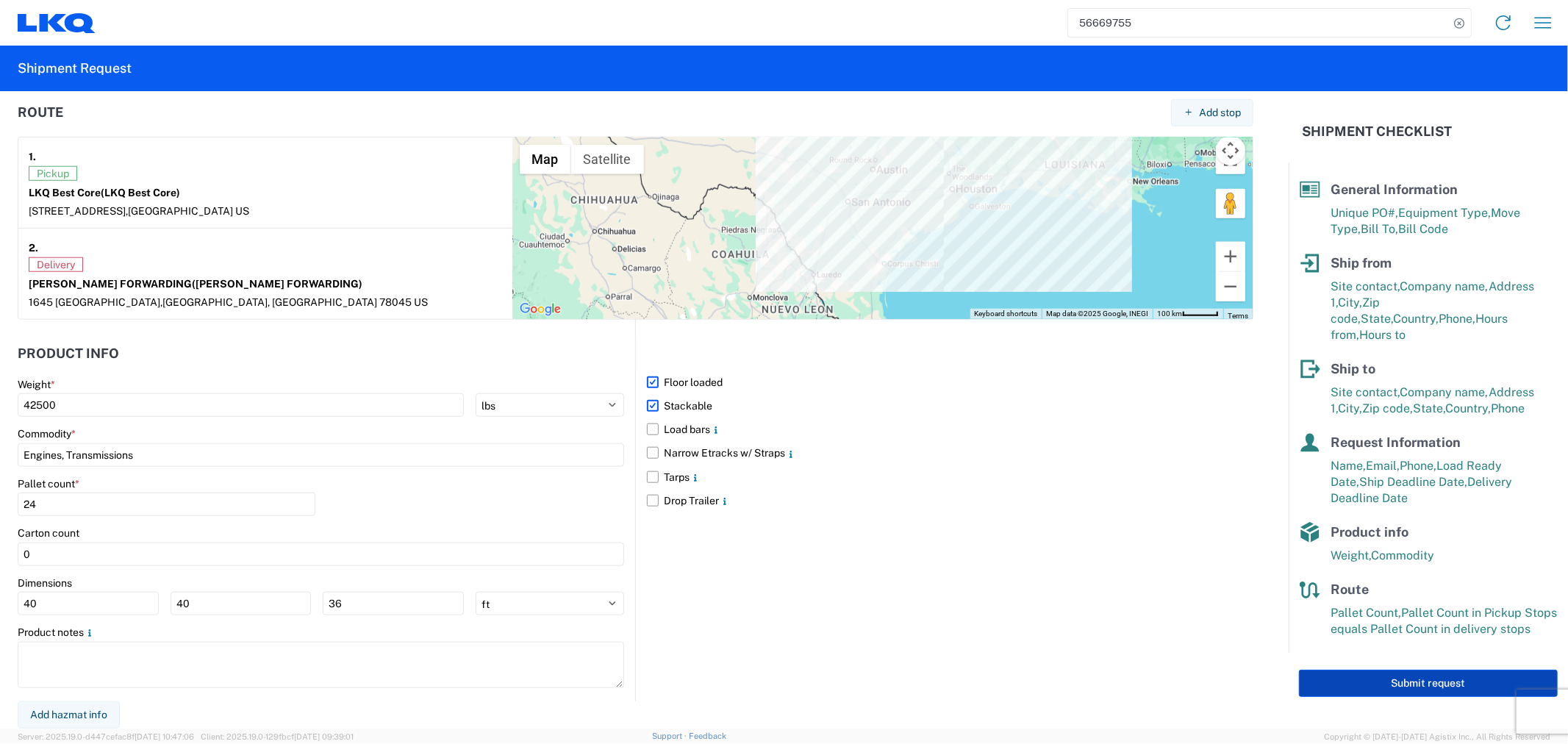
type input "ENG-09232025-2"
click at [1402, 670] on button "Submit request" at bounding box center [1428, 683] width 258 height 27
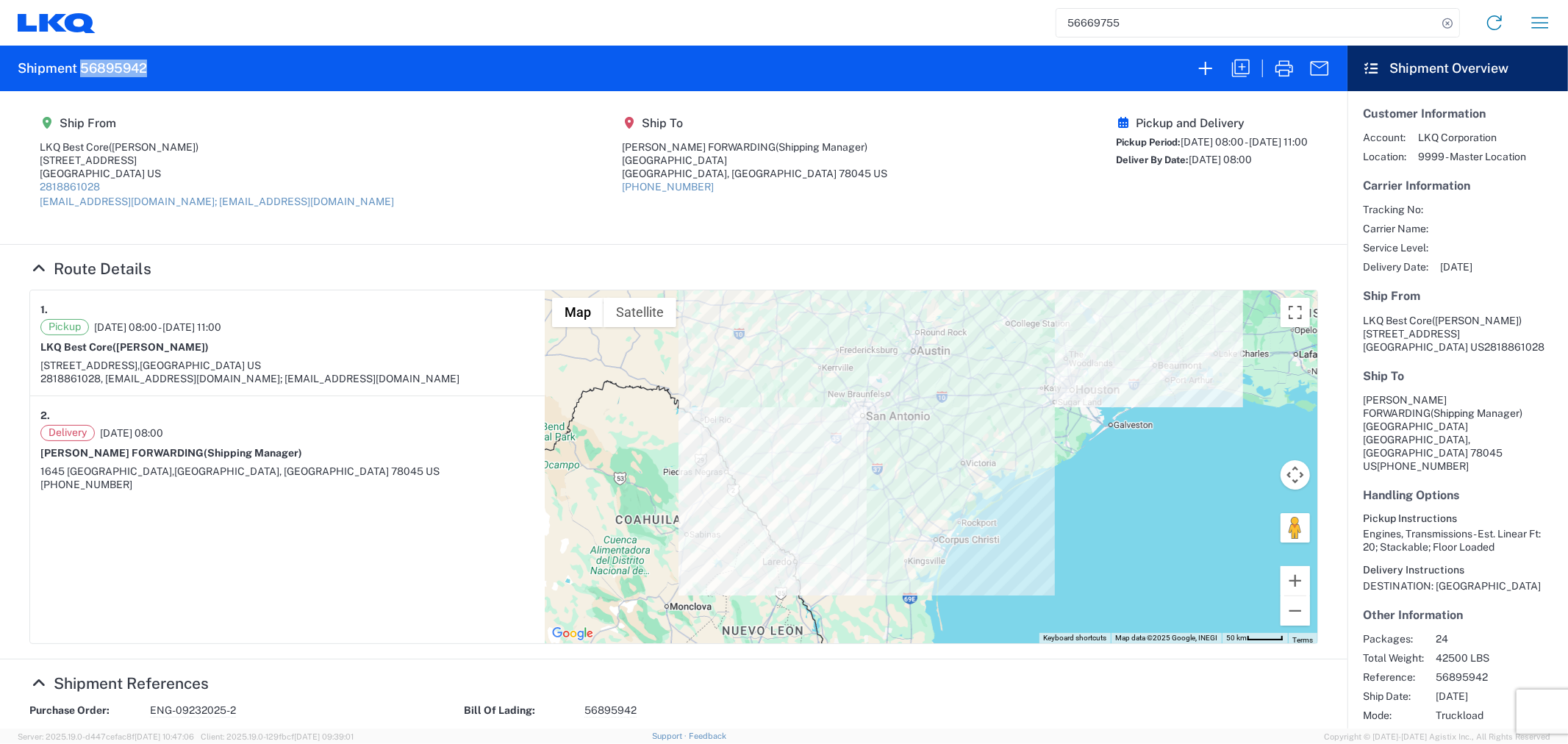
drag, startPoint x: 152, startPoint y: 60, endPoint x: 79, endPoint y: 64, distance: 73.1
click at [79, 64] on agx-form-header "Shipment 56895942" at bounding box center [674, 68] width 1347 height 45
copy h2 "56895942"
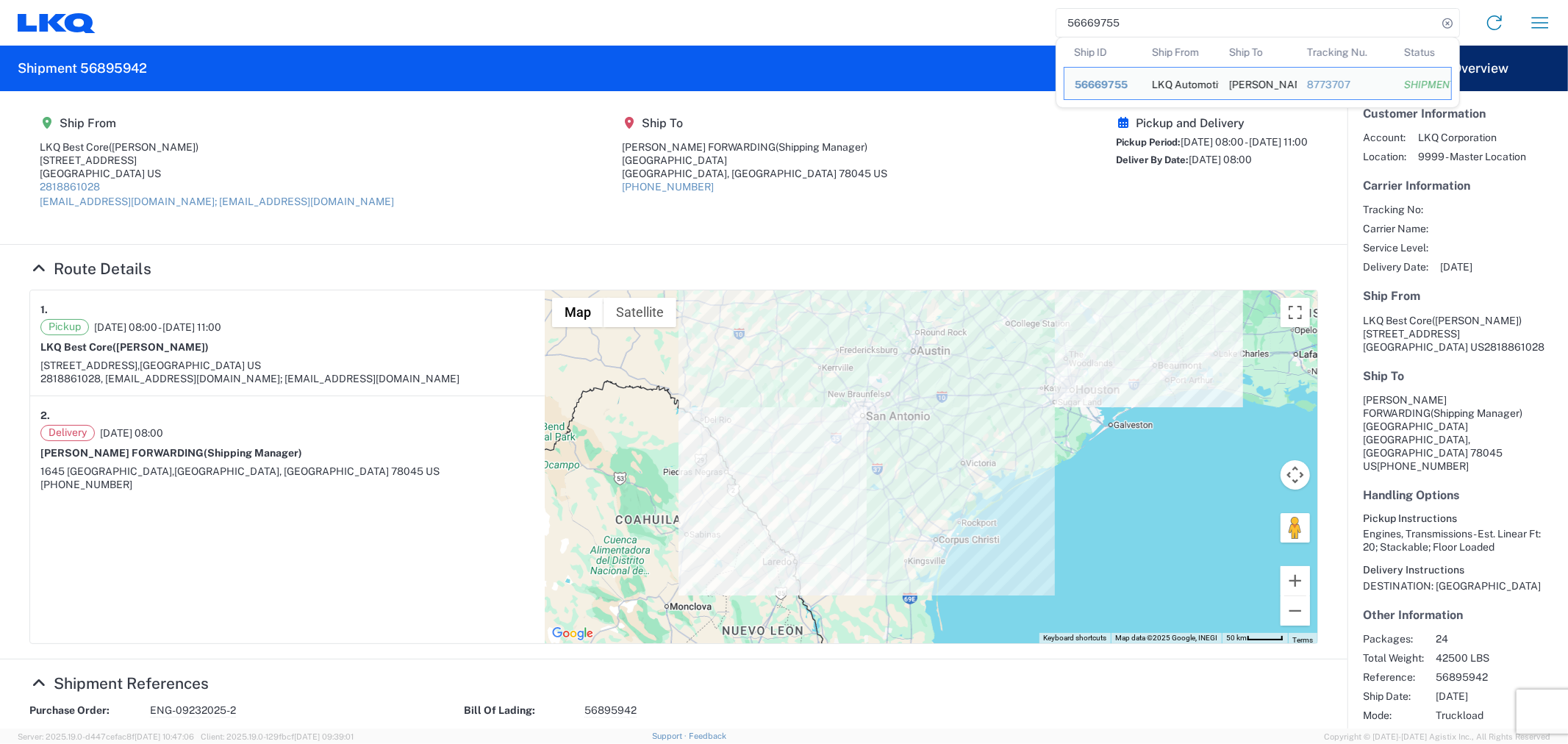
click at [1199, 27] on input "56669755" at bounding box center [1246, 23] width 381 height 28
drag, startPoint x: 1199, startPoint y: 27, endPoint x: 793, endPoint y: 27, distance: 406.0
click at [793, 27] on div "56669755 Ship ID Ship From Ship To Tracking Nu. Status Ship ID 56669755 Ship Fr…" at bounding box center [829, 23] width 1467 height 35
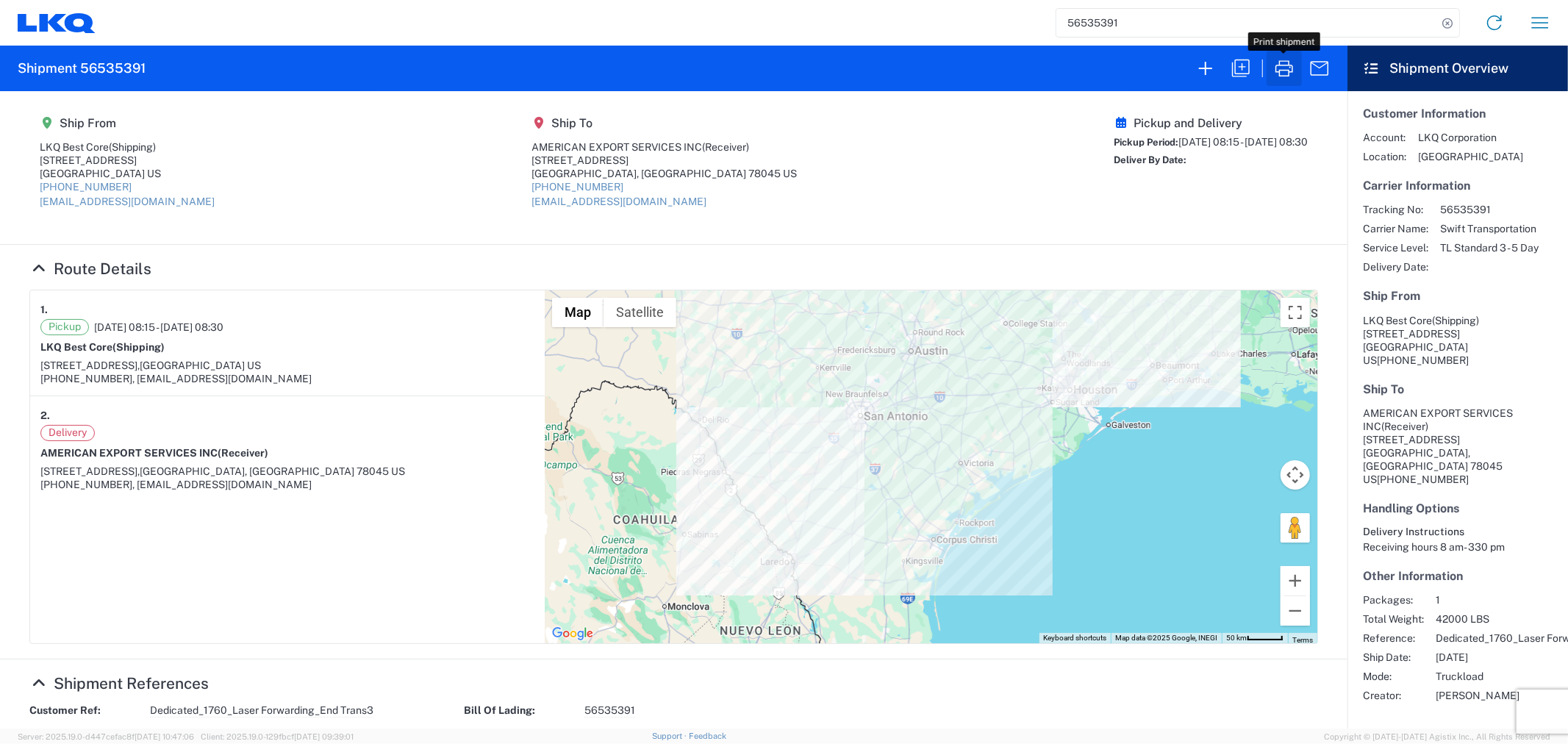
click at [1283, 75] on icon "button" at bounding box center [1284, 68] width 23 height 23
click at [1149, 27] on input "56535391" at bounding box center [1246, 23] width 381 height 28
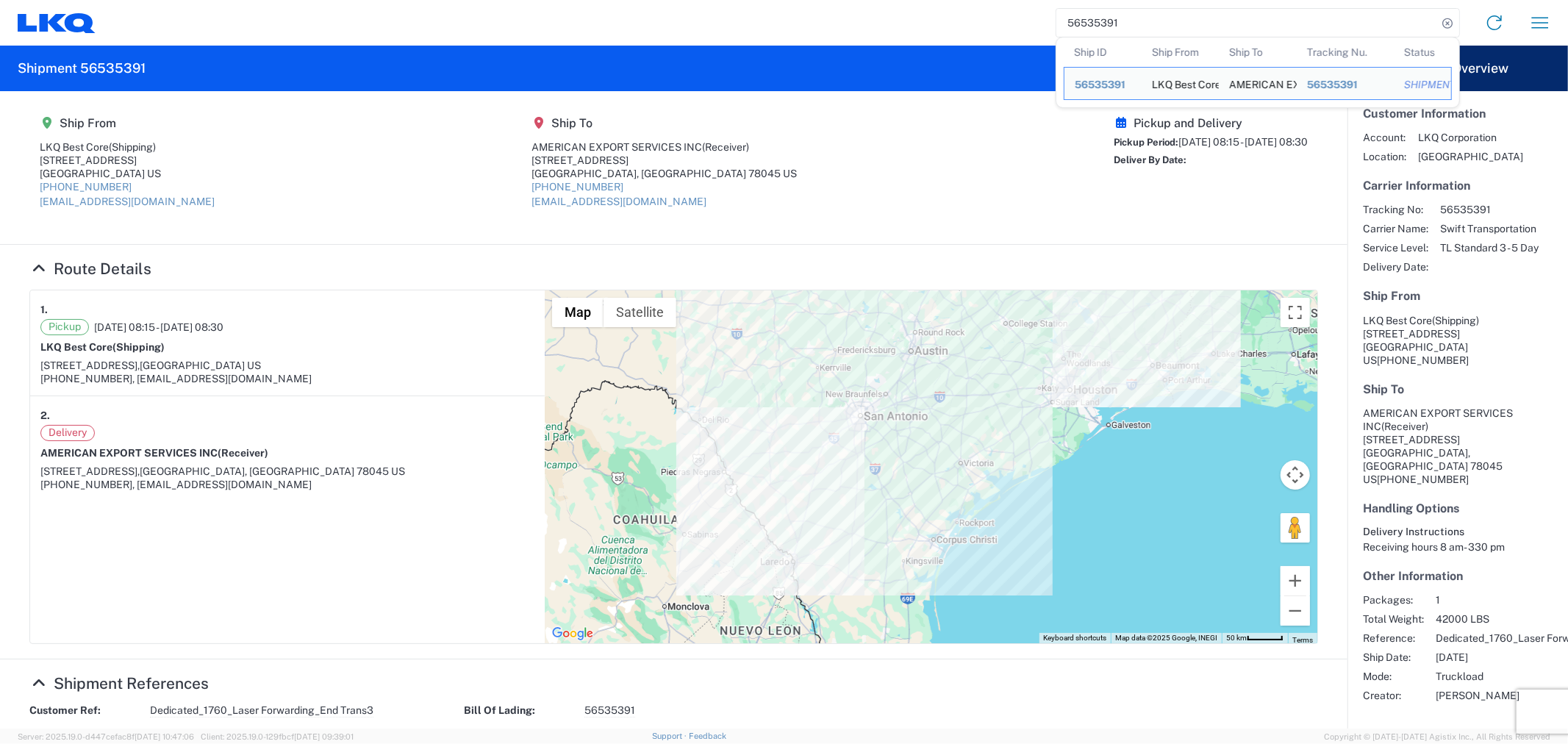
drag, startPoint x: 1111, startPoint y: 27, endPoint x: 1020, endPoint y: 40, distance: 91.9
click at [1024, 37] on div "56535391 Ship ID Ship From Ship To Tracking Nu. Status Ship ID 56535391 Ship Fr…" at bounding box center [829, 23] width 1467 height 35
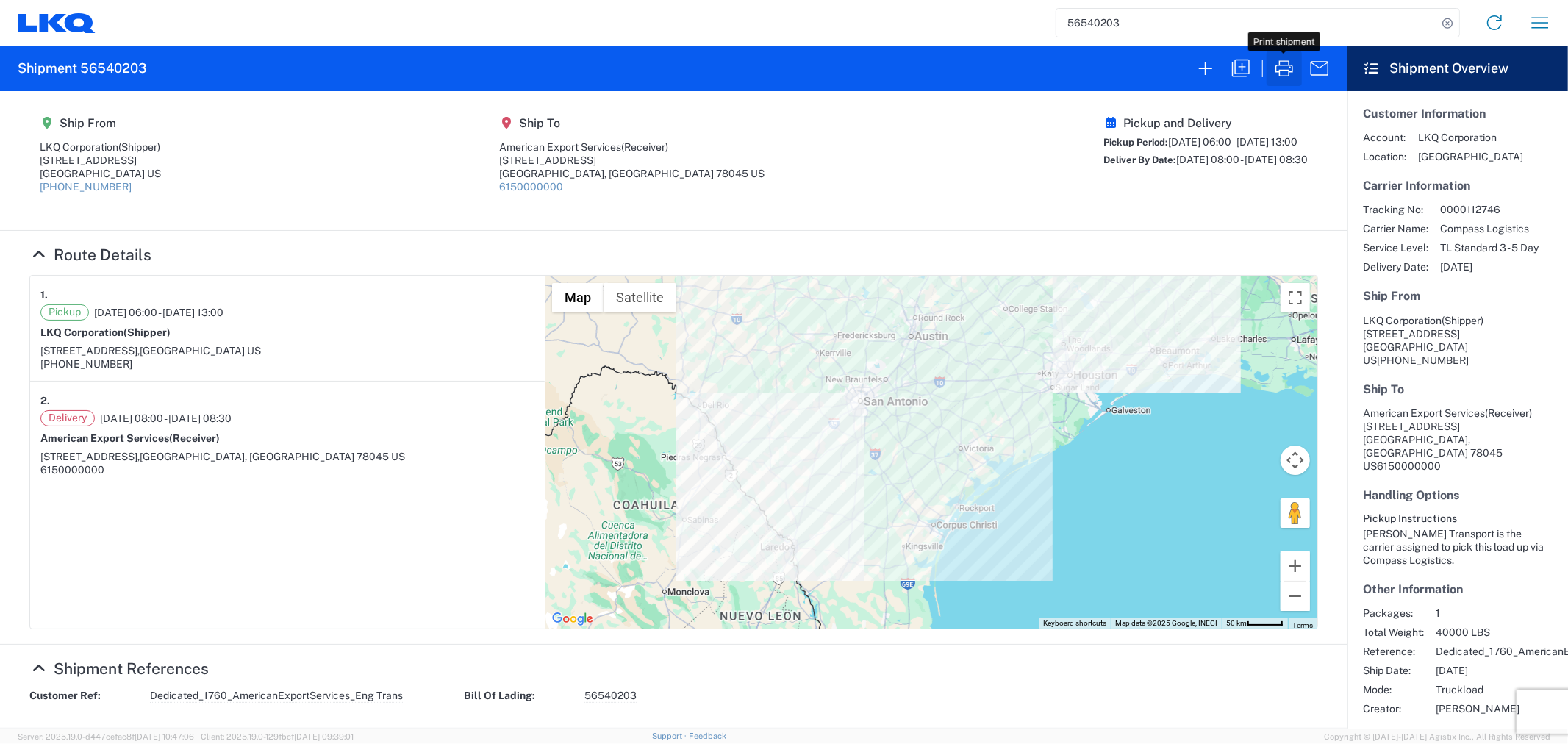
click at [1277, 68] on icon "button" at bounding box center [1284, 68] width 23 height 23
click at [1142, 23] on input "56540203" at bounding box center [1246, 23] width 381 height 28
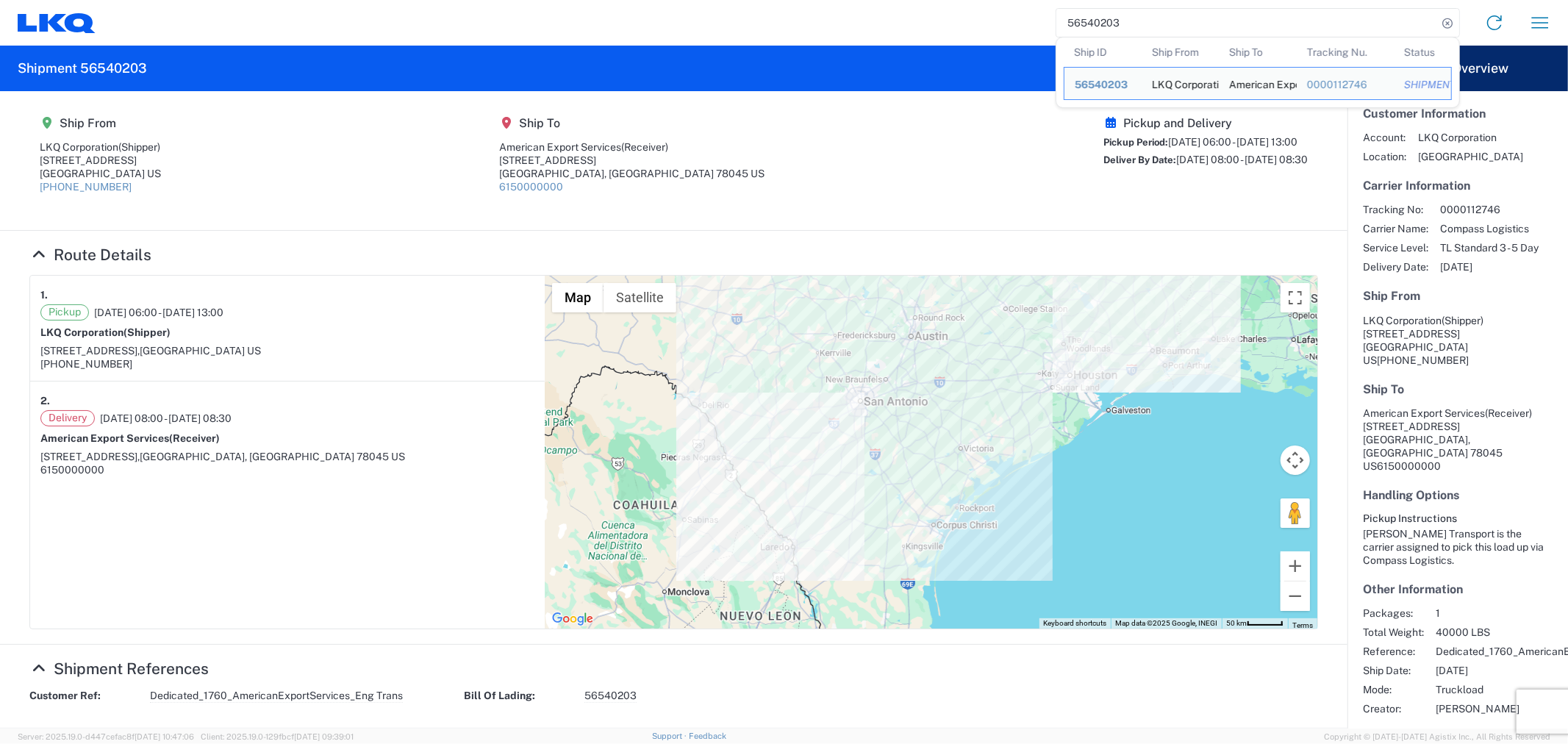
drag, startPoint x: 1142, startPoint y: 23, endPoint x: 914, endPoint y: 23, distance: 228.0
click at [914, 23] on div "56540203 Ship ID Ship From Ship To Tracking Nu. Status Ship ID 56540203 Ship Fr…" at bounding box center [829, 23] width 1467 height 35
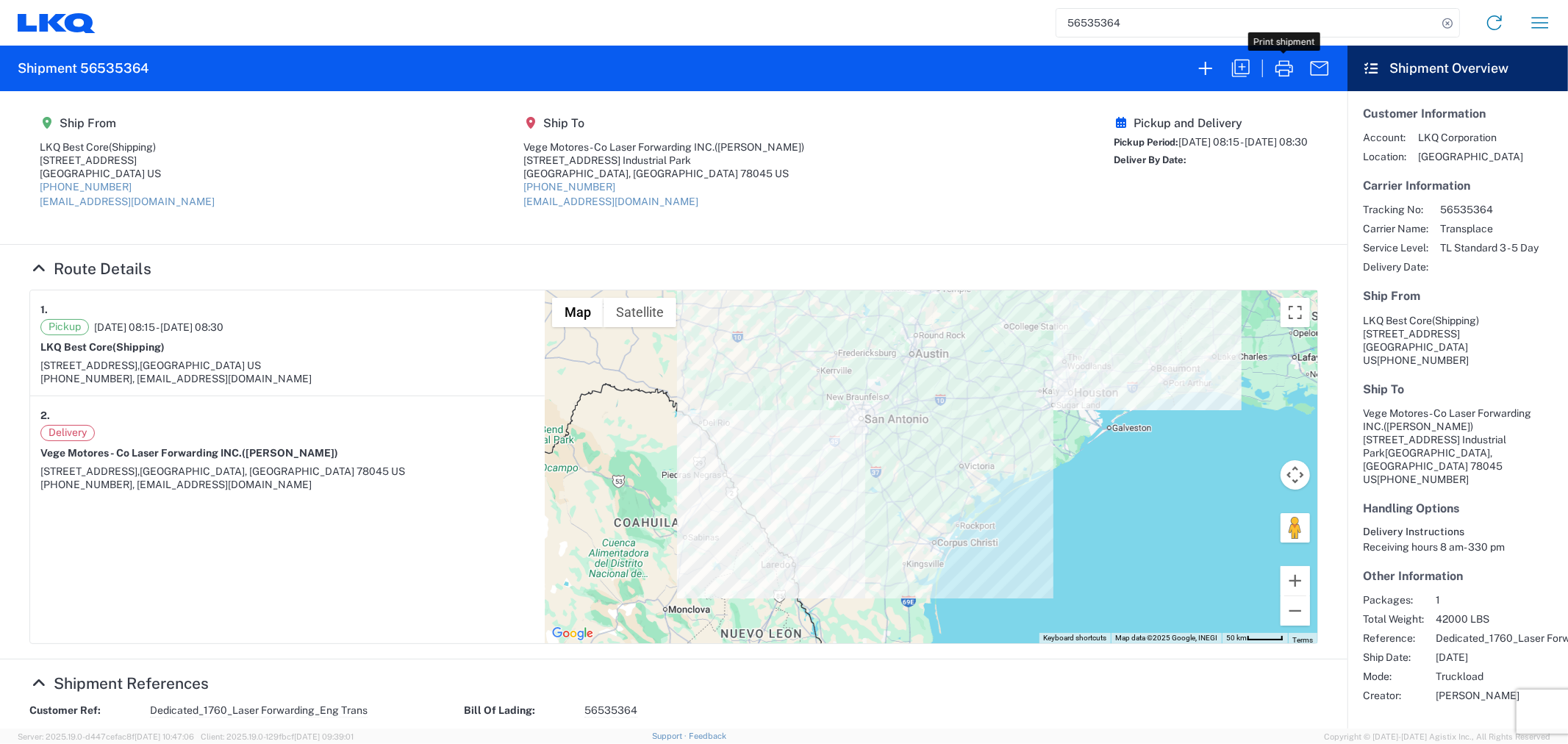
click at [1286, 76] on icon "button" at bounding box center [1284, 68] width 18 height 16
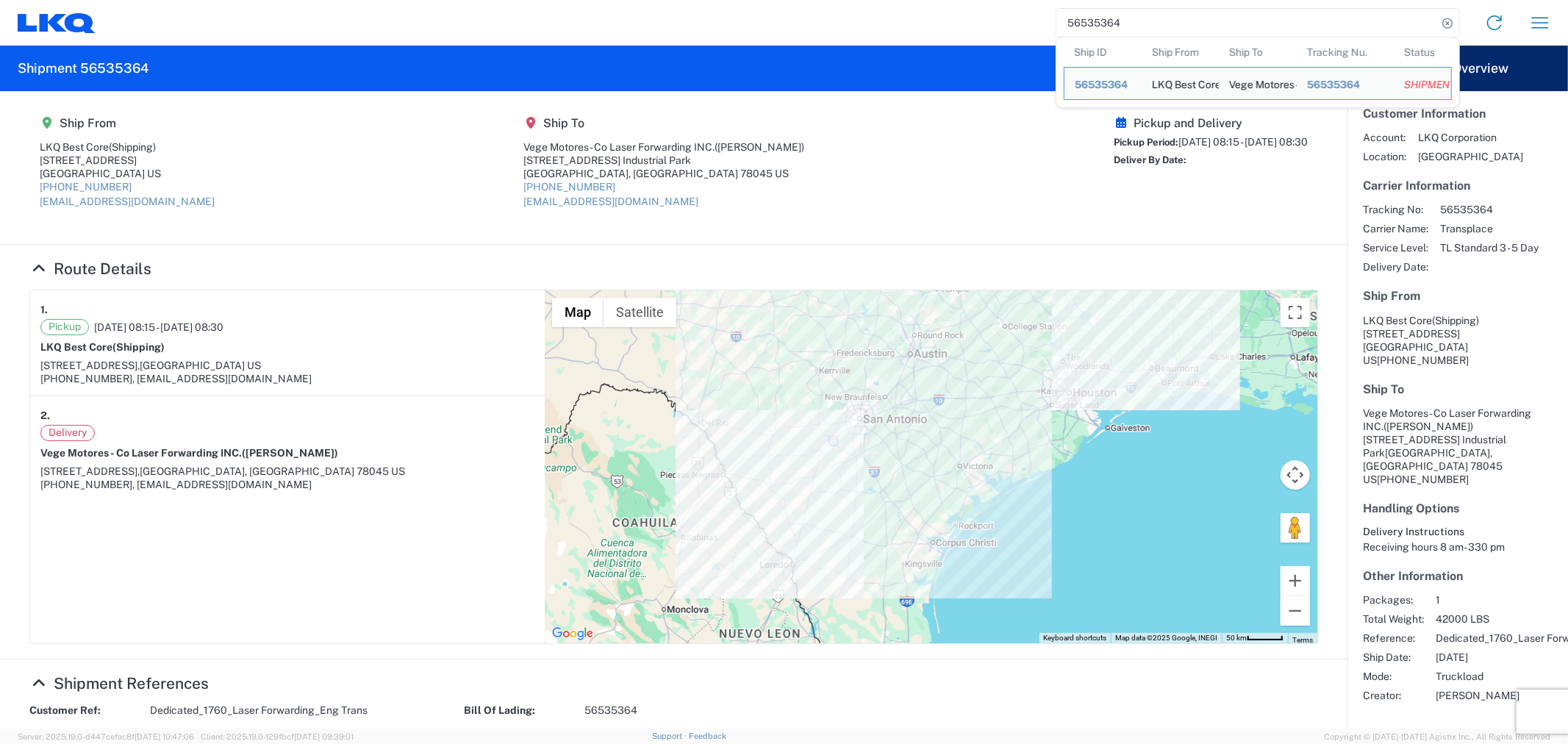
drag, startPoint x: 1135, startPoint y: 17, endPoint x: 1003, endPoint y: 18, distance: 132.0
click at [1003, 18] on div "56535364 Ship ID Ship From Ship To Tracking Nu. Status Ship ID 56535364 Ship Fr…" at bounding box center [829, 23] width 1467 height 35
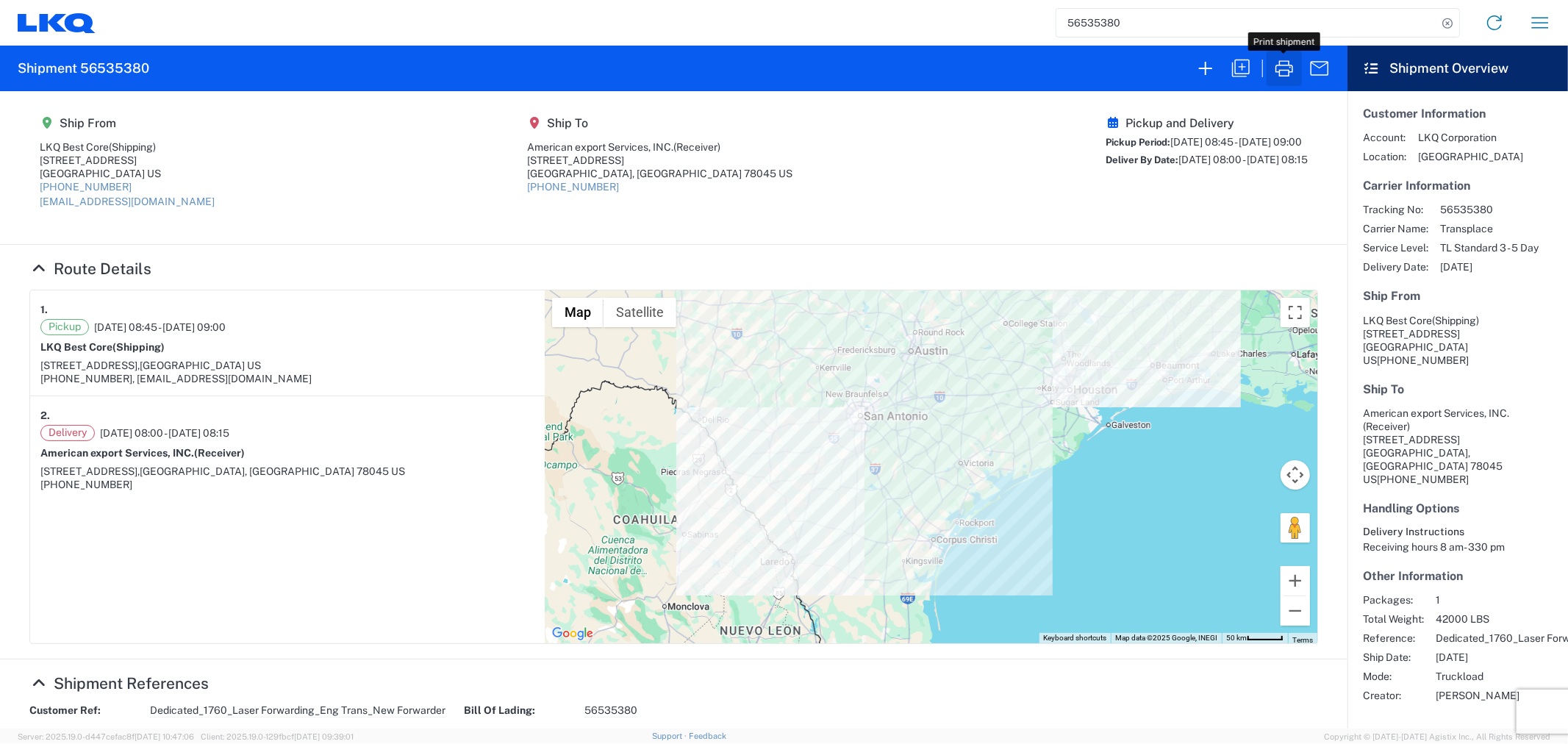
click at [1289, 63] on icon "button" at bounding box center [1284, 68] width 23 height 23
click at [982, 40] on div "56535380 Home Shipment request Shipment tracking" at bounding box center [829, 23] width 1467 height 35
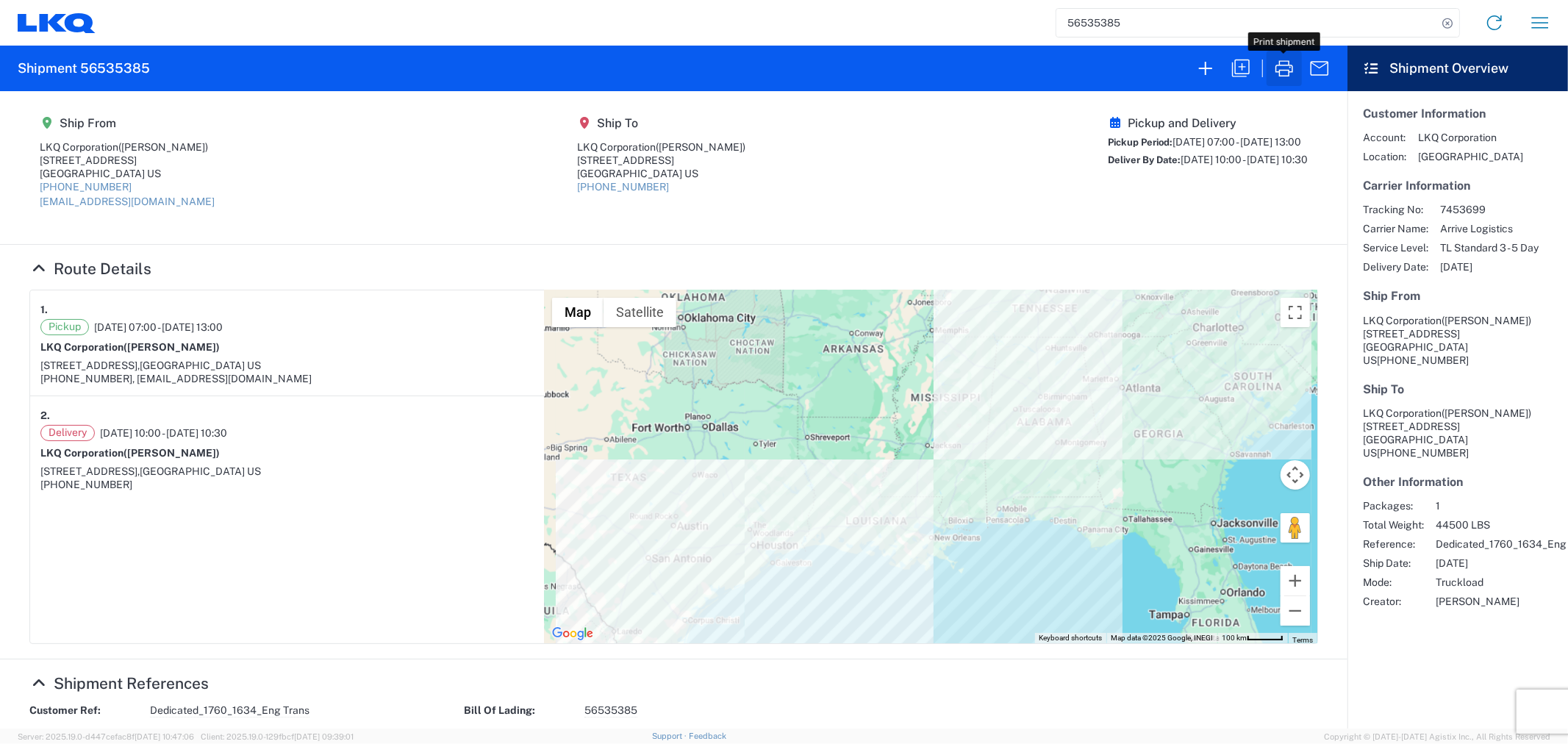
click at [1288, 76] on icon "button" at bounding box center [1284, 68] width 18 height 16
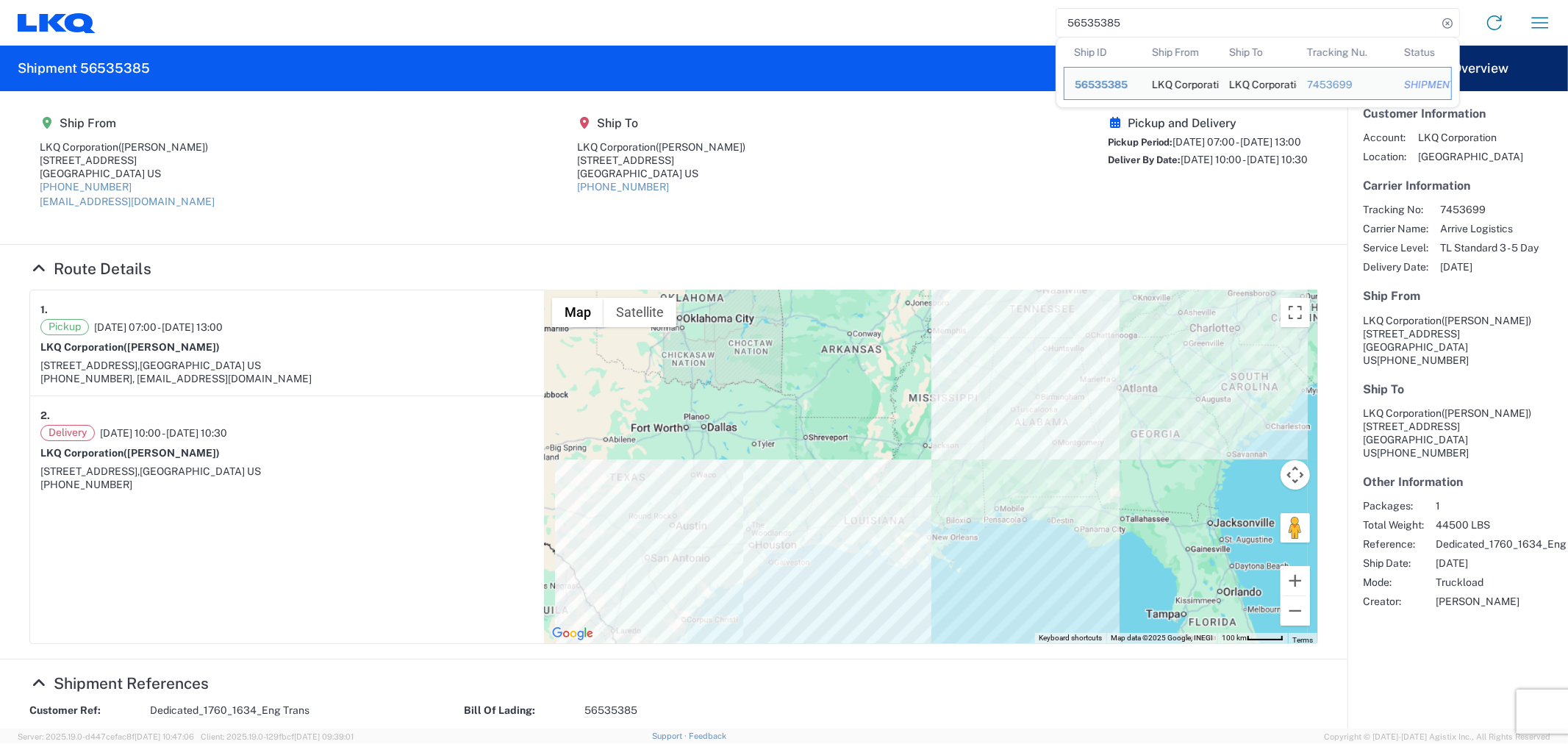
click at [1151, 27] on input "56535385" at bounding box center [1246, 23] width 381 height 28
drag, startPoint x: 1126, startPoint y: 27, endPoint x: 965, endPoint y: 25, distance: 161.0
click at [967, 25] on div "56535385 Ship ID Ship From Ship To Tracking Nu. Status Ship ID 56535385 Ship Fr…" at bounding box center [829, 23] width 1467 height 35
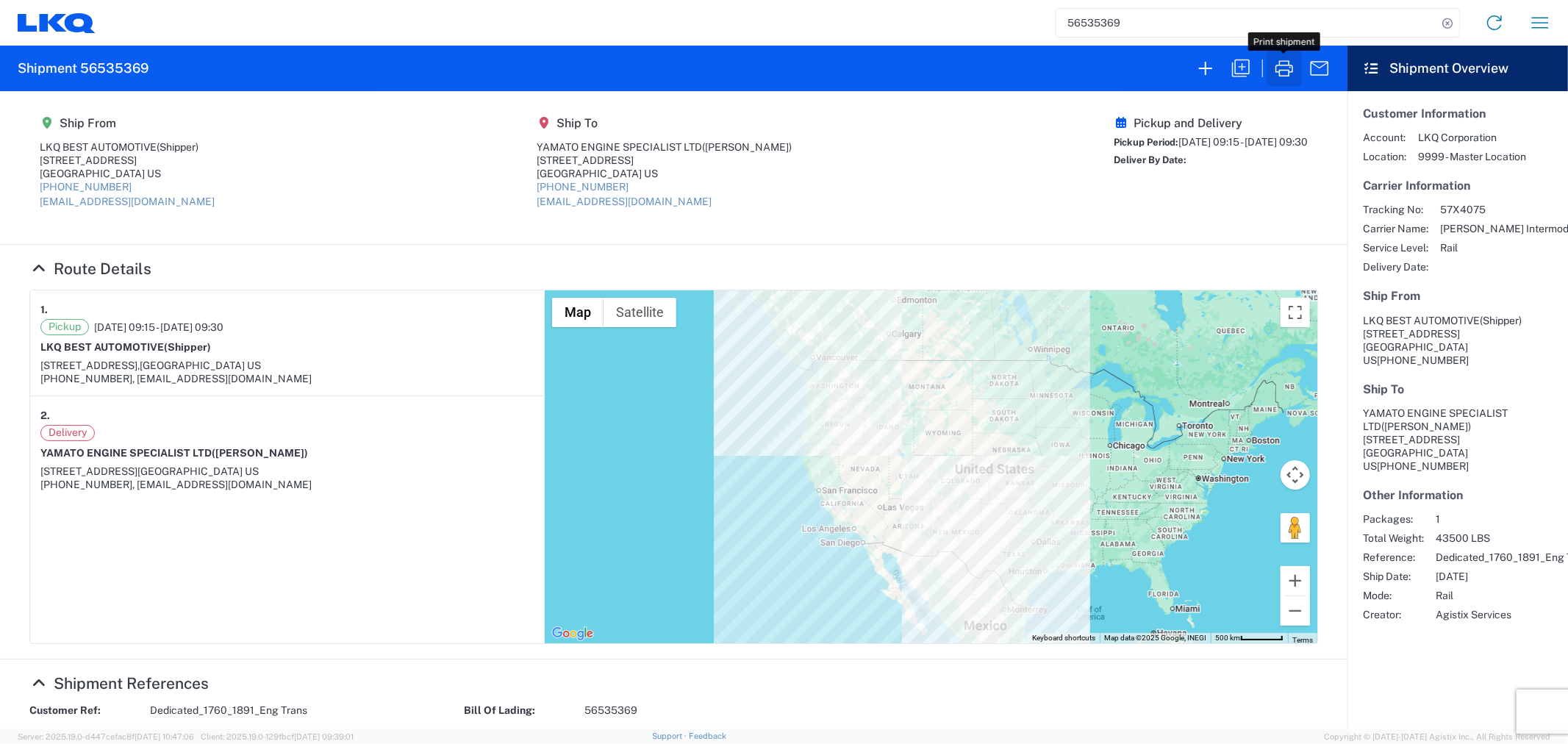
click at [1288, 68] on icon "button" at bounding box center [1284, 68] width 23 height 23
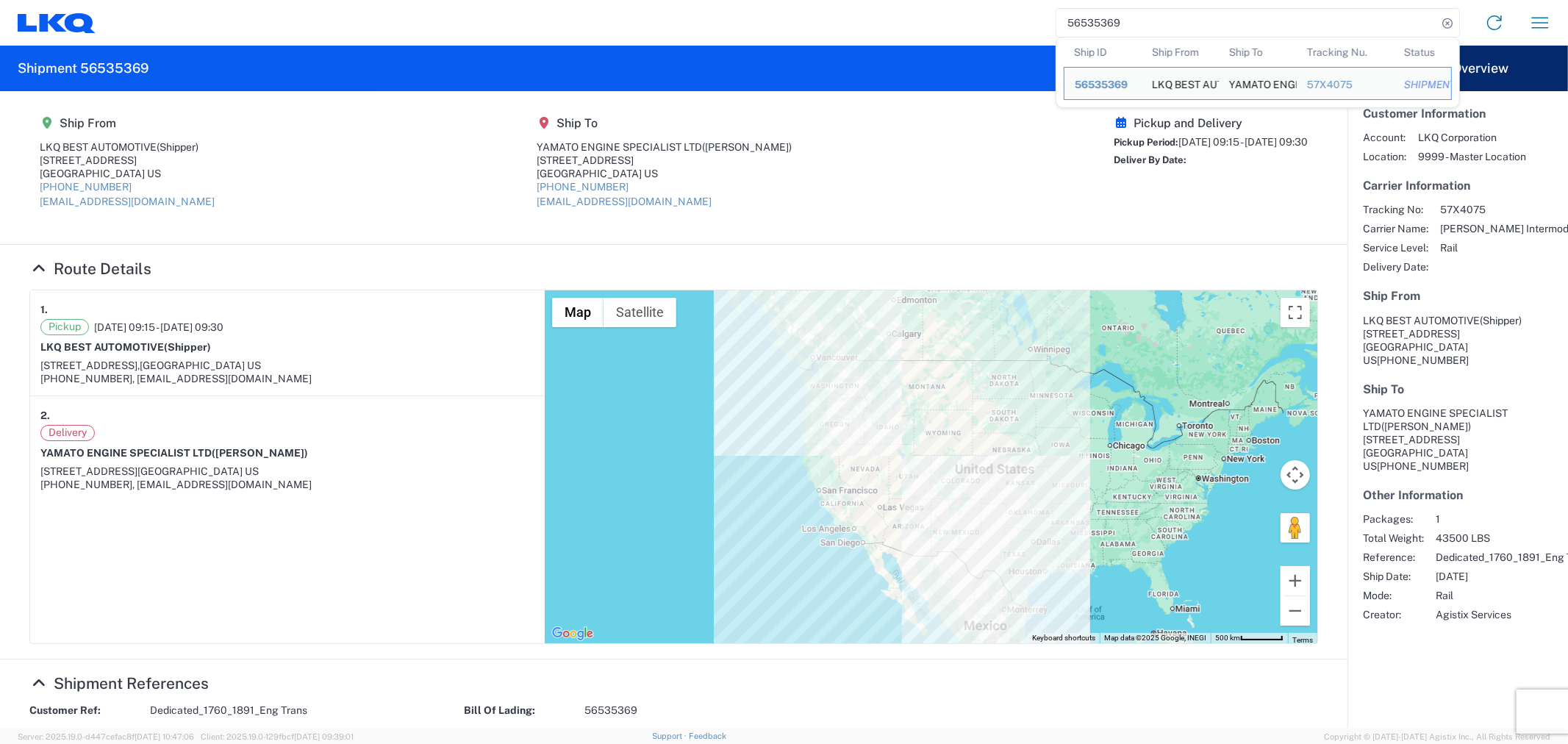
drag, startPoint x: 1176, startPoint y: 27, endPoint x: 905, endPoint y: 26, distance: 271.0
click at [905, 26] on div "56535369 Ship ID Ship From Ship To Tracking Nu. Status Ship ID 56535369 Ship Fr…" at bounding box center [829, 23] width 1467 height 35
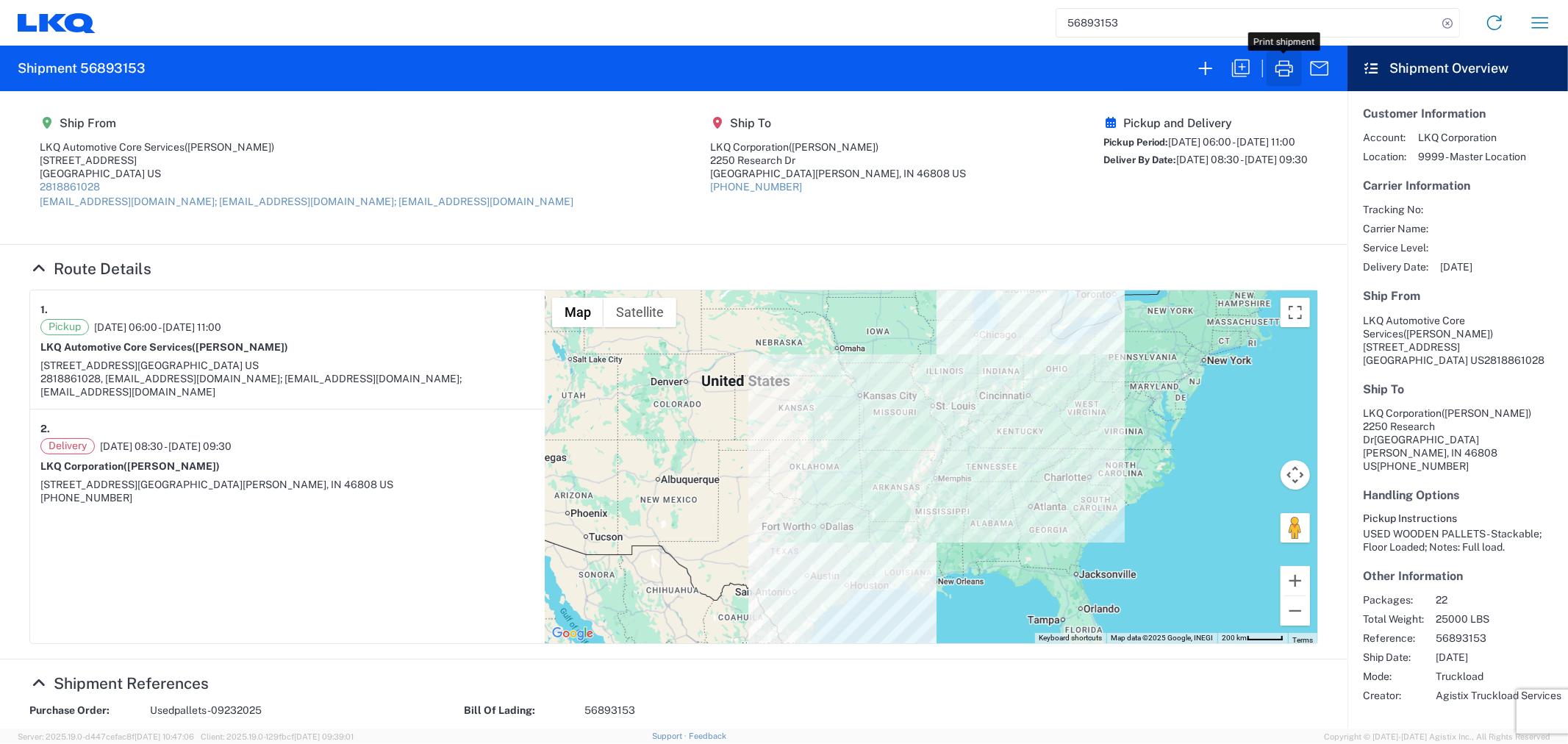
click at [1274, 71] on icon "button" at bounding box center [1284, 68] width 23 height 23
click at [1160, 18] on input "56893153" at bounding box center [1246, 23] width 381 height 28
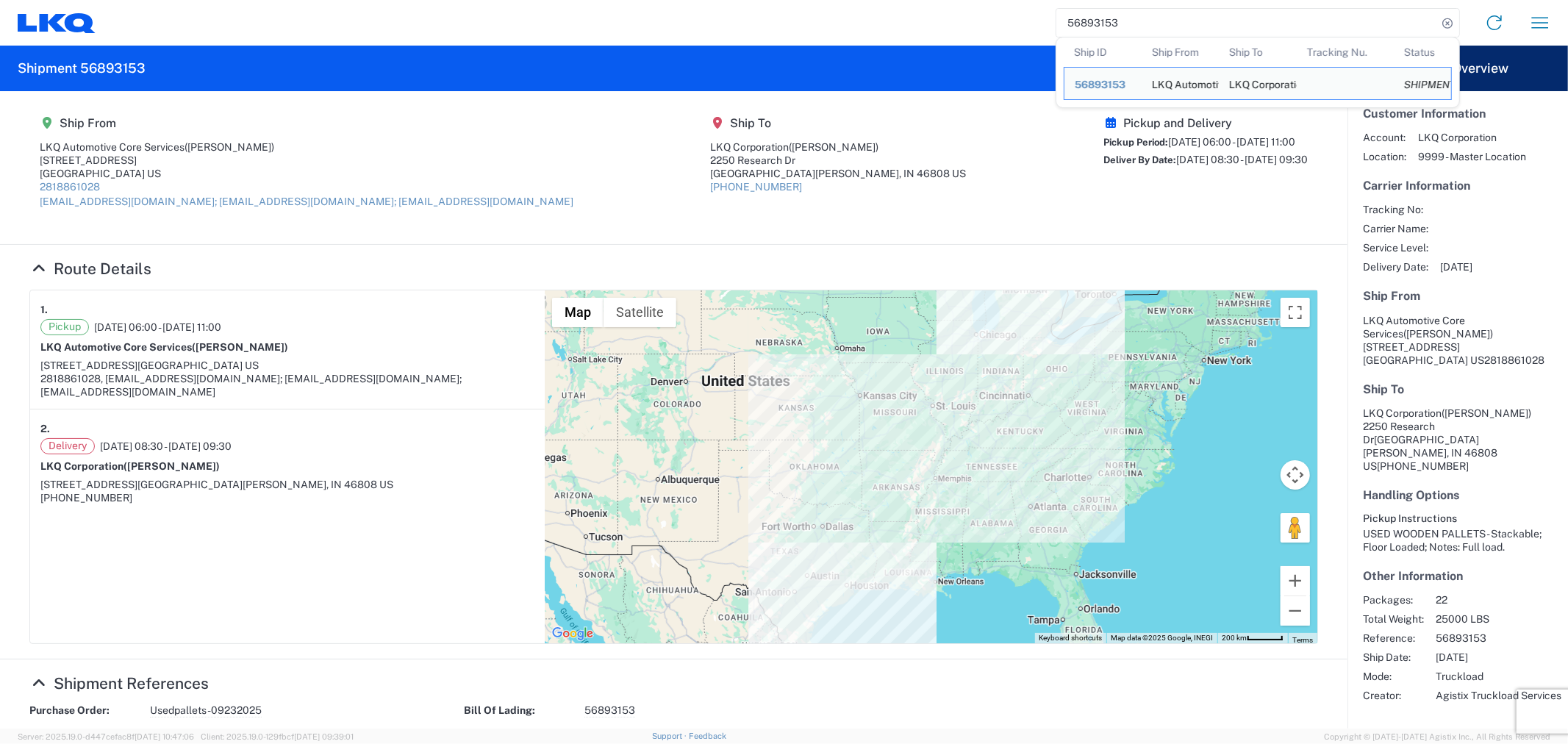
drag, startPoint x: 1141, startPoint y: 23, endPoint x: 1031, endPoint y: 27, distance: 110.1
click at [1031, 27] on div "56893153 Ship ID Ship From Ship To Tracking Nu. Status Ship ID 56893153 Ship Fr…" at bounding box center [829, 23] width 1467 height 35
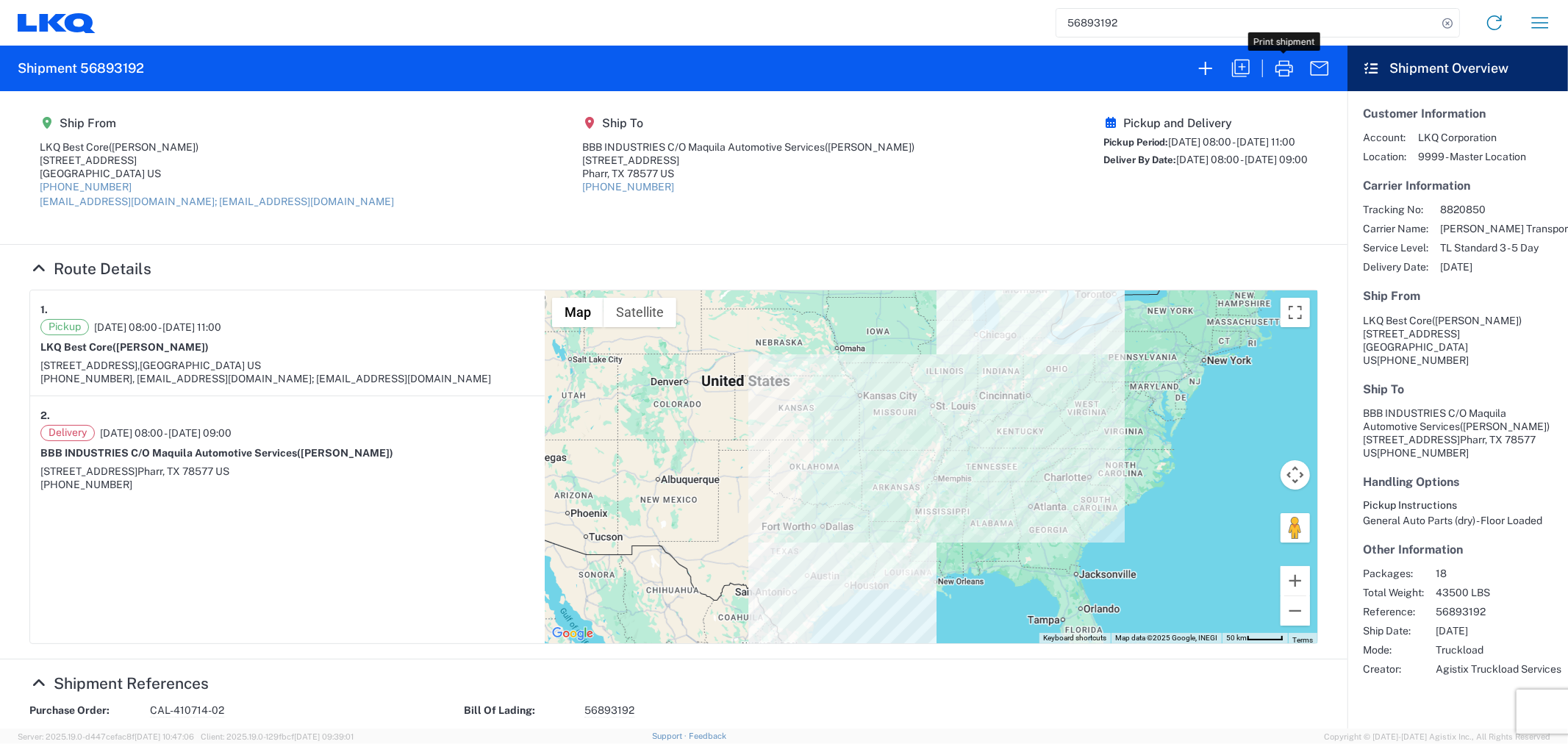
click at [1281, 69] on icon "button" at bounding box center [1284, 68] width 23 height 23
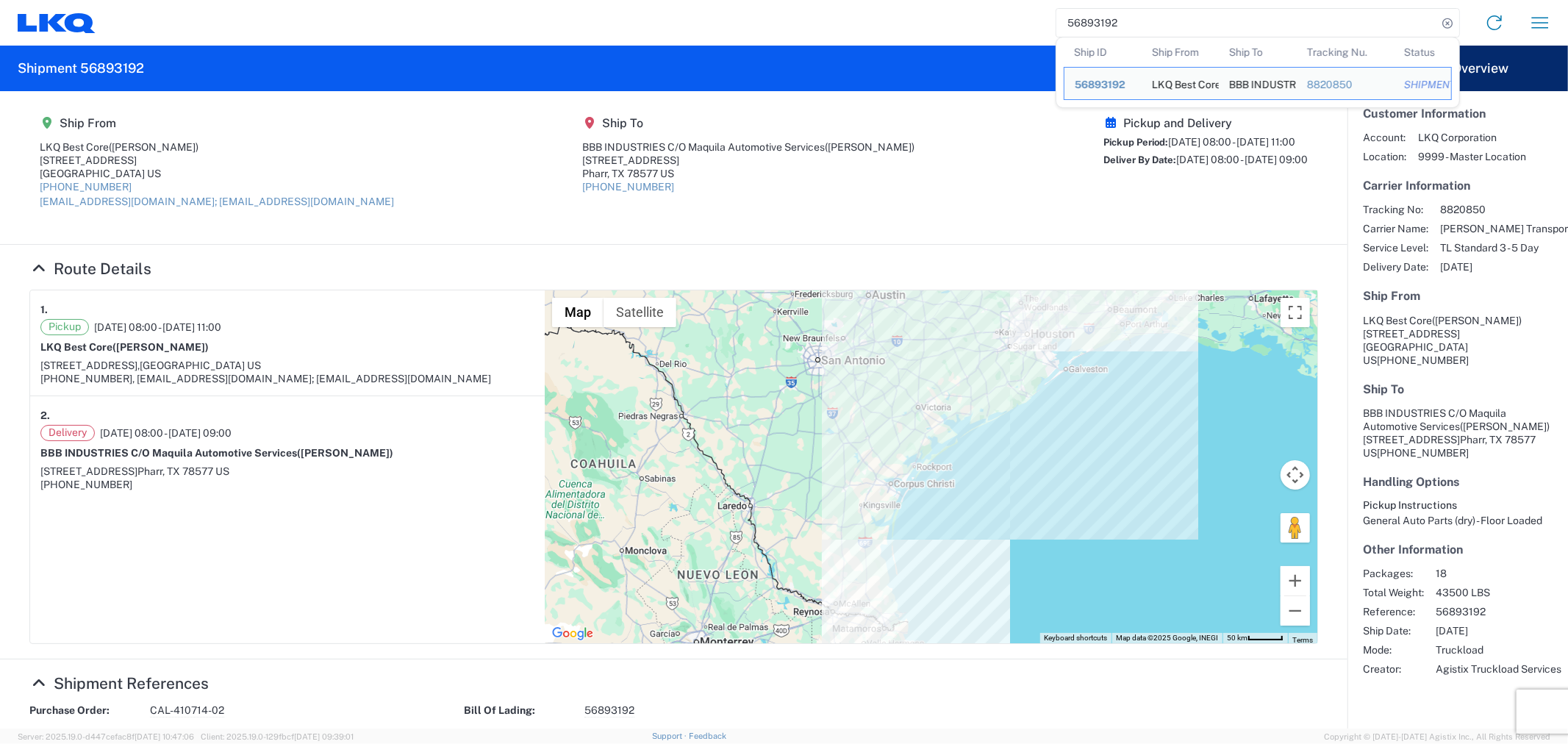
drag, startPoint x: 1147, startPoint y: 19, endPoint x: 950, endPoint y: 27, distance: 197.2
click at [950, 27] on div "56893192 Ship ID Ship From Ship To Tracking Nu. Status Ship ID 56893192 Ship Fr…" at bounding box center [829, 23] width 1467 height 35
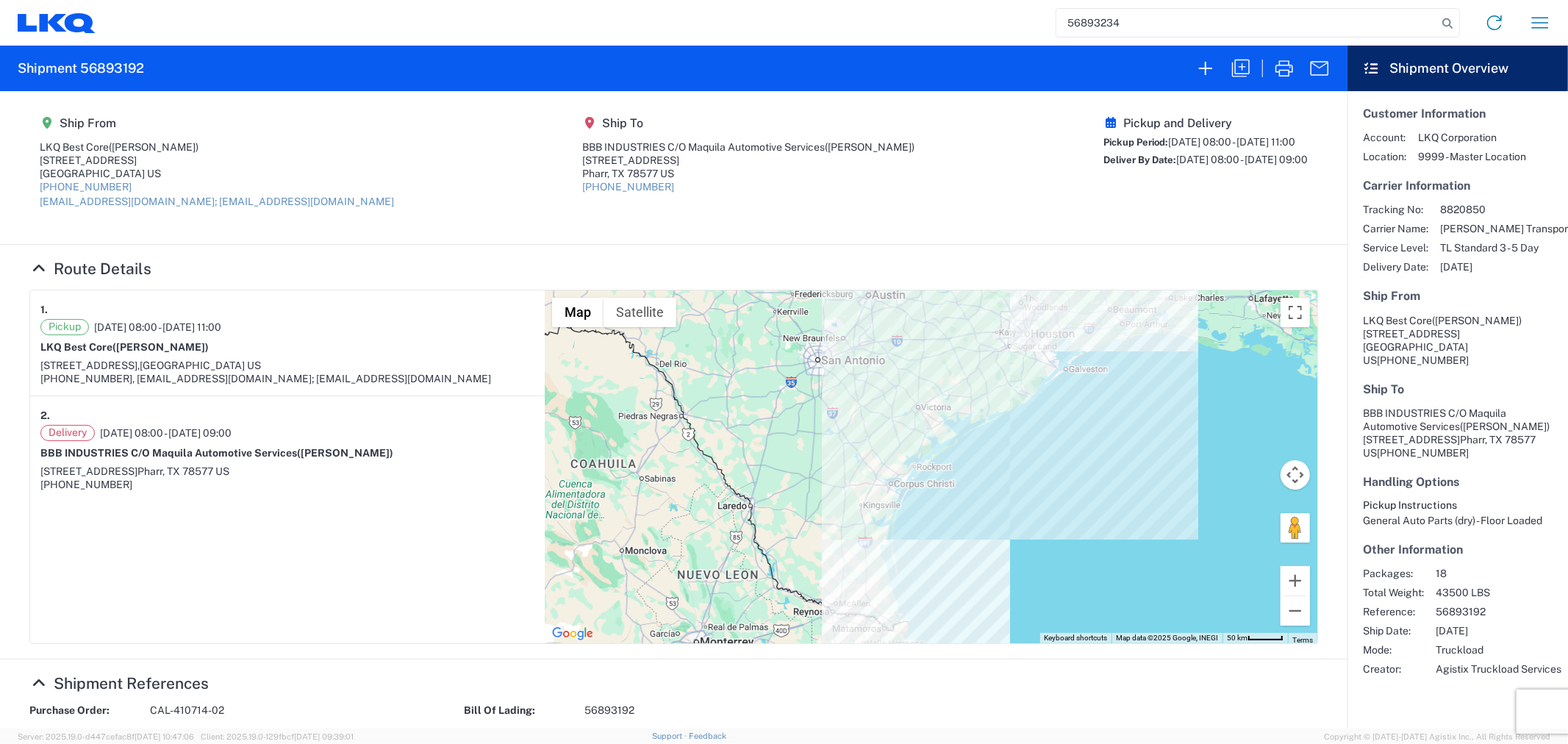
type input "56893234"
click at [1282, 74] on icon "button" at bounding box center [1284, 68] width 23 height 23
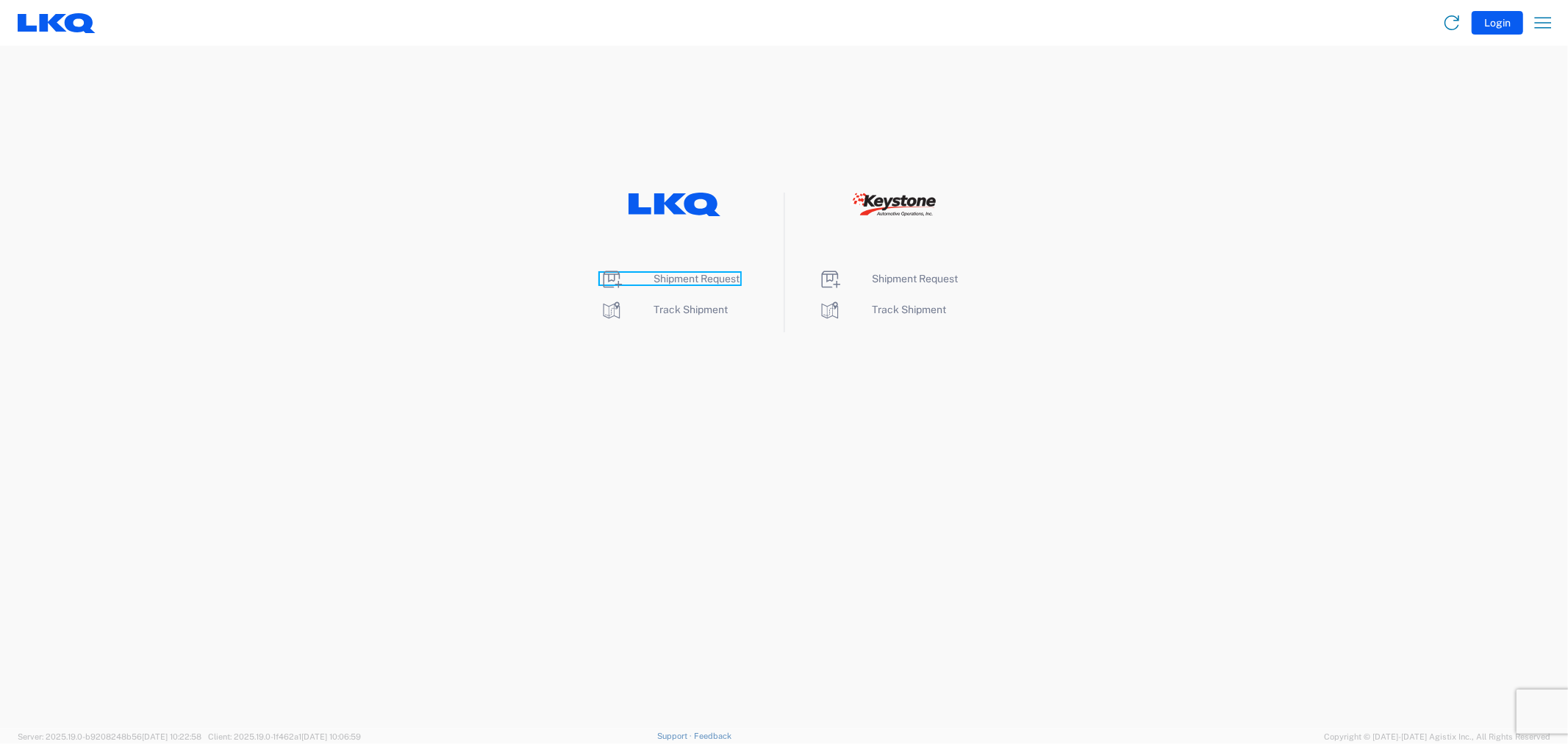
click at [676, 278] on span "Shipment Request" at bounding box center [697, 278] width 86 height 12
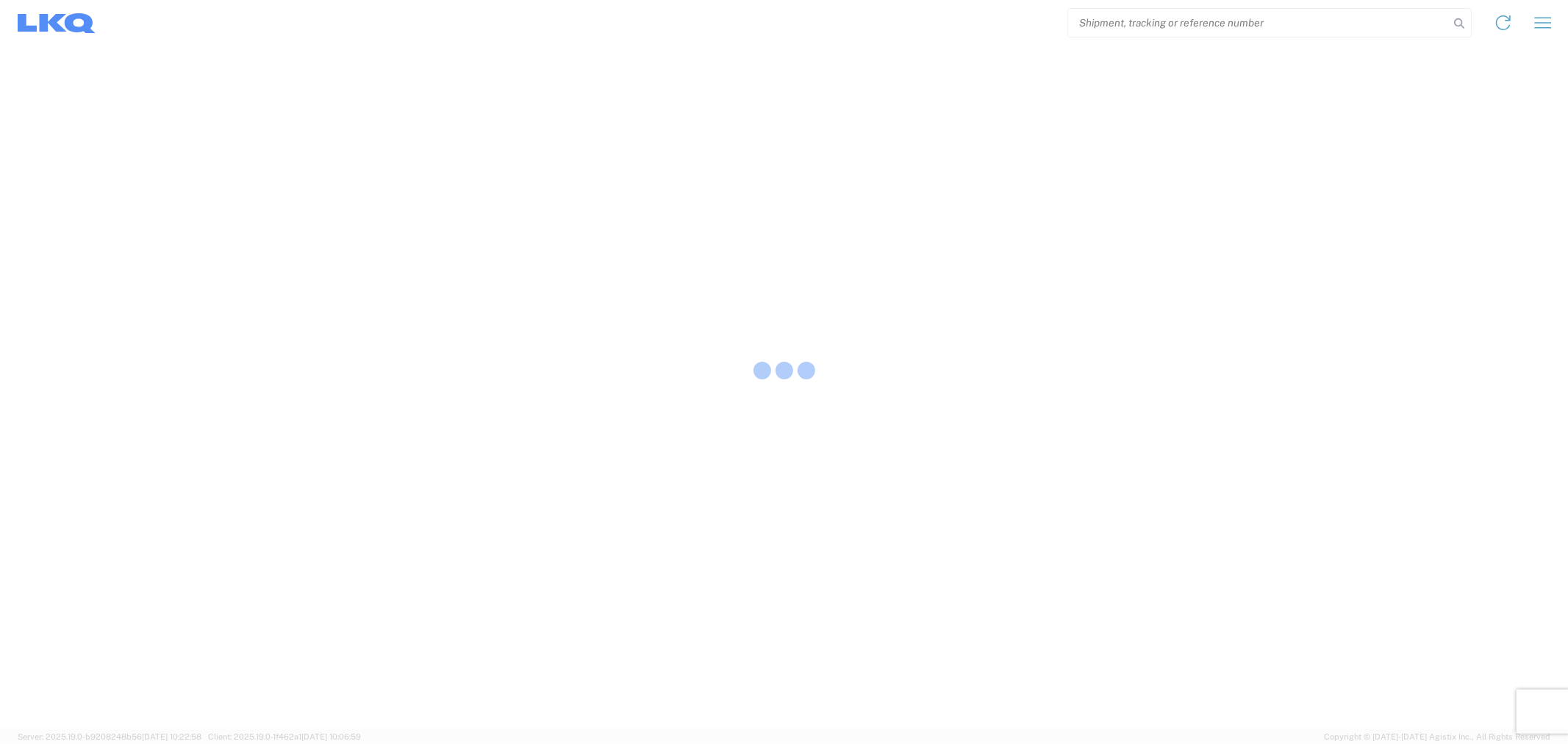
select select "FULL"
select select "LBS"
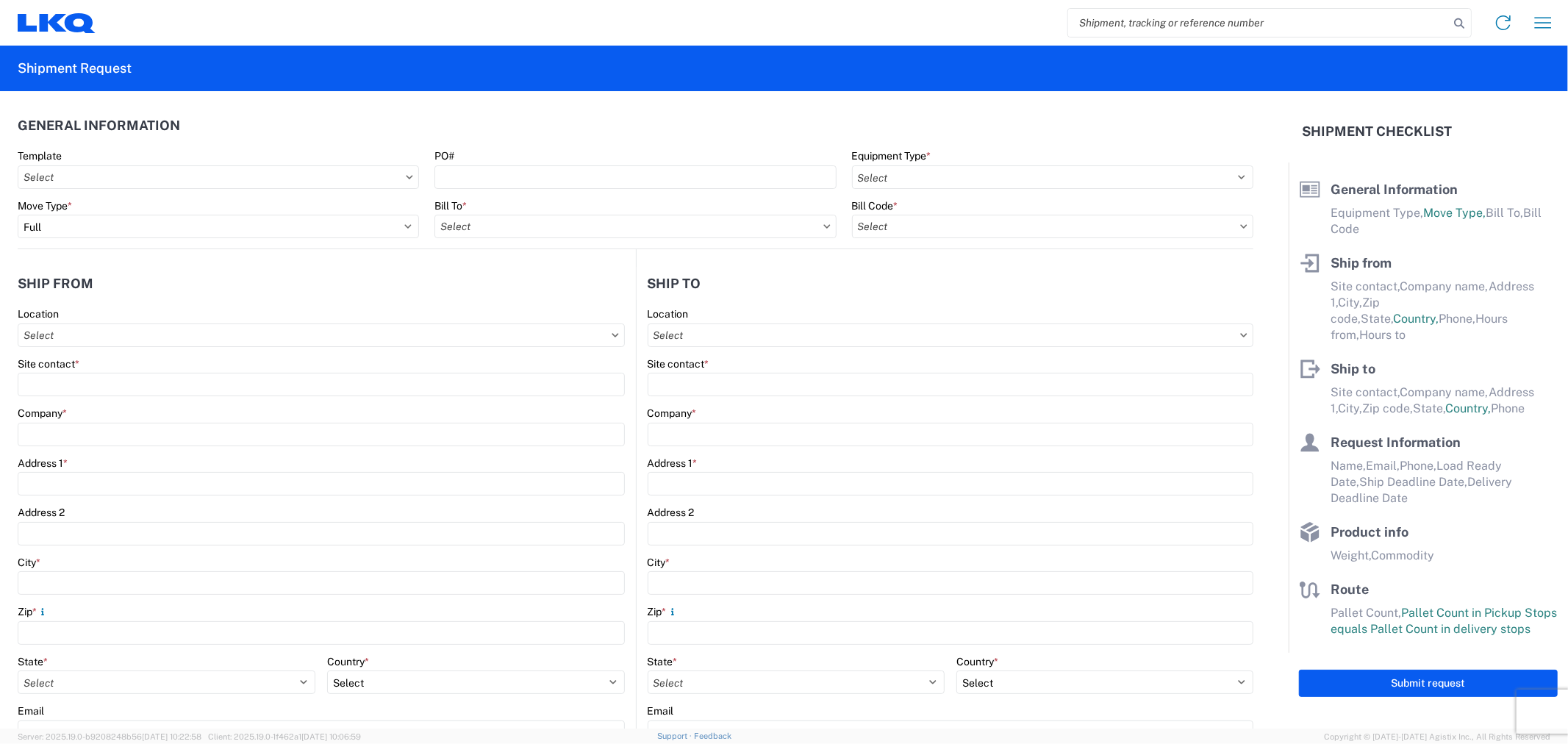
click at [1167, 18] on input "search" at bounding box center [1258, 23] width 381 height 28
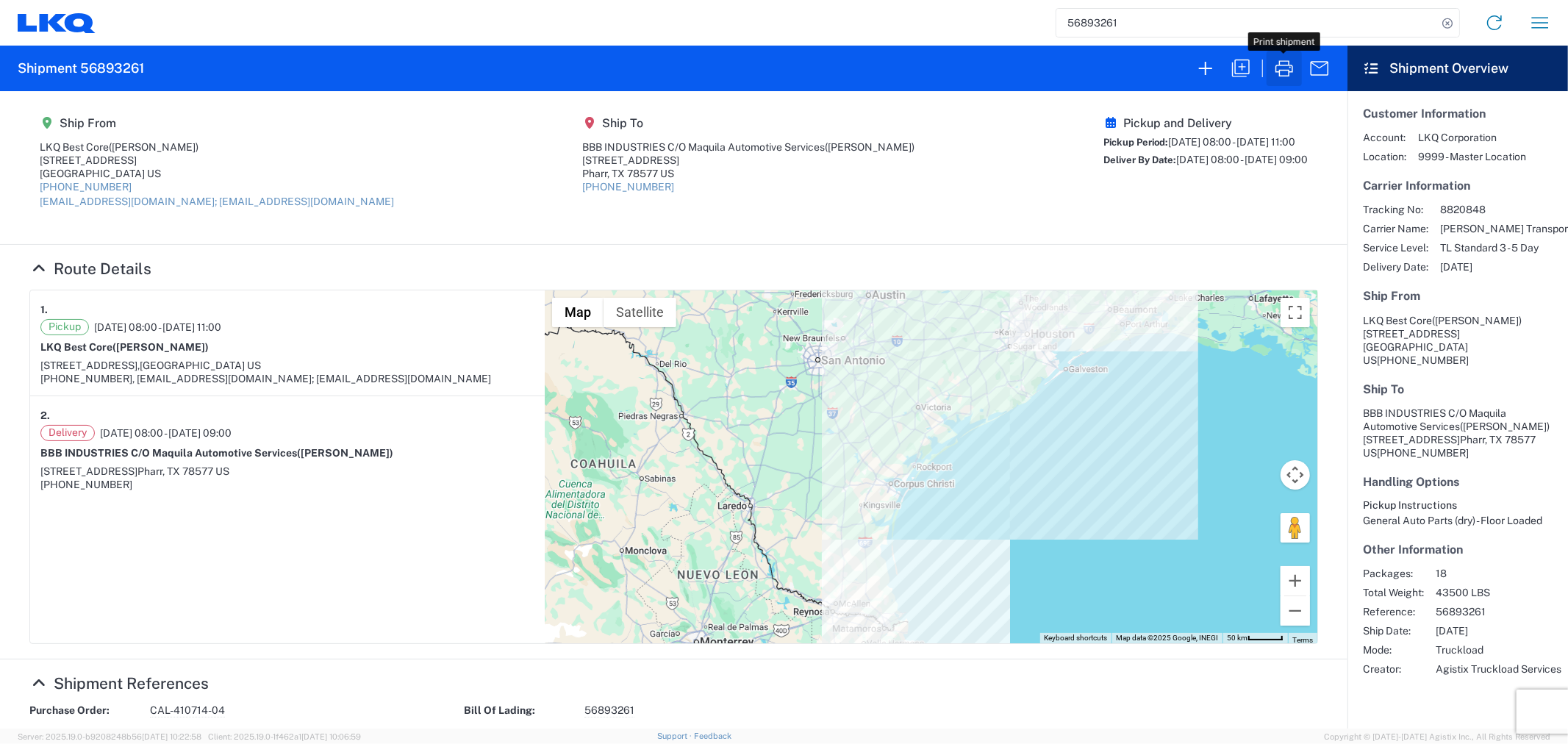
click at [1286, 67] on icon "button" at bounding box center [1284, 68] width 23 height 23
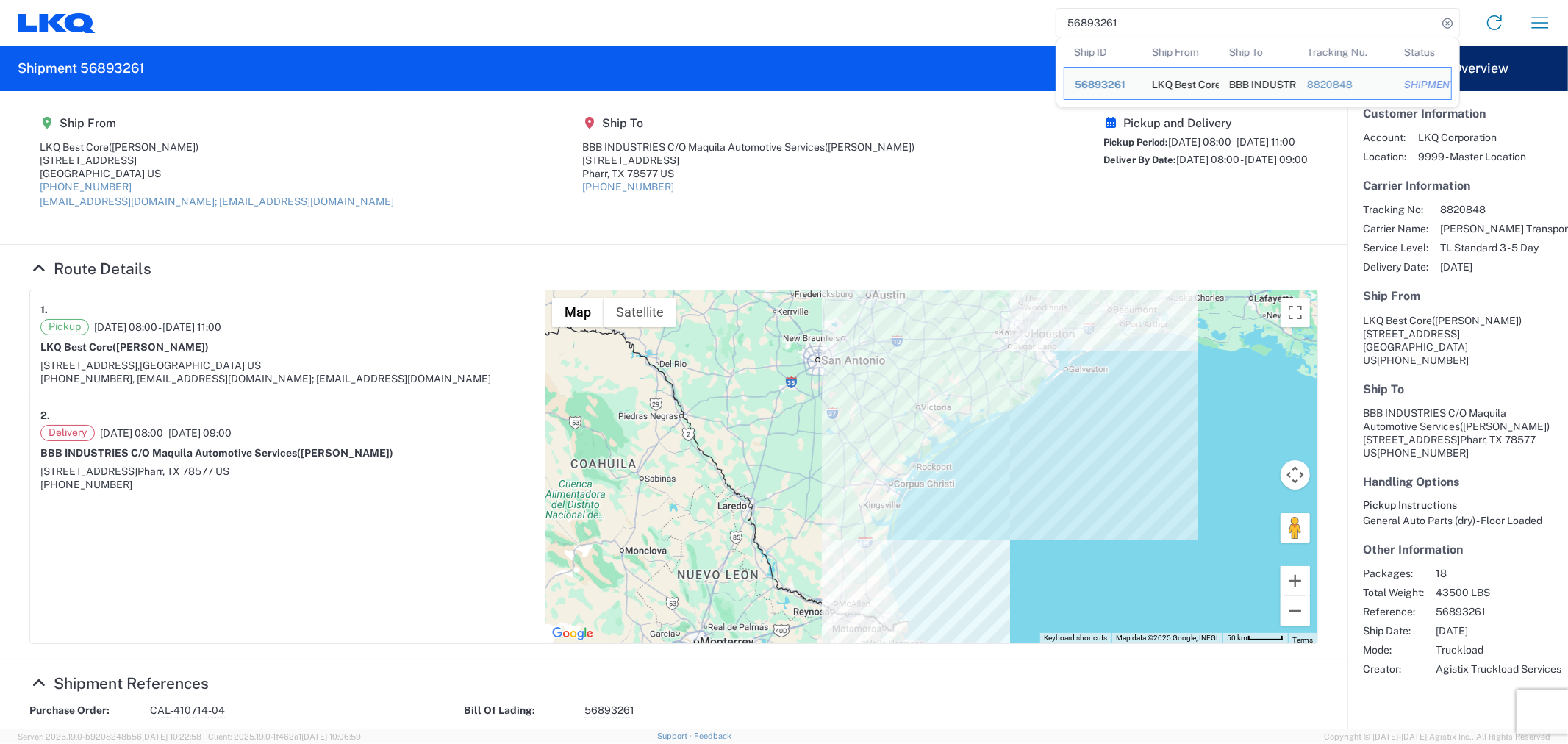
drag, startPoint x: 1145, startPoint y: 23, endPoint x: 1010, endPoint y: 23, distance: 135.0
click at [1010, 23] on div "56893261 Ship ID Ship From Ship To Tracking Nu. Status Ship ID 56893261 Ship Fr…" at bounding box center [829, 23] width 1467 height 35
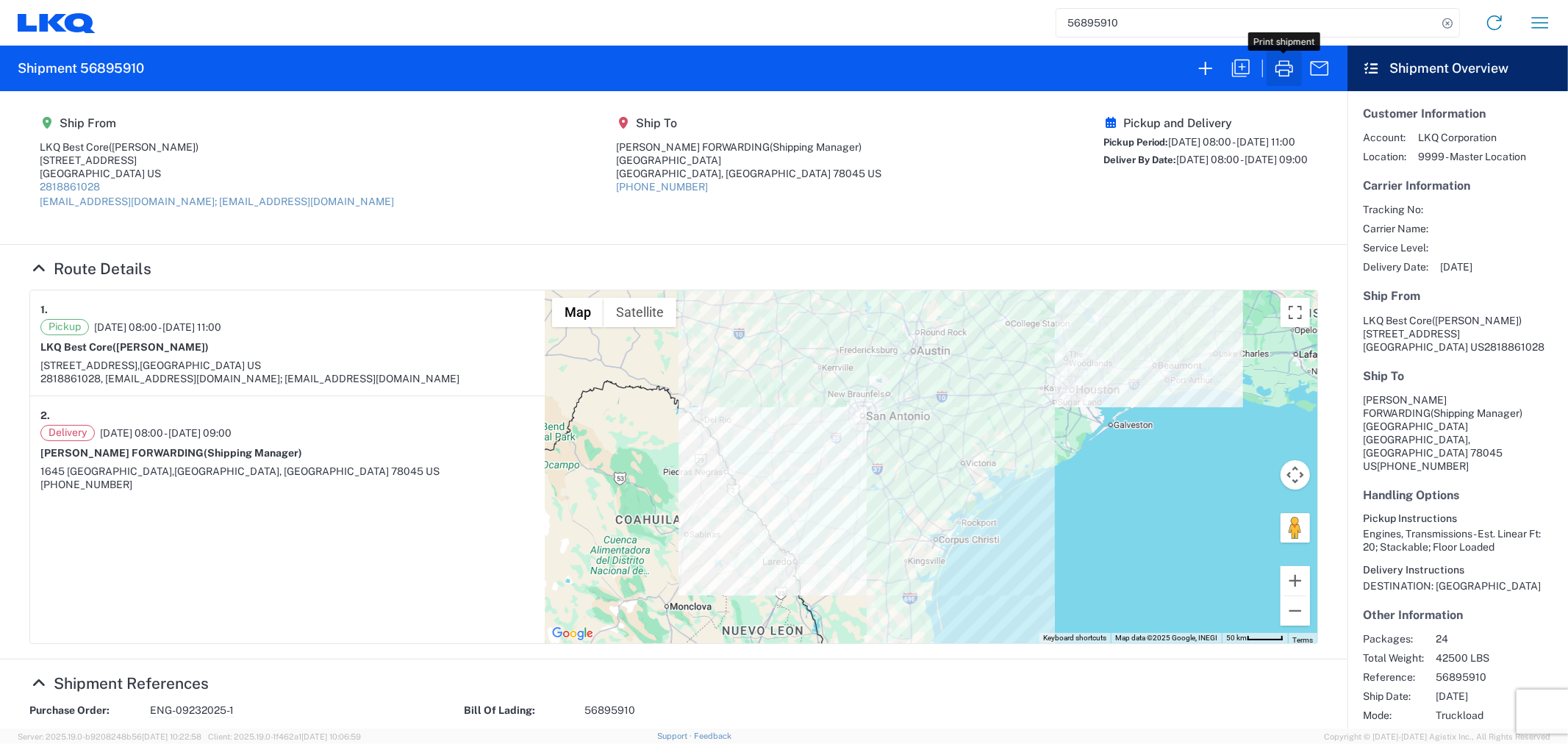
click at [1279, 71] on icon "button" at bounding box center [1284, 68] width 18 height 16
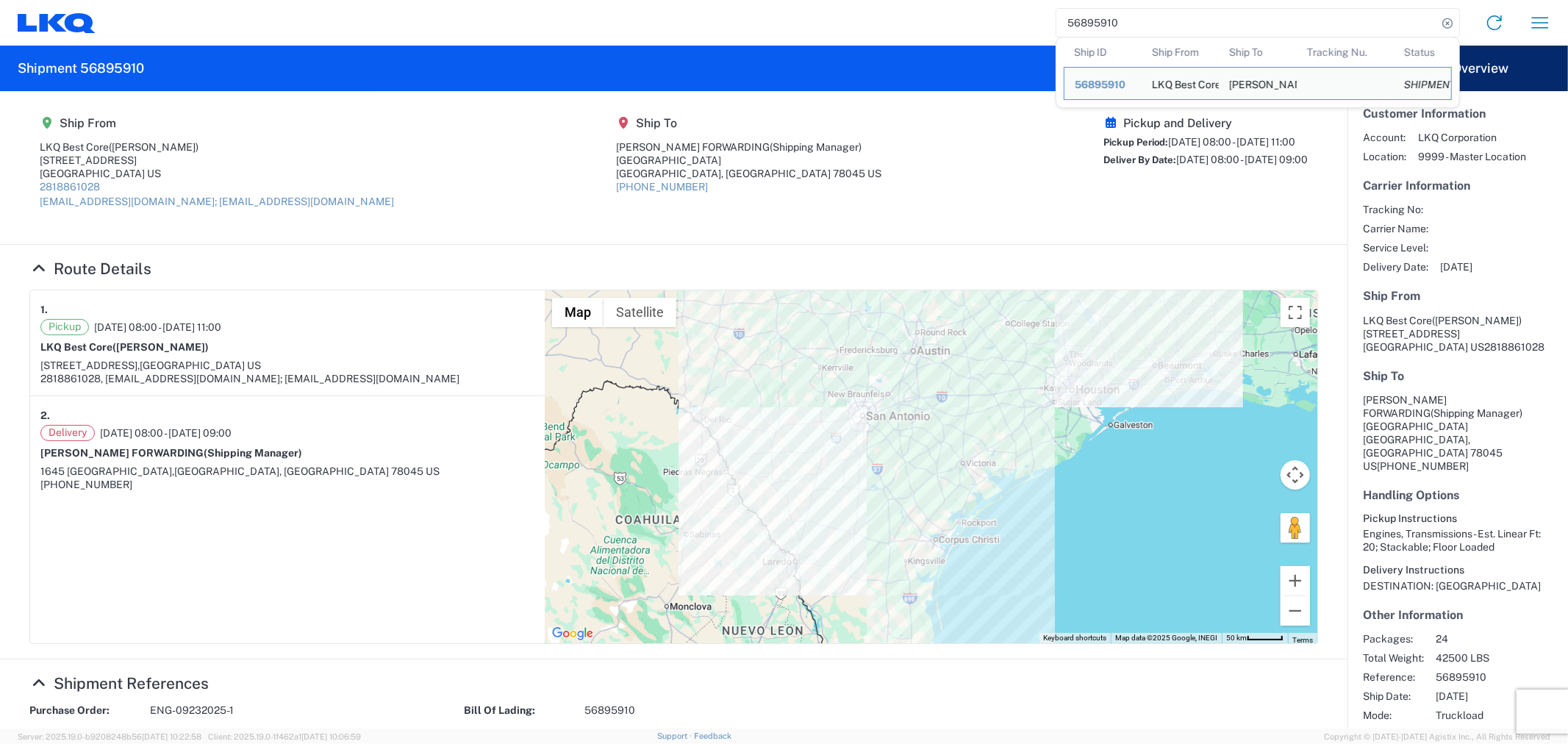
drag, startPoint x: 1117, startPoint y: 20, endPoint x: 1035, endPoint y: 20, distance: 82.0
click at [1035, 20] on div "56895910 Ship ID Ship From Ship To Tracking Nu. Status Ship ID 56895910 Ship Fr…" at bounding box center [829, 23] width 1467 height 35
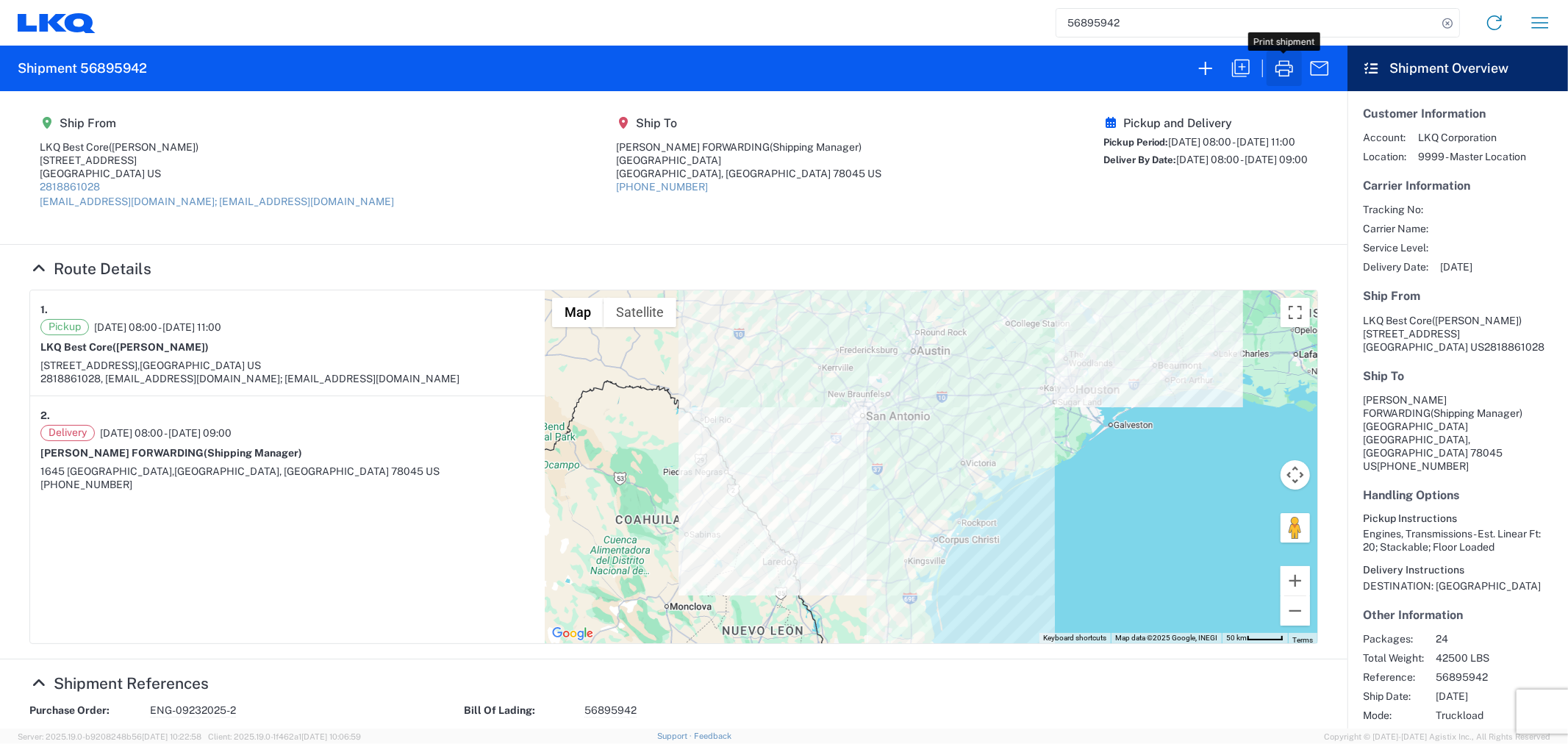
click at [1288, 67] on icon "button" at bounding box center [1284, 68] width 23 height 23
click at [1182, 33] on input "56895942" at bounding box center [1246, 23] width 381 height 28
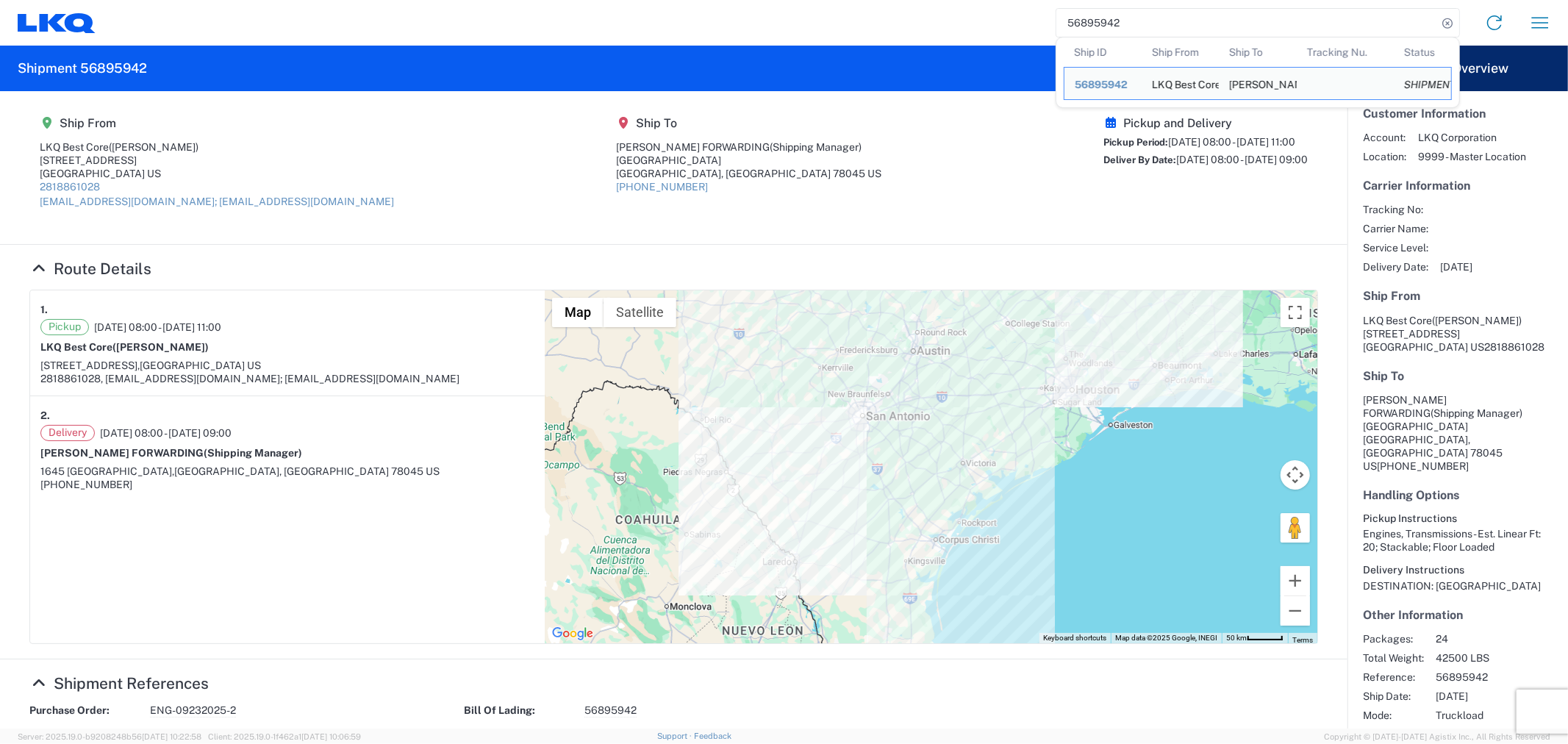
drag, startPoint x: 1163, startPoint y: 27, endPoint x: 1039, endPoint y: 32, distance: 124.1
click at [1043, 32] on div "56895942 Ship ID Ship From Ship To Tracking Nu. Status Ship ID 56895942 Ship Fr…" at bounding box center [829, 23] width 1467 height 35
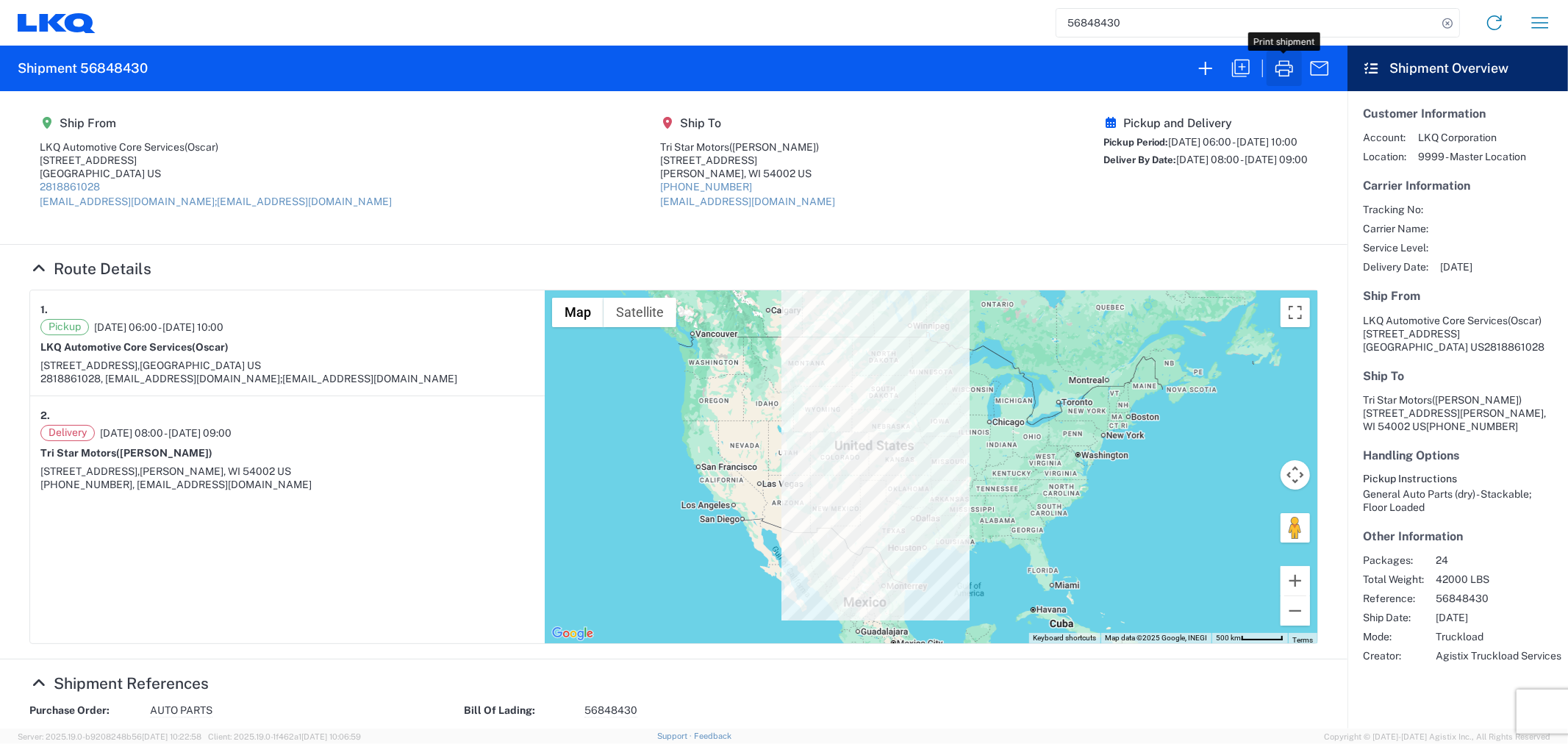
click at [1284, 70] on icon "button" at bounding box center [1284, 68] width 18 height 16
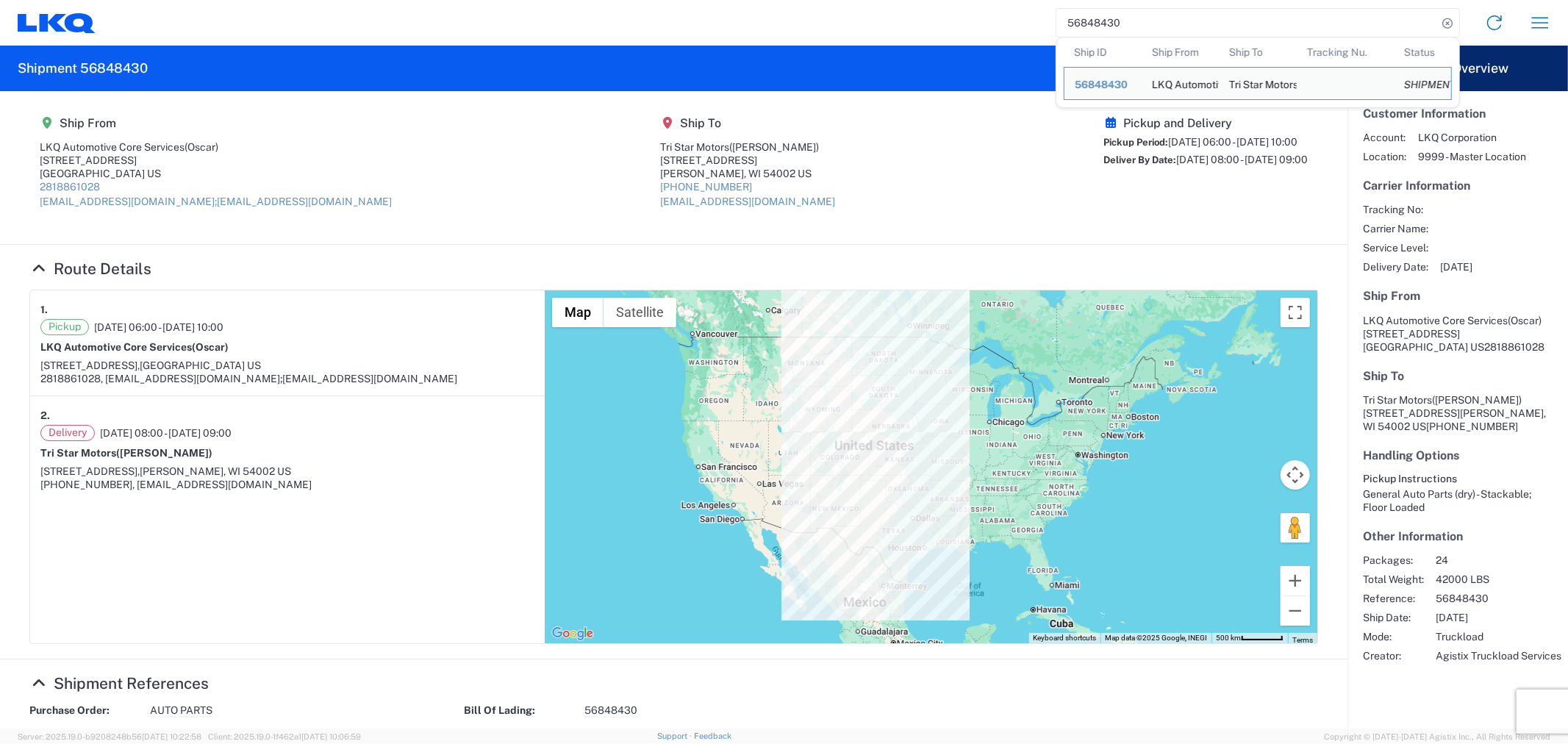
drag, startPoint x: 1136, startPoint y: 20, endPoint x: 1014, endPoint y: 24, distance: 122.1
click at [1014, 24] on div "56848430 Ship ID Ship From Ship To Tracking Nu. Status Ship ID 56848430 Ship Fr…" at bounding box center [829, 23] width 1467 height 35
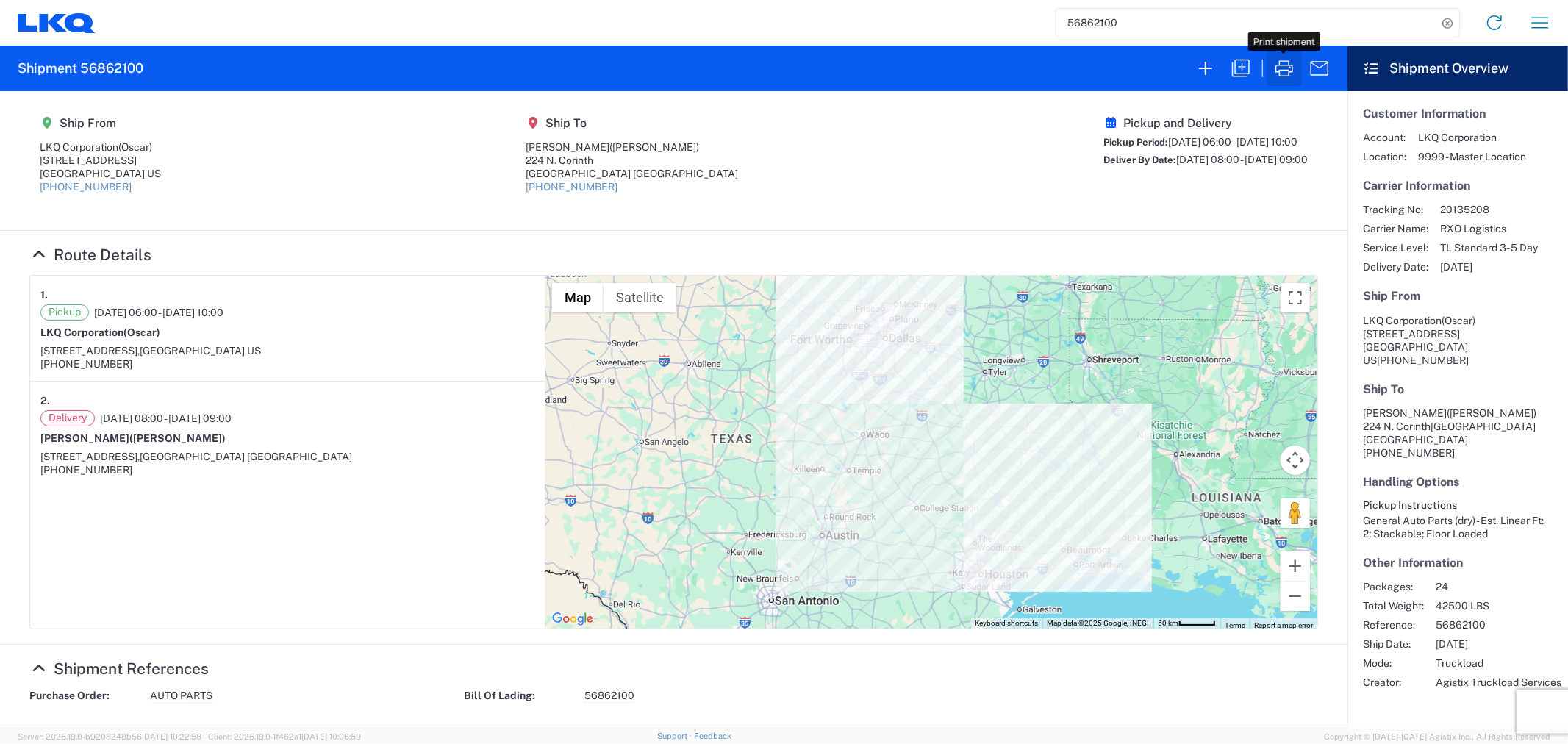
click at [1277, 70] on icon "button" at bounding box center [1284, 68] width 23 height 23
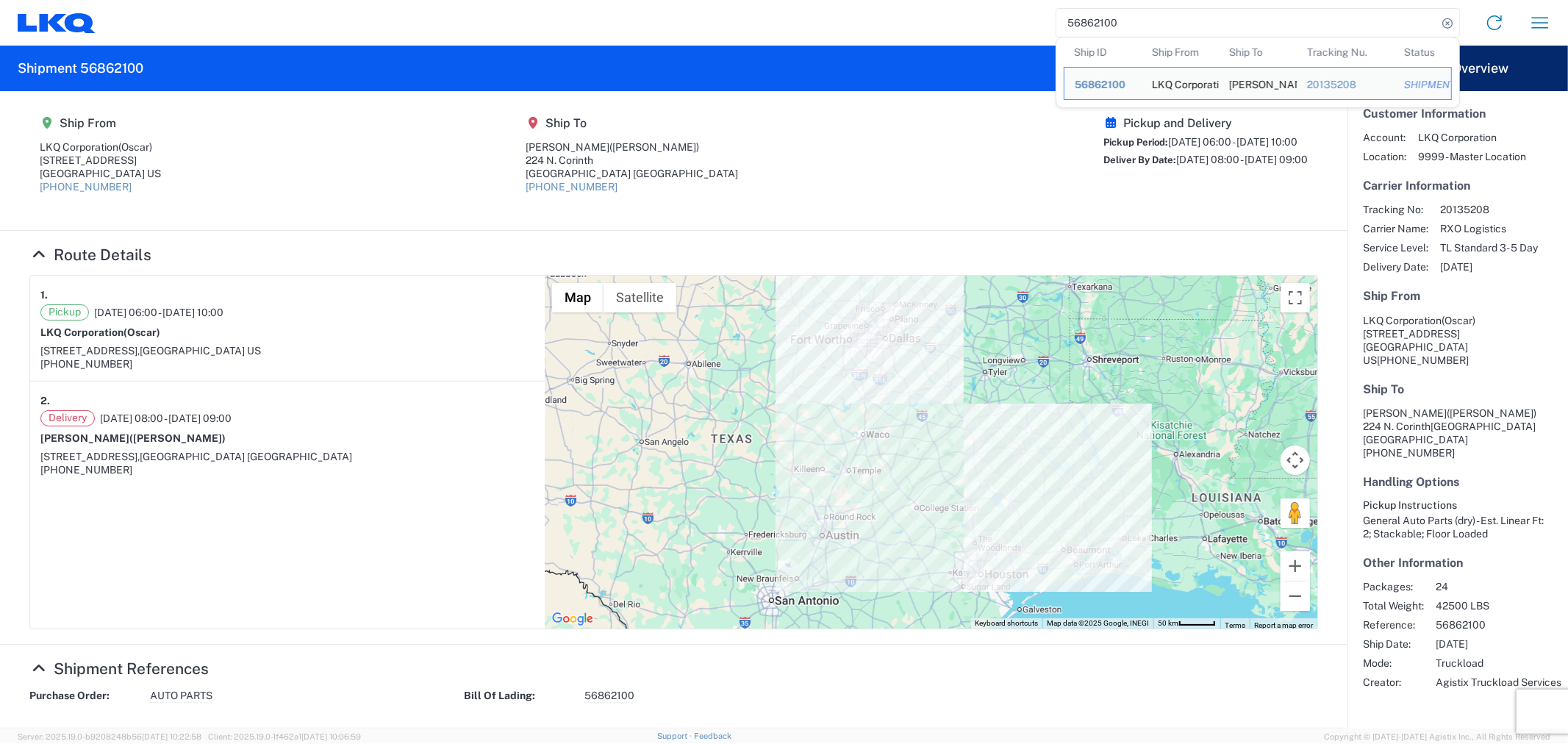
drag, startPoint x: 1141, startPoint y: 30, endPoint x: 966, endPoint y: 22, distance: 175.2
click at [972, 23] on div "56862100 Ship ID Ship From Ship To Tracking Nu. Status Ship ID 56862100 Ship Fr…" at bounding box center [829, 23] width 1467 height 35
click at [1140, 20] on input "56862100" at bounding box center [1246, 23] width 381 height 28
drag, startPoint x: 1115, startPoint y: 25, endPoint x: 1049, endPoint y: 31, distance: 66.3
click at [1049, 31] on div "56862100 Ship ID Ship From Ship To Tracking Nu. Status Ship ID 56862100 Ship Fr…" at bounding box center [829, 23] width 1467 height 35
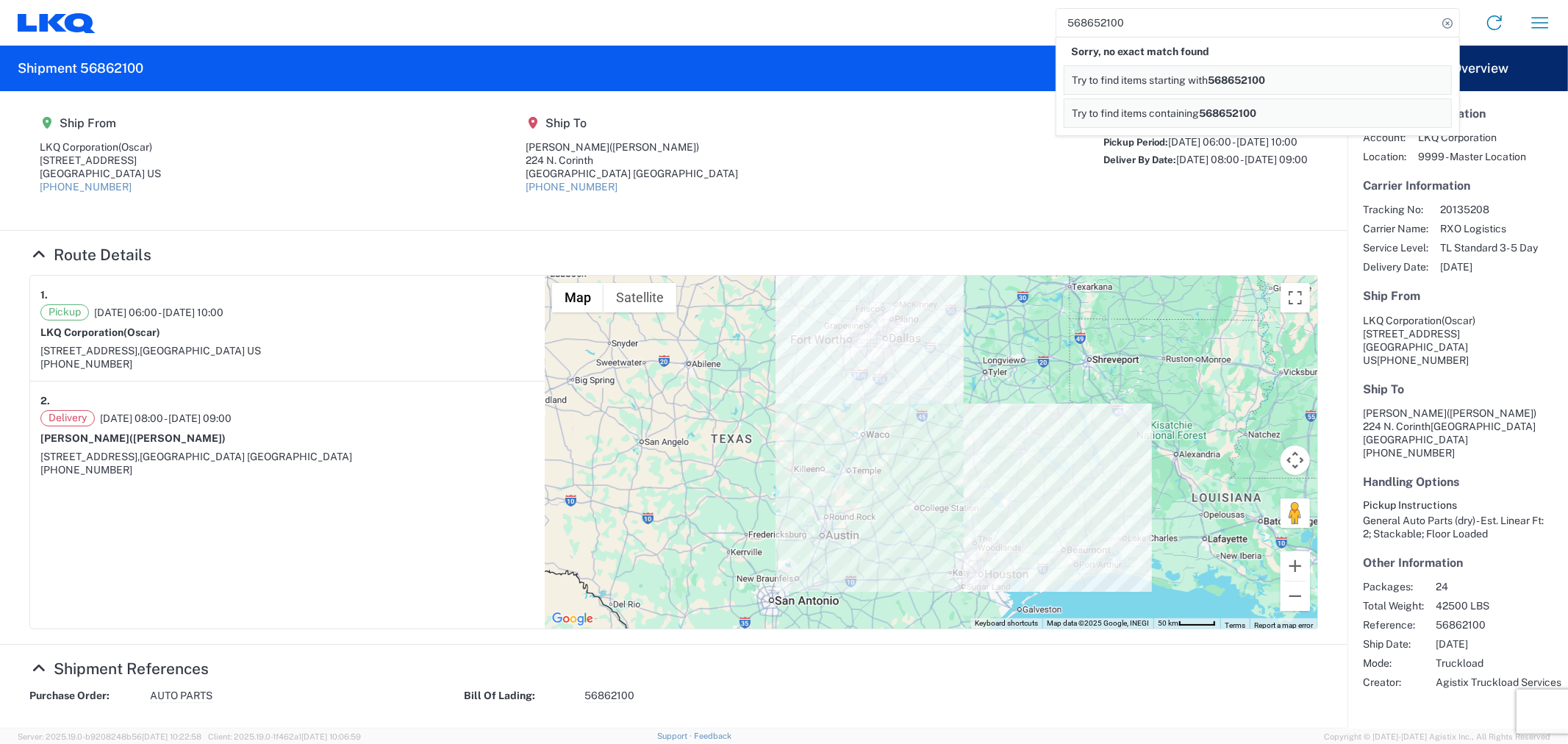
drag, startPoint x: 1155, startPoint y: 27, endPoint x: 990, endPoint y: 30, distance: 165.0
click at [990, 30] on div "568652100 Sorry, no exact match found Try to find items starting with 568652100…" at bounding box center [829, 23] width 1467 height 35
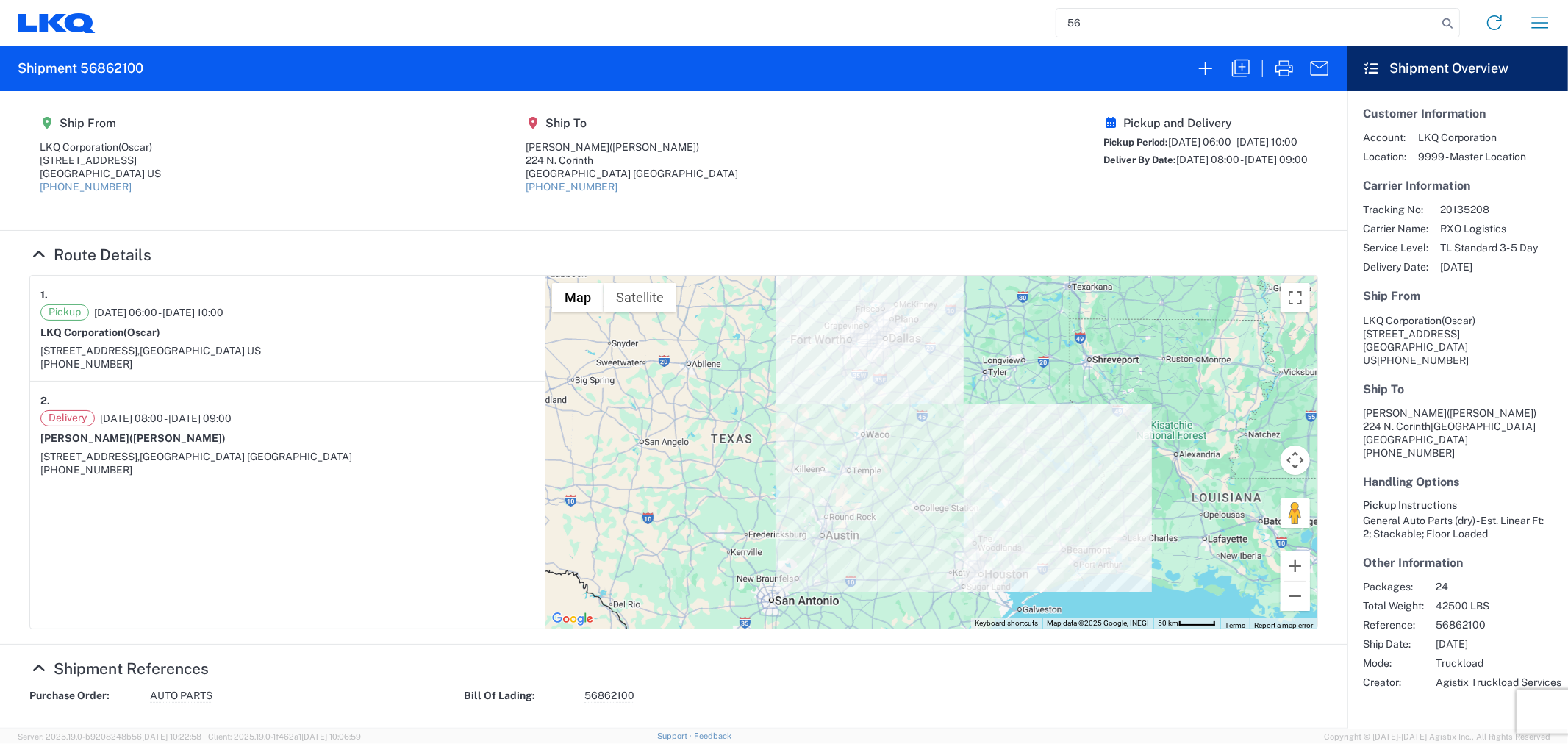
type input "5"
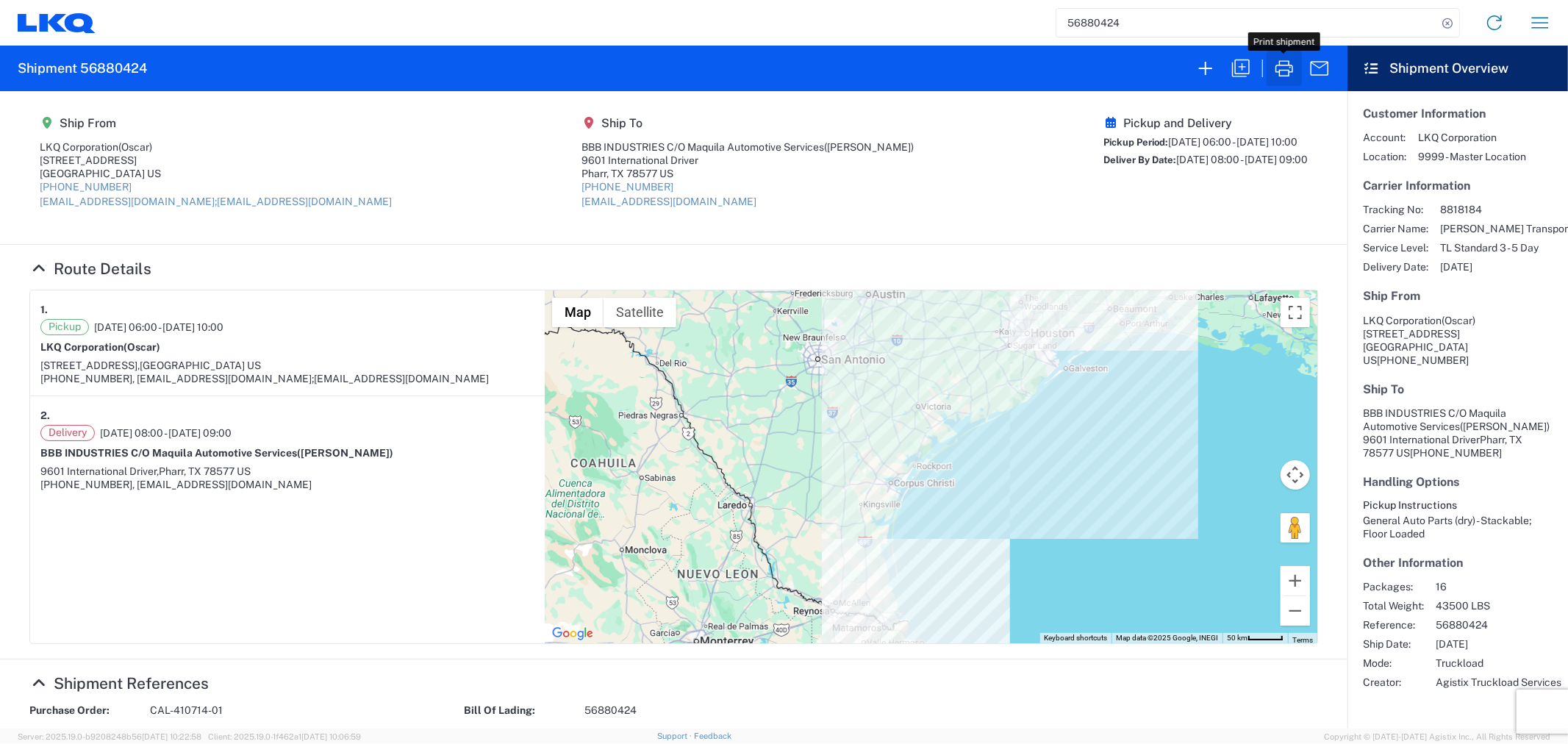
click at [1284, 67] on icon "button" at bounding box center [1284, 68] width 23 height 23
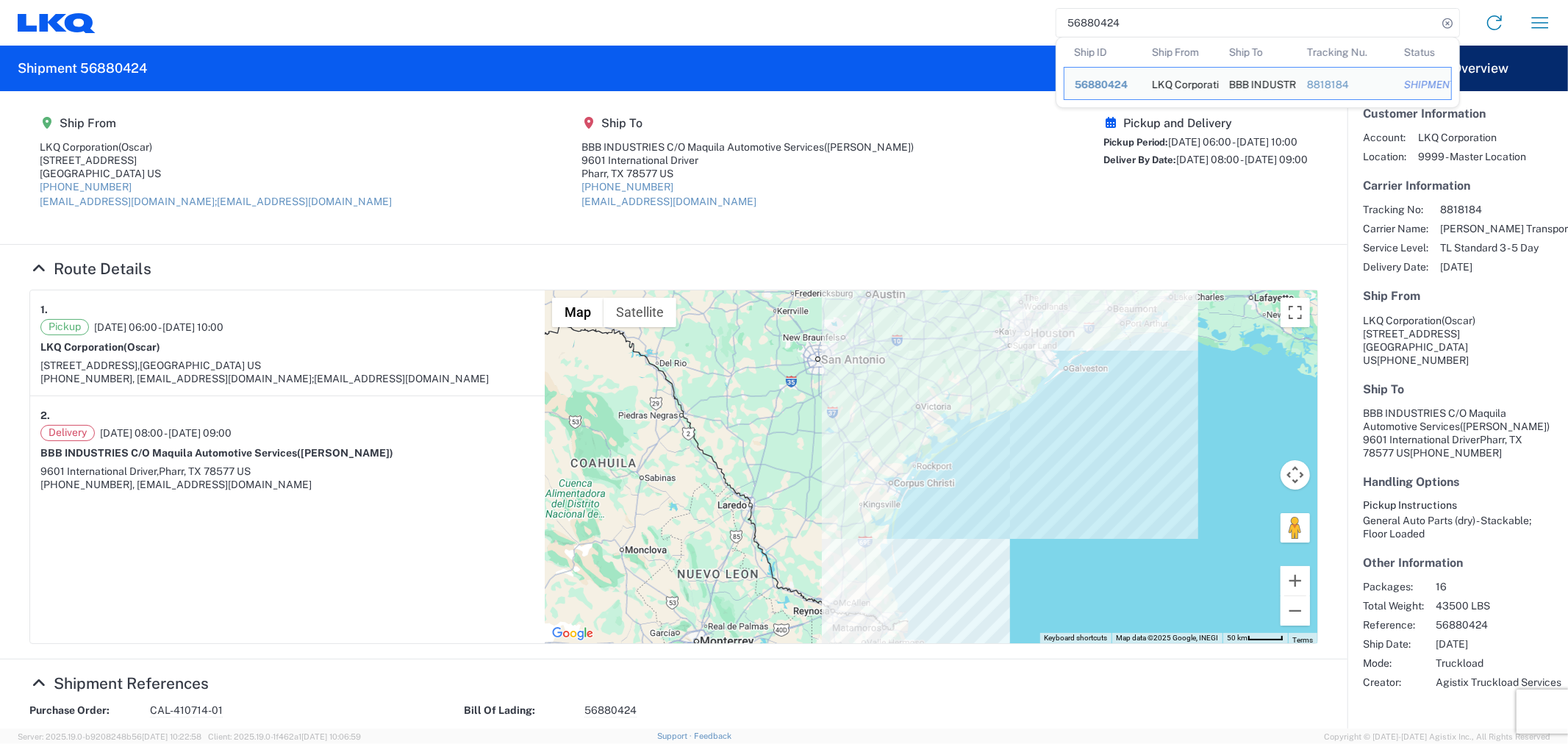
drag, startPoint x: 1134, startPoint y: 25, endPoint x: 954, endPoint y: 25, distance: 180.0
click at [954, 25] on div "56880424 Ship ID Ship From Ship To Tracking Nu. Status Ship ID 56880424 Ship Fr…" at bounding box center [829, 23] width 1467 height 35
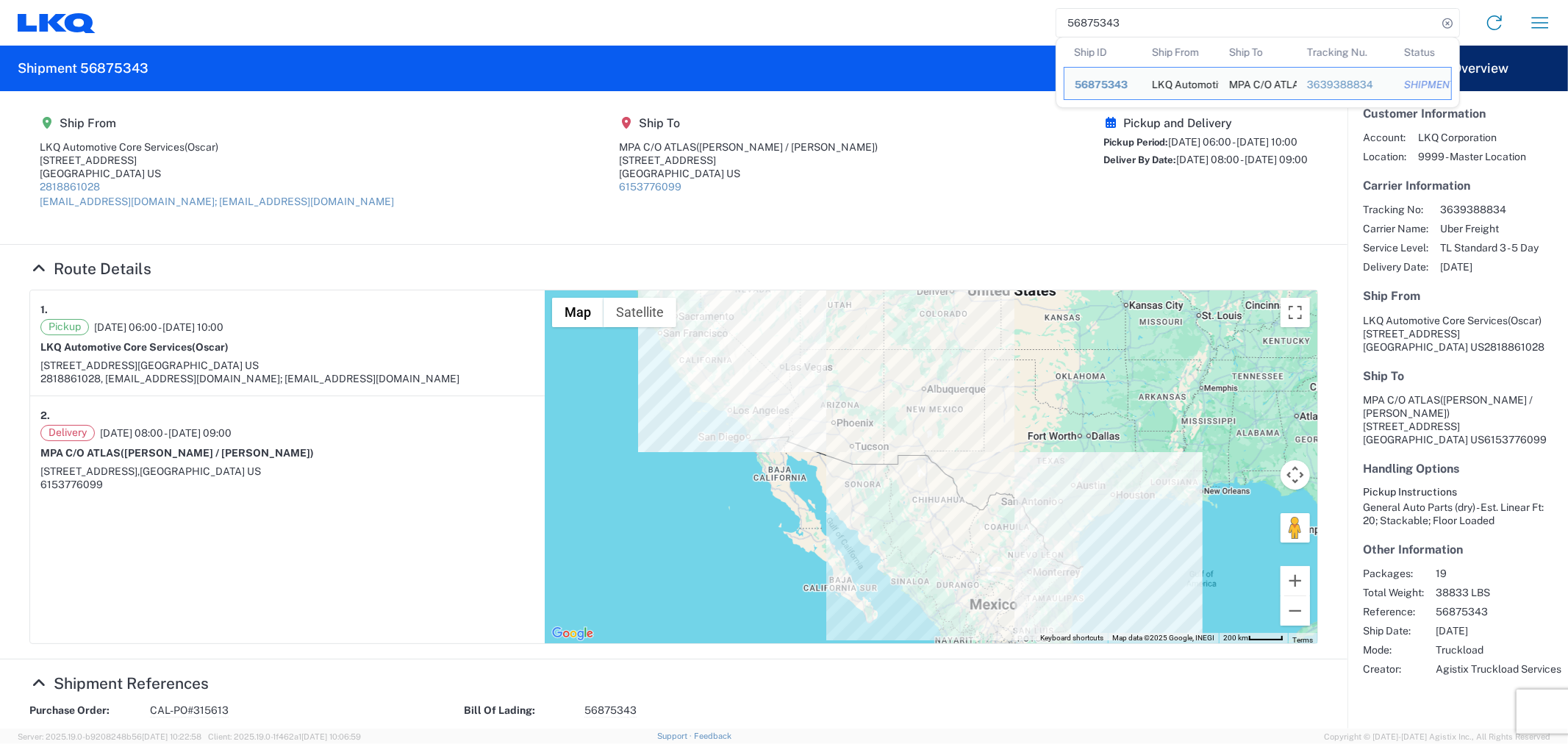
drag, startPoint x: 854, startPoint y: 202, endPoint x: 853, endPoint y: 211, distance: 9.1
click at [853, 211] on agx-shipment-main-routing-info "Ship From LKQ Automotive Core Services (Oscar) [STREET_ADDRESS] US 2818861028 […" at bounding box center [674, 168] width 1288 height 124
drag, startPoint x: 1150, startPoint y: 24, endPoint x: 1003, endPoint y: 16, distance: 147.2
click at [1049, 16] on div "56875343 Ship ID Ship From Ship To Tracking Nu. Status Ship ID 56875343 Ship Fr…" at bounding box center [829, 23] width 1467 height 35
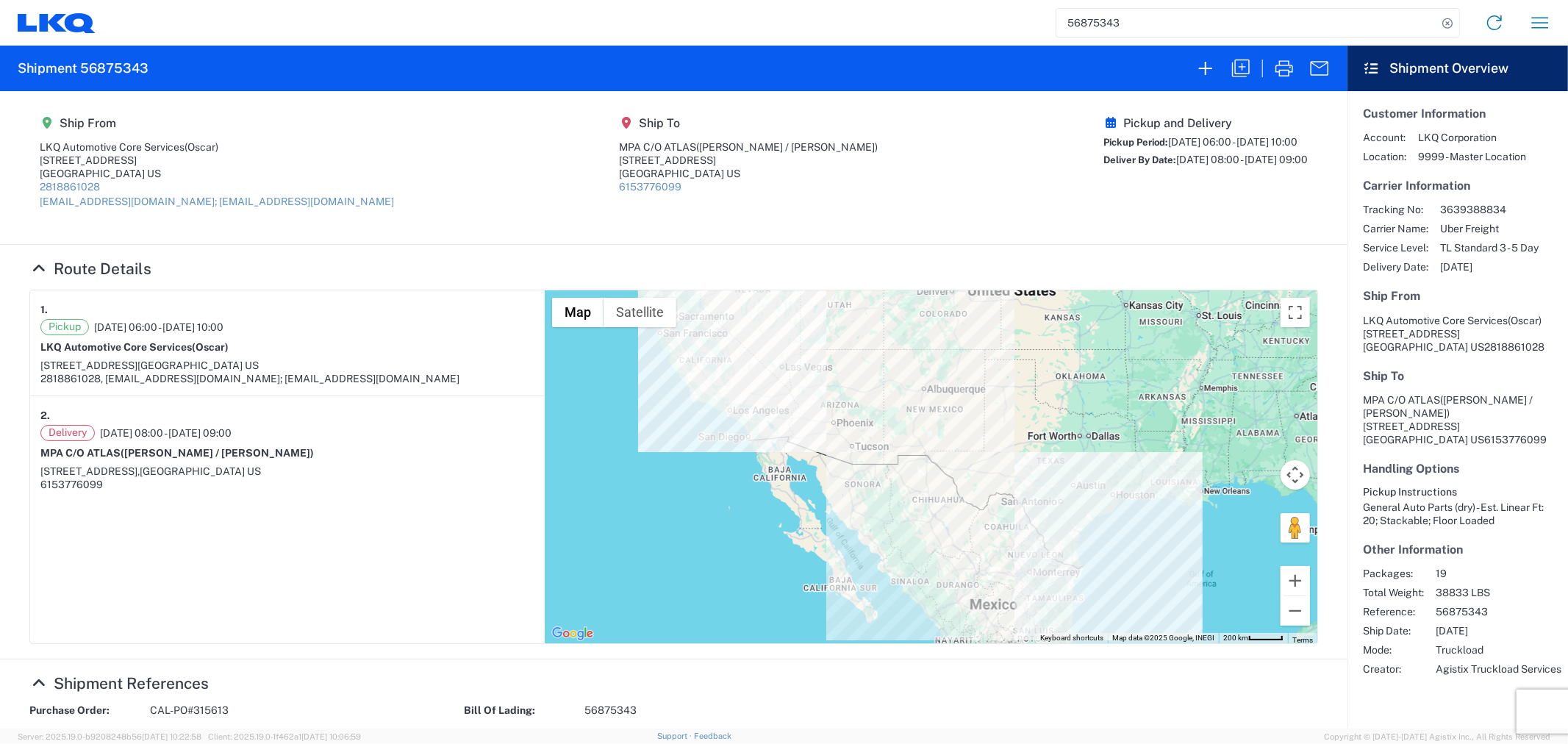
paste input "781204"
type input "56781204"
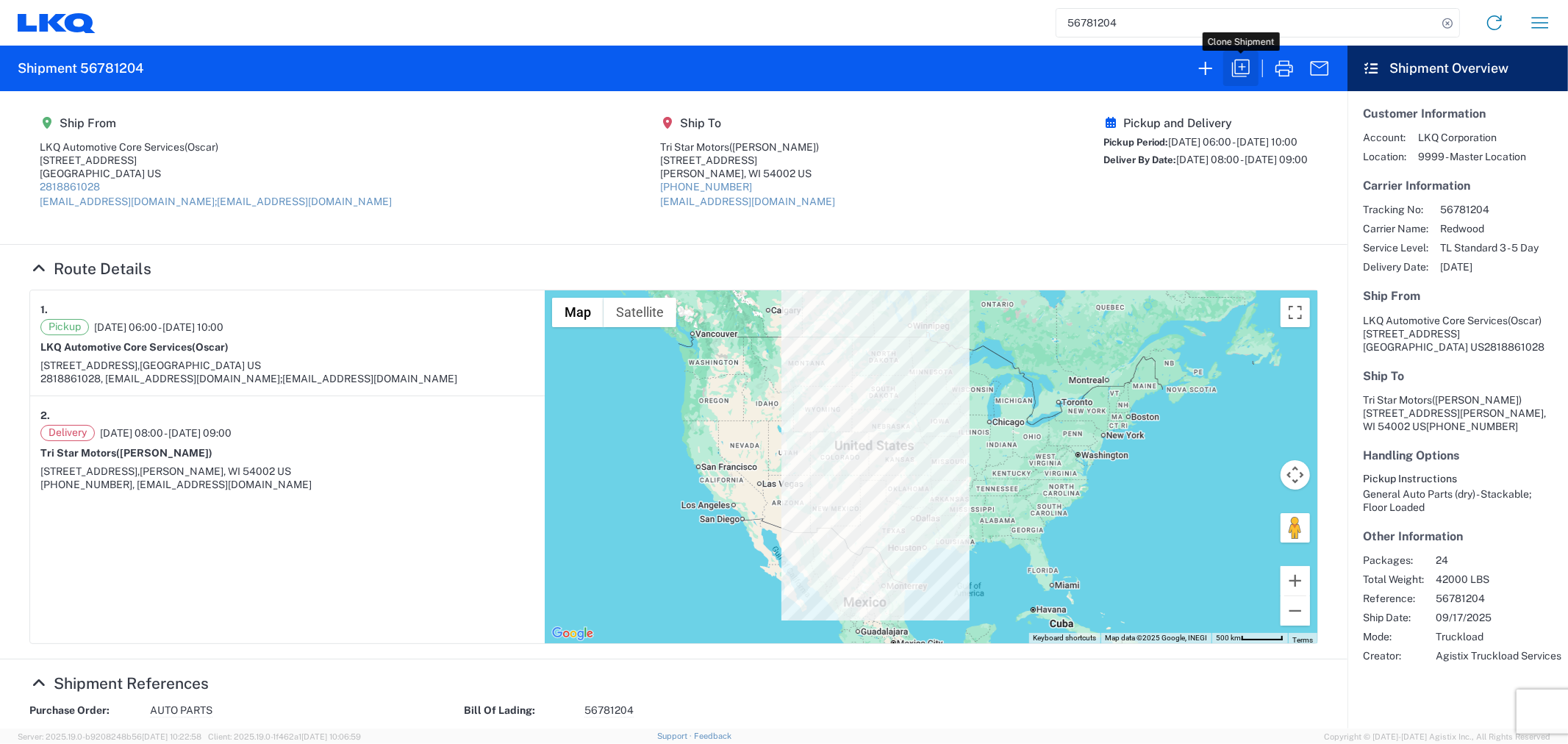
click at [1233, 67] on icon "button" at bounding box center [1241, 68] width 18 height 18
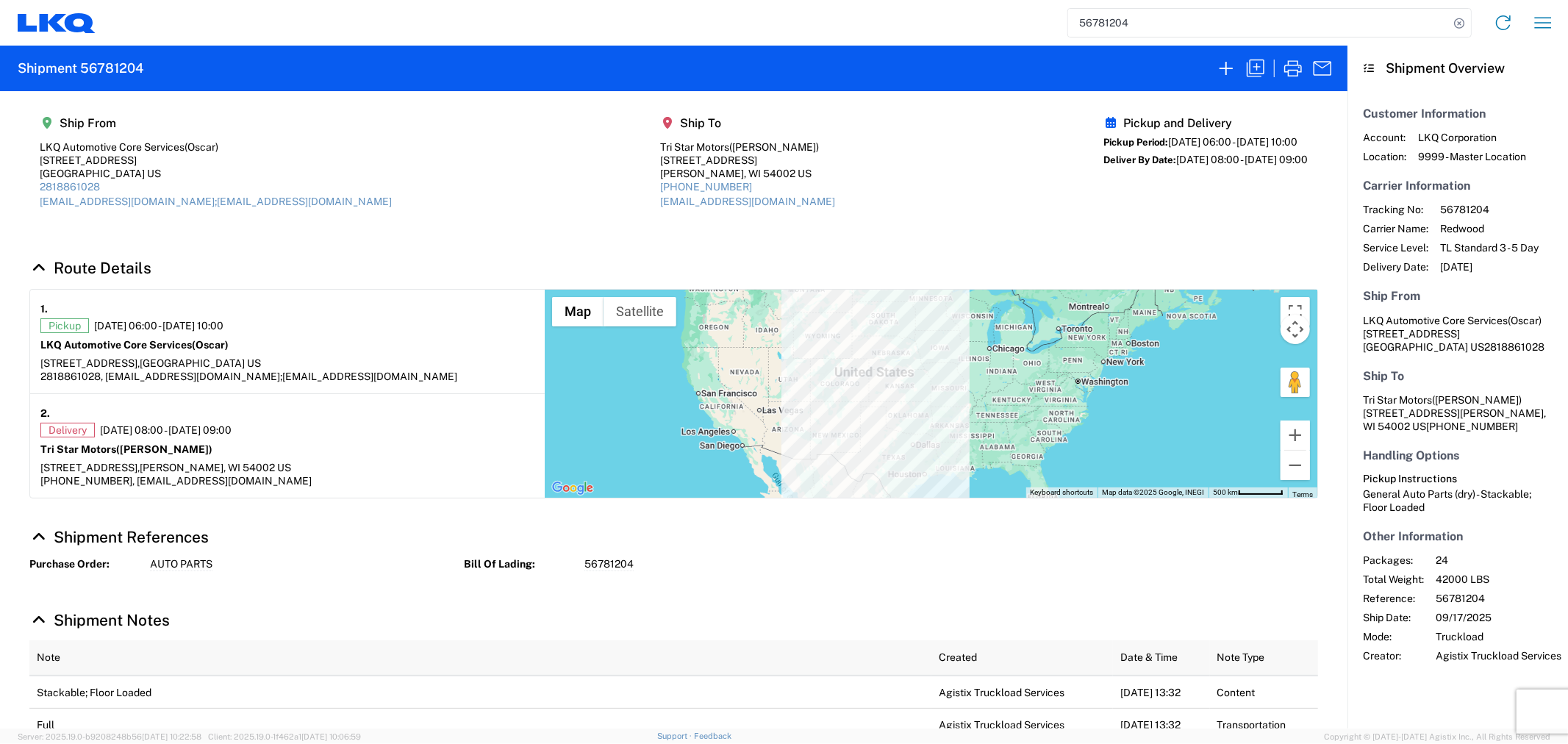
select select "STDV"
select select "FULL"
select select "US"
select select "LBS"
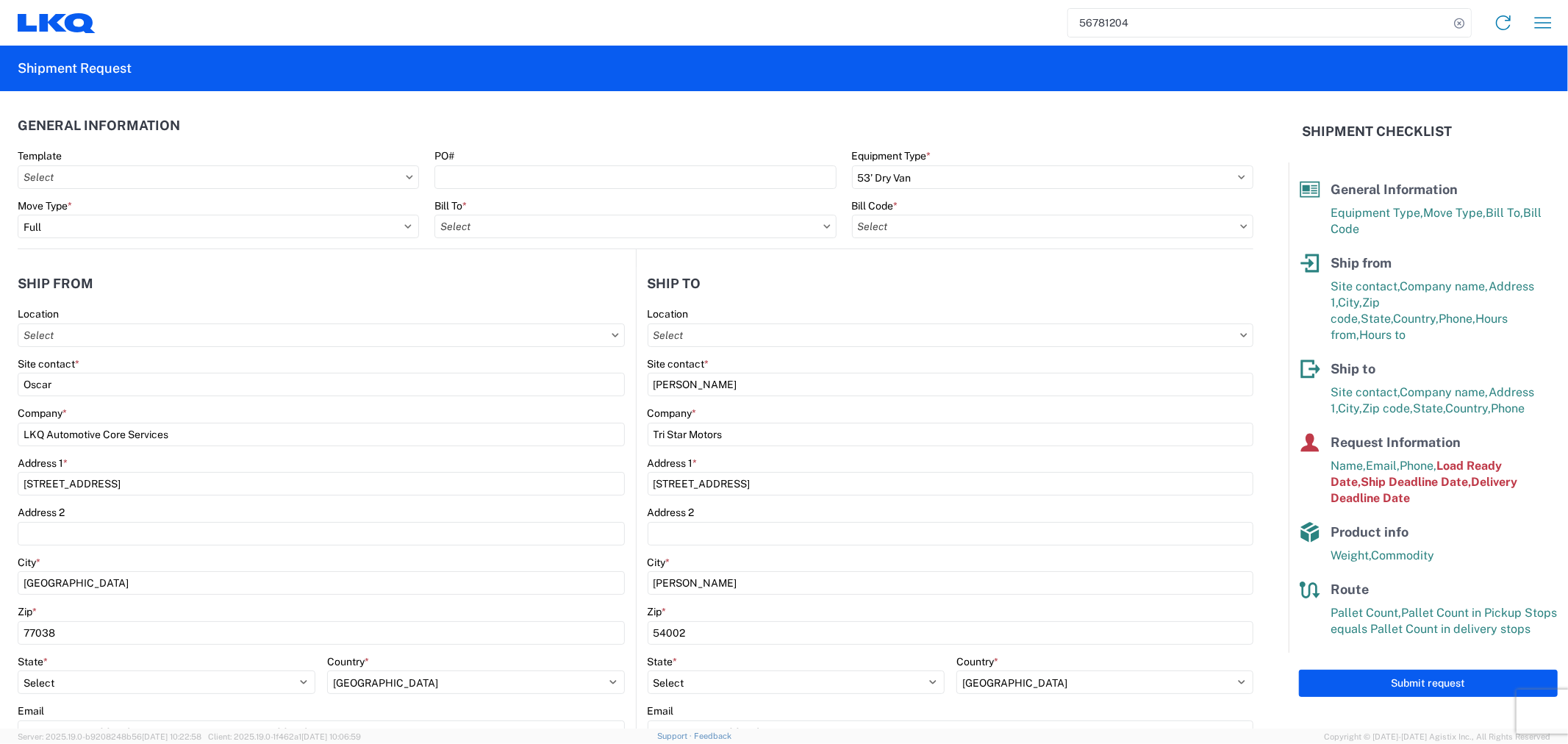
type input "1760-6300-66000-0000 - 1760 Freight Out"
type input "1760 - LKQ Best Core"
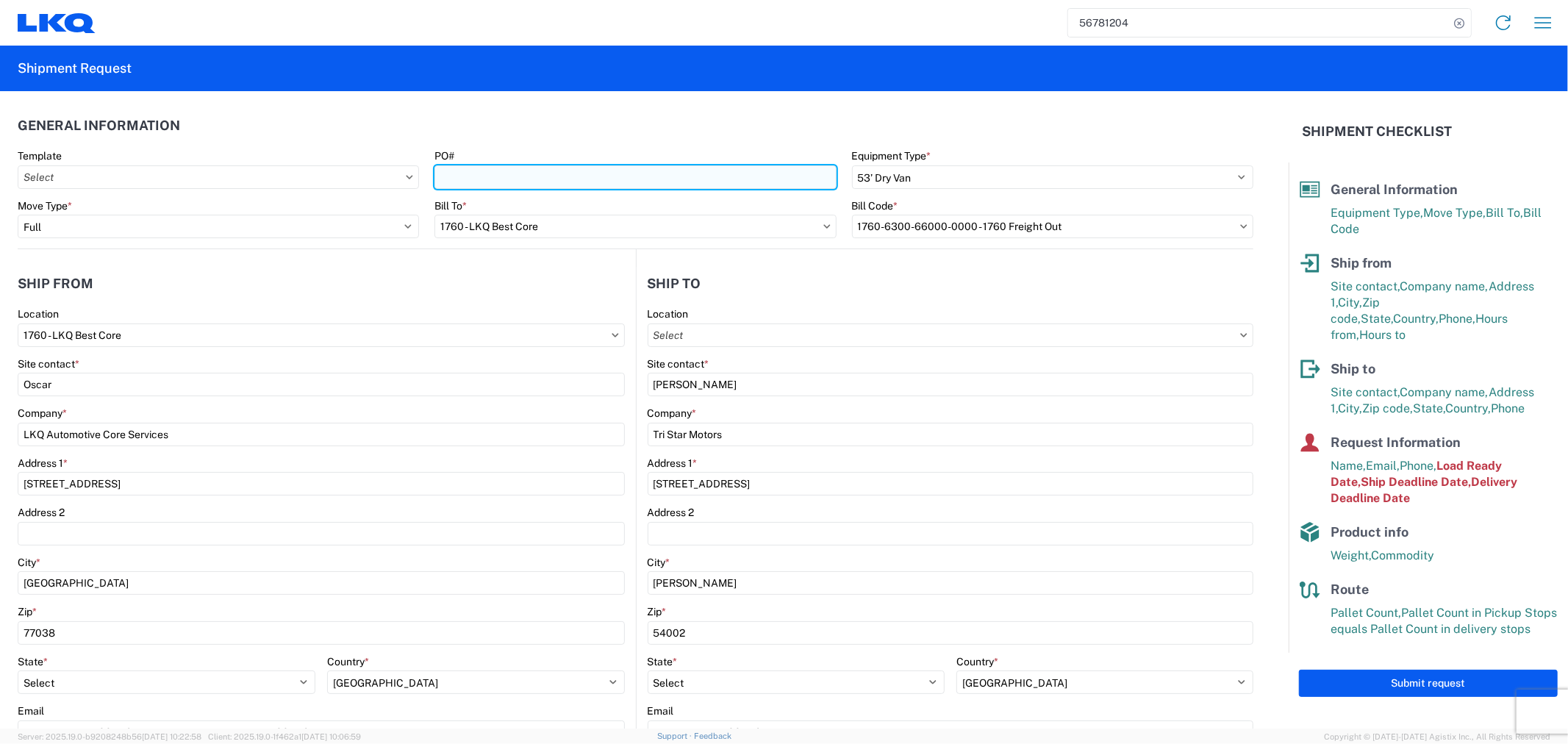
click at [582, 182] on input "PO#" at bounding box center [635, 177] width 401 height 23
type input "ENG-09242025"
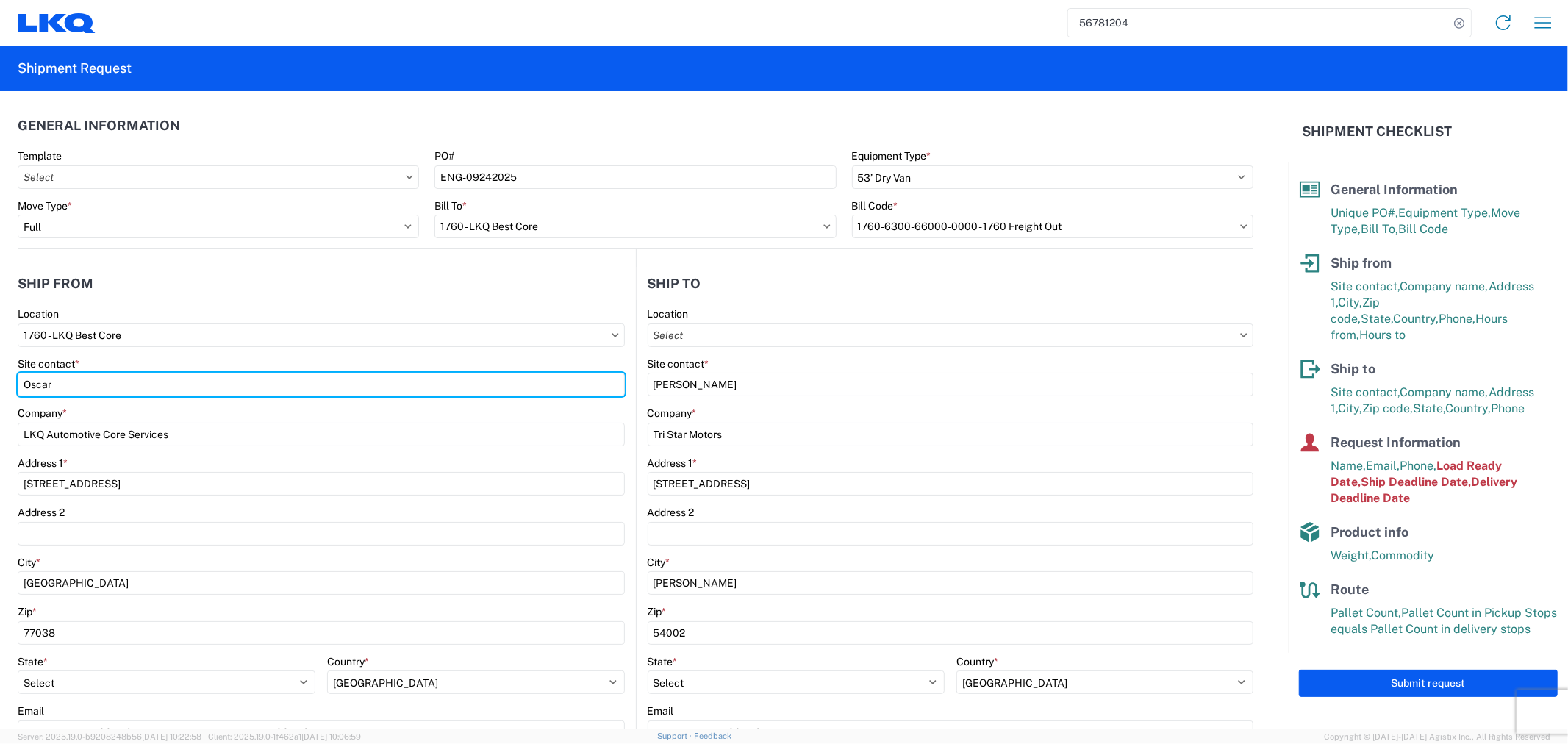
drag, startPoint x: 125, startPoint y: 388, endPoint x: -35, endPoint y: 387, distance: 160.0
click at [0, 387] on html "56781204 Home Shipment request Shipment tracking Shipment Request General Infor…" at bounding box center [784, 372] width 1568 height 744
type input "[PERSON_NAME]"
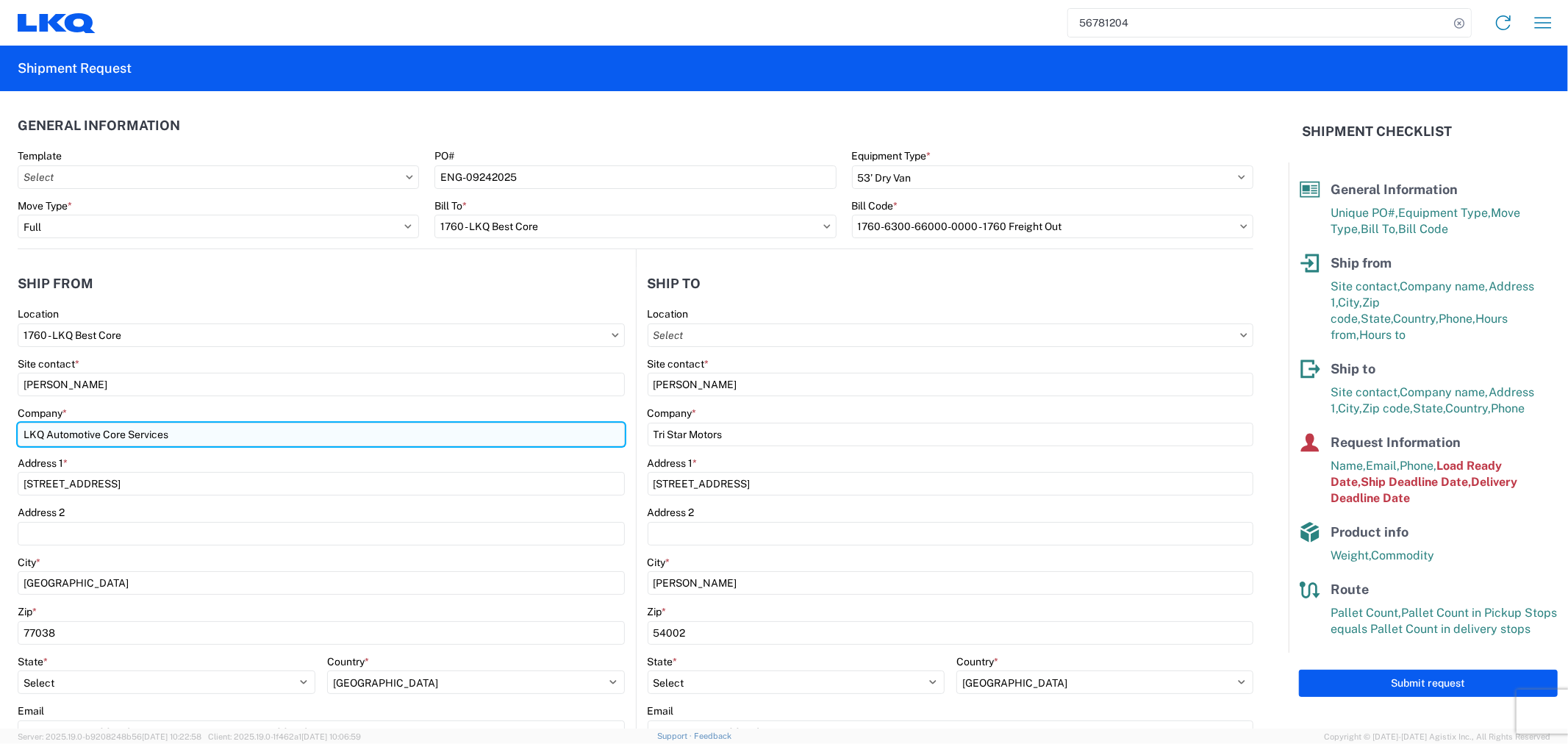
type input "LKQ Best Core"
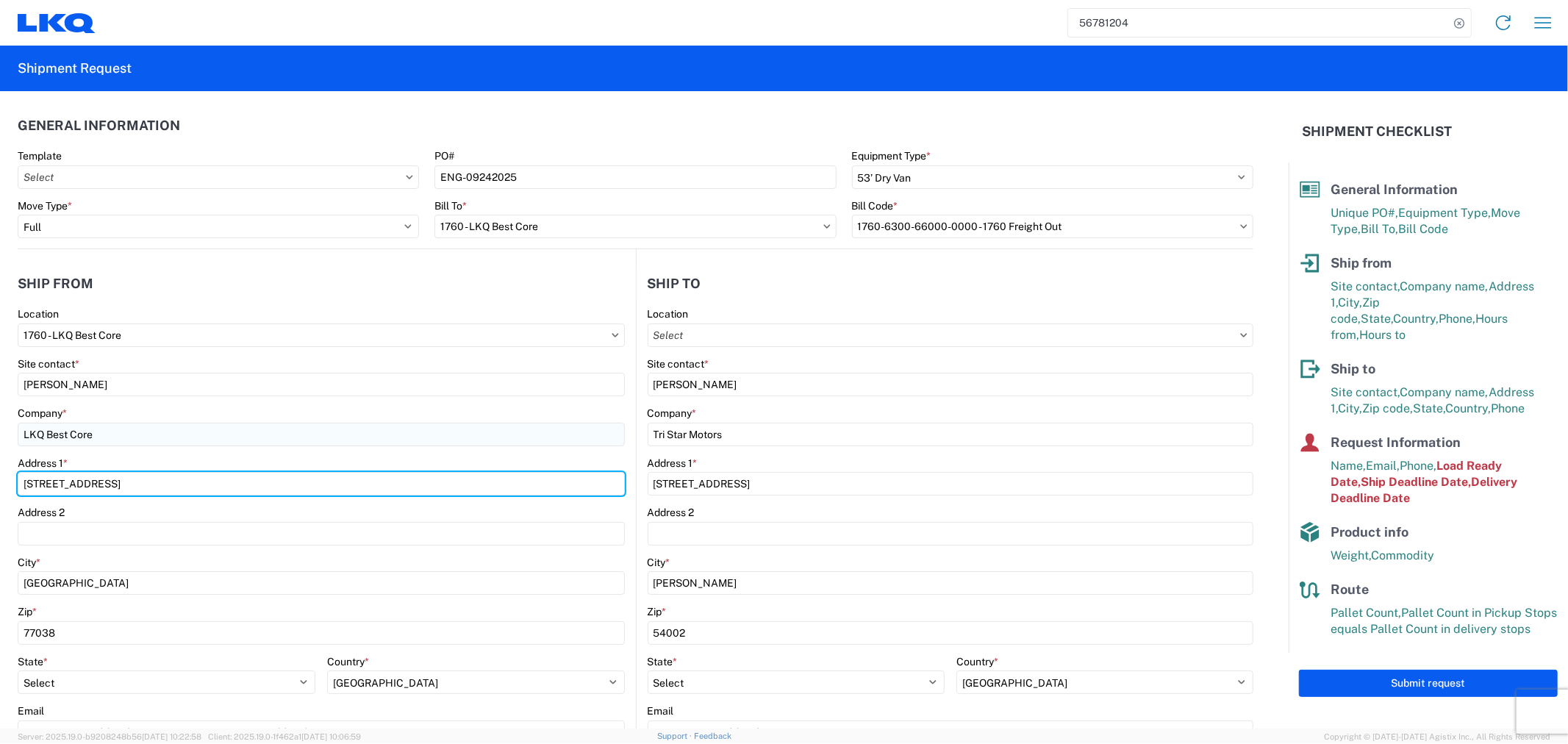
type input "[STREET_ADDRESS]"
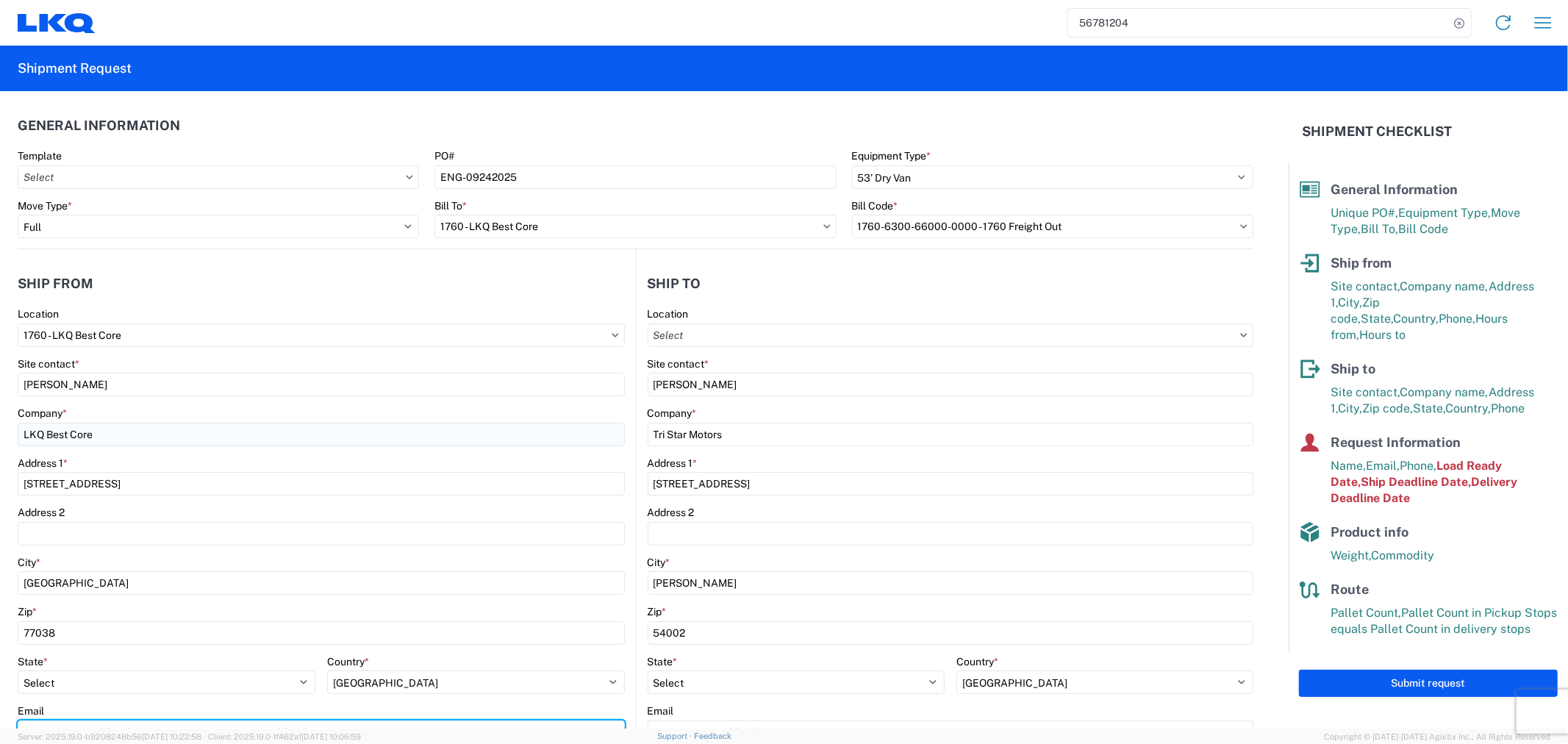
type input "[EMAIL_ADDRESS][DOMAIN_NAME]"
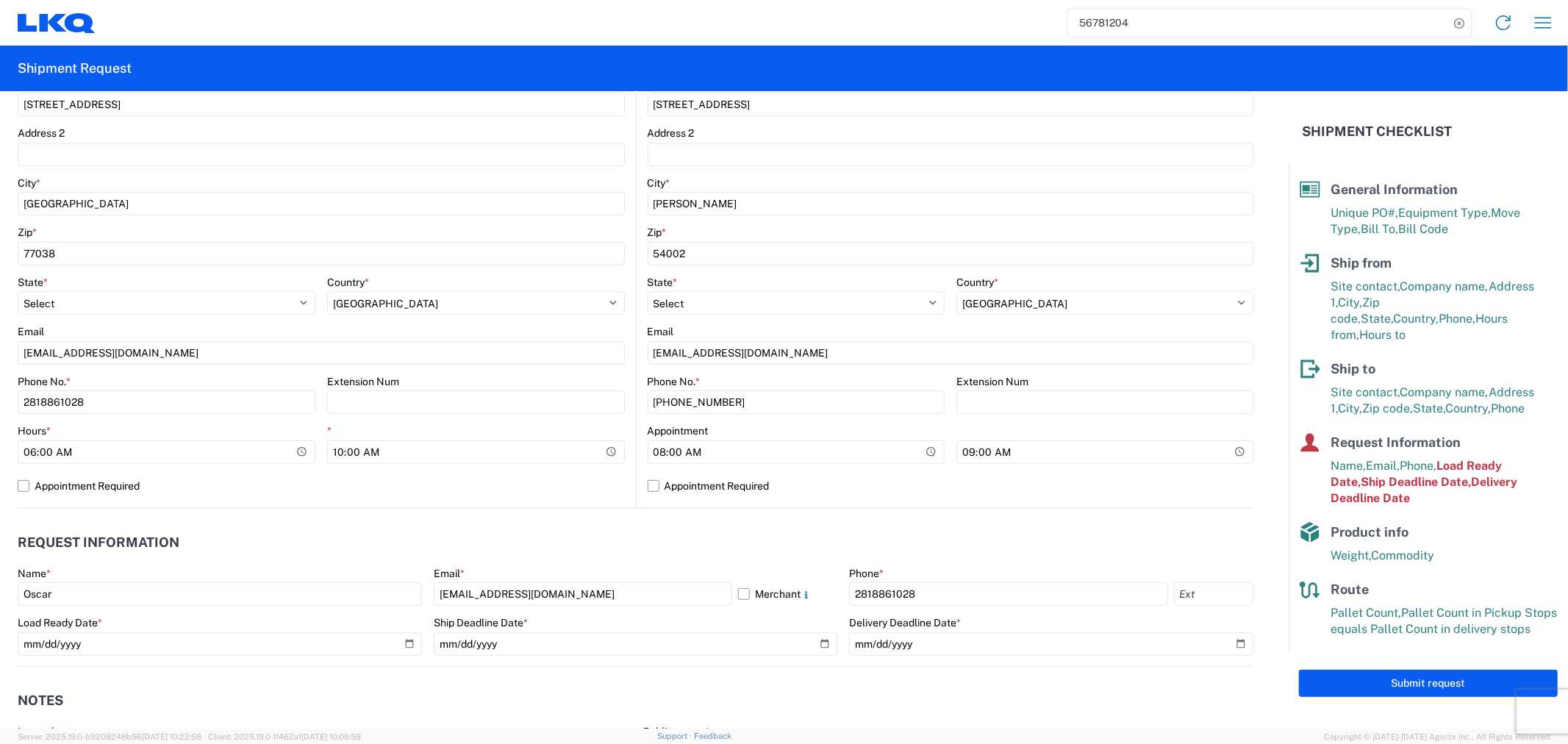
scroll to position [408, 0]
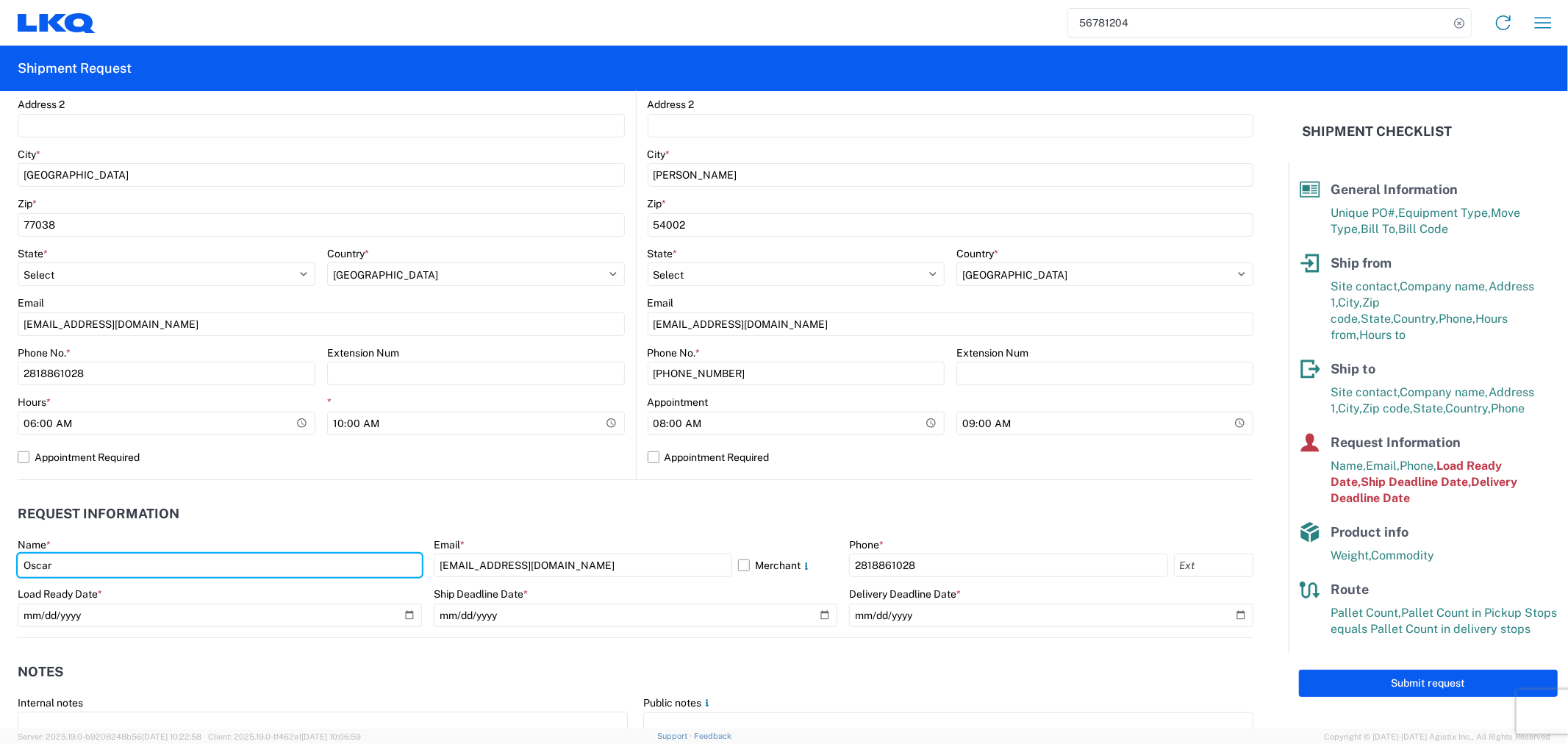
drag, startPoint x: 173, startPoint y: 571, endPoint x: -31, endPoint y: 566, distance: 204.1
click at [0, 566] on html "56781204 Home Shipment request Shipment tracking Shipment Request General Infor…" at bounding box center [784, 372] width 1568 height 744
type input "[PERSON_NAME]"
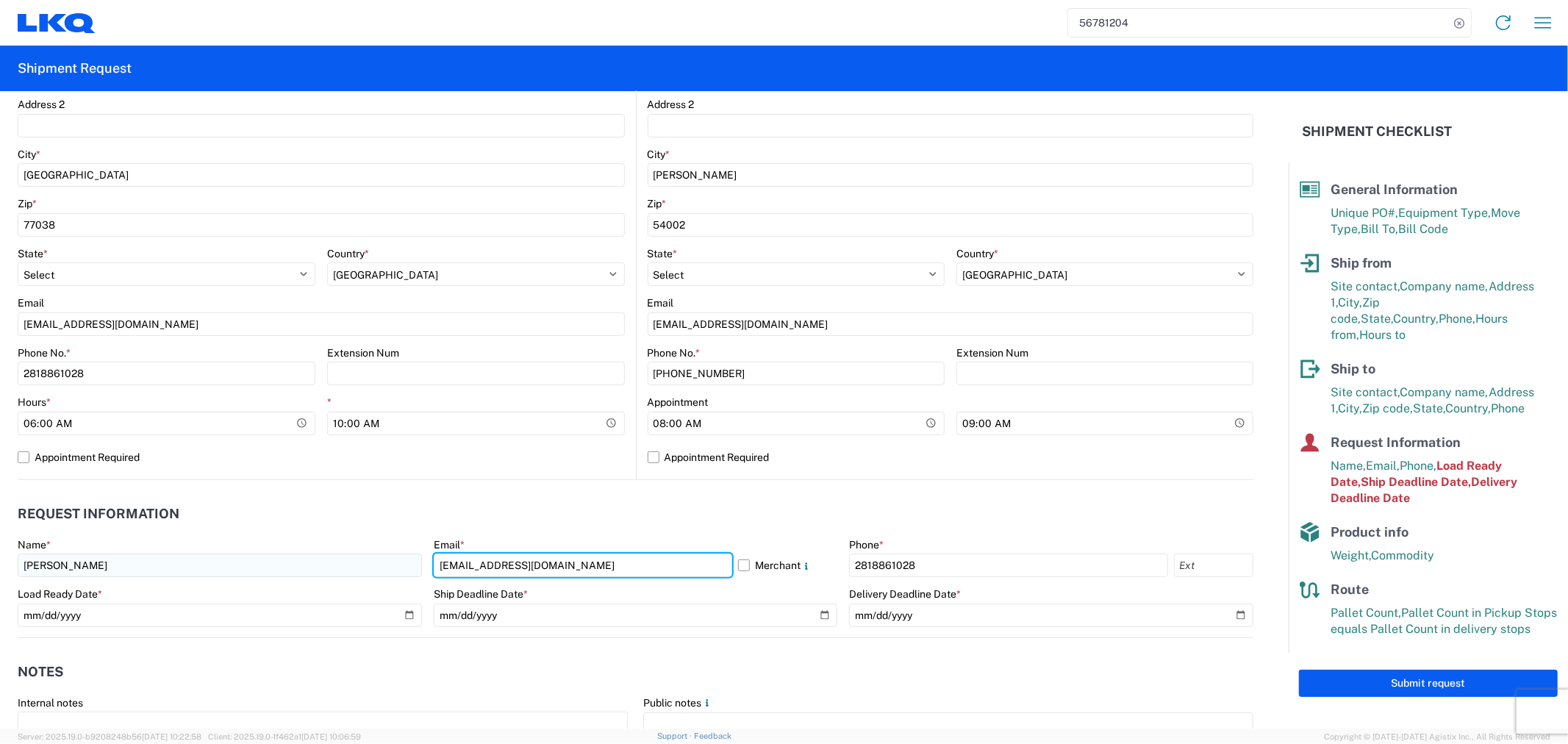
type input "[EMAIL_ADDRESS][DOMAIN_NAME]"
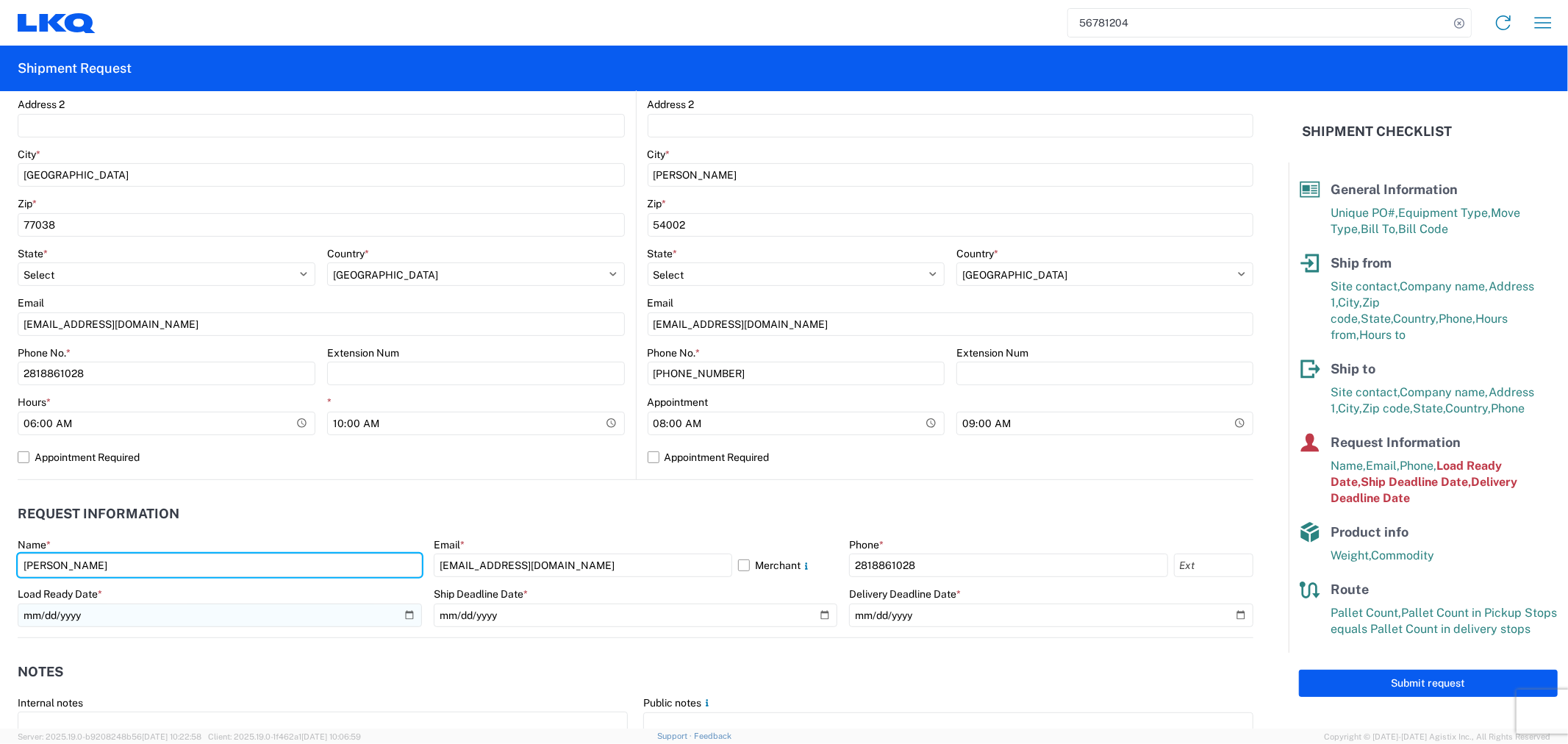
type input "[PERSON_NAME]"
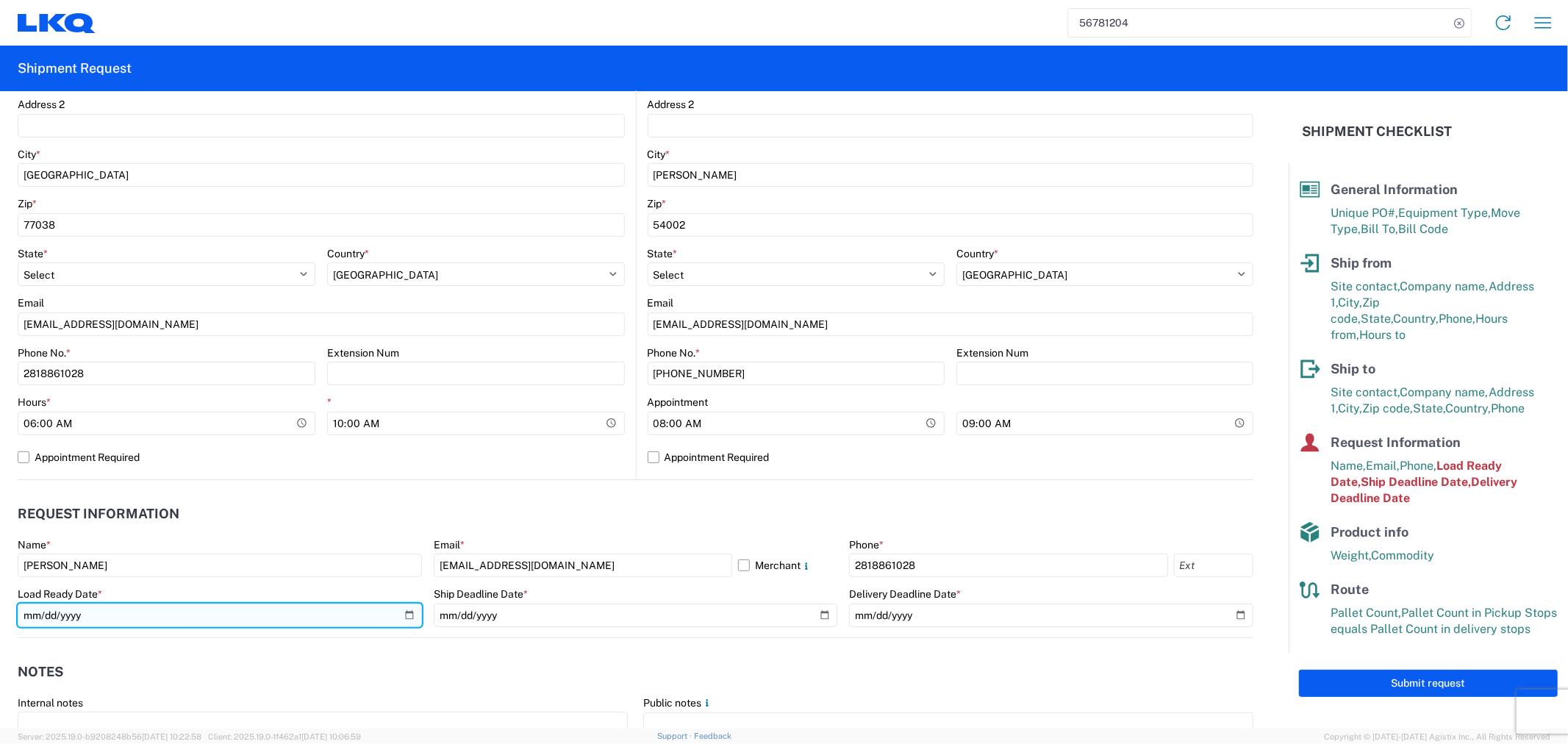
click at [406, 615] on input "[DATE]" at bounding box center [220, 615] width 404 height 23
type input "[DATE]"
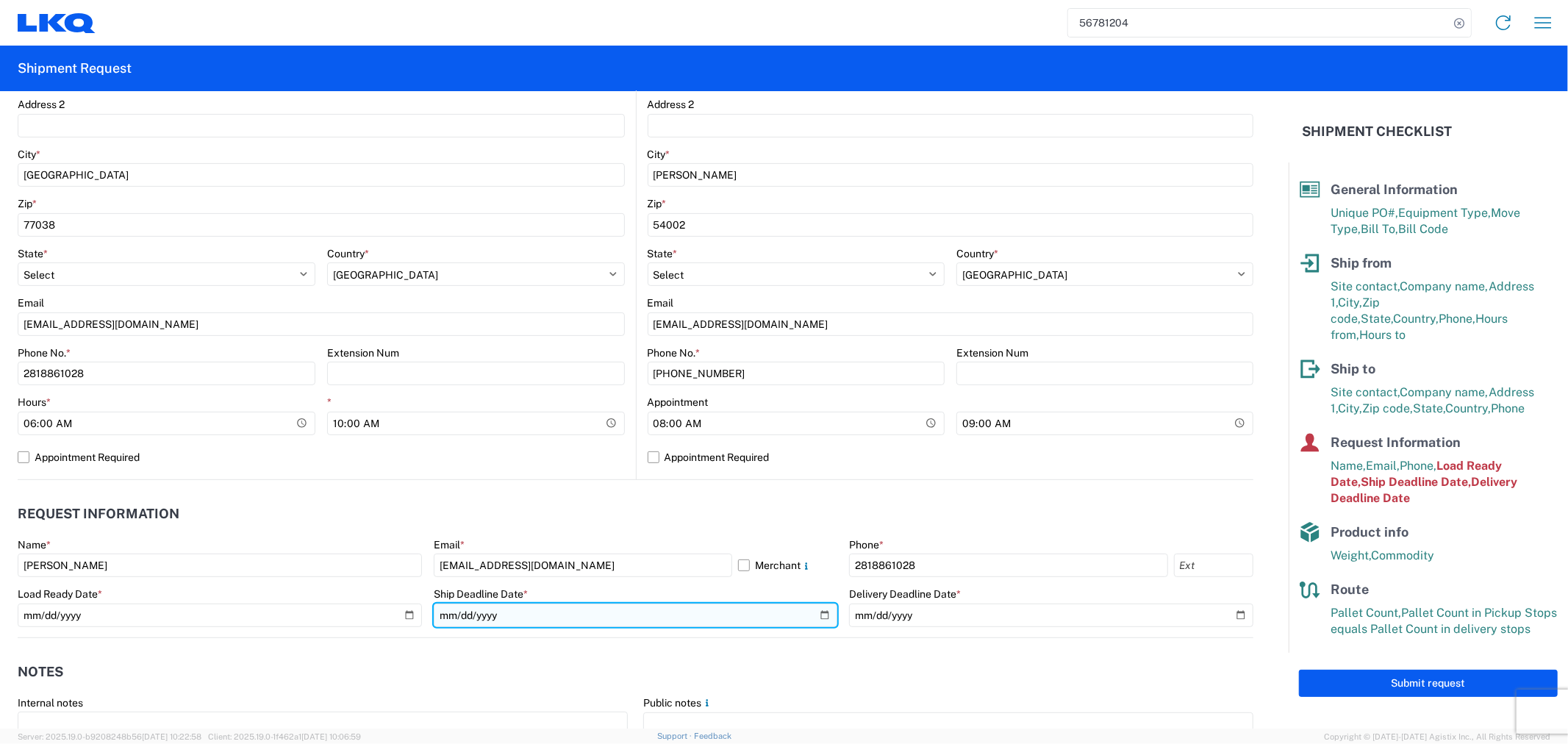
click at [822, 611] on input "[DATE]" at bounding box center [636, 615] width 404 height 23
type input "[DATE]"
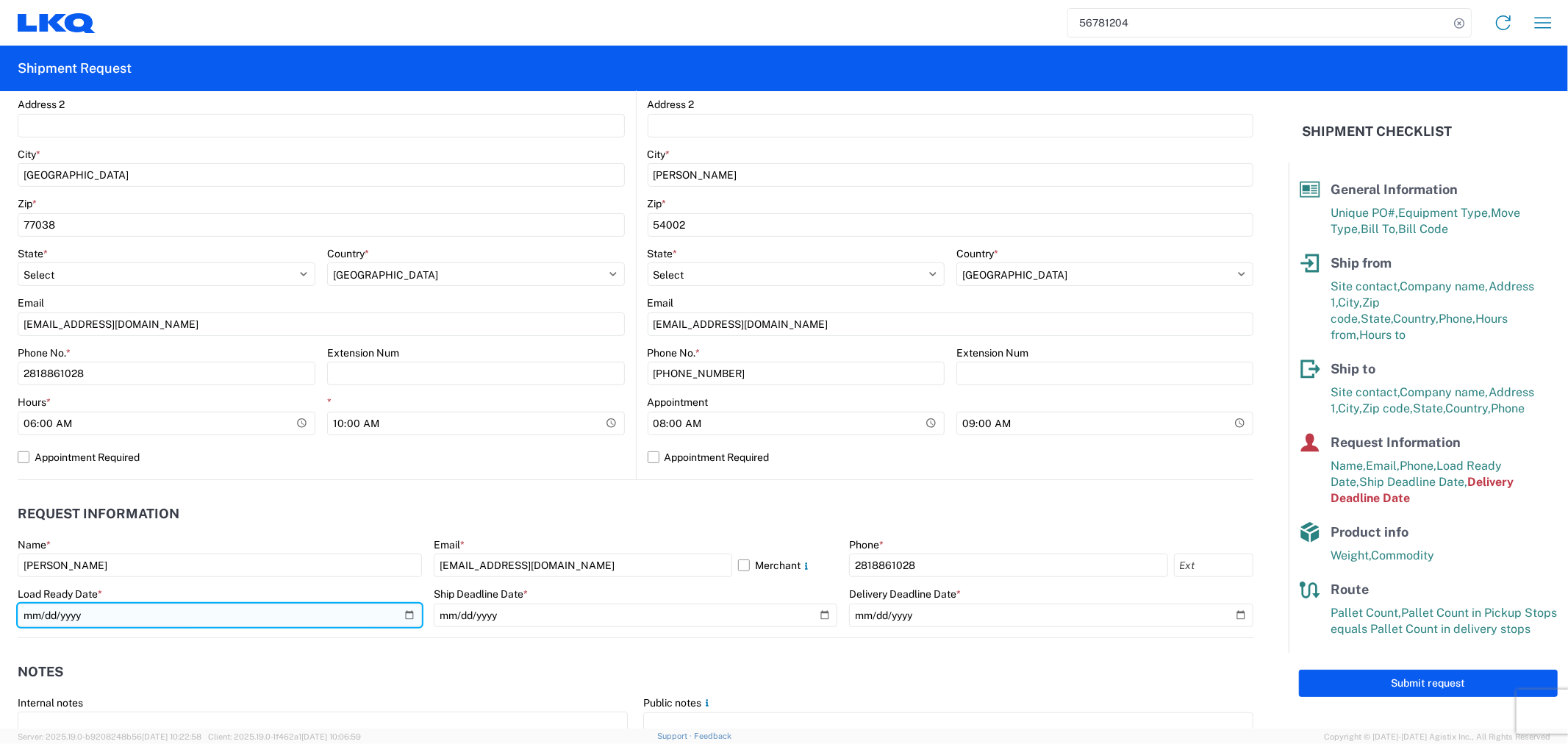
click at [406, 612] on input "[DATE]" at bounding box center [220, 615] width 404 height 23
type input "[DATE]"
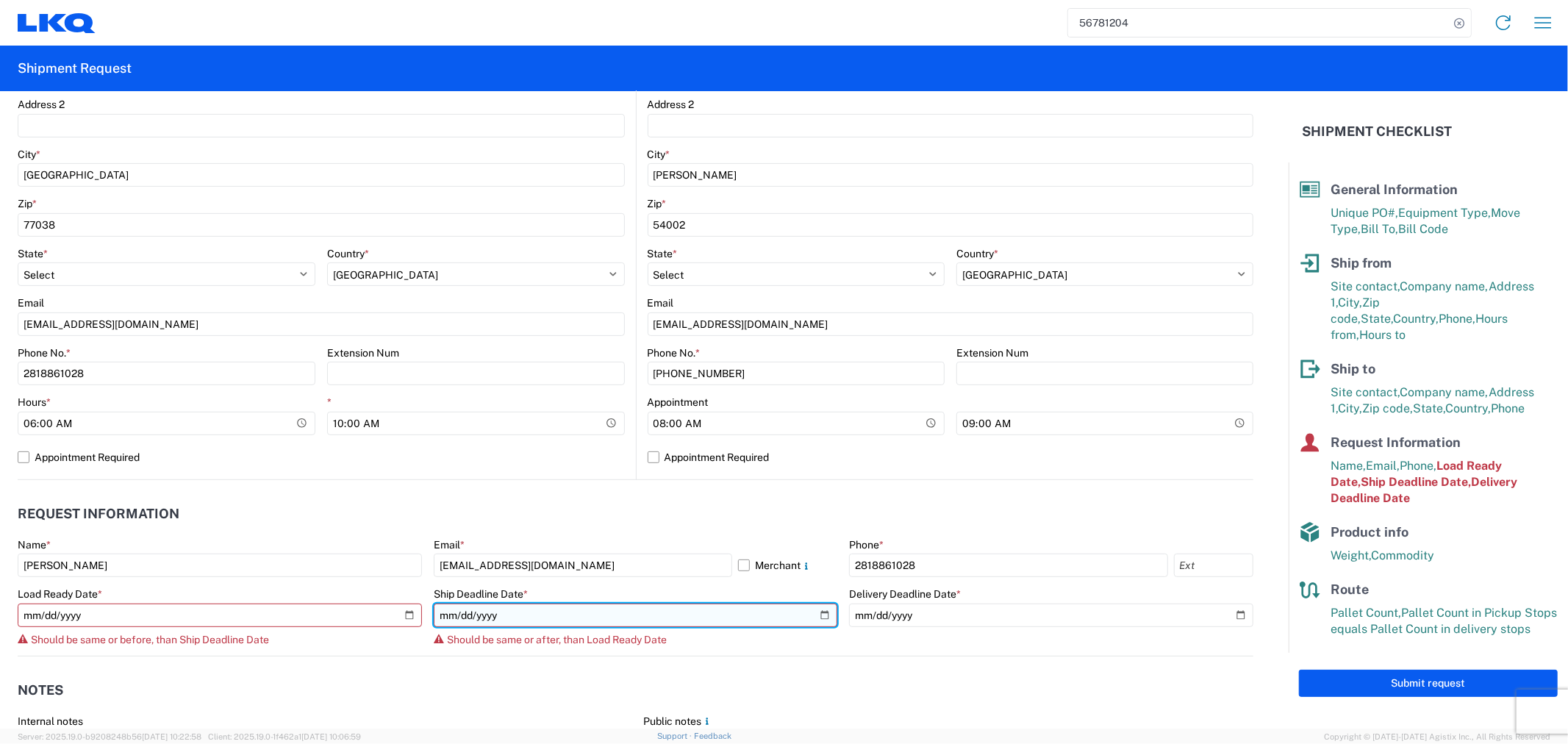
click at [818, 612] on input "[DATE]" at bounding box center [636, 615] width 404 height 23
type input "[DATE]"
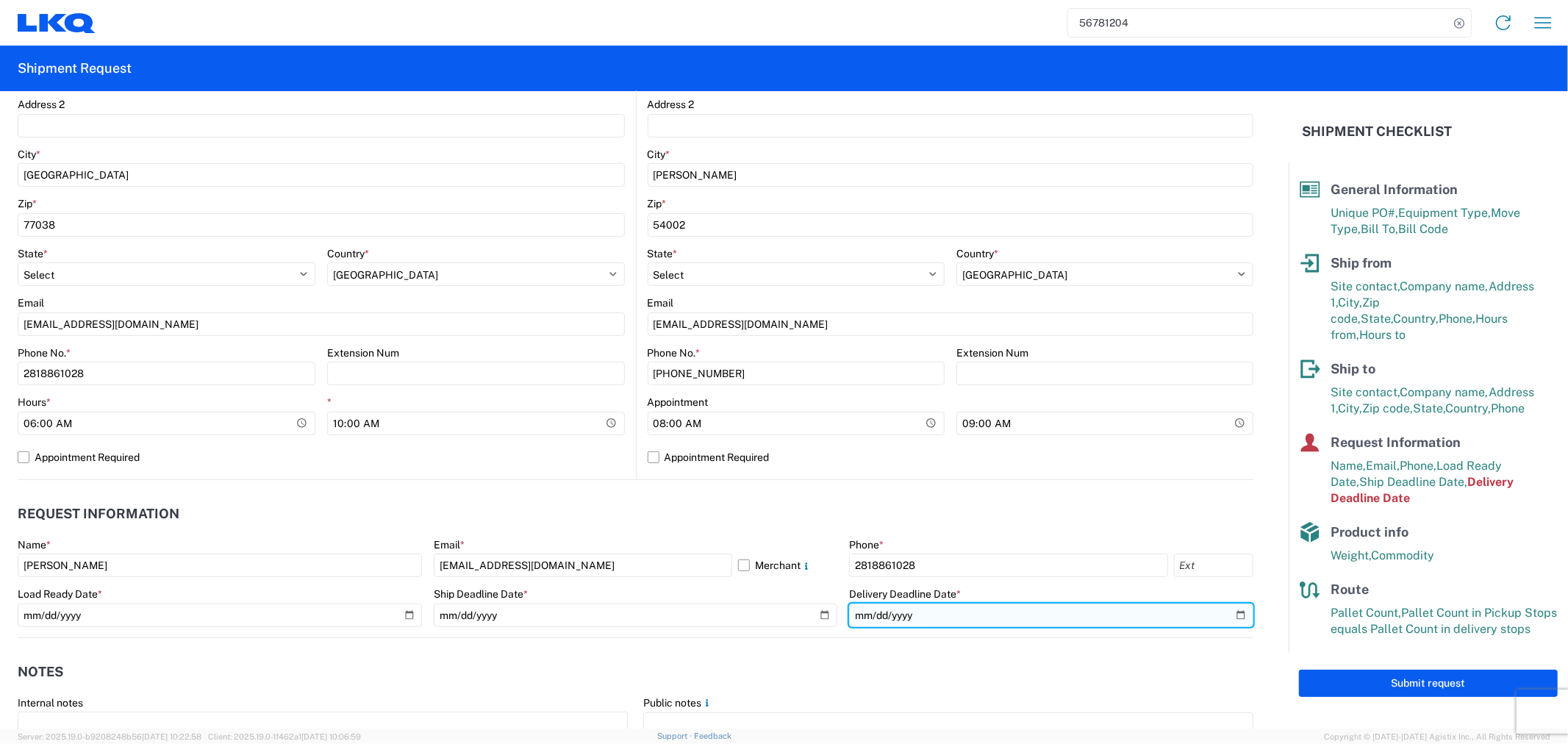
click at [1224, 612] on input "[DATE]" at bounding box center [1051, 615] width 404 height 23
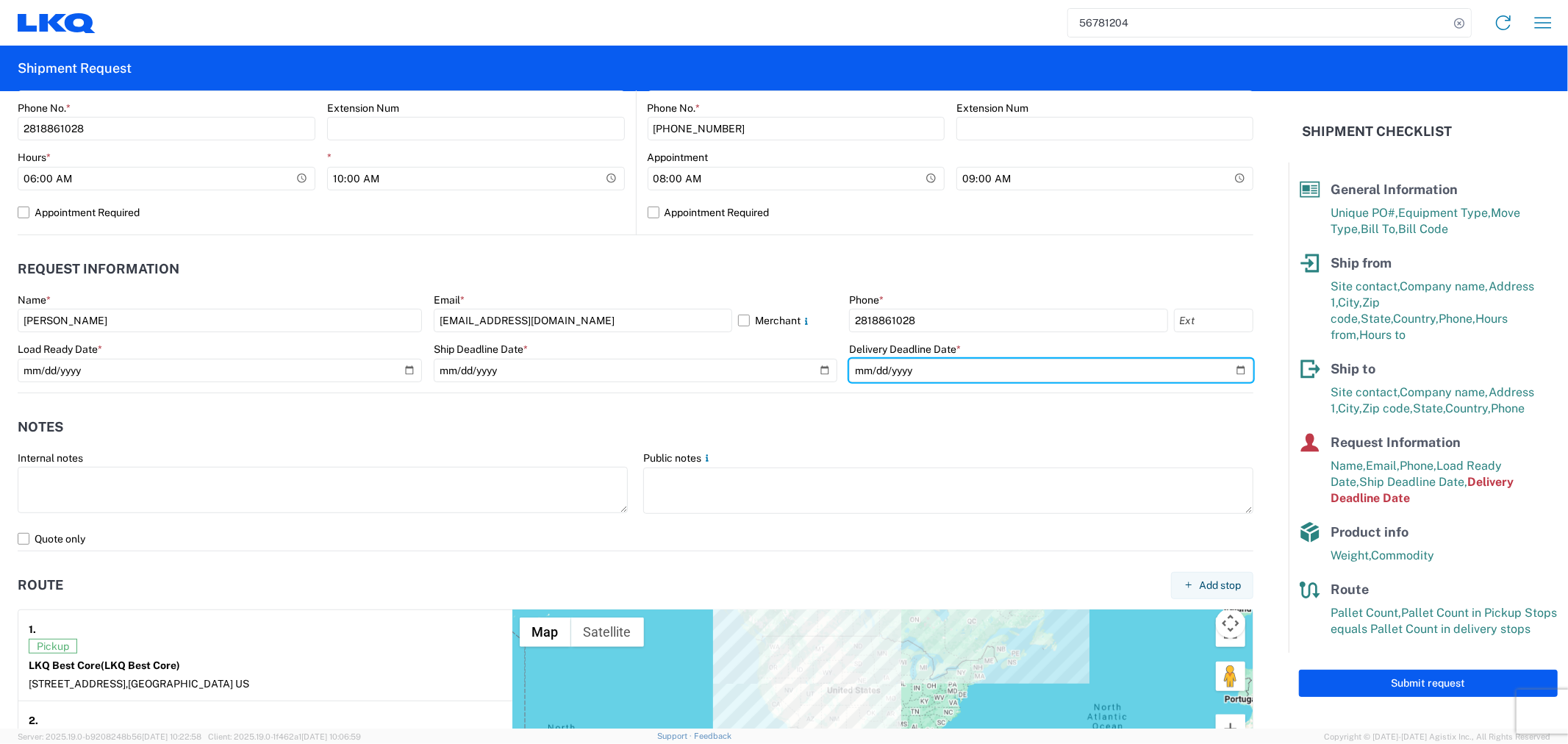
scroll to position [489, 0]
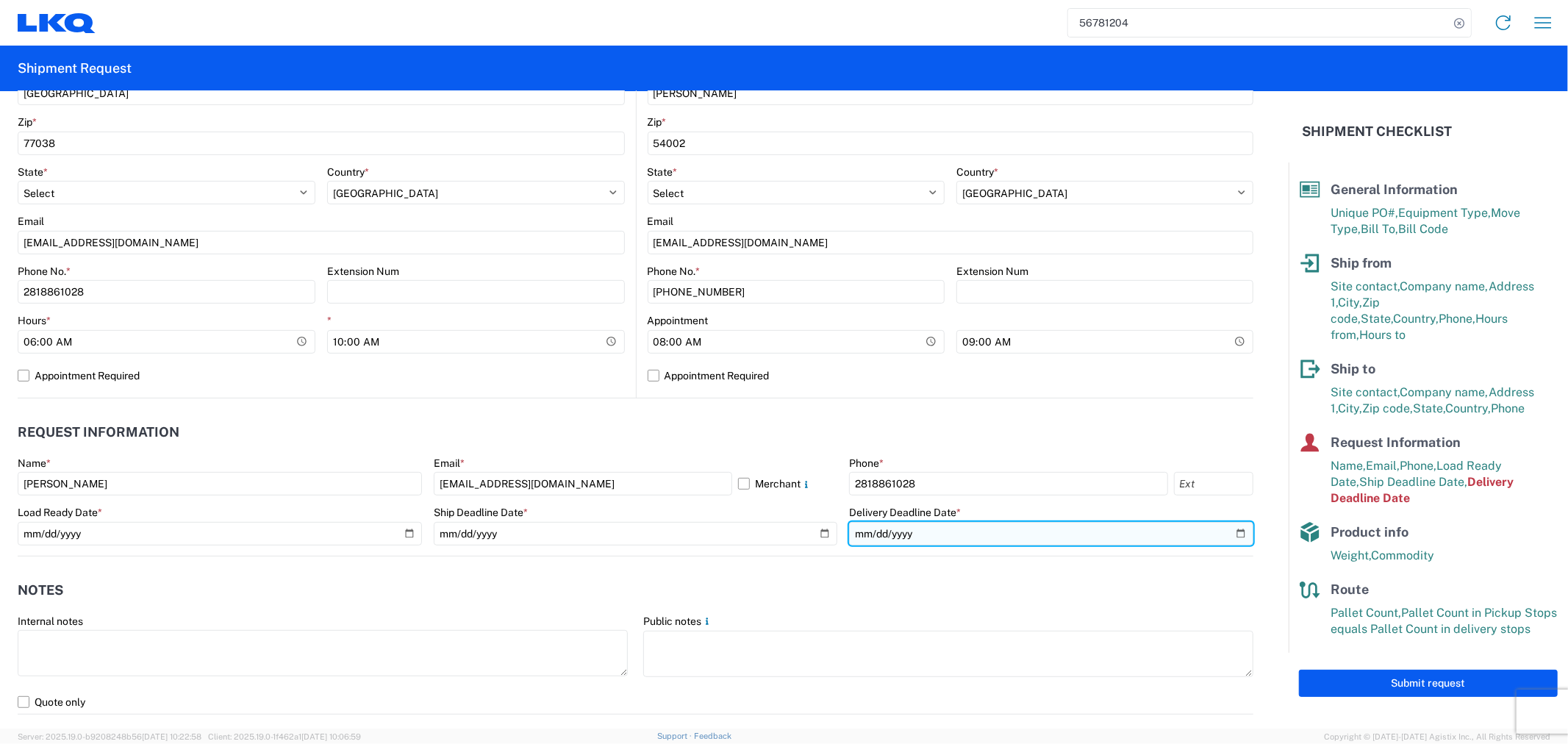
click at [1237, 531] on input "[DATE]" at bounding box center [1051, 533] width 404 height 23
click at [1233, 531] on input "[DATE]" at bounding box center [1051, 533] width 404 height 23
type input "[DATE]"
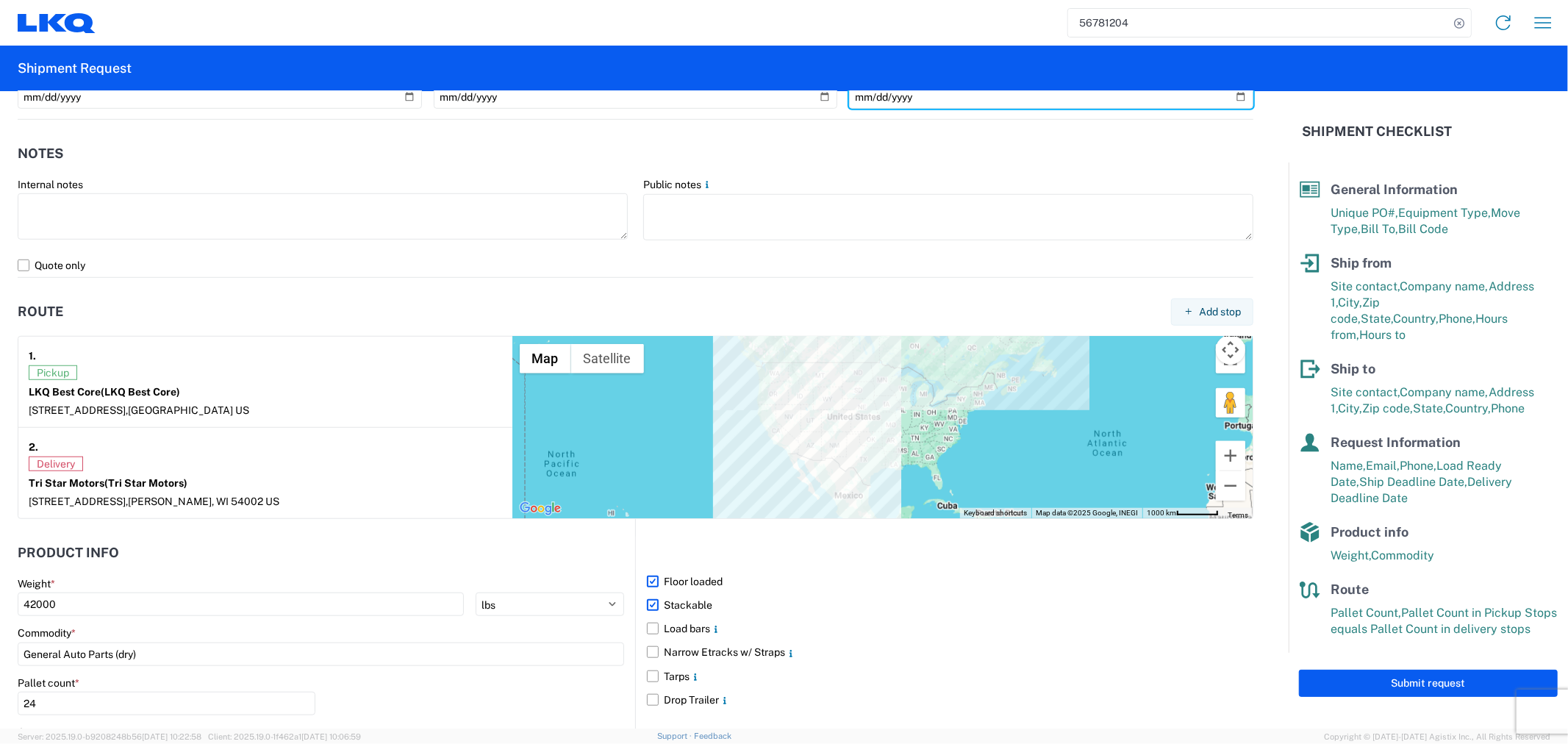
scroll to position [1126, 0]
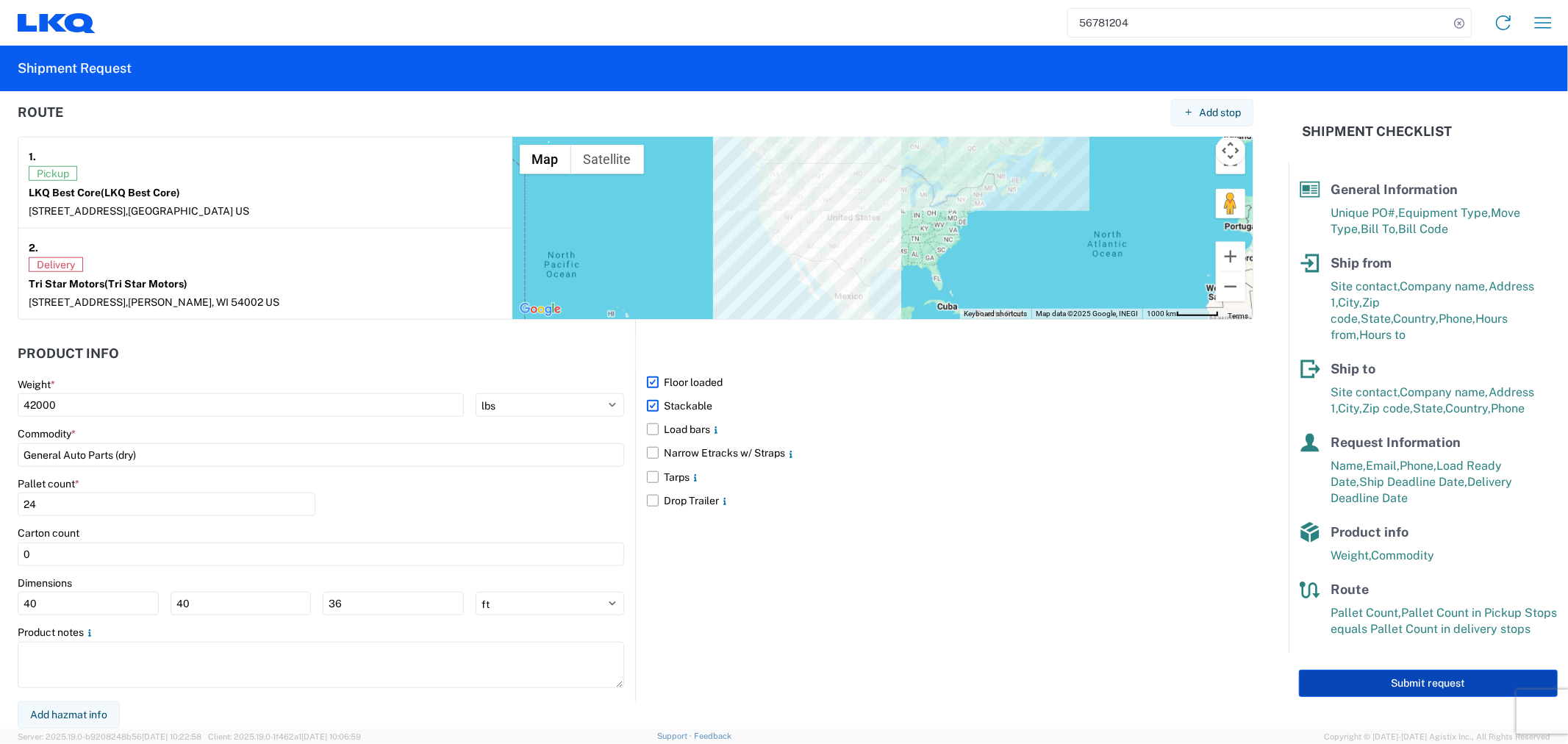
click at [1350, 672] on button "Submit request" at bounding box center [1428, 683] width 258 height 27
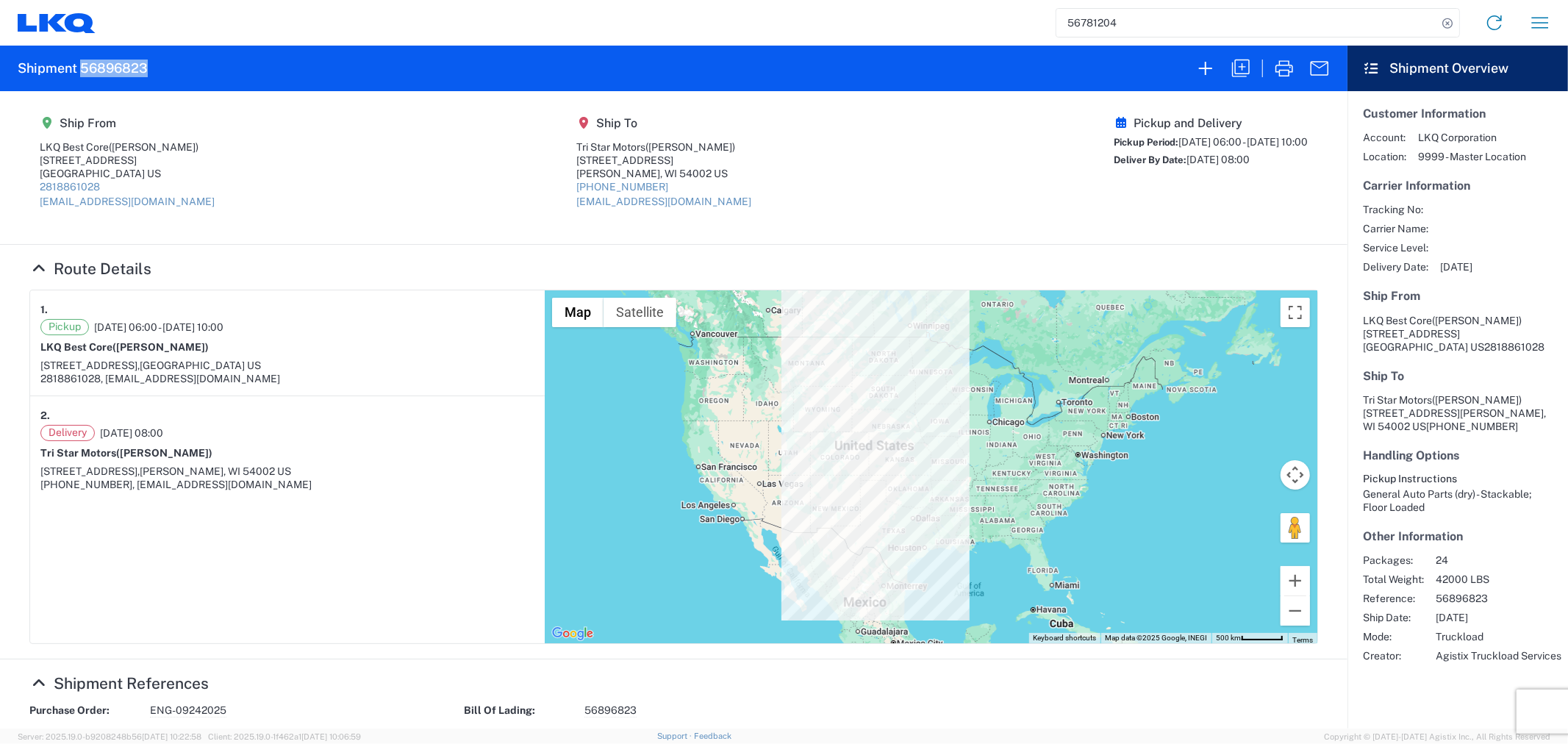
drag, startPoint x: 147, startPoint y: 65, endPoint x: 82, endPoint y: 70, distance: 65.2
click at [82, 70] on agx-form-header "Shipment 56896823" at bounding box center [674, 68] width 1347 height 45
copy h2 "56896823"
